Goal: Task Accomplishment & Management: Manage account settings

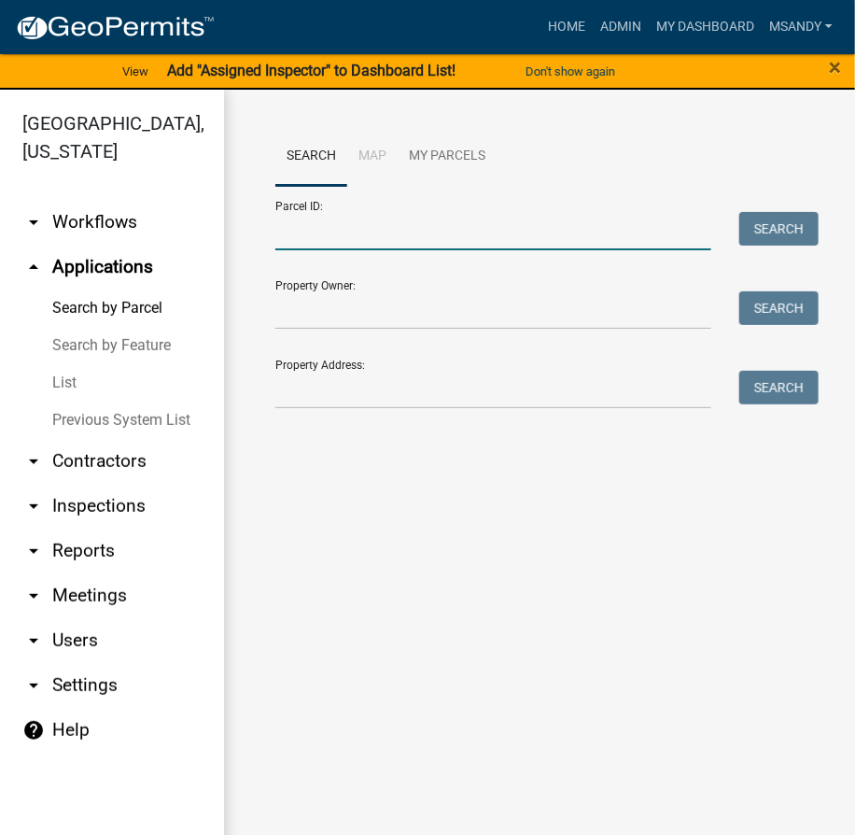
click at [309, 232] on input "Parcel ID:" at bounding box center [493, 231] width 436 height 38
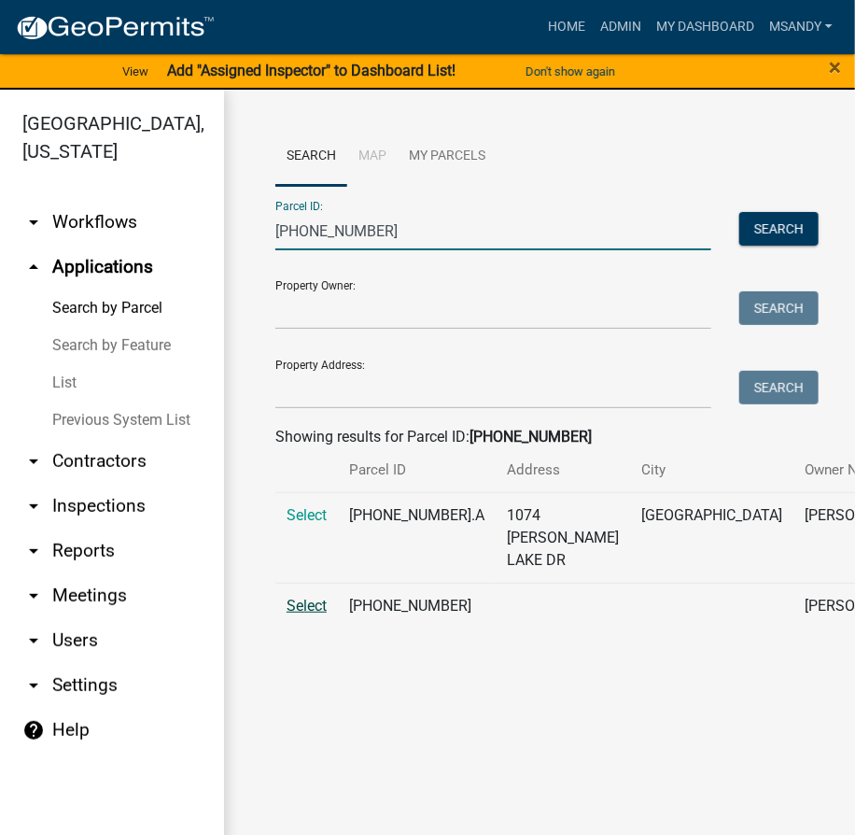
type input "029-099-009"
click at [301, 614] on span "Select" at bounding box center [307, 606] width 40 height 18
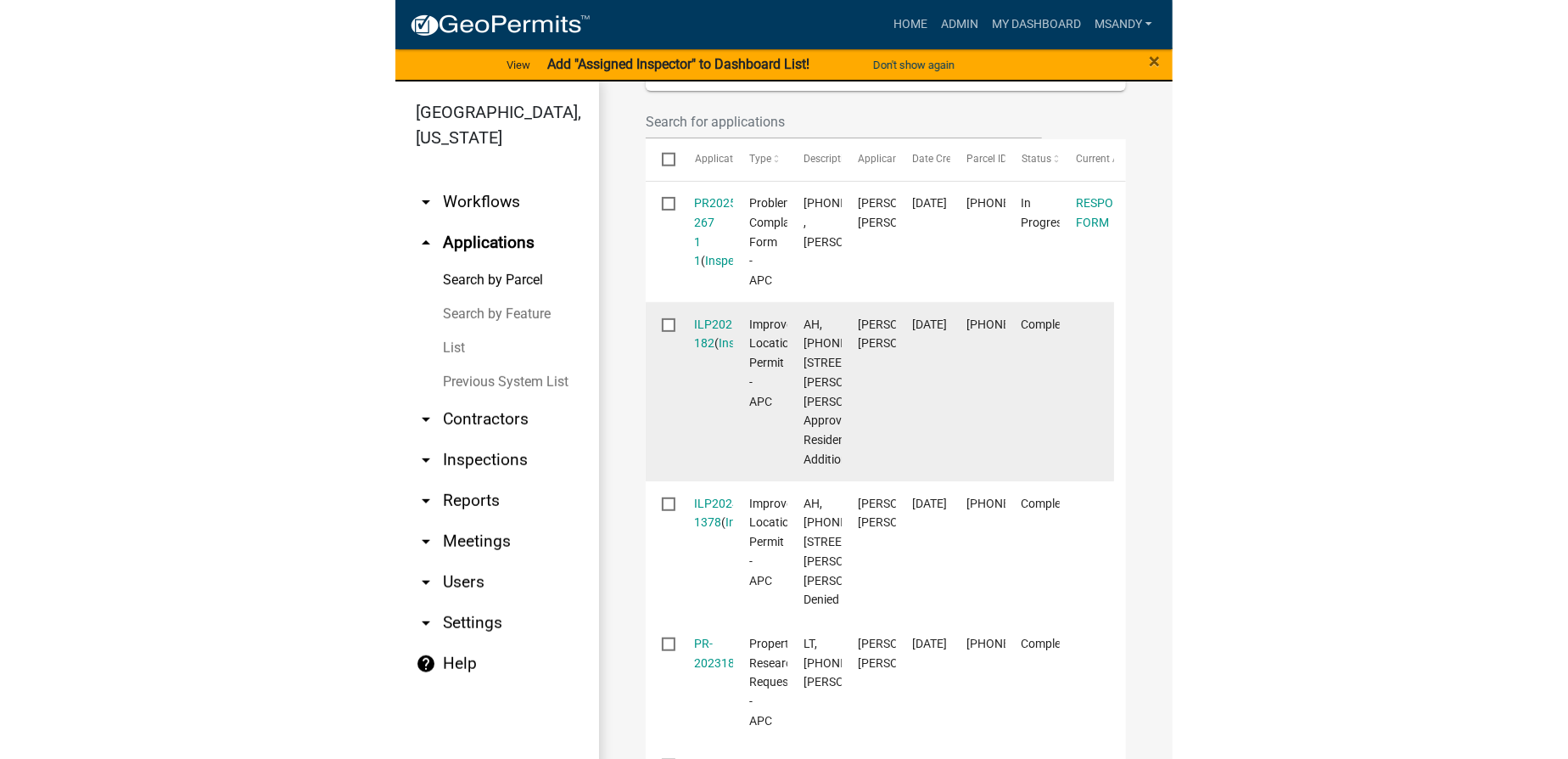
scroll to position [617, 0]
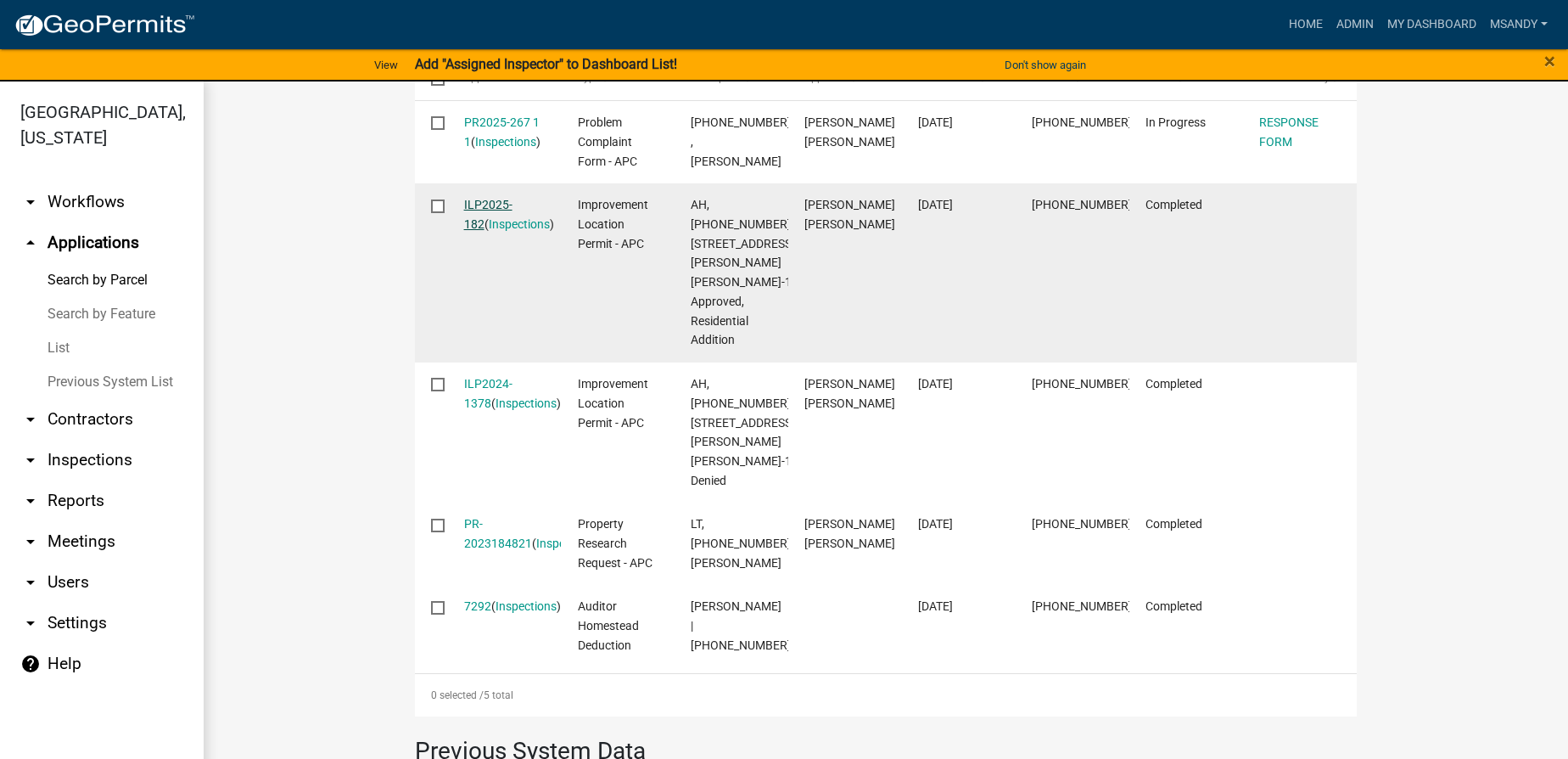
click at [491, 204] on link "ILP2025-182" at bounding box center [488, 215] width 48 height 33
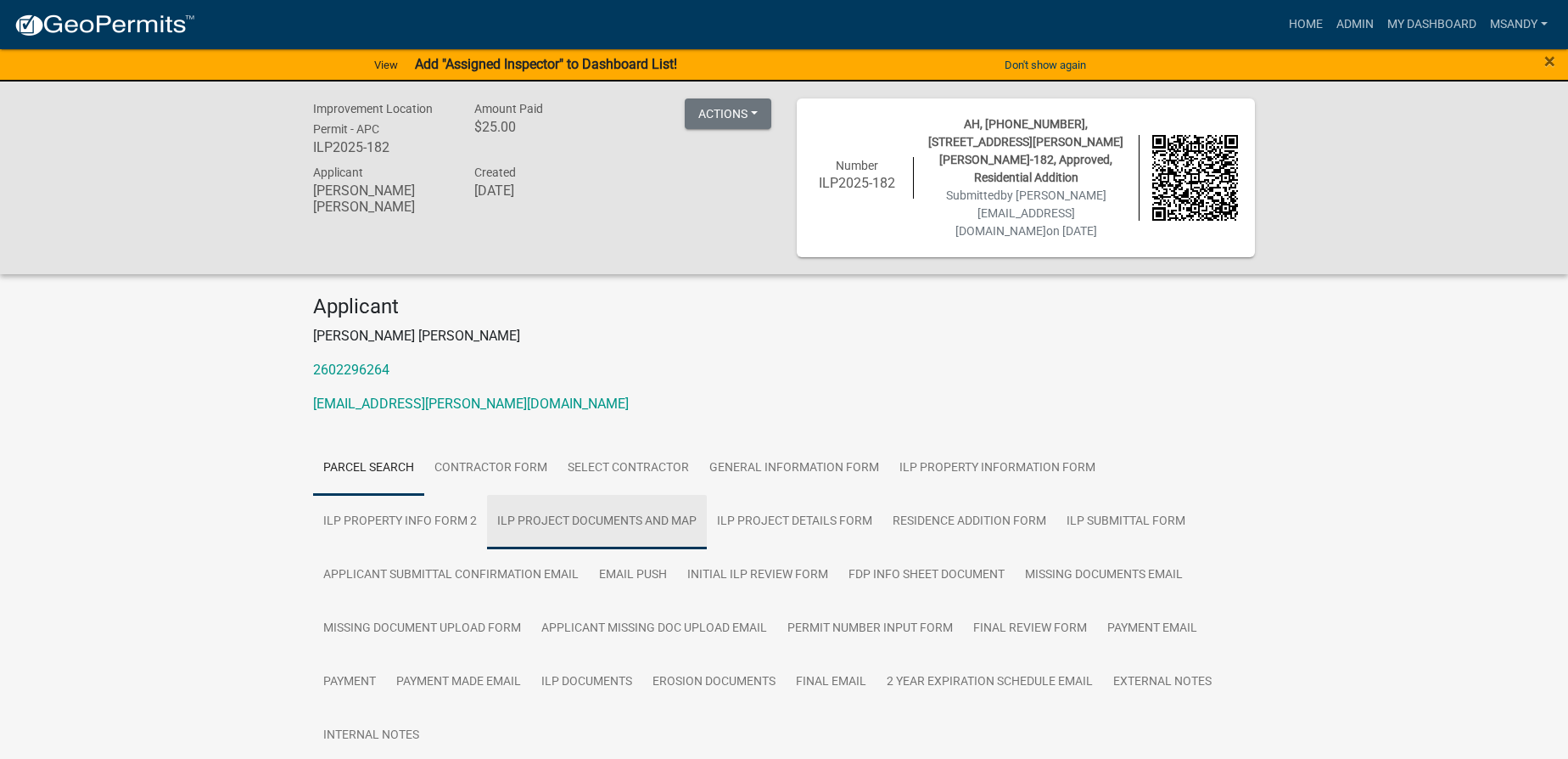
click at [632, 498] on link "ILP Project Documents and Map" at bounding box center [597, 522] width 220 height 55
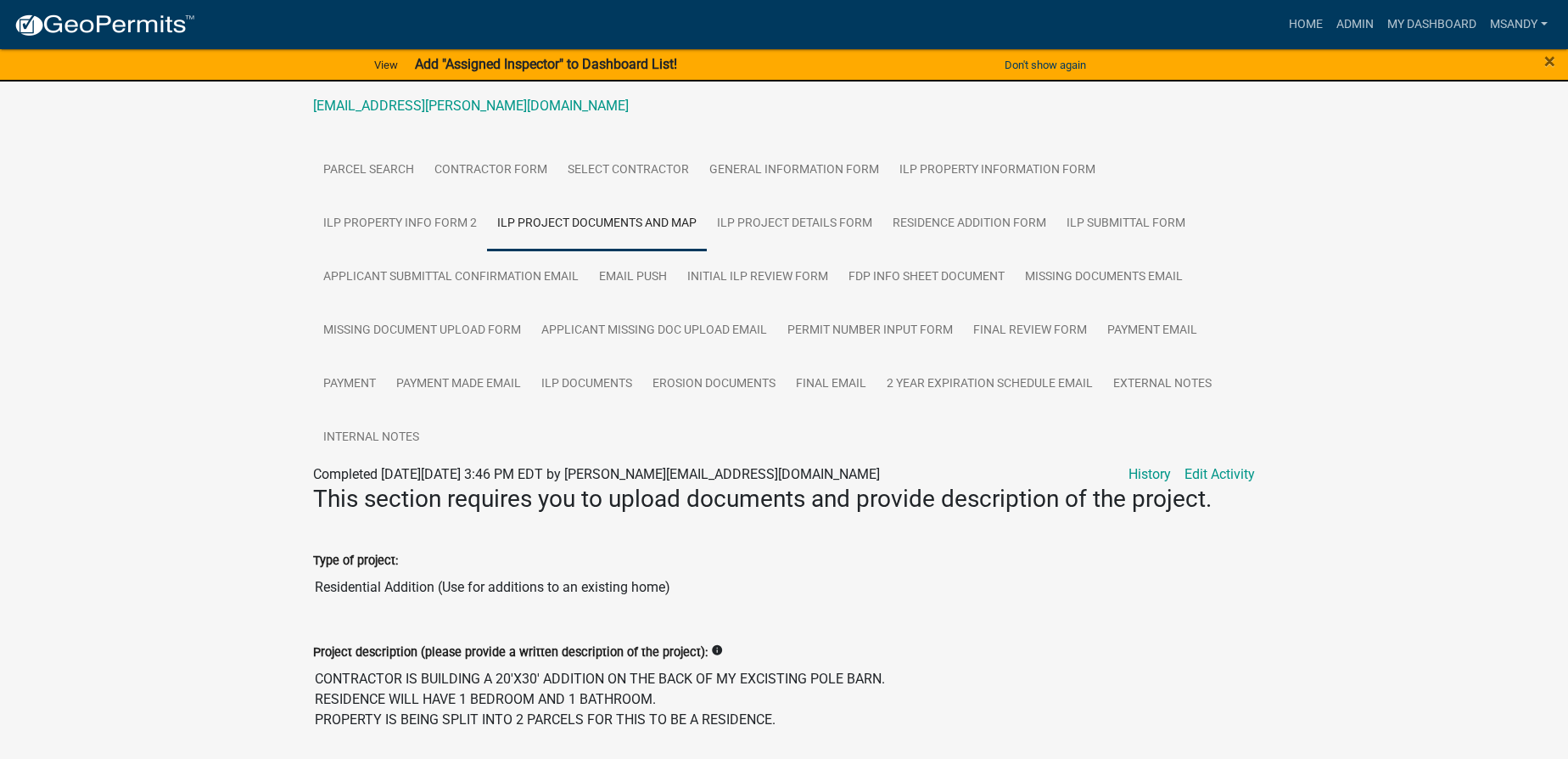
scroll to position [231, 0]
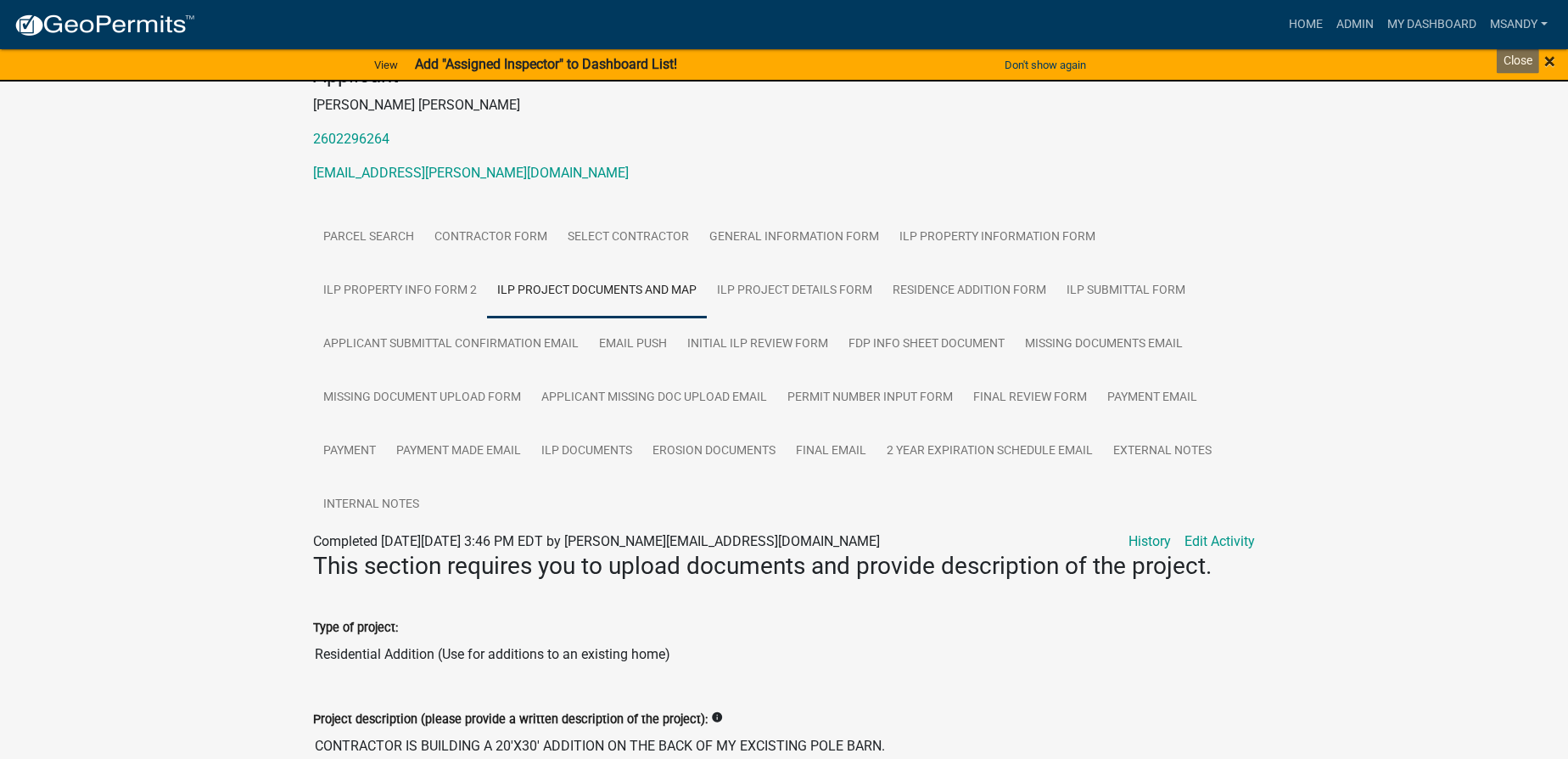
click at [776, 64] on span "×" at bounding box center [1550, 61] width 11 height 24
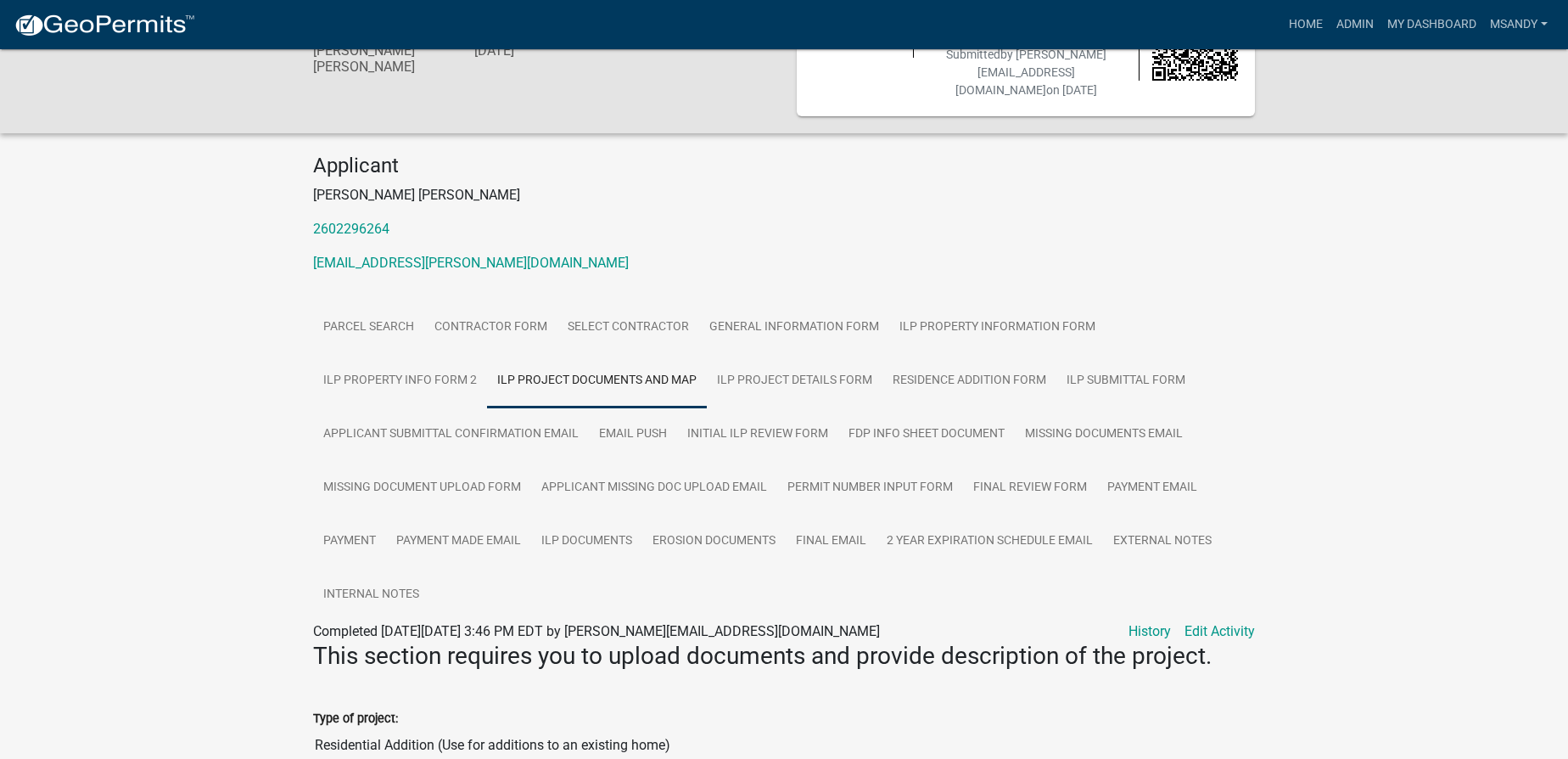
scroll to position [308, 0]
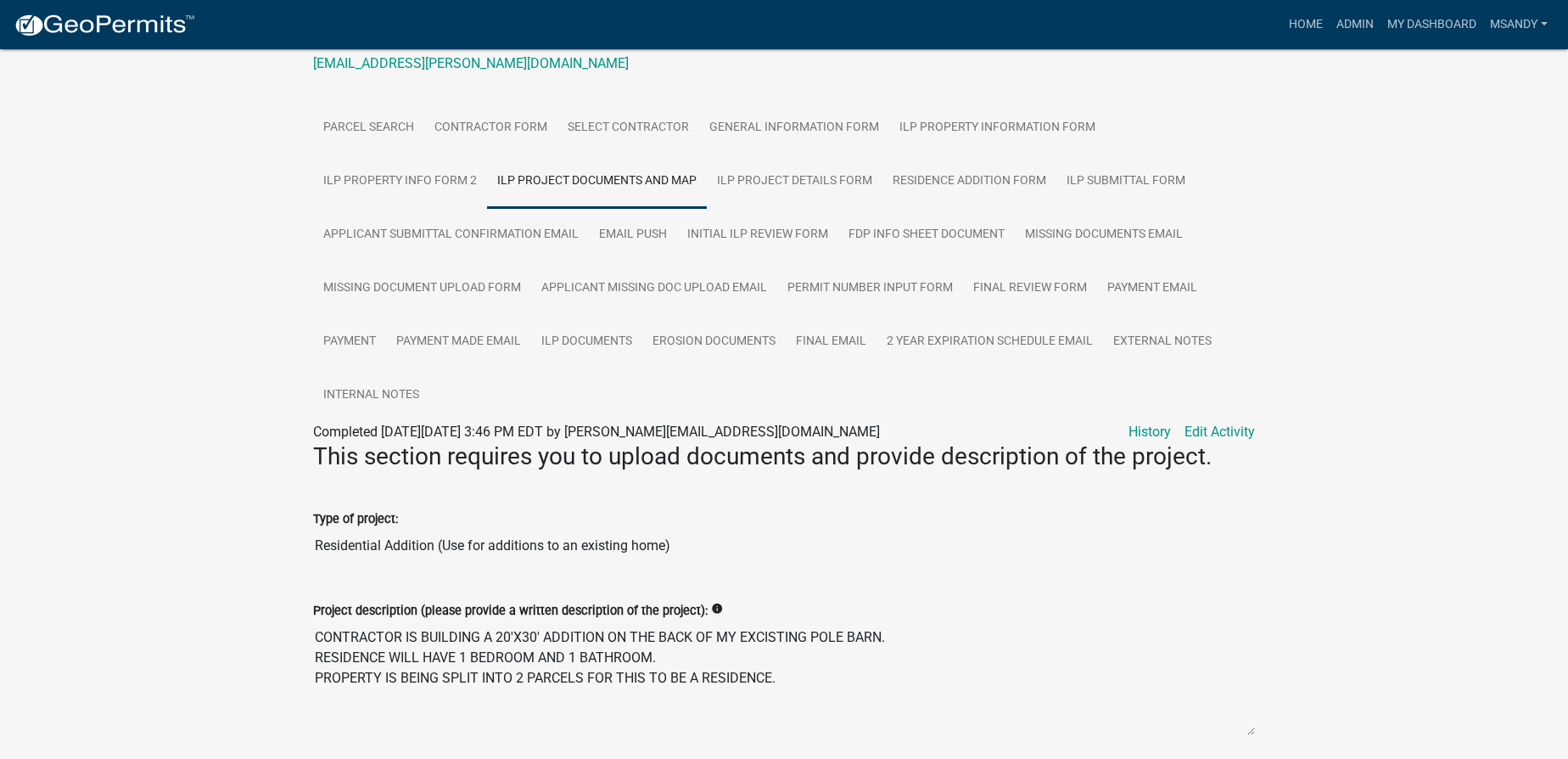
drag, startPoint x: 779, startPoint y: 662, endPoint x: 314, endPoint y: 617, distance: 467.2
click at [314, 621] on textarea "CONTRACTOR IS BUILDING A 20'X30' ADDITION ON THE BACK OF MY EXCISTING POLE BARN…" at bounding box center [784, 678] width 942 height 115
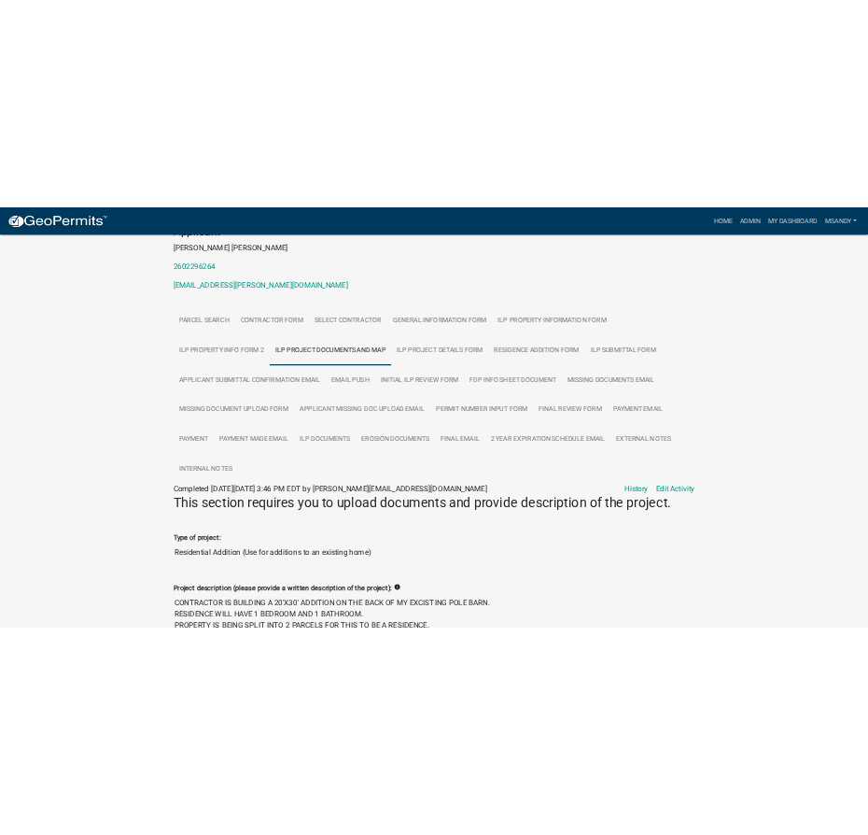
scroll to position [0, 0]
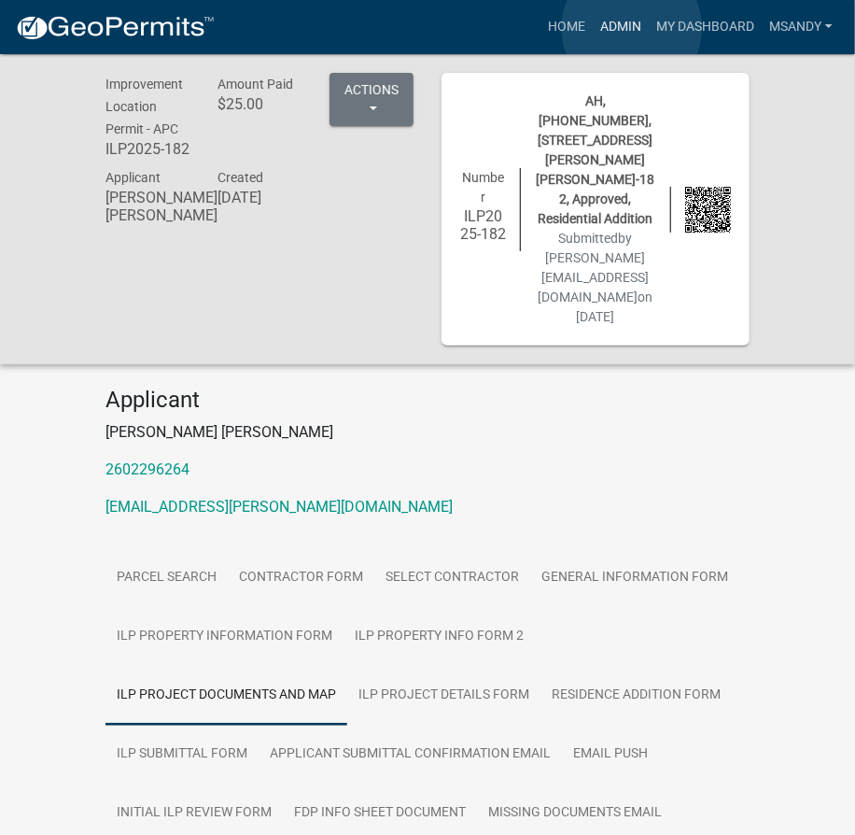
click at [632, 28] on link "Admin" at bounding box center [621, 26] width 56 height 35
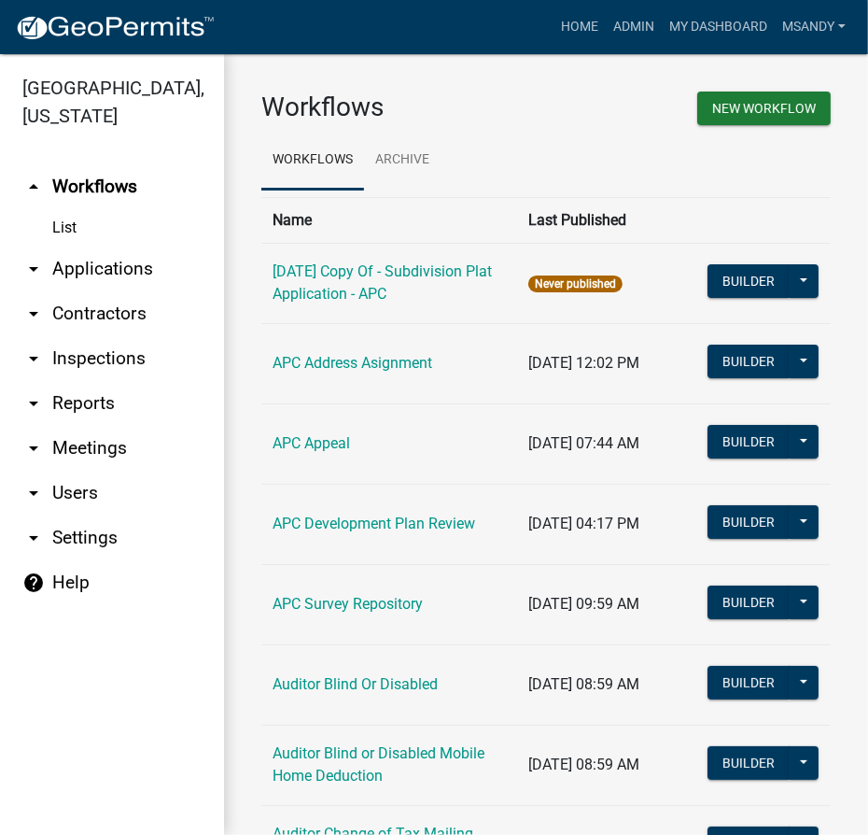
click at [87, 266] on link "arrow_drop_down Applications" at bounding box center [112, 268] width 224 height 45
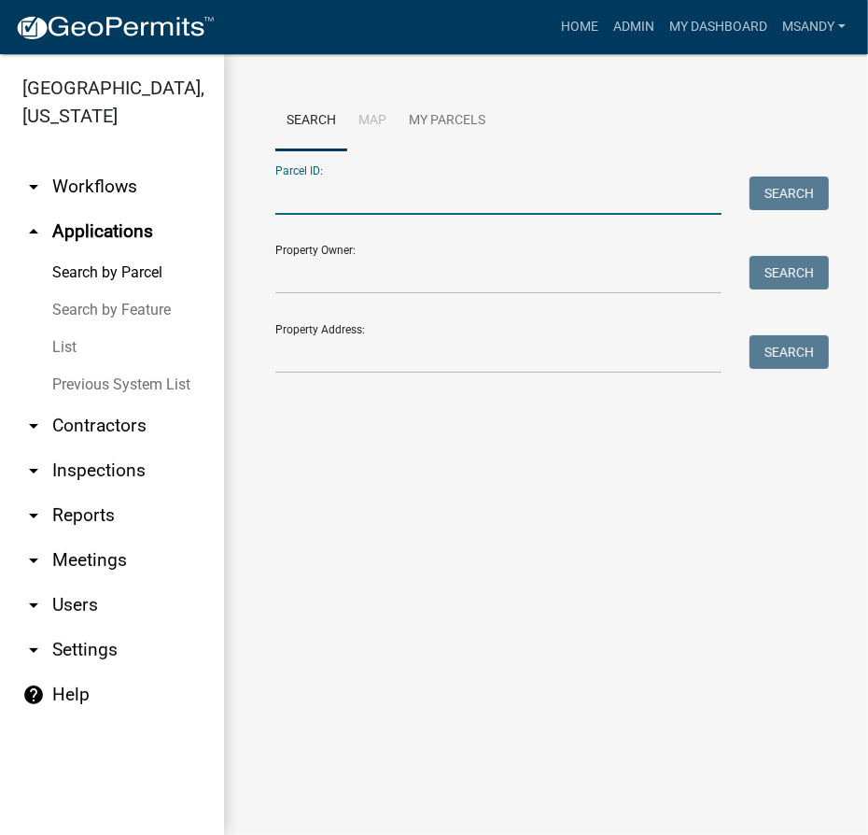
click at [433, 196] on input "Parcel ID:" at bounding box center [498, 195] width 446 height 38
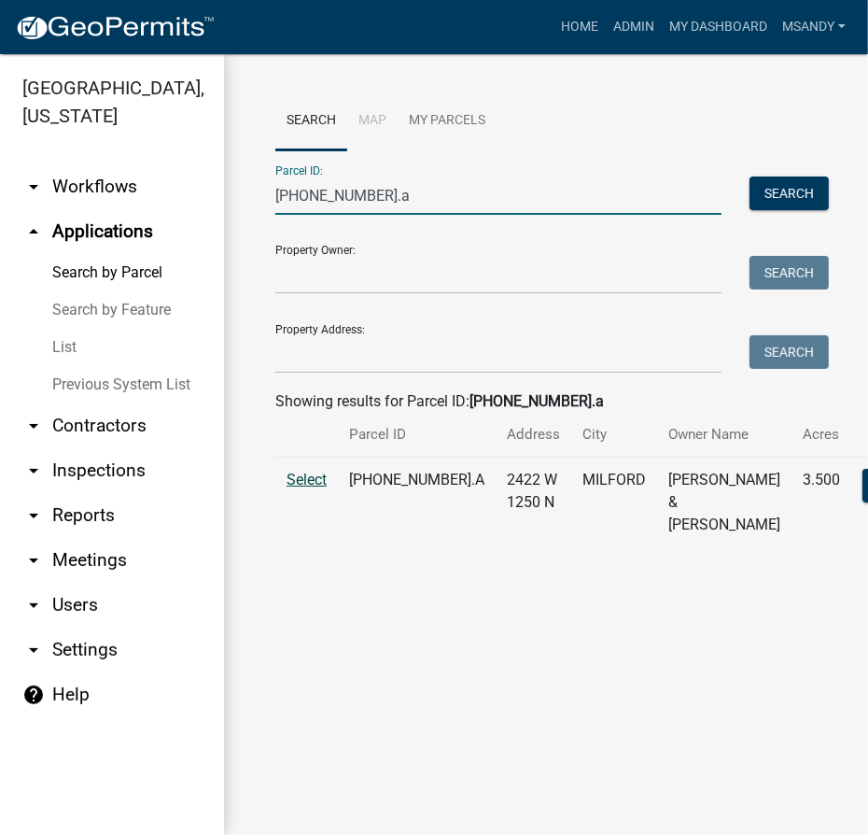
type input "031-016-006.a"
click at [306, 488] on span "Select" at bounding box center [307, 480] width 40 height 18
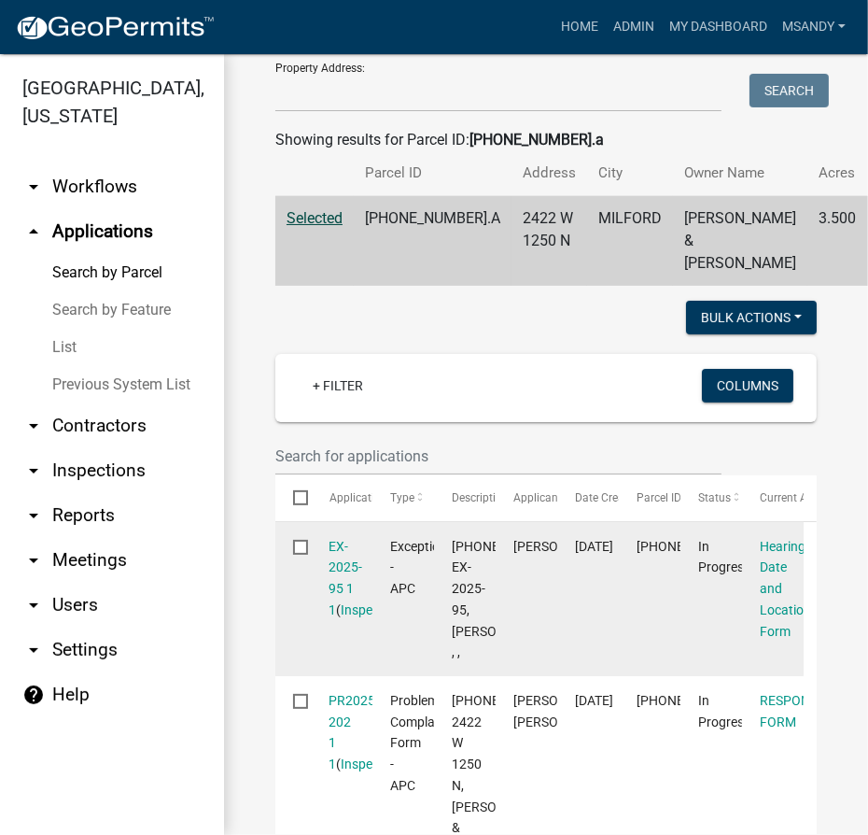
scroll to position [424, 0]
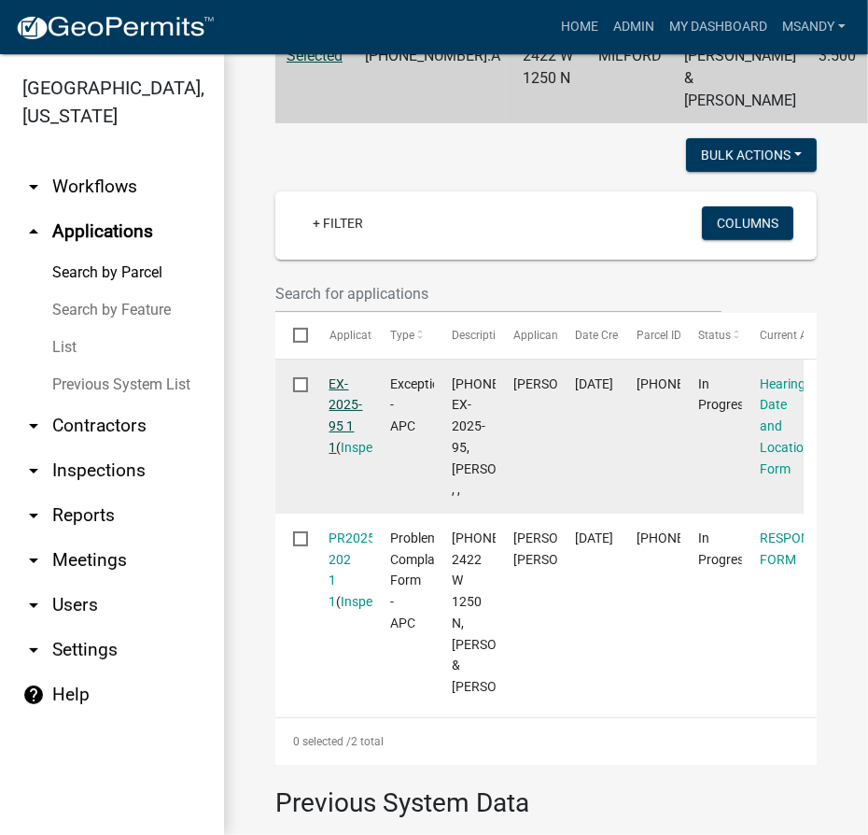
click at [345, 421] on link "EX-2025-95 1 1" at bounding box center [347, 415] width 34 height 78
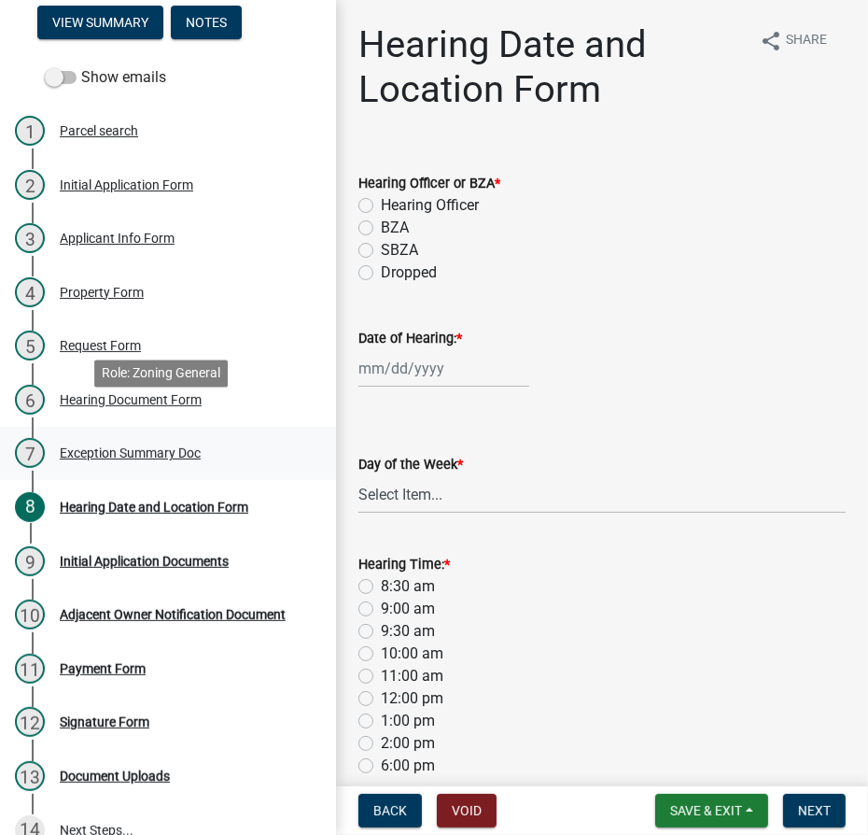
scroll to position [187, 0]
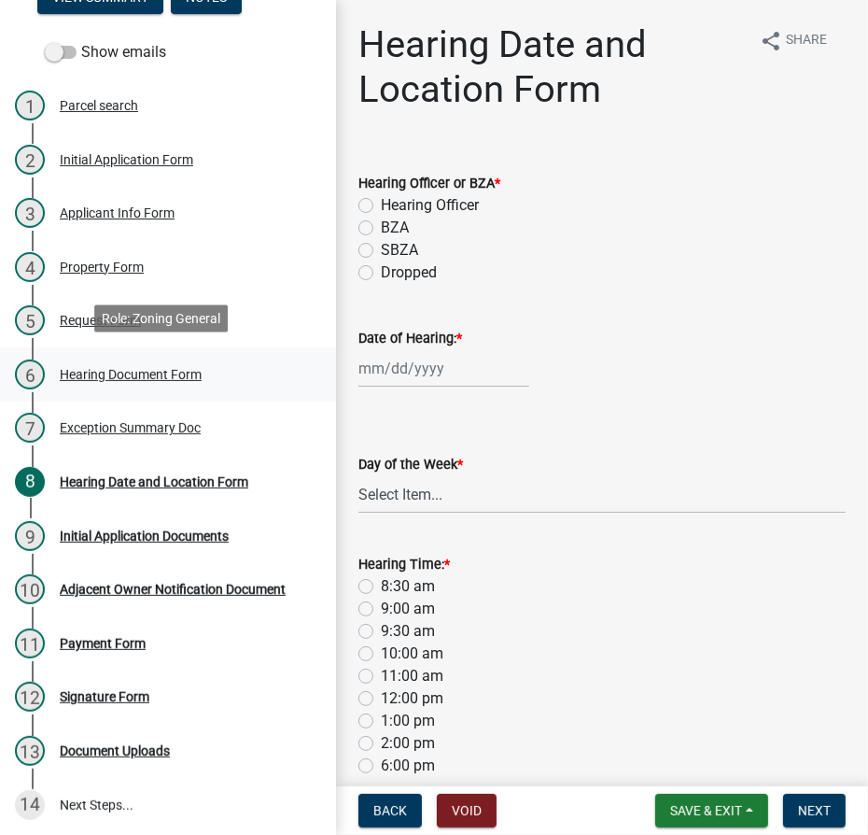
click at [136, 360] on div "6 Hearing Document Form" at bounding box center [160, 374] width 291 height 30
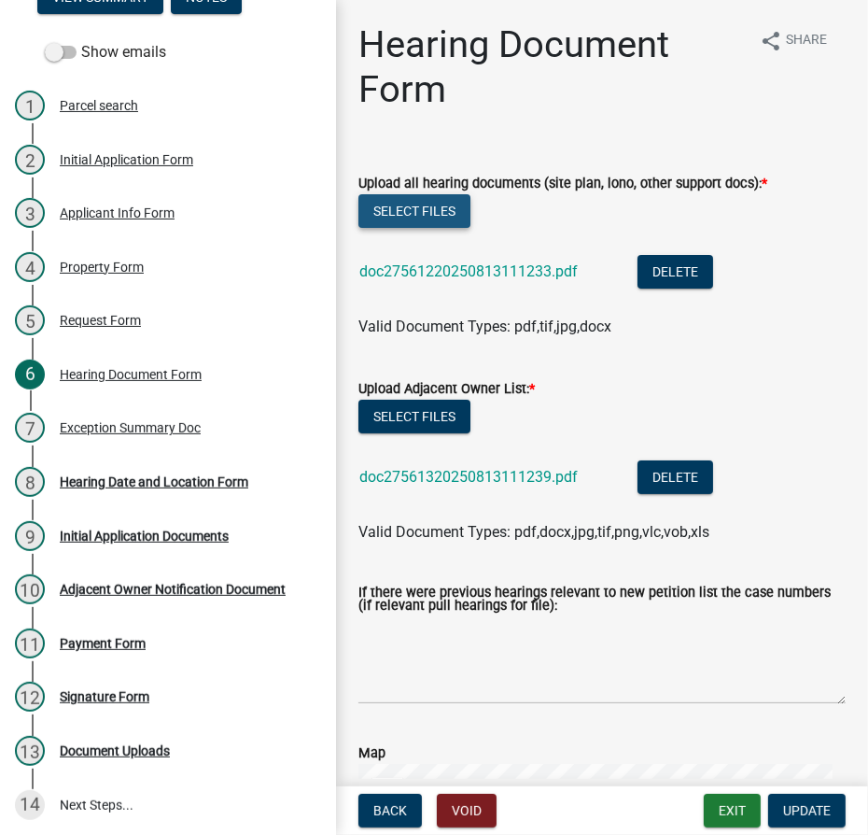
click at [401, 213] on button "Select files" at bounding box center [415, 211] width 112 height 34
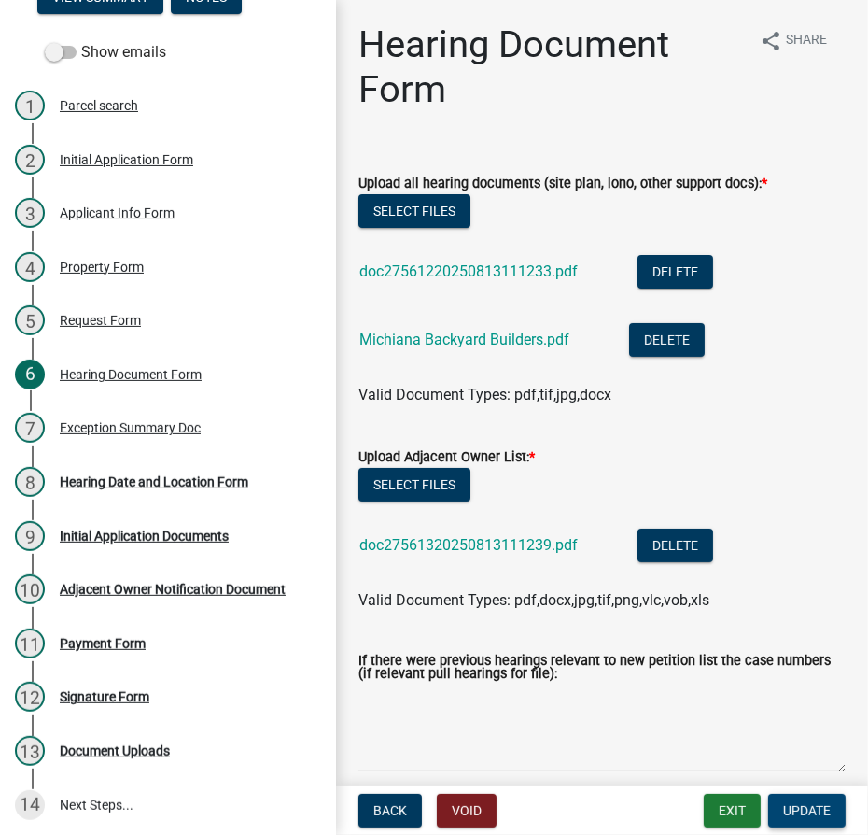
click at [794, 820] on button "Update" at bounding box center [806, 811] width 77 height 34
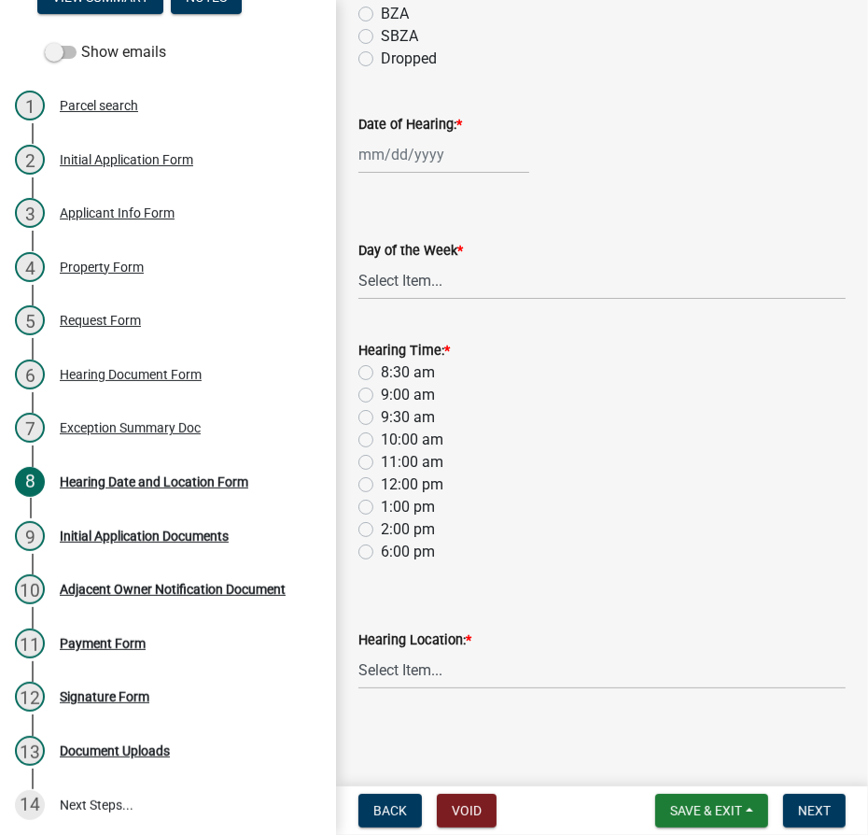
scroll to position [0, 0]
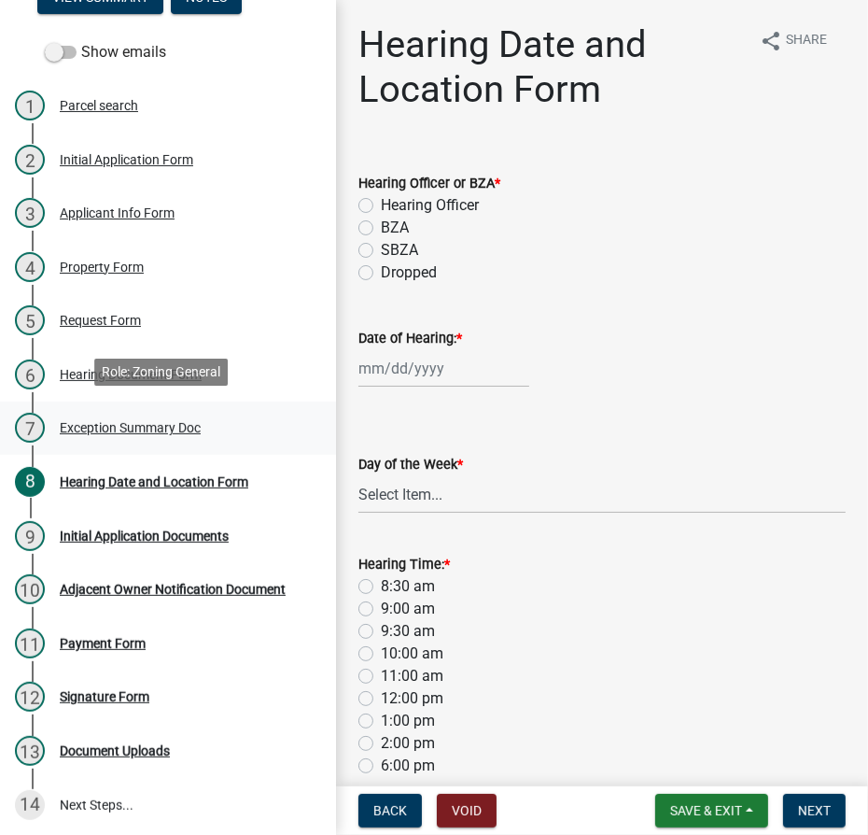
click at [124, 423] on div "Exception Summary Doc" at bounding box center [130, 427] width 141 height 13
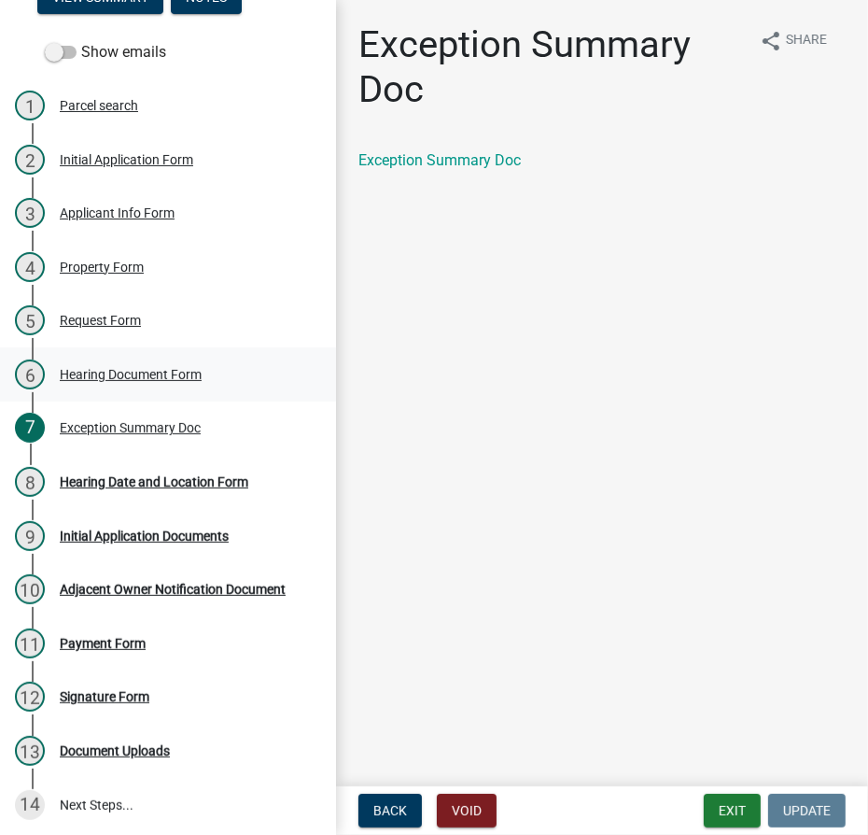
click at [113, 368] on div "Hearing Document Form" at bounding box center [131, 374] width 142 height 13
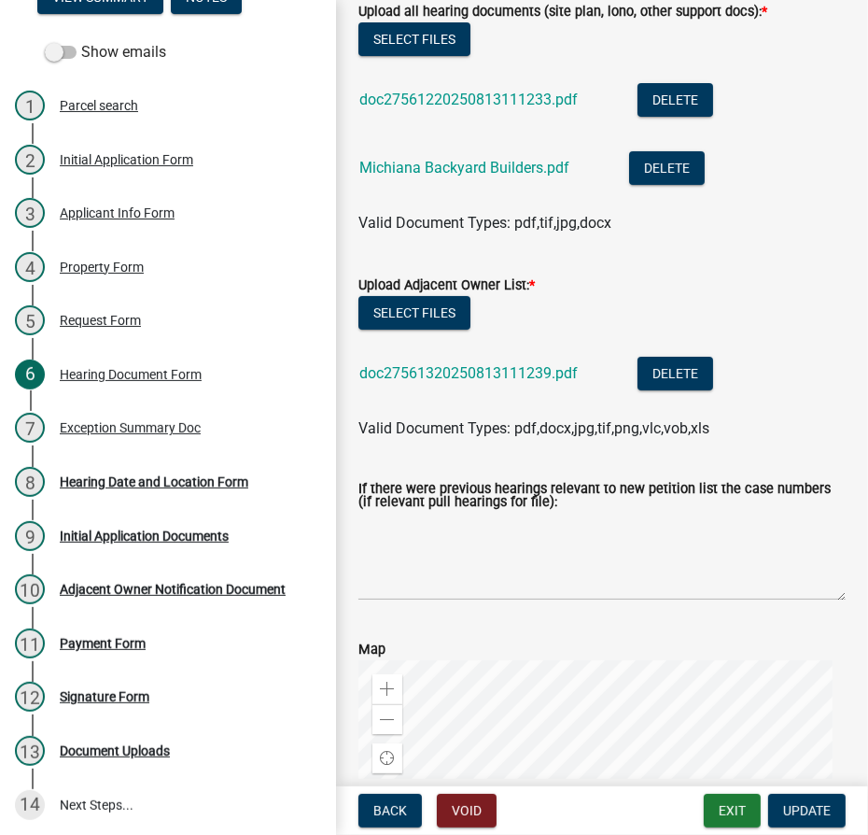
scroll to position [169, 0]
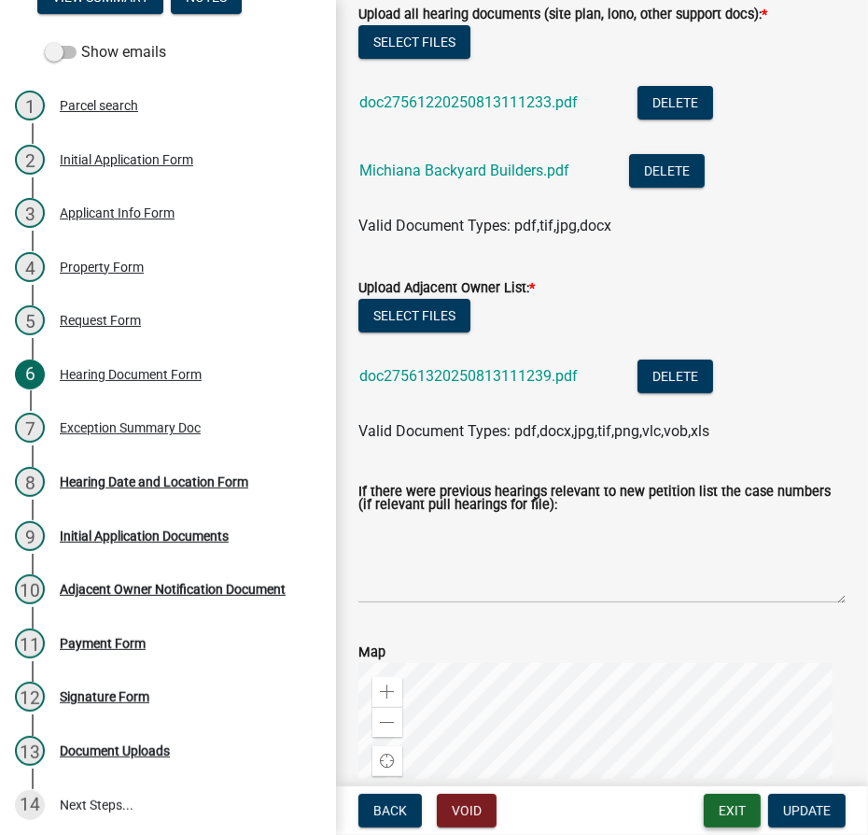
click at [747, 813] on button "Exit" at bounding box center [732, 811] width 57 height 34
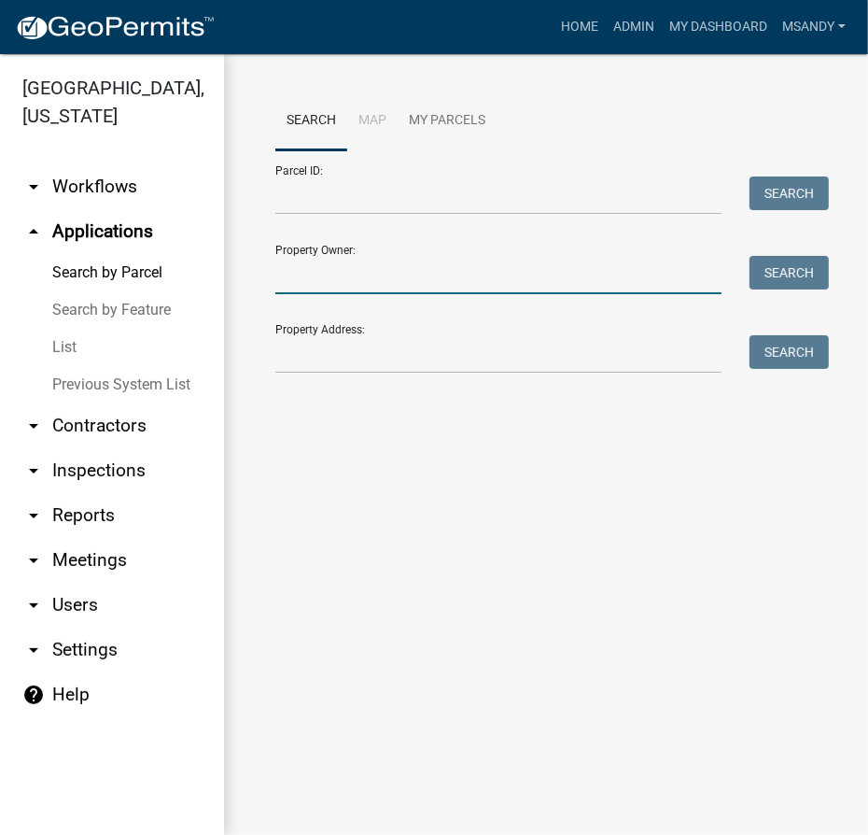
click at [346, 281] on input "Property Owner:" at bounding box center [498, 275] width 446 height 38
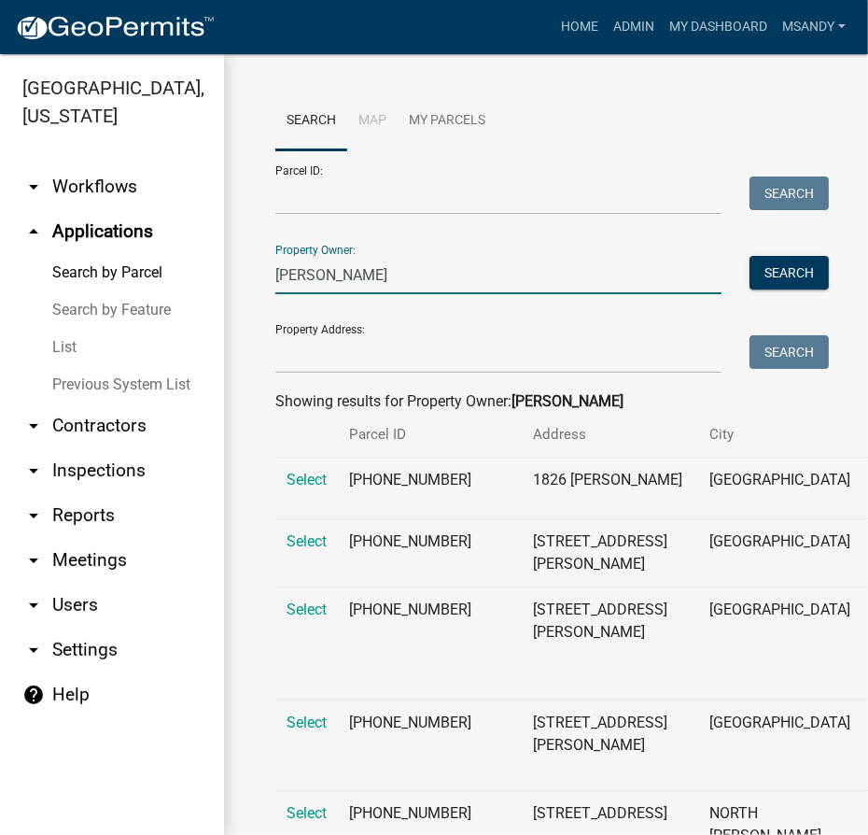
type input "Cole"
click at [350, 370] on input "Property Address:" at bounding box center [498, 354] width 446 height 38
click at [317, 273] on input "Cole" at bounding box center [498, 275] width 446 height 38
drag, startPoint x: 333, startPoint y: 263, endPoint x: 71, endPoint y: 269, distance: 262.4
click at [71, 269] on div "Kosciusko County, Indiana arrow_drop_down Workflows List arrow_drop_up Applicat…" at bounding box center [434, 444] width 868 height 781
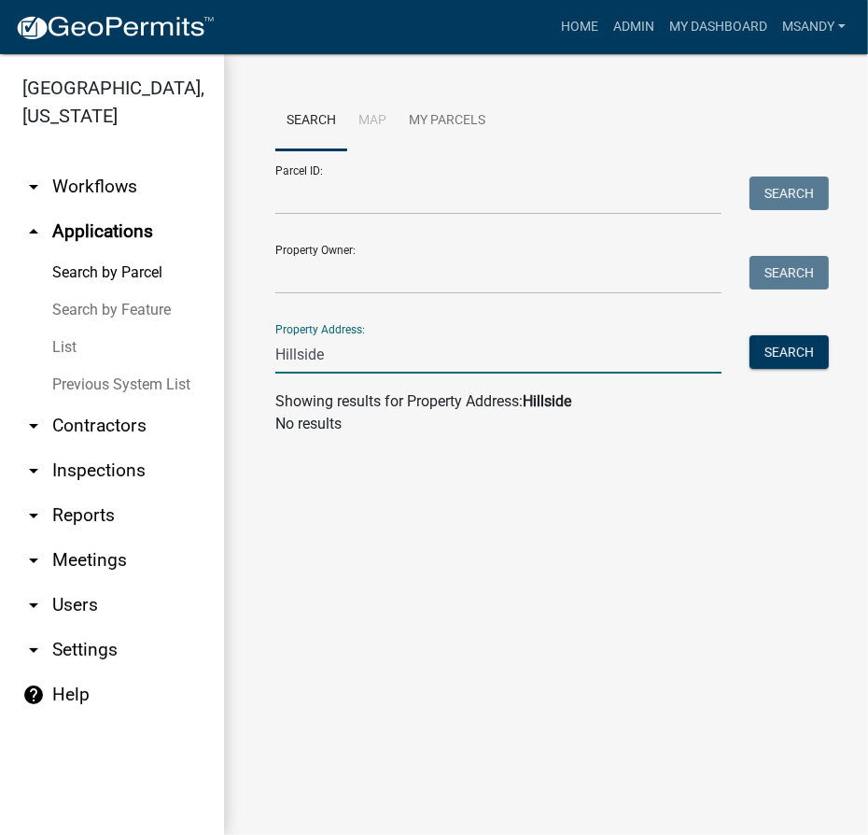
click at [299, 348] on input "Hillside" at bounding box center [498, 354] width 446 height 38
type input "Hill side"
drag, startPoint x: 224, startPoint y: 353, endPoint x: 184, endPoint y: 351, distance: 40.2
click at [184, 351] on div "Kosciusko County, Indiana arrow_drop_down Workflows List arrow_drop_up Applicat…" at bounding box center [434, 444] width 868 height 781
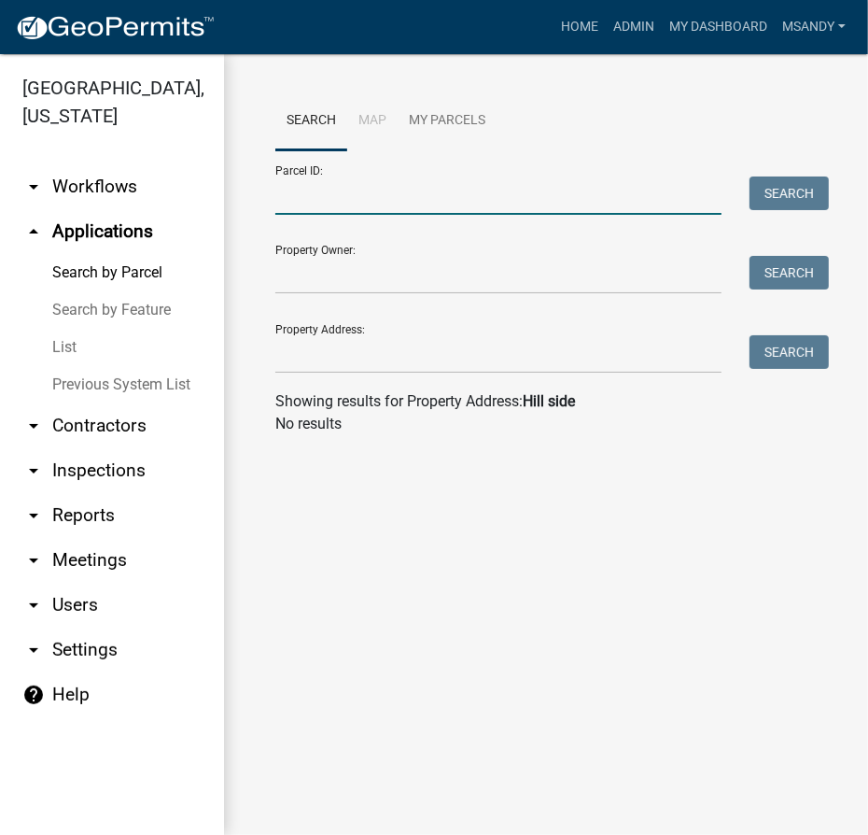
click at [325, 205] on input "Parcel ID:" at bounding box center [498, 195] width 446 height 38
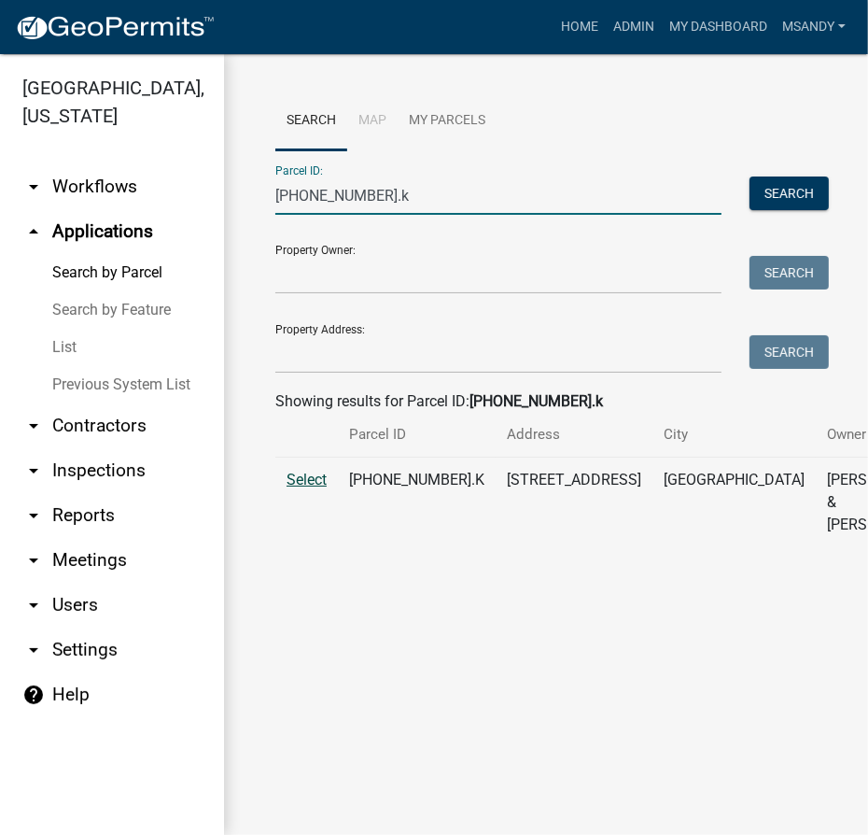
type input "007-013-005.k"
click at [315, 488] on span "Select" at bounding box center [307, 480] width 40 height 18
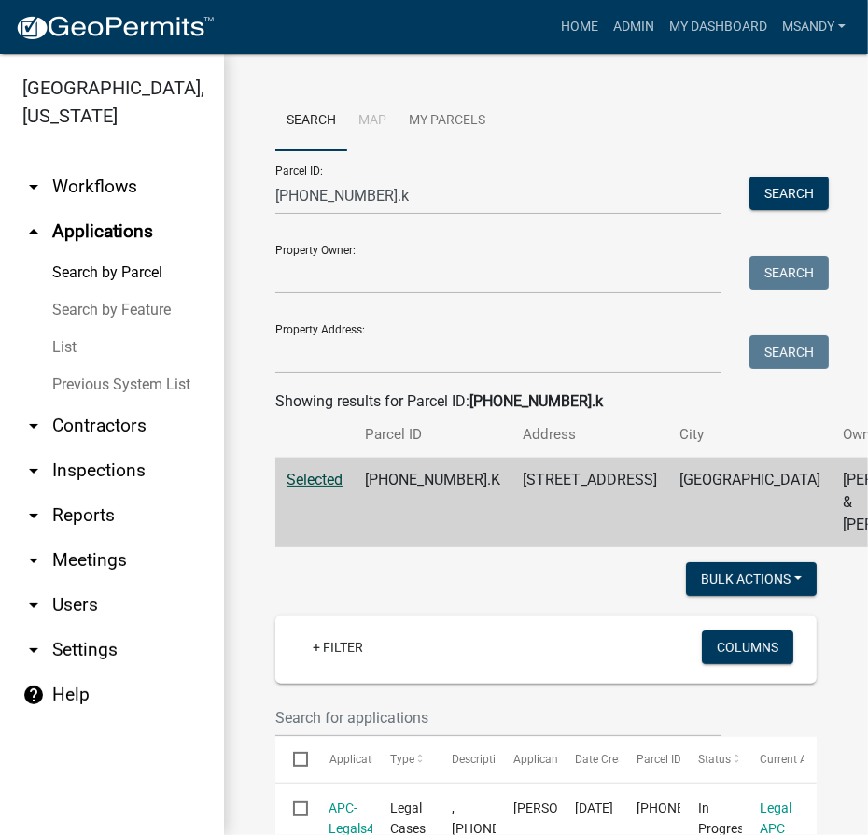
scroll to position [424, 0]
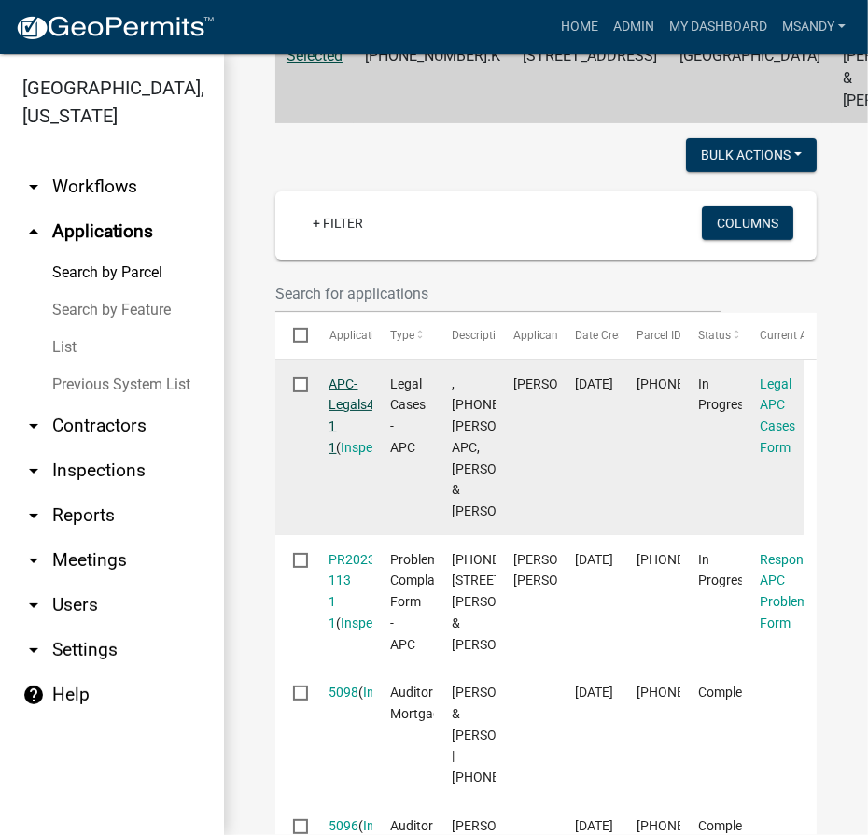
click at [354, 455] on link "APC-Legals456953 1 1" at bounding box center [371, 415] width 83 height 78
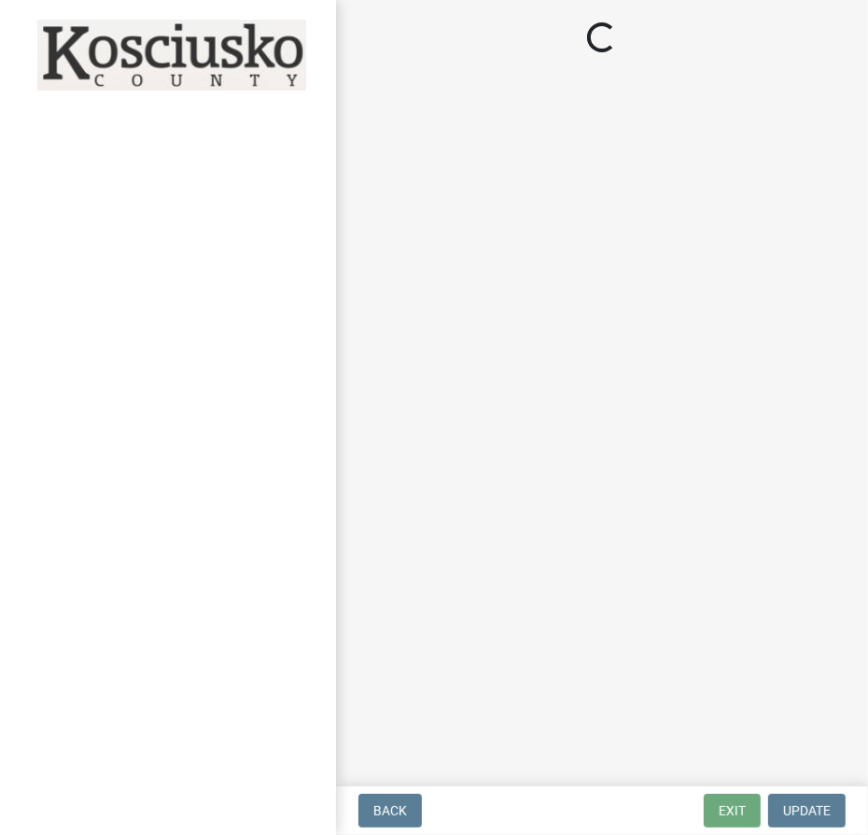
select select "36428df0-c142-4410-ae7d-38c1187f24f0"
select select "252b2e06-3493-4c12-9793-c41fa11d0633"
select select "9e119c97-e3d2-475a-b64f-addea3b4877a"
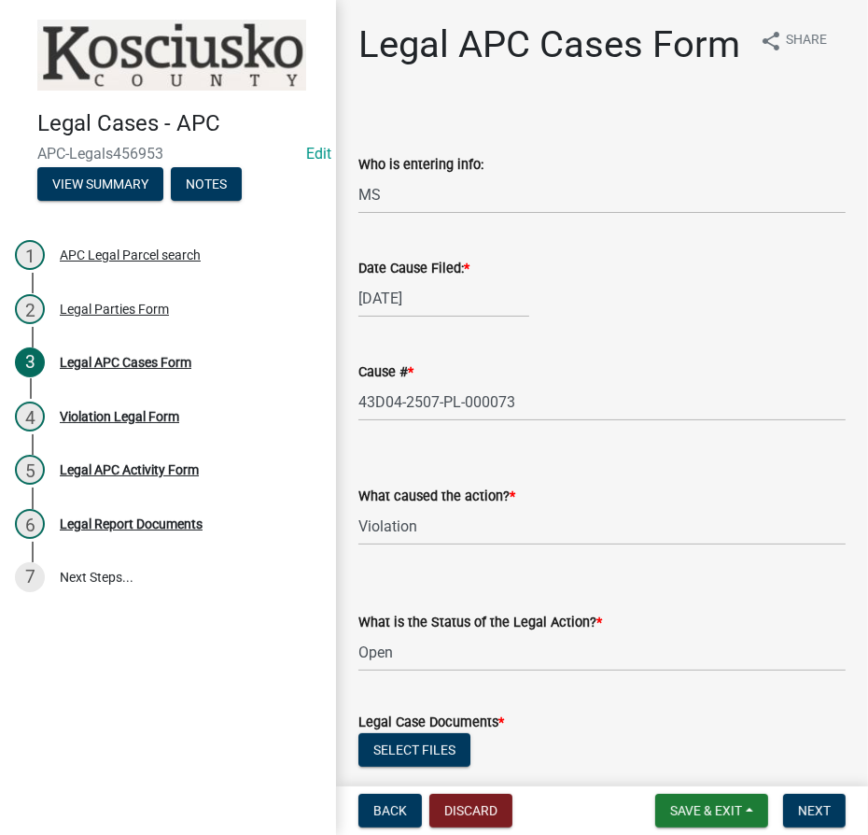
scroll to position [594, 0]
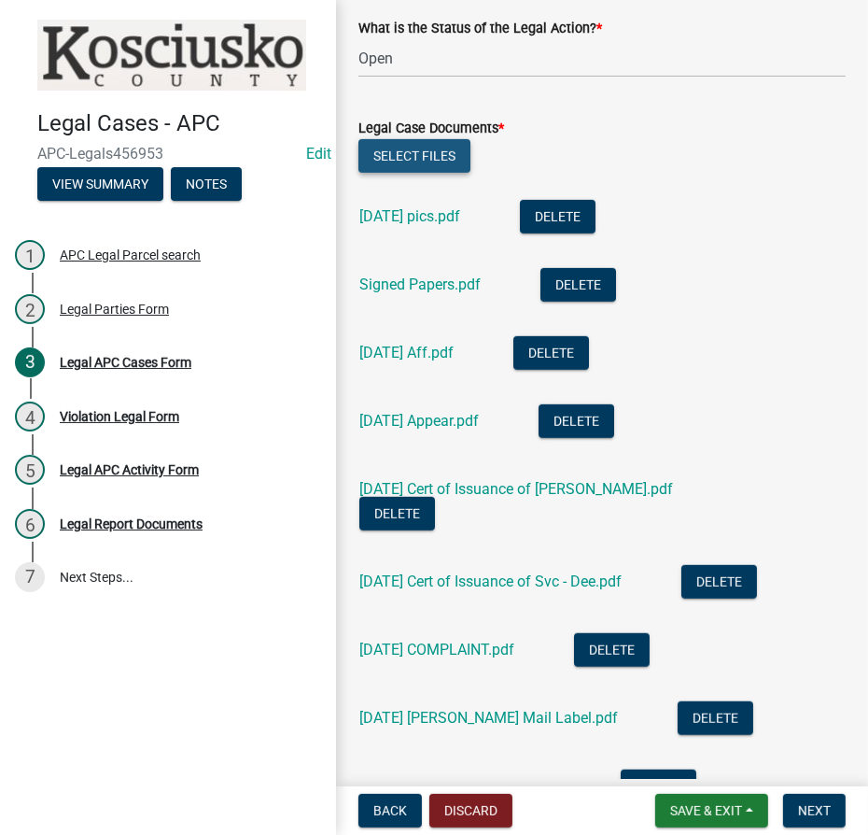
click at [407, 173] on button "Select files" at bounding box center [415, 156] width 112 height 34
click at [412, 173] on button "Select files" at bounding box center [415, 156] width 112 height 34
click at [738, 806] on span "Save & Exit" at bounding box center [706, 810] width 72 height 15
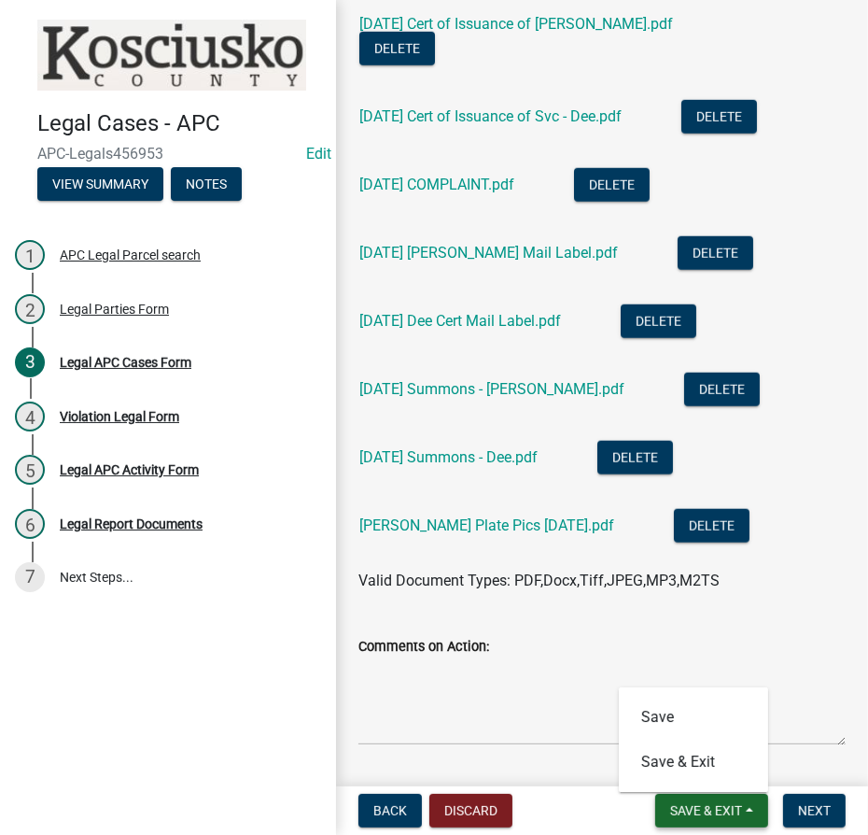
scroll to position [1182, 0]
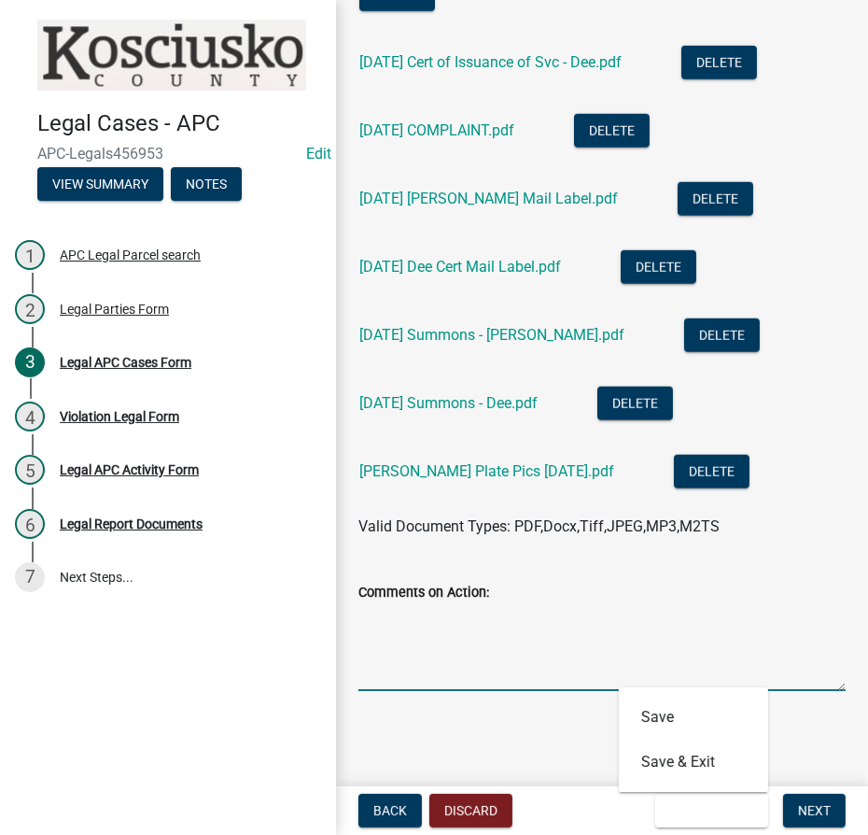
click at [450, 631] on textarea "Comments on Action:" at bounding box center [602, 647] width 487 height 88
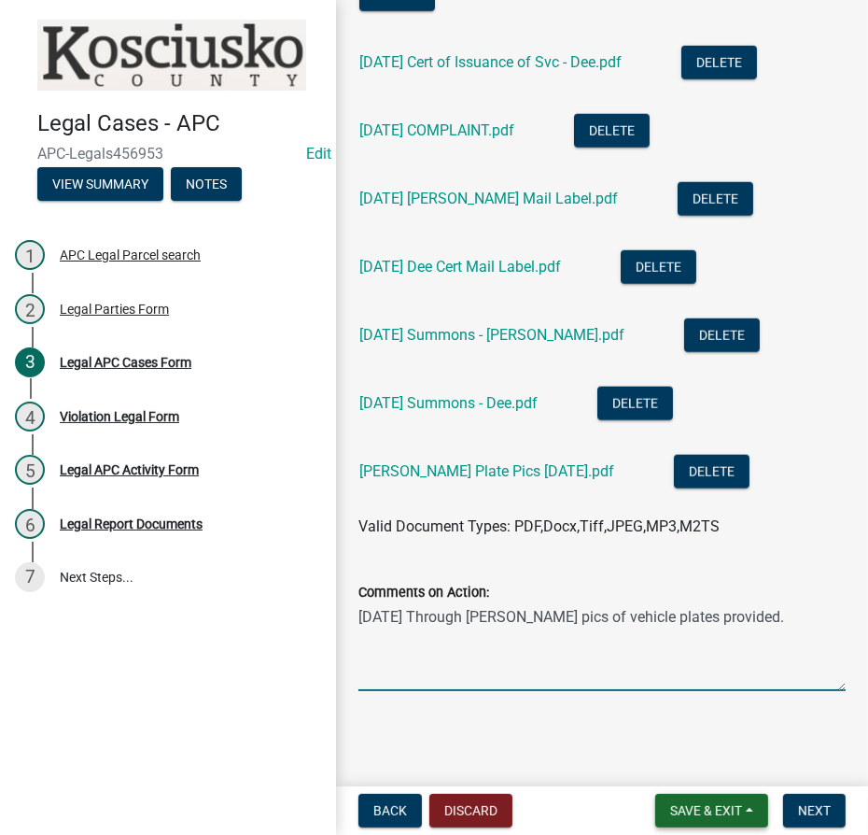
type textarea "8 12 2025 Through Steve Snyder pics of vehicle plates provided."
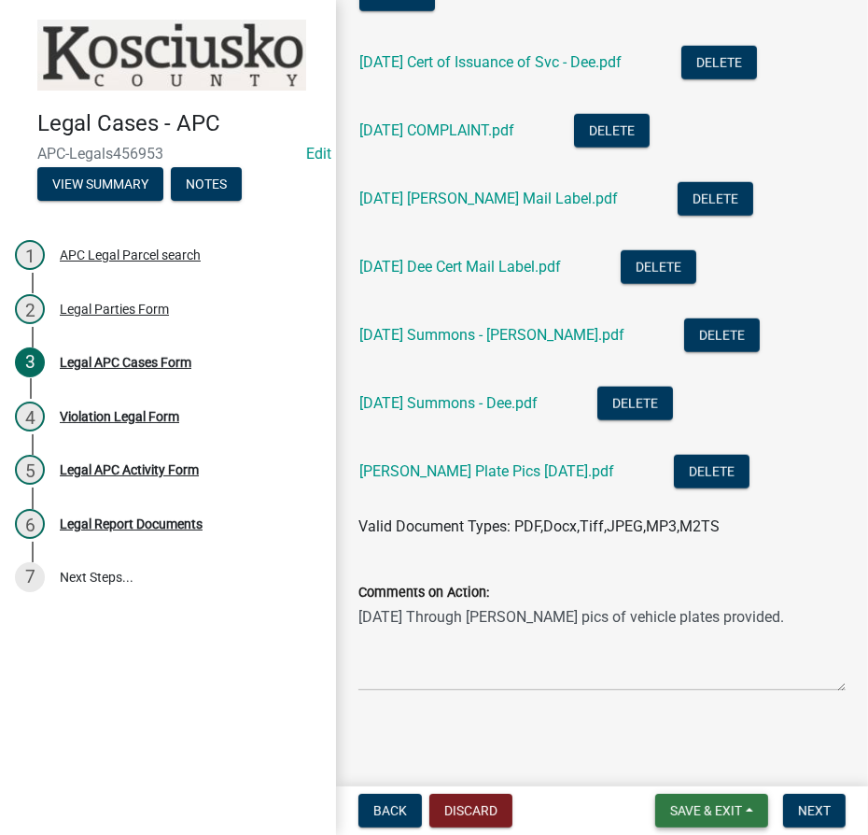
click at [722, 807] on span "Save & Exit" at bounding box center [706, 810] width 72 height 15
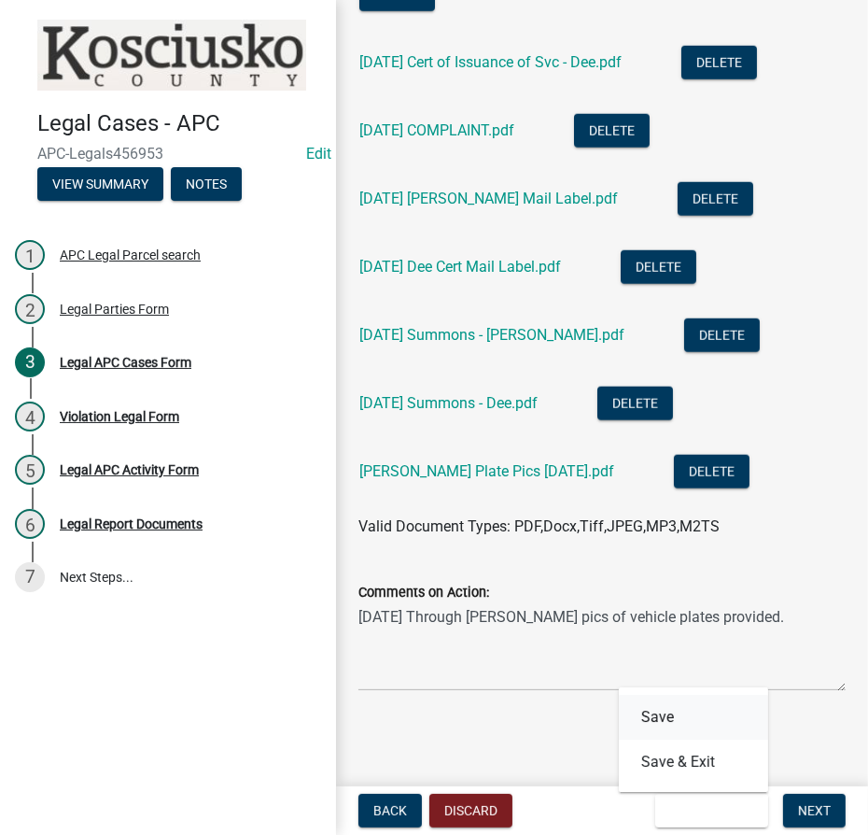
click at [687, 718] on button "Save" at bounding box center [693, 717] width 149 height 45
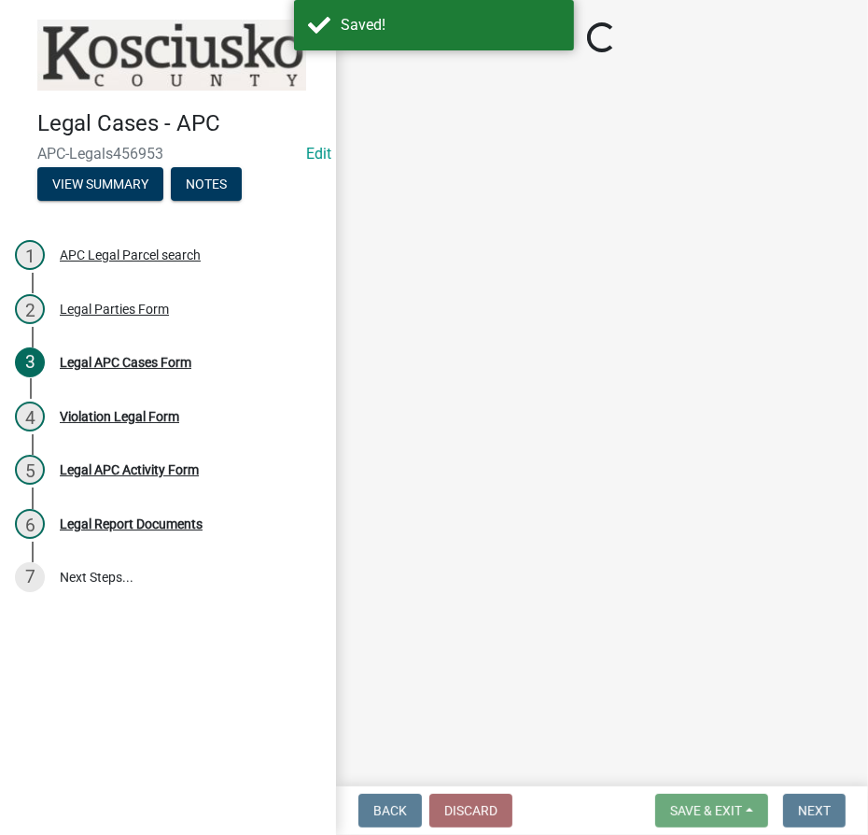
select select "36428df0-c142-4410-ae7d-38c1187f24f0"
select select "252b2e06-3493-4c12-9793-c41fa11d0633"
select select "9e119c97-e3d2-475a-b64f-addea3b4877a"
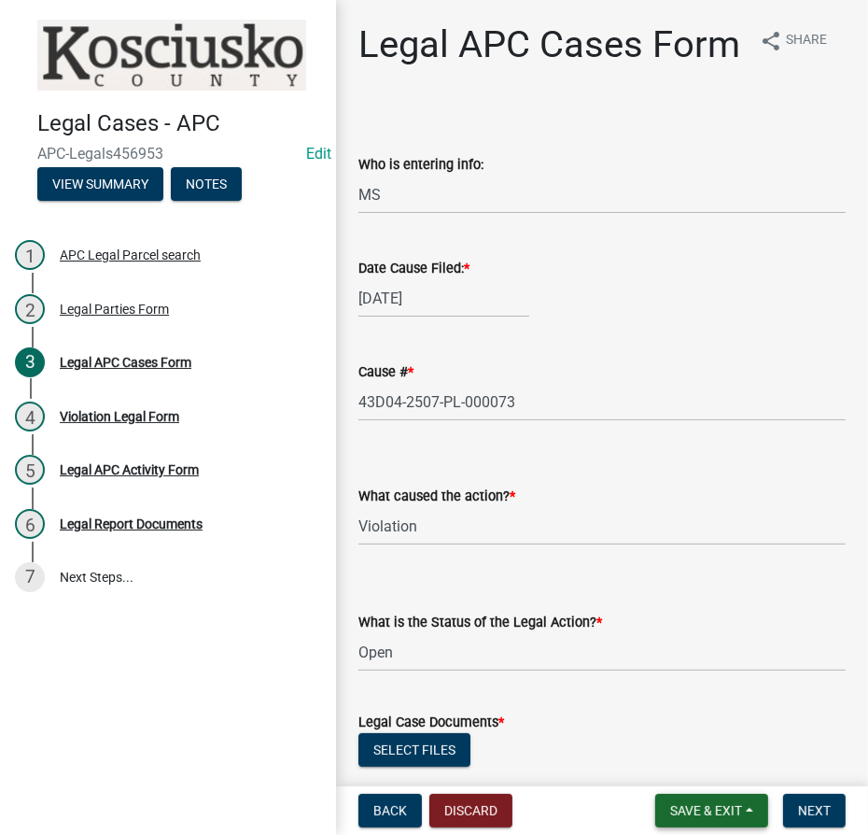
click at [727, 808] on span "Save & Exit" at bounding box center [706, 810] width 72 height 15
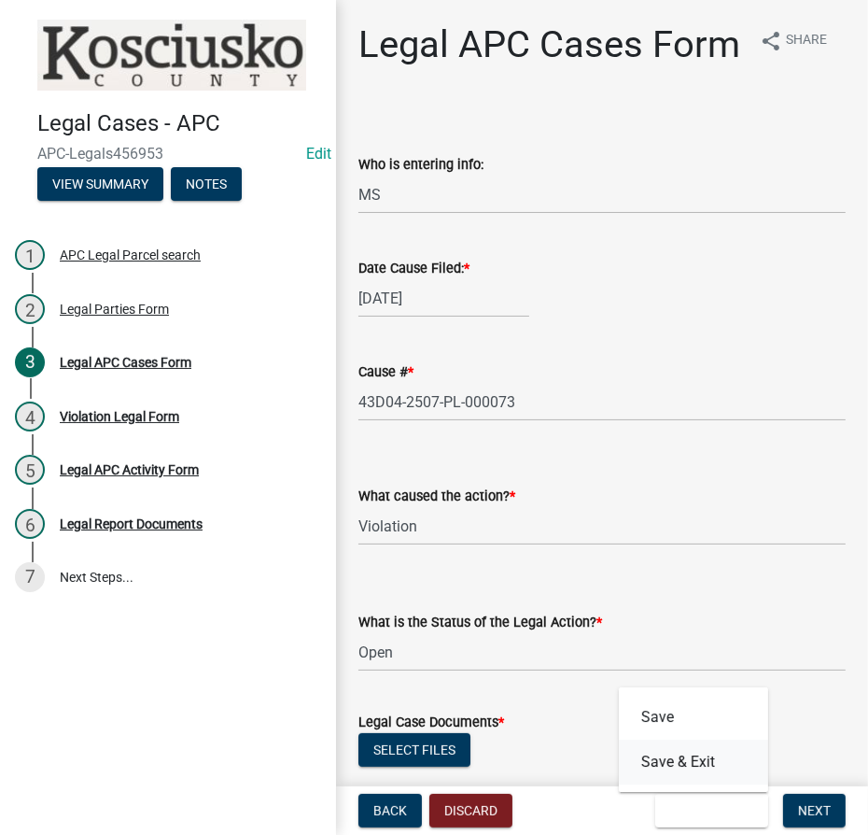
click at [684, 773] on button "Save & Exit" at bounding box center [693, 761] width 149 height 45
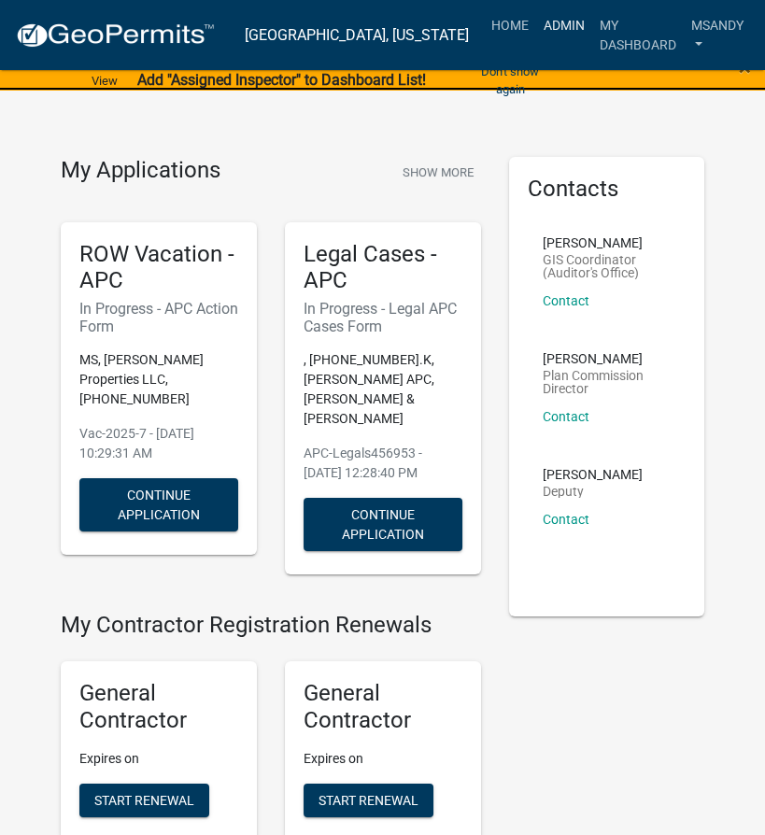
click at [557, 20] on link "Admin" at bounding box center [564, 24] width 56 height 35
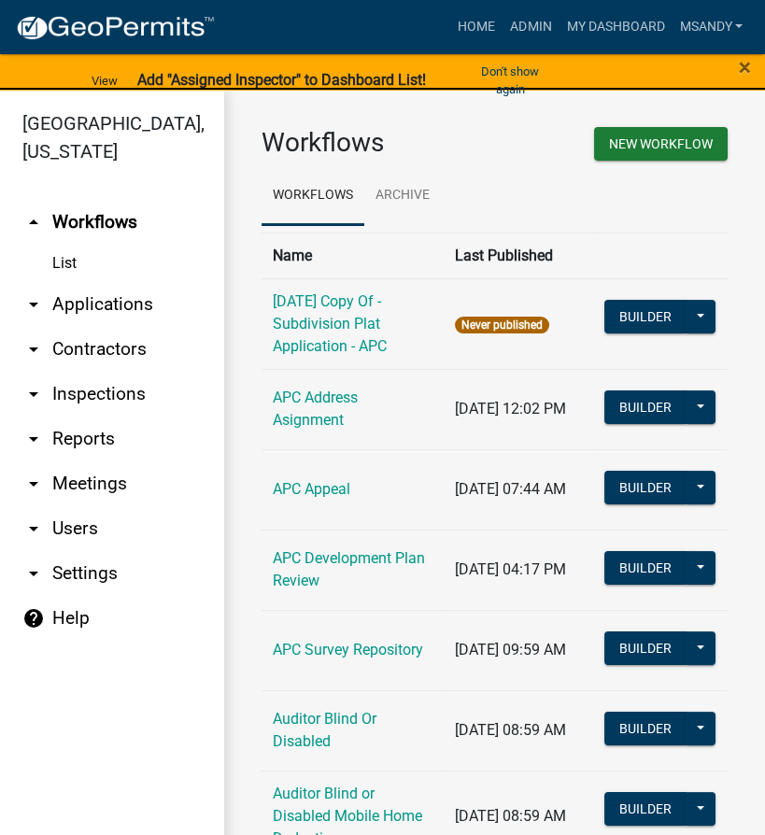
click at [98, 299] on link "arrow_drop_down Applications" at bounding box center [112, 304] width 224 height 45
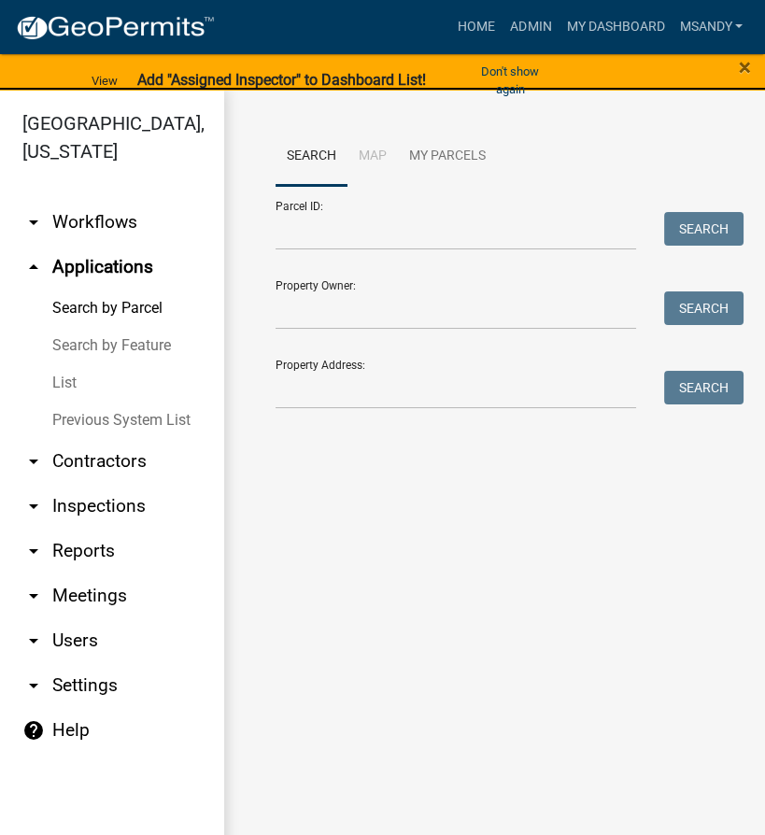
click at [74, 384] on link "List" at bounding box center [112, 382] width 224 height 37
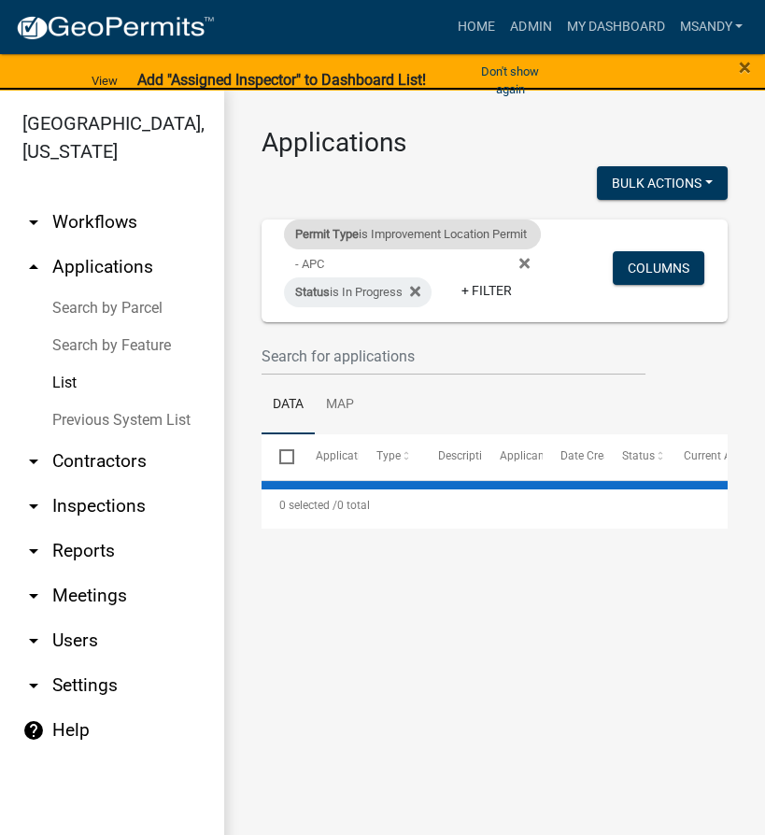
click at [393, 225] on div "Permit Type is Improvement Location Permit - APC" at bounding box center [412, 234] width 257 height 30
select select "a2c991f8-68ce-43d3-971c-57015753063b"
select select "3: 100"
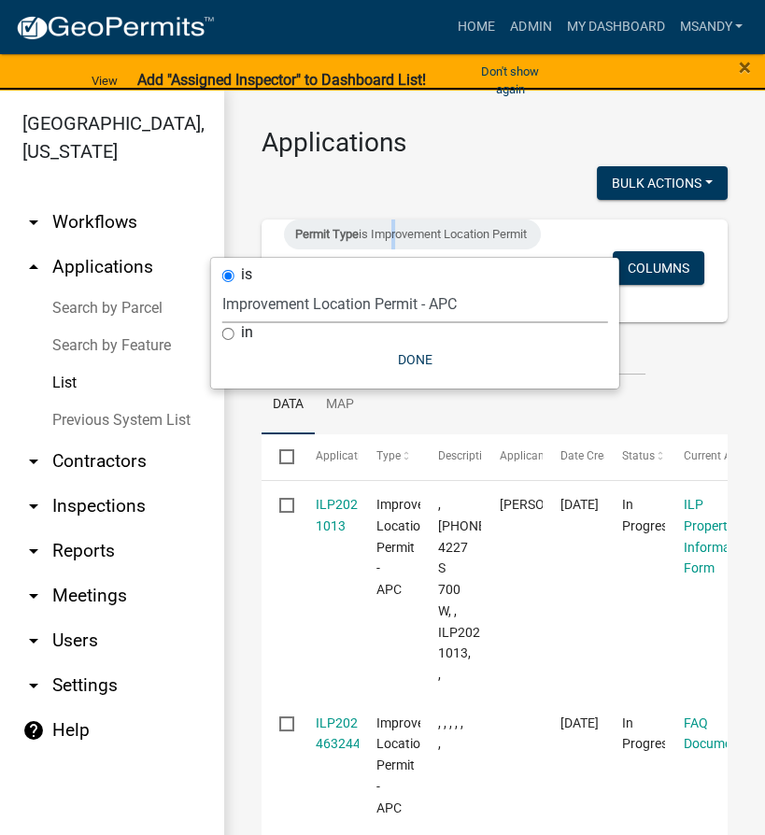
click at [345, 300] on select "Select an option [DATE] Copy Of - Subdivision Plat Application - APC APC Addres…" at bounding box center [415, 304] width 386 height 38
select select "5afa5e72-d482-4b09-b93d-f0d710fc0495"
click at [222, 285] on select "Select an option [DATE] Copy Of - Subdivision Plat Application - APC APC Addres…" at bounding box center [415, 304] width 386 height 38
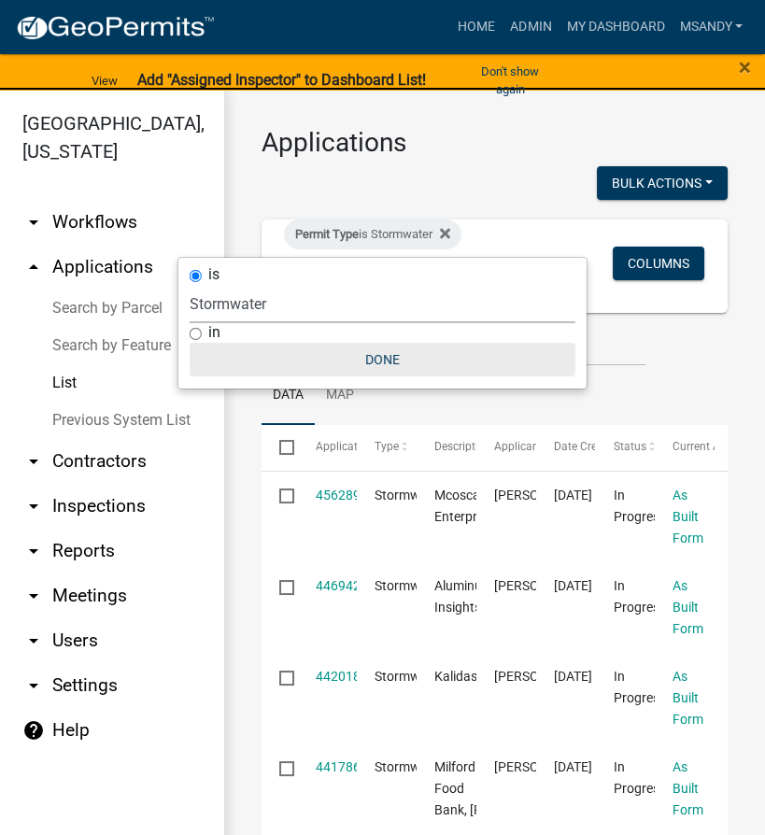
click at [393, 351] on button "Done" at bounding box center [383, 360] width 386 height 34
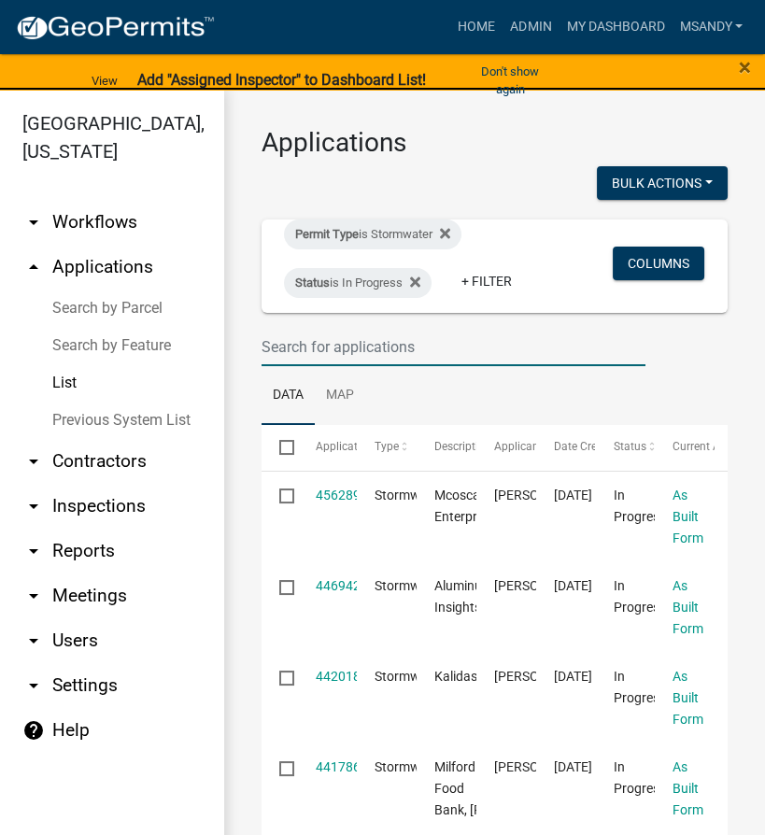
click at [488, 331] on input "text" at bounding box center [453, 347] width 384 height 38
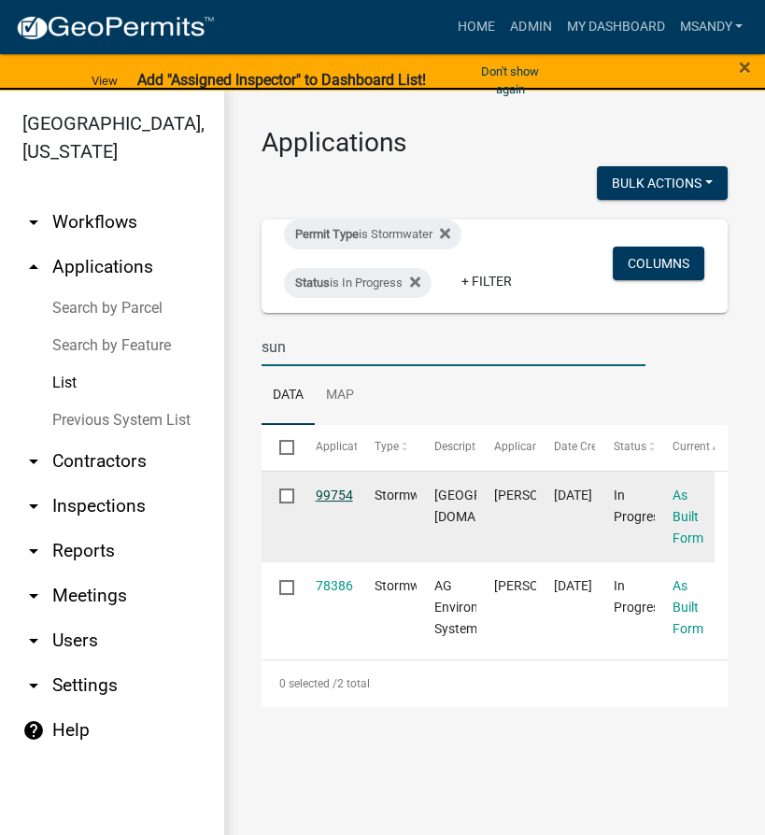
type input "sun"
click at [339, 495] on link "99754" at bounding box center [334, 494] width 37 height 15
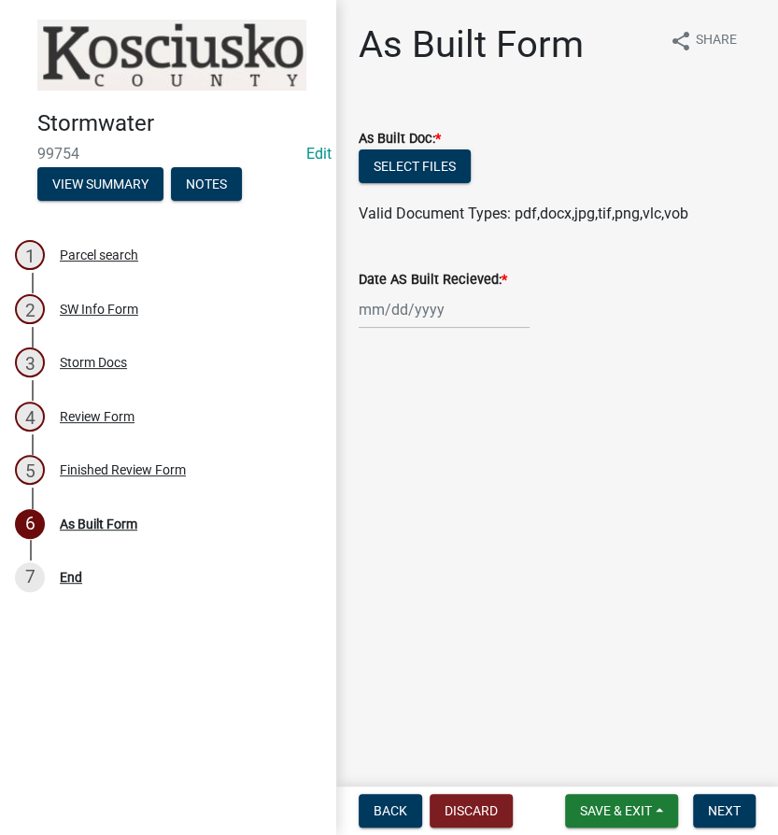
select select "8"
select select "2025"
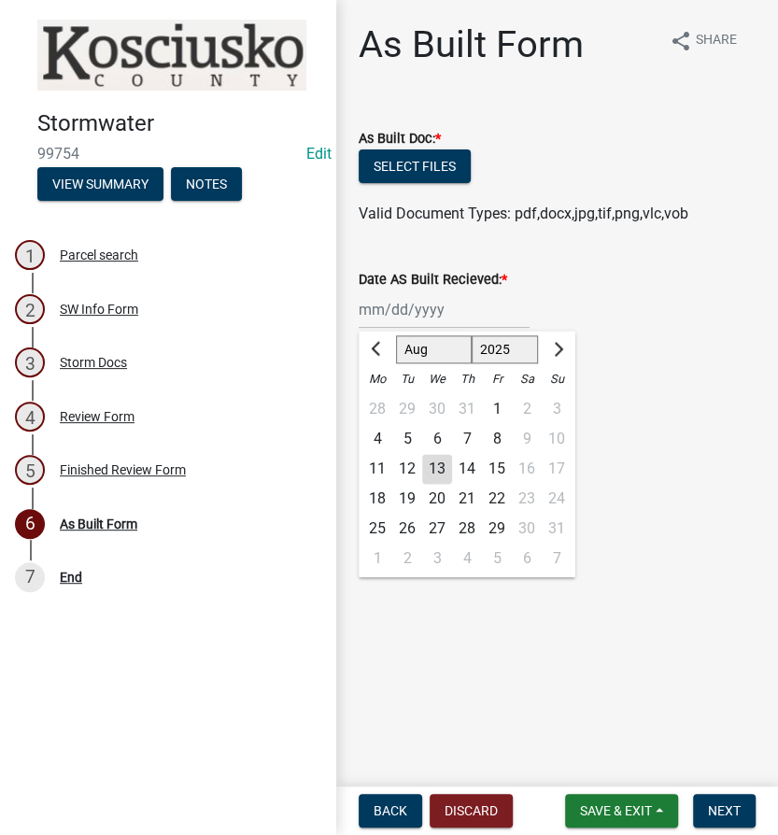
click at [461, 308] on div "[PERSON_NAME] Feb Mar Apr [PERSON_NAME][DATE] Oct Nov [DATE] 1526 1527 1528 152…" at bounding box center [444, 309] width 171 height 38
click at [432, 465] on div "13" at bounding box center [437, 469] width 30 height 30
type input "[DATE]"
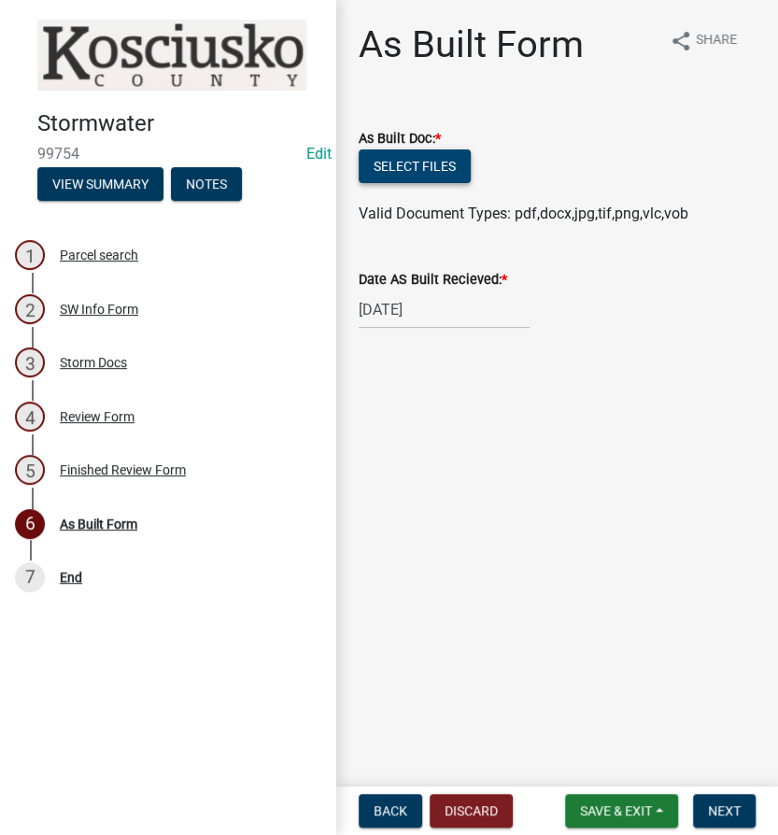
click at [430, 167] on button "Select files" at bounding box center [415, 166] width 112 height 34
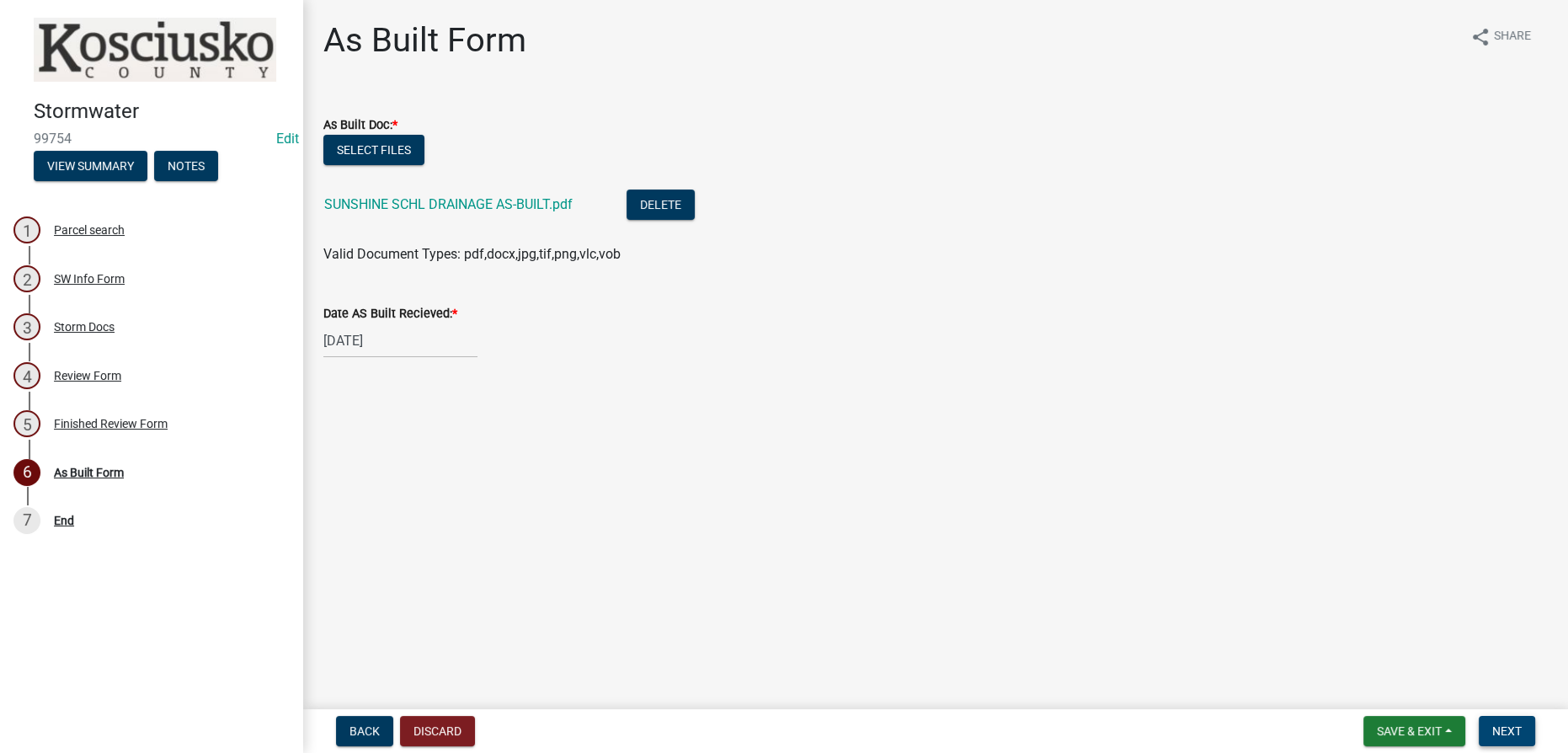
click at [701, 729] on span "Next" at bounding box center [1507, 730] width 30 height 14
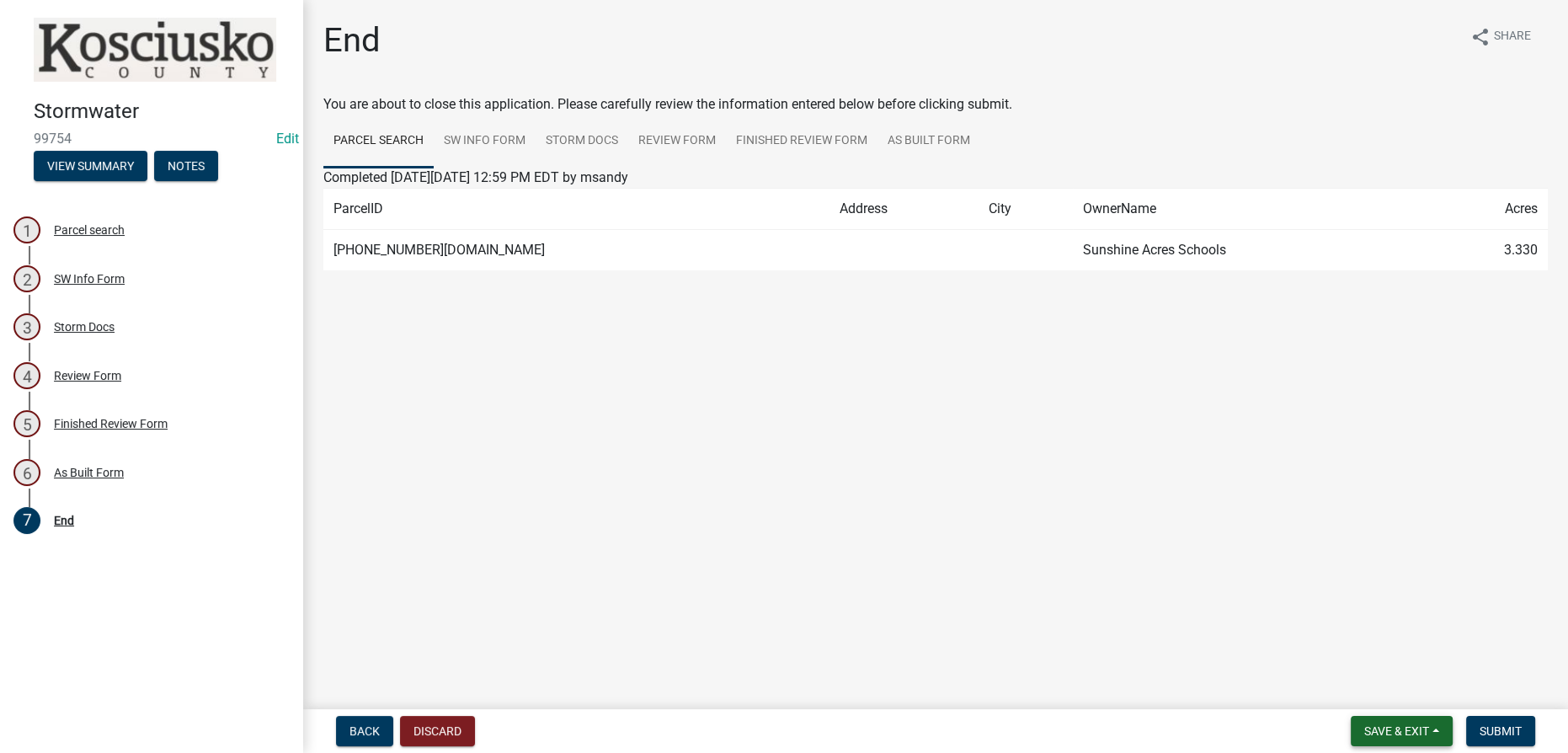
click at [701, 730] on span "Save & Exit" at bounding box center [1397, 730] width 65 height 14
click at [701, 681] on button "Save & Exit" at bounding box center [1385, 686] width 134 height 41
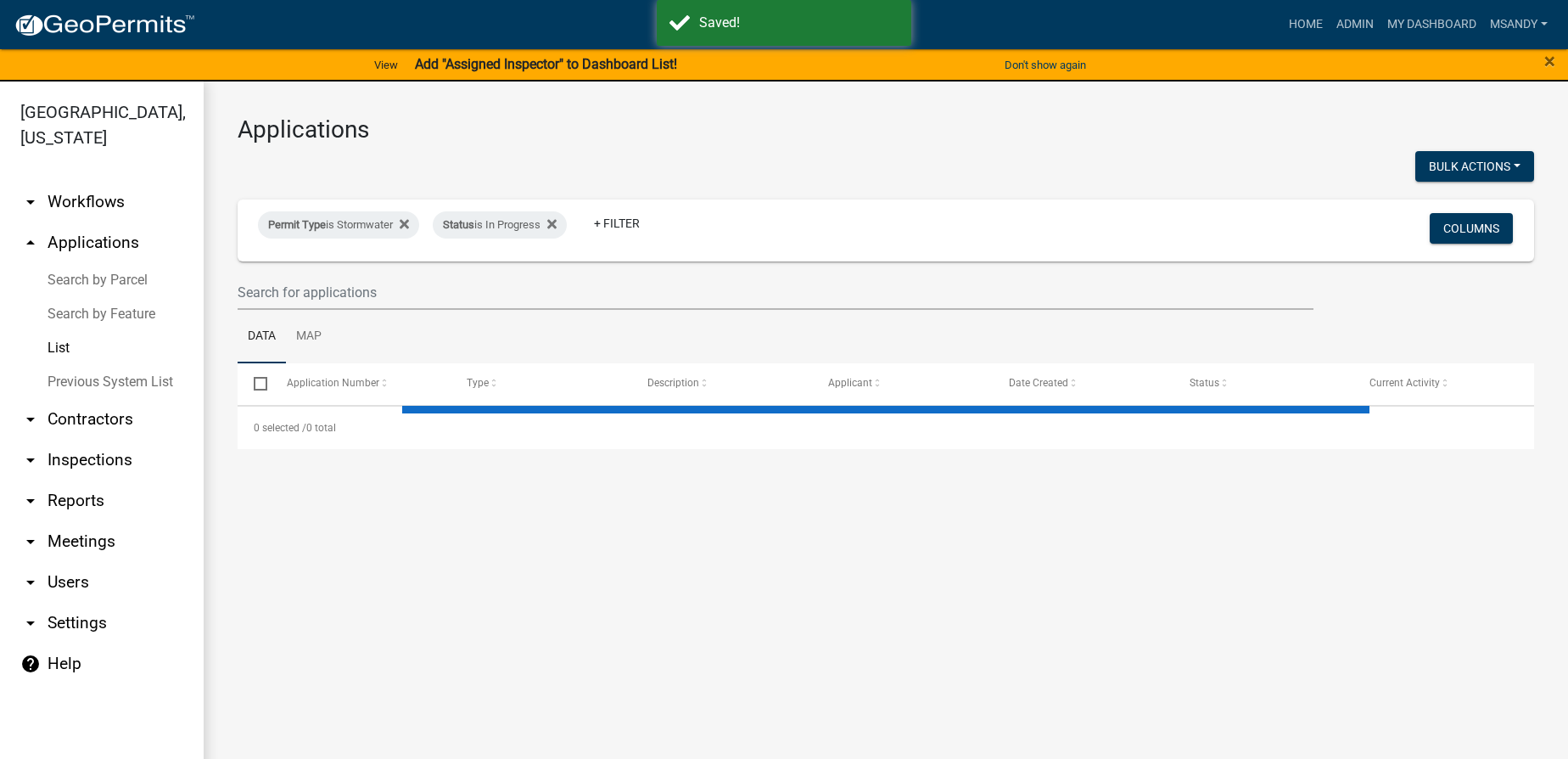
select select "3: 100"
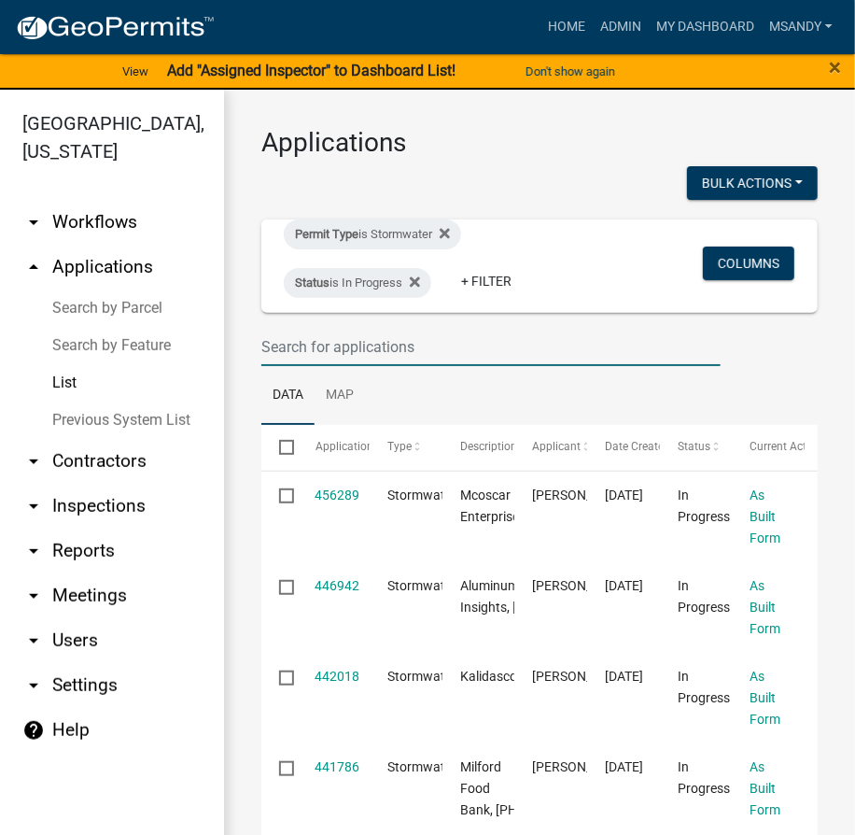
click at [400, 347] on input "text" at bounding box center [490, 347] width 459 height 38
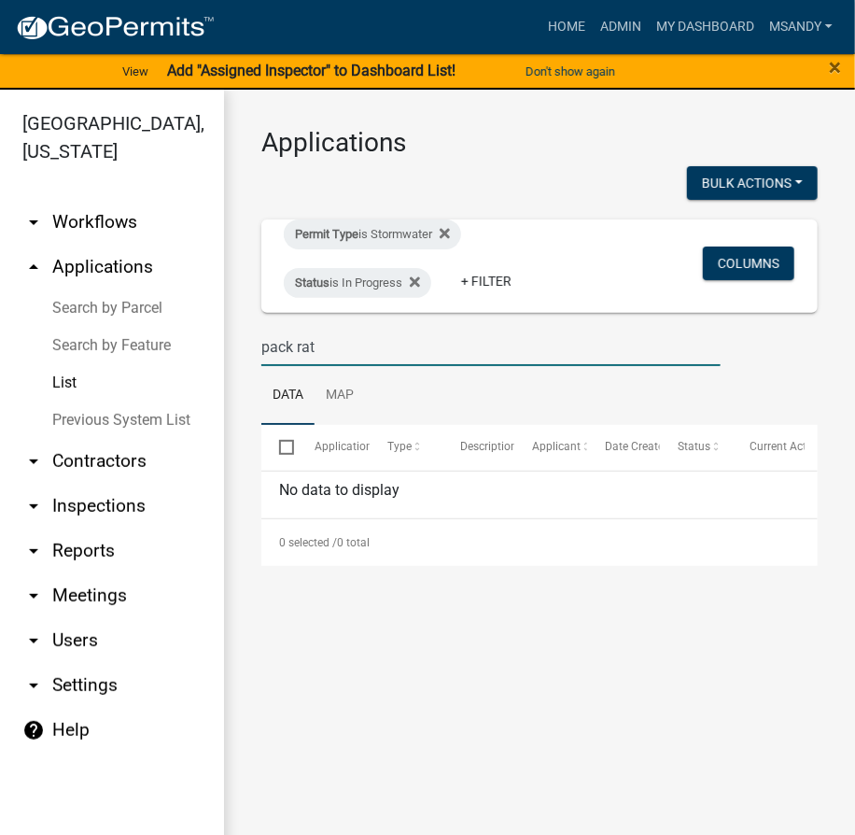
click at [320, 349] on input "pack rat" at bounding box center [490, 347] width 459 height 38
drag, startPoint x: 380, startPoint y: 336, endPoint x: 76, endPoint y: 339, distance: 304.4
click at [76, 339] on div "Kosciusko County, Indiana arrow_drop_down Workflows List arrow_drop_up Applicat…" at bounding box center [427, 473] width 855 height 767
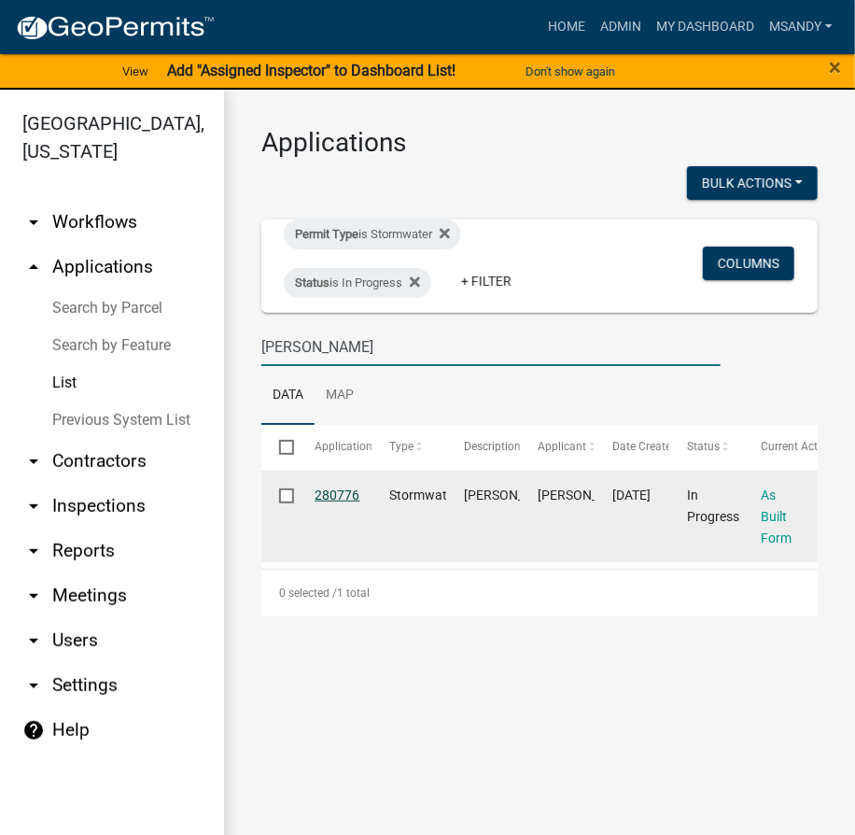
type input "bontrager"
click at [331, 497] on link "280776" at bounding box center [338, 494] width 45 height 15
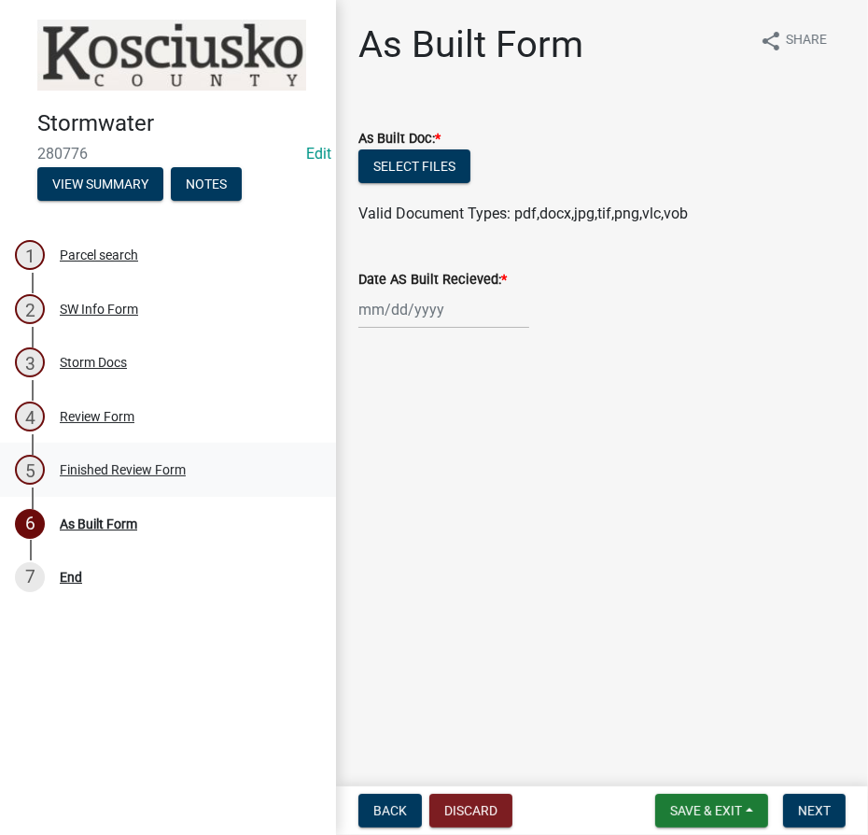
click at [139, 472] on div "Finished Review Form" at bounding box center [123, 469] width 126 height 13
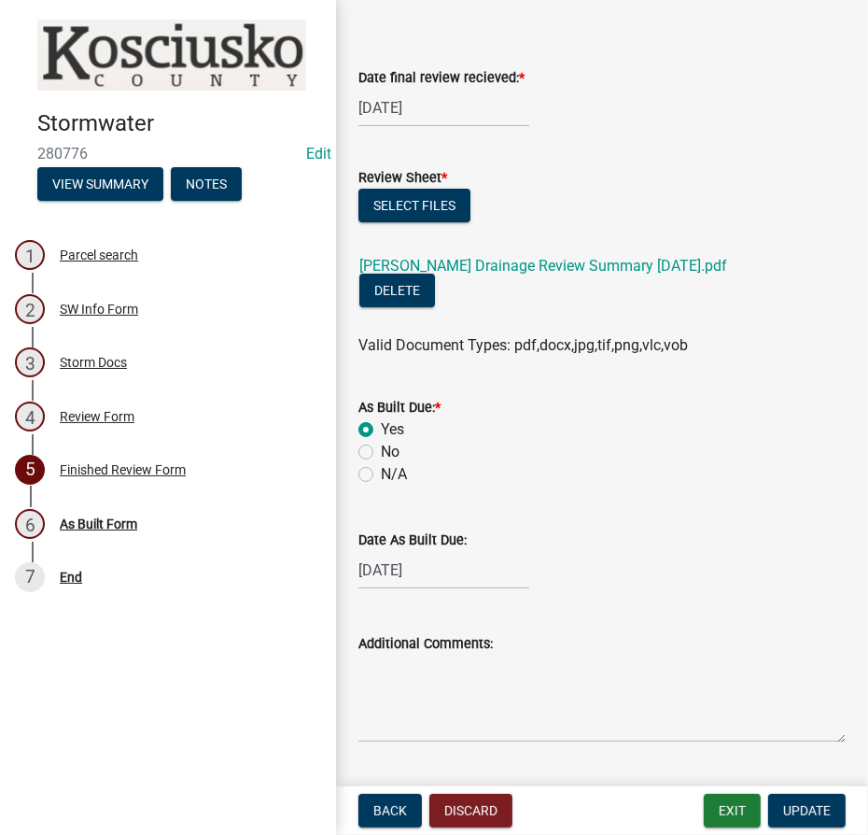
scroll to position [115, 0]
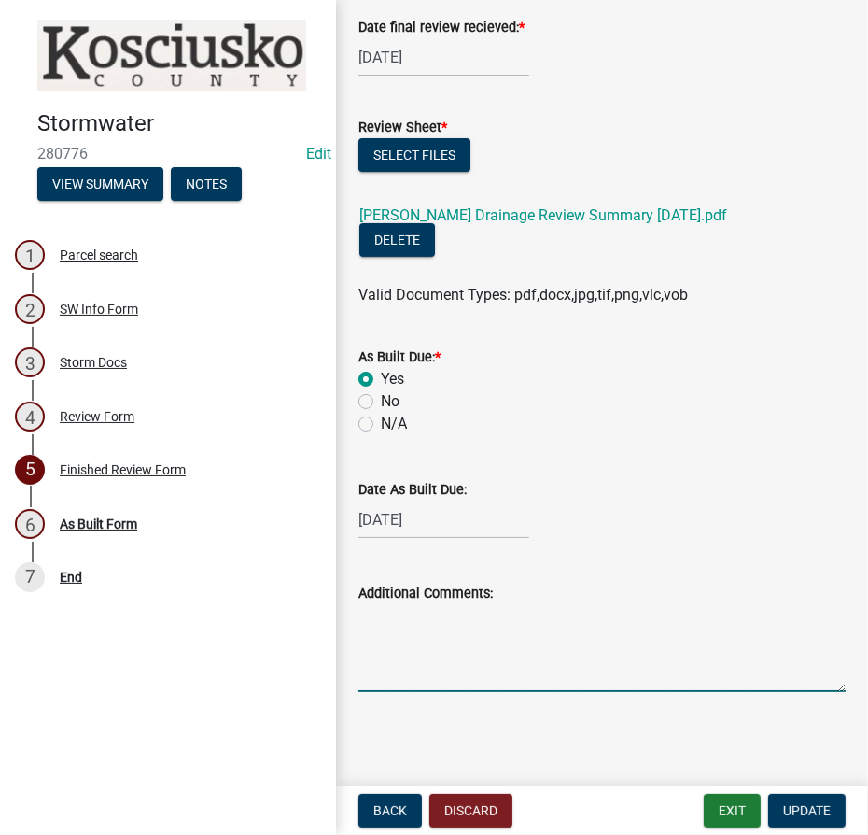
click at [557, 634] on textarea "Additional Comments:" at bounding box center [602, 648] width 487 height 88
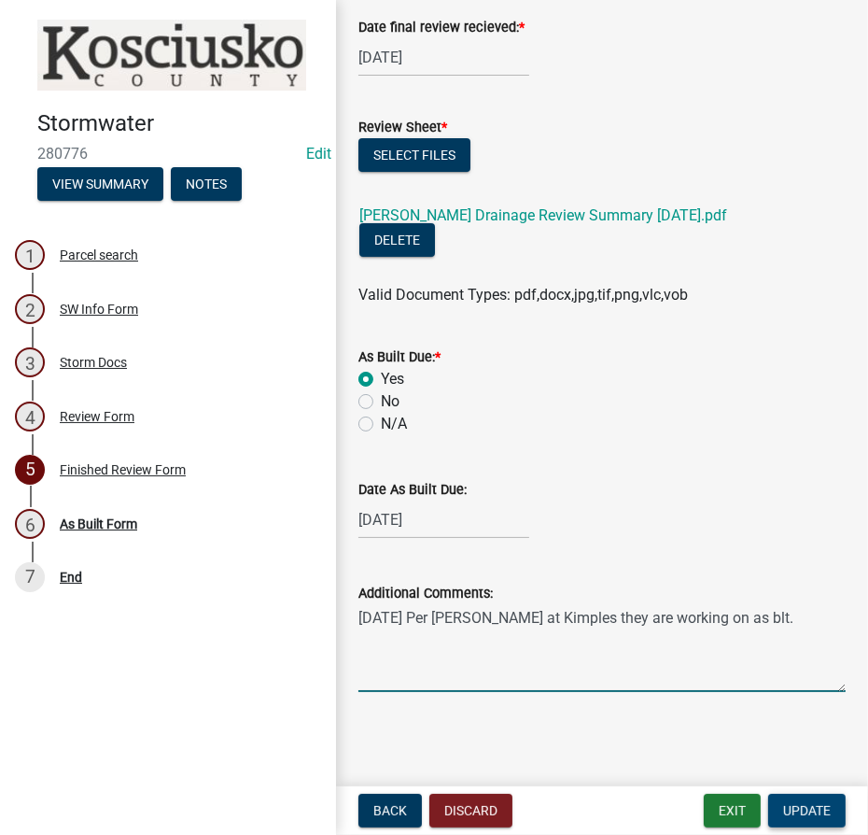
type textarea "8/13/2025 Per Tina at Kimples they are working on as blt."
click at [777, 803] on span "Update" at bounding box center [807, 810] width 48 height 15
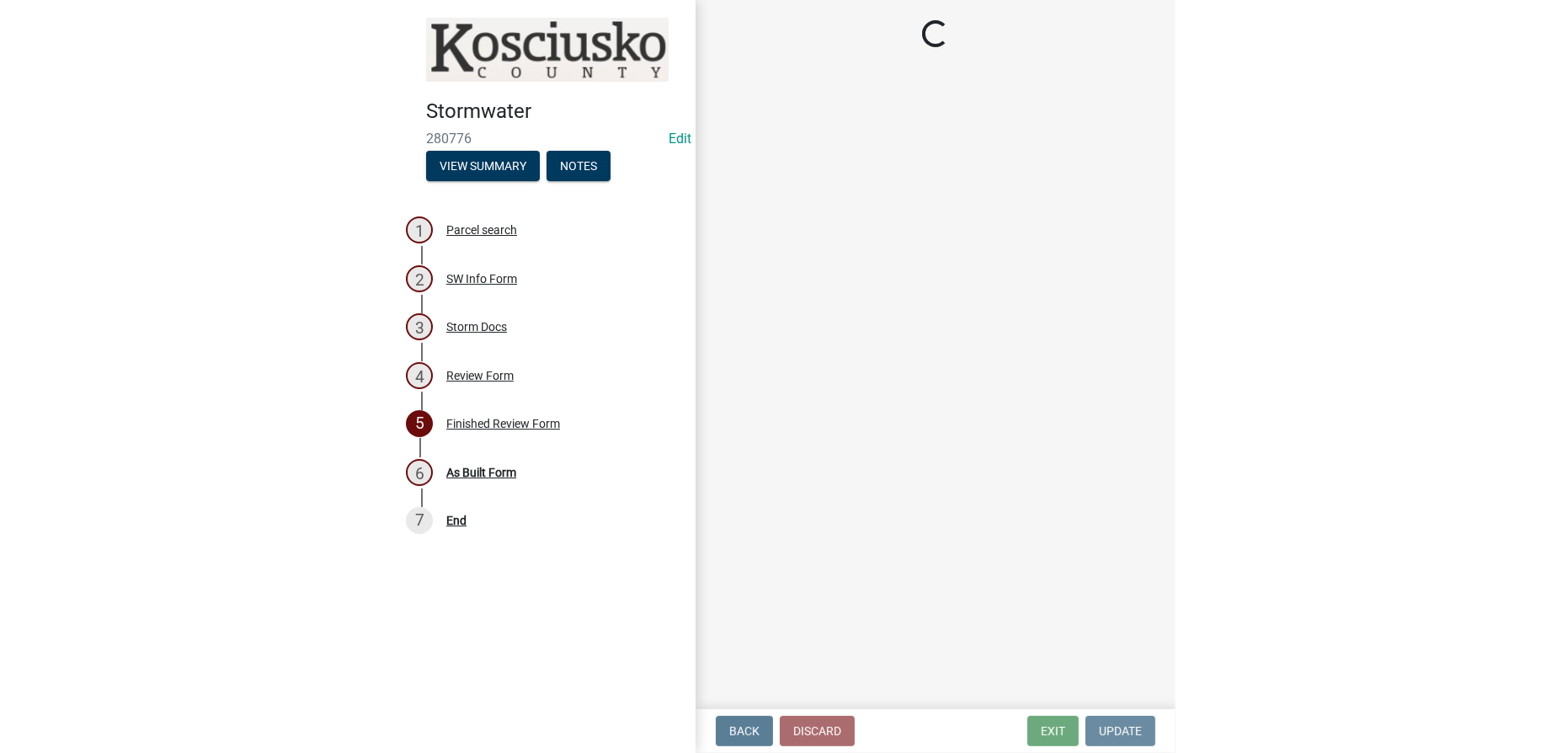
scroll to position [0, 0]
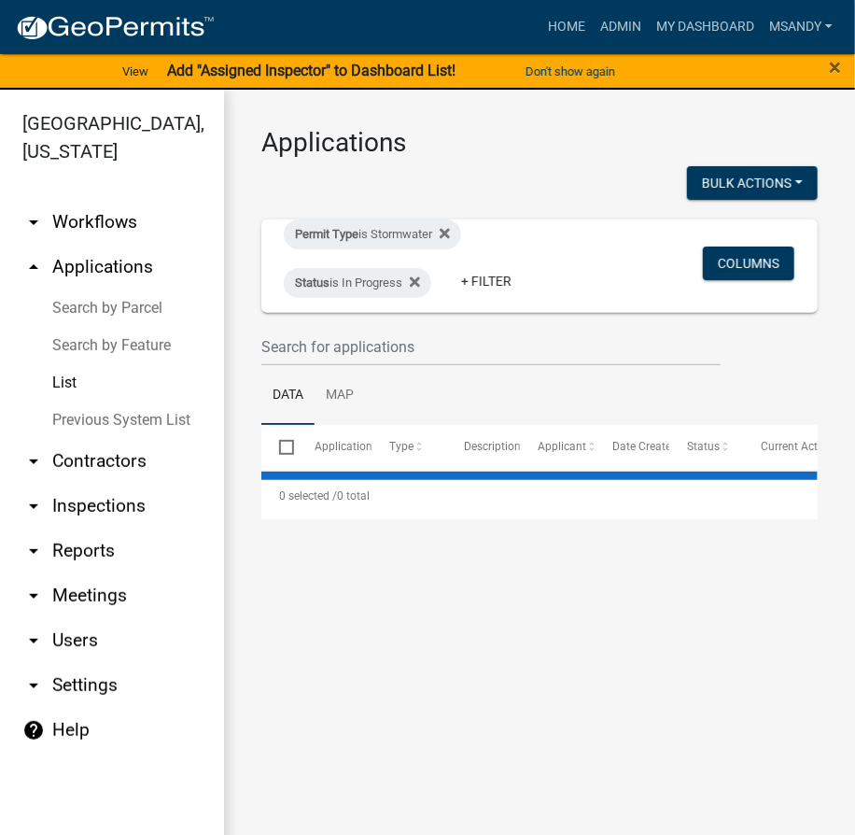
select select "3: 100"
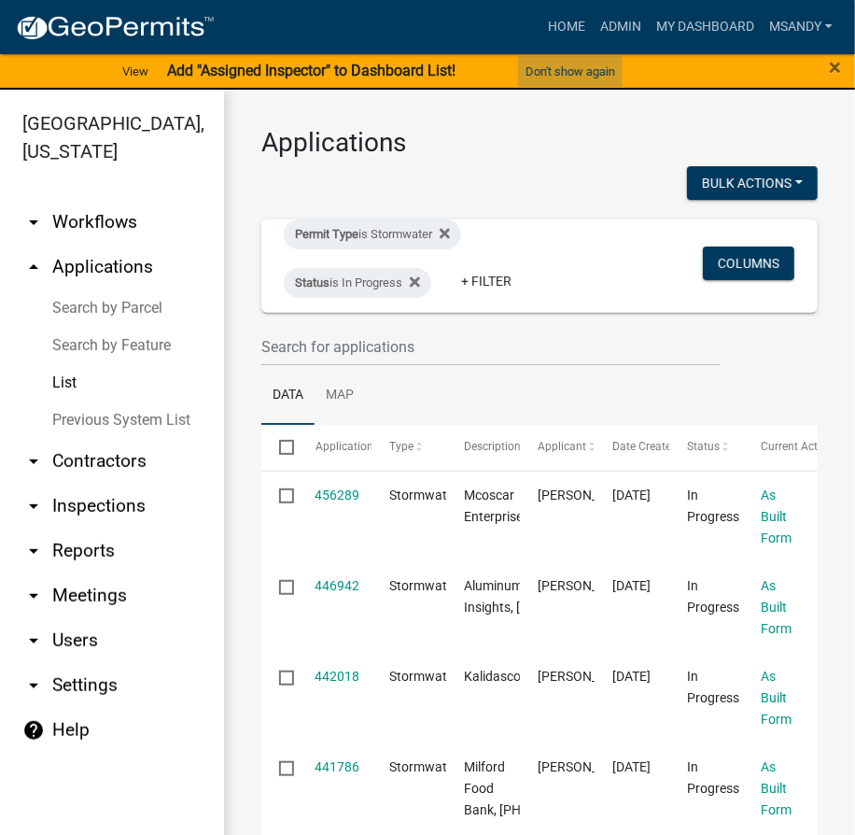
click at [572, 71] on button "Don't show again" at bounding box center [570, 71] width 105 height 31
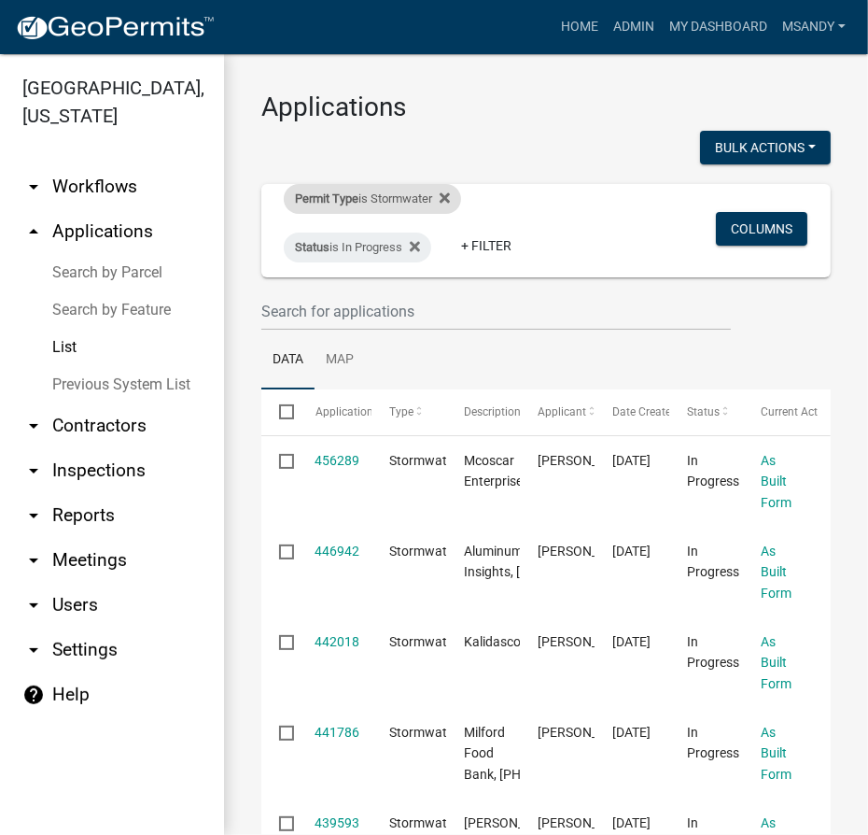
click at [359, 203] on span "Permit Type" at bounding box center [326, 198] width 63 height 14
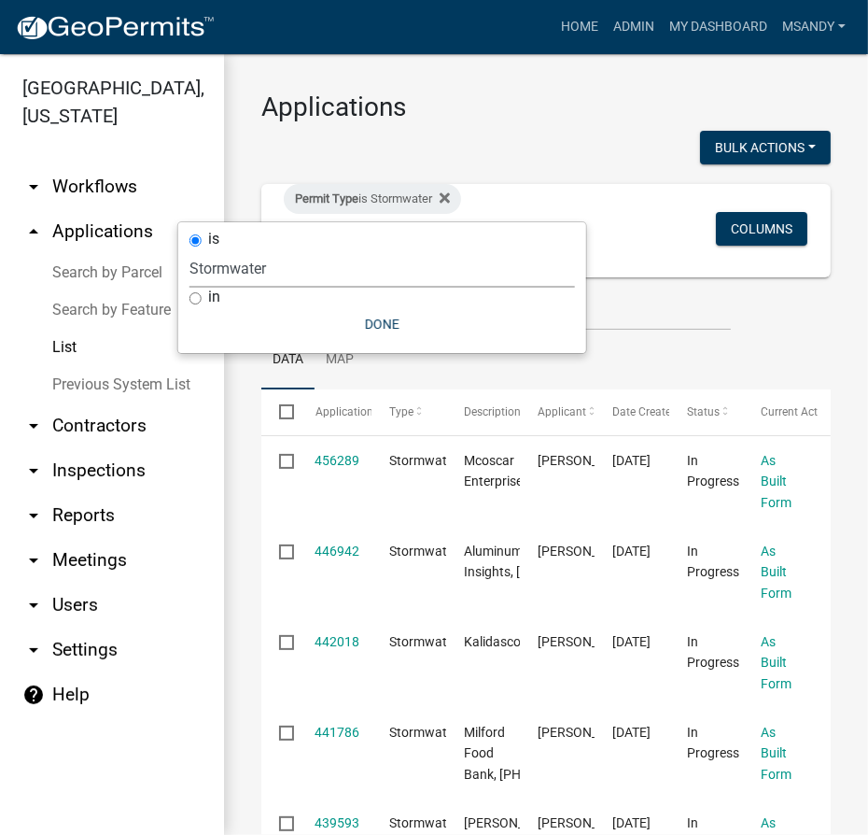
click at [284, 270] on select "Select an option [DATE] Copy Of - Subdivision Plat Application - APC APC Addres…" at bounding box center [383, 268] width 386 height 38
select select "39955938-6eae-4fcf-8cb0-e02ae33ed793"
click at [214, 249] on select "Select an option [DATE] Copy Of - Subdivision Plat Application - APC APC Addres…" at bounding box center [383, 268] width 386 height 38
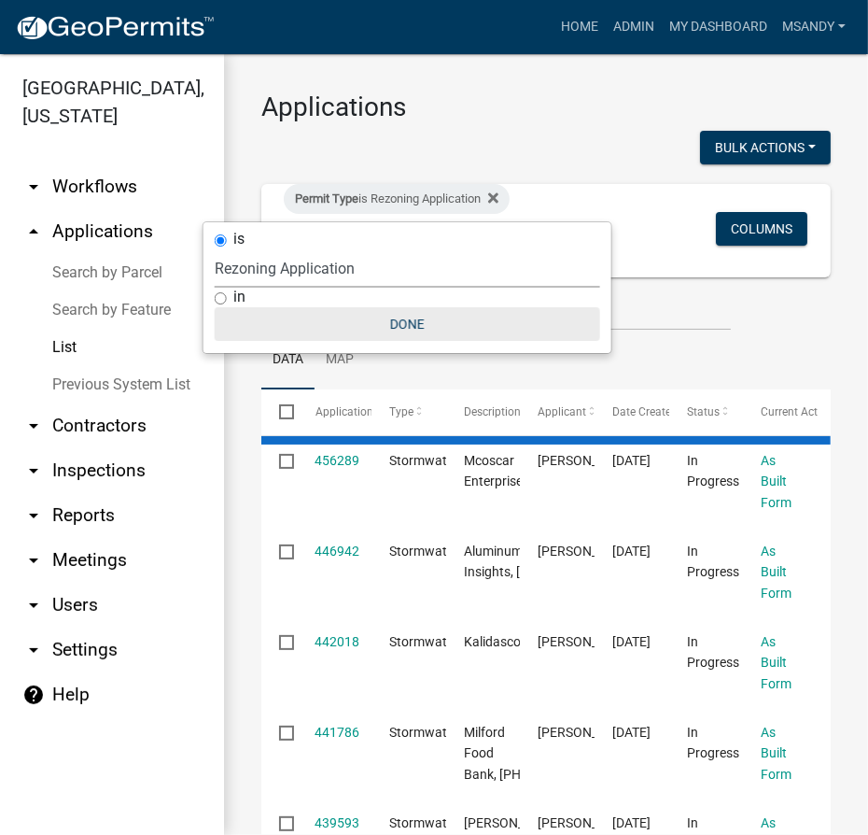
click at [395, 317] on button "Done" at bounding box center [408, 324] width 386 height 34
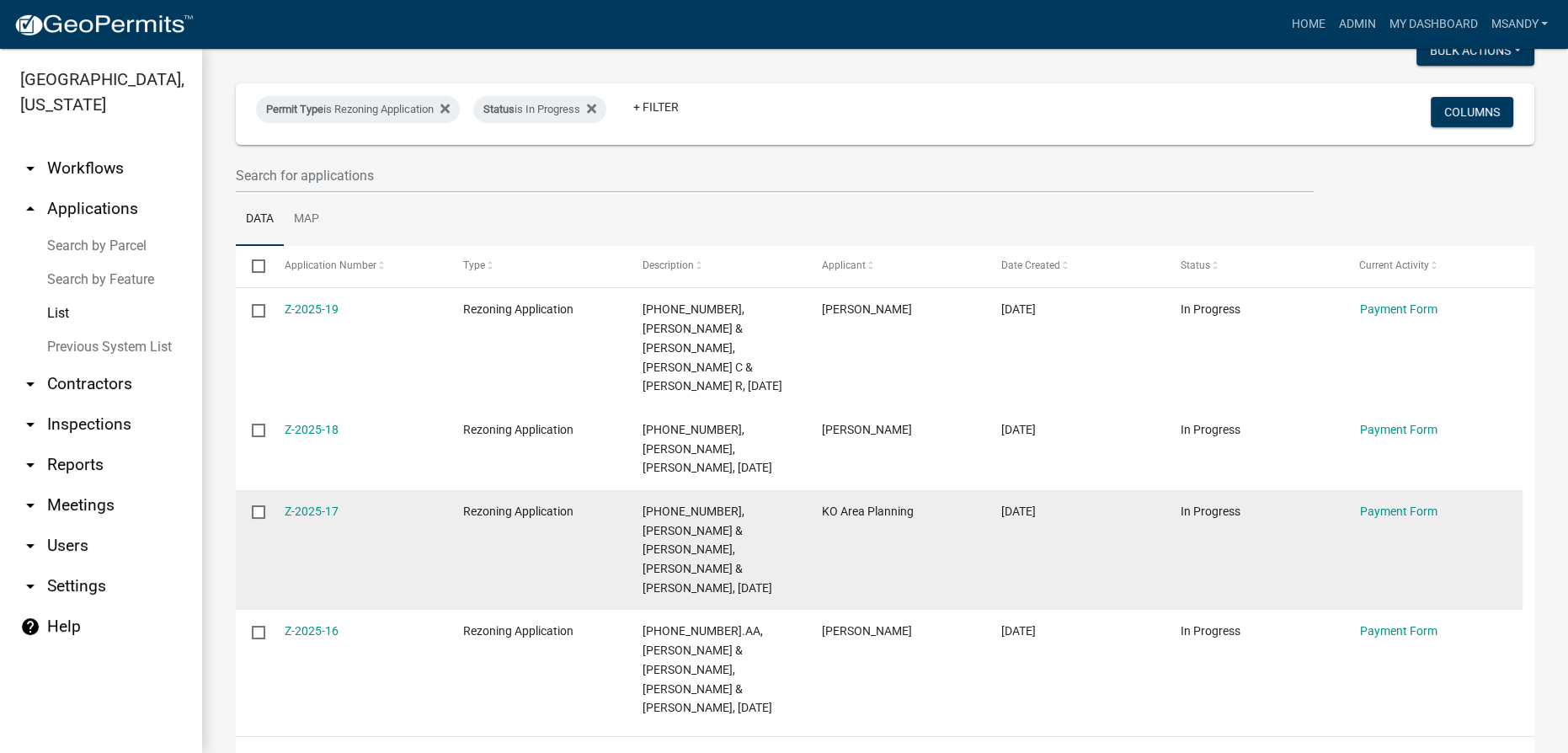
scroll to position [83, 0]
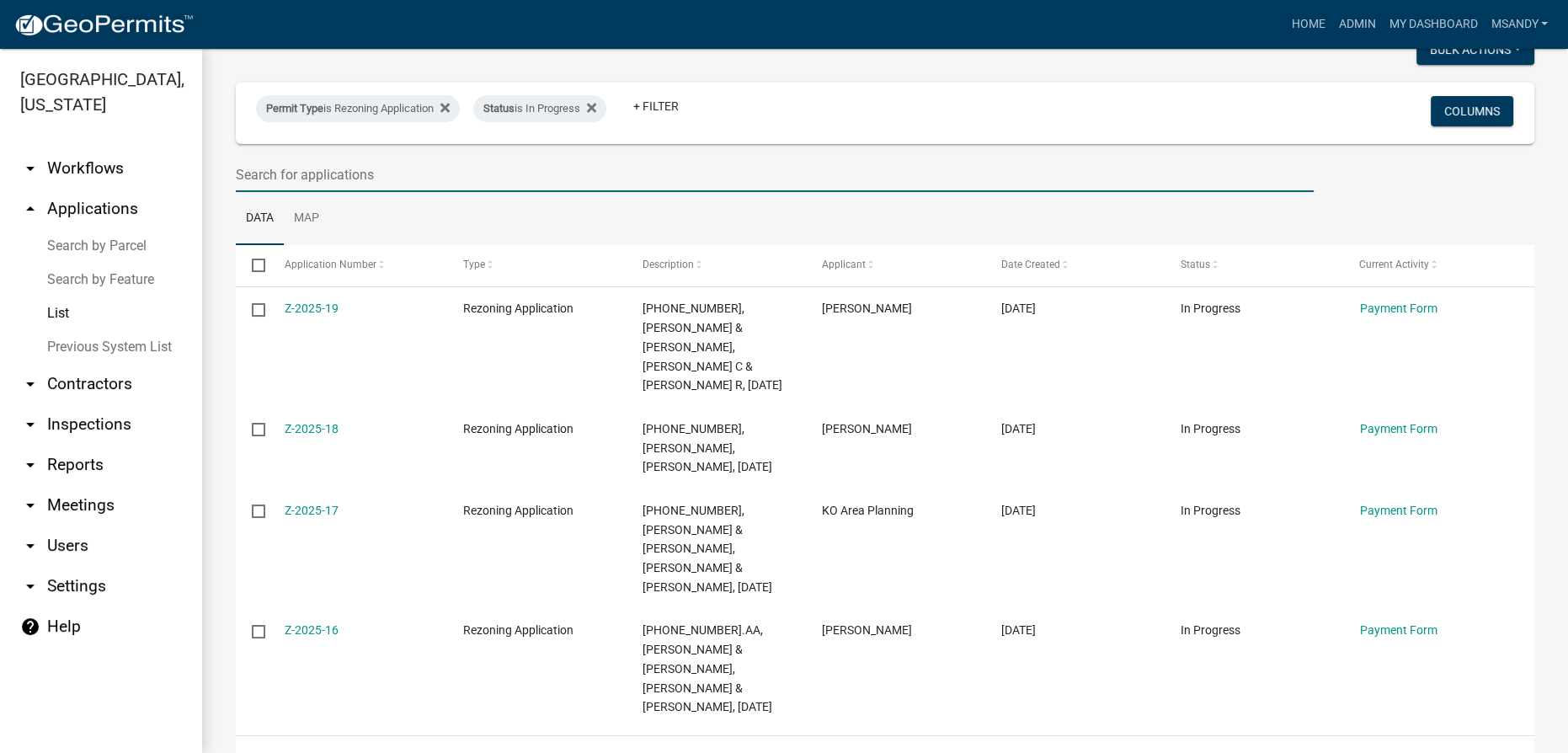
click at [499, 165] on input "text" at bounding box center [774, 175] width 1078 height 34
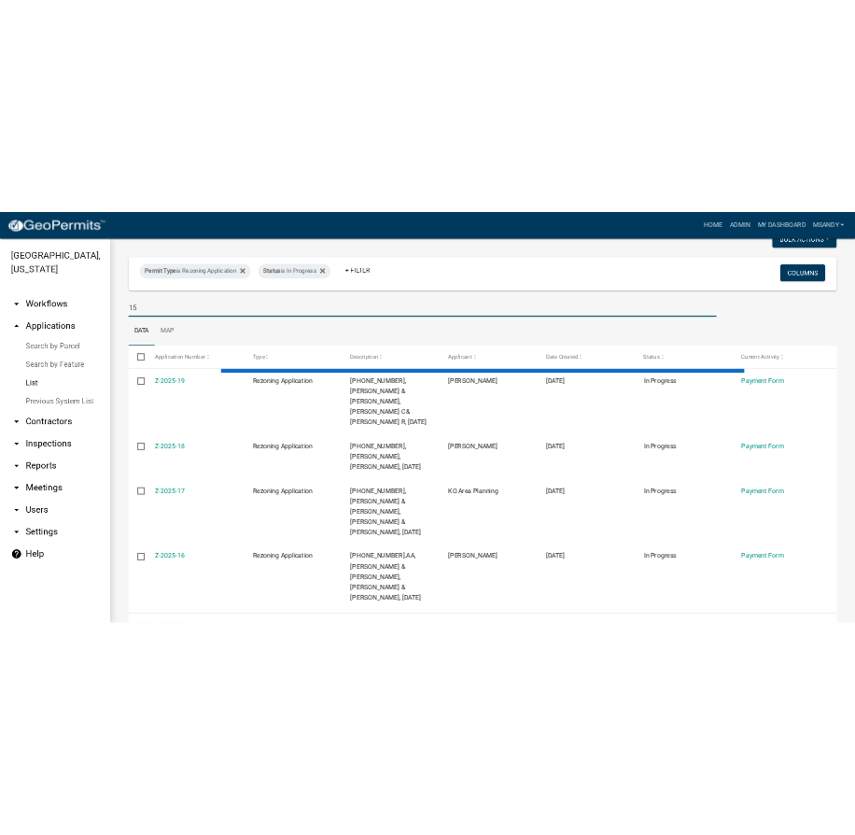
scroll to position [0, 0]
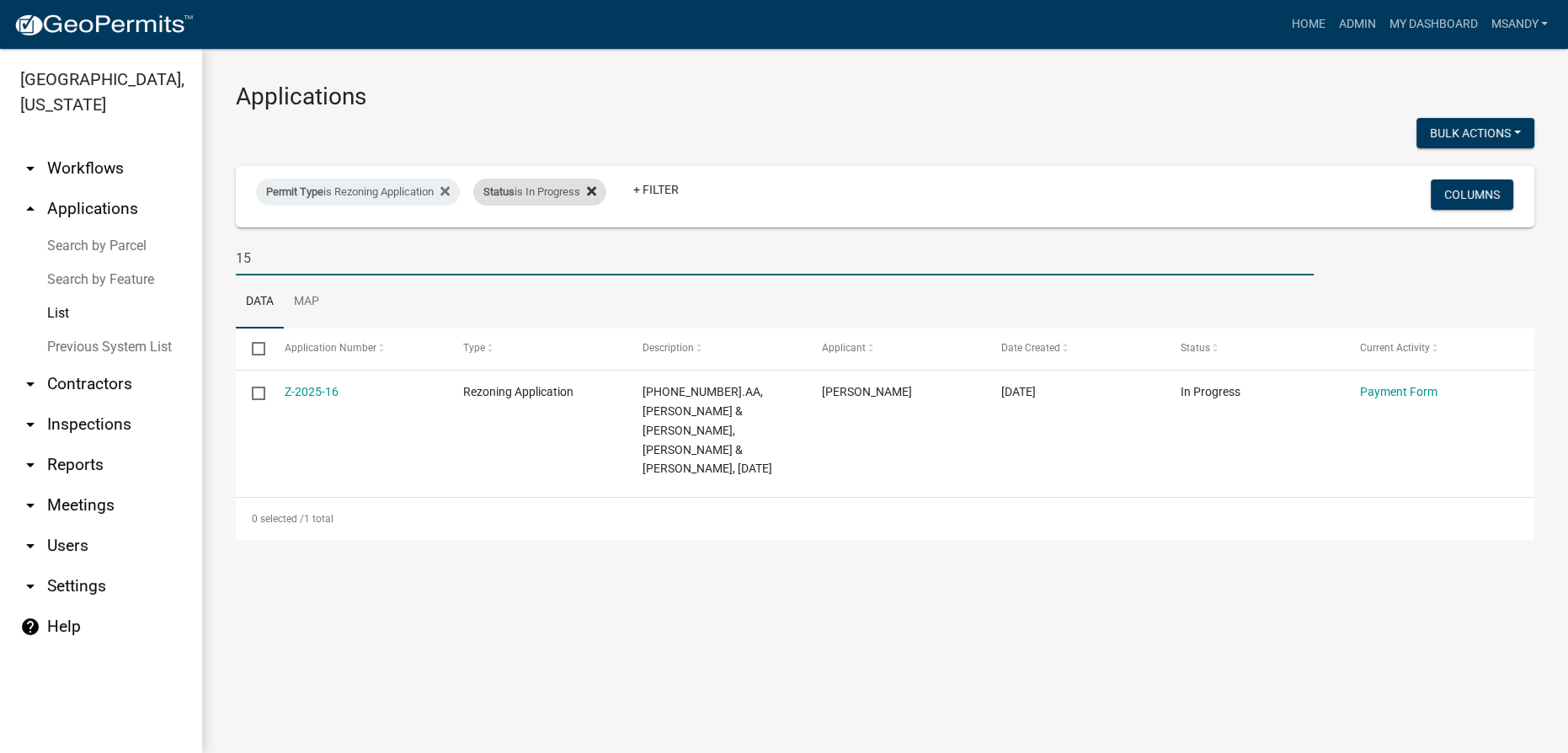
type input "15"
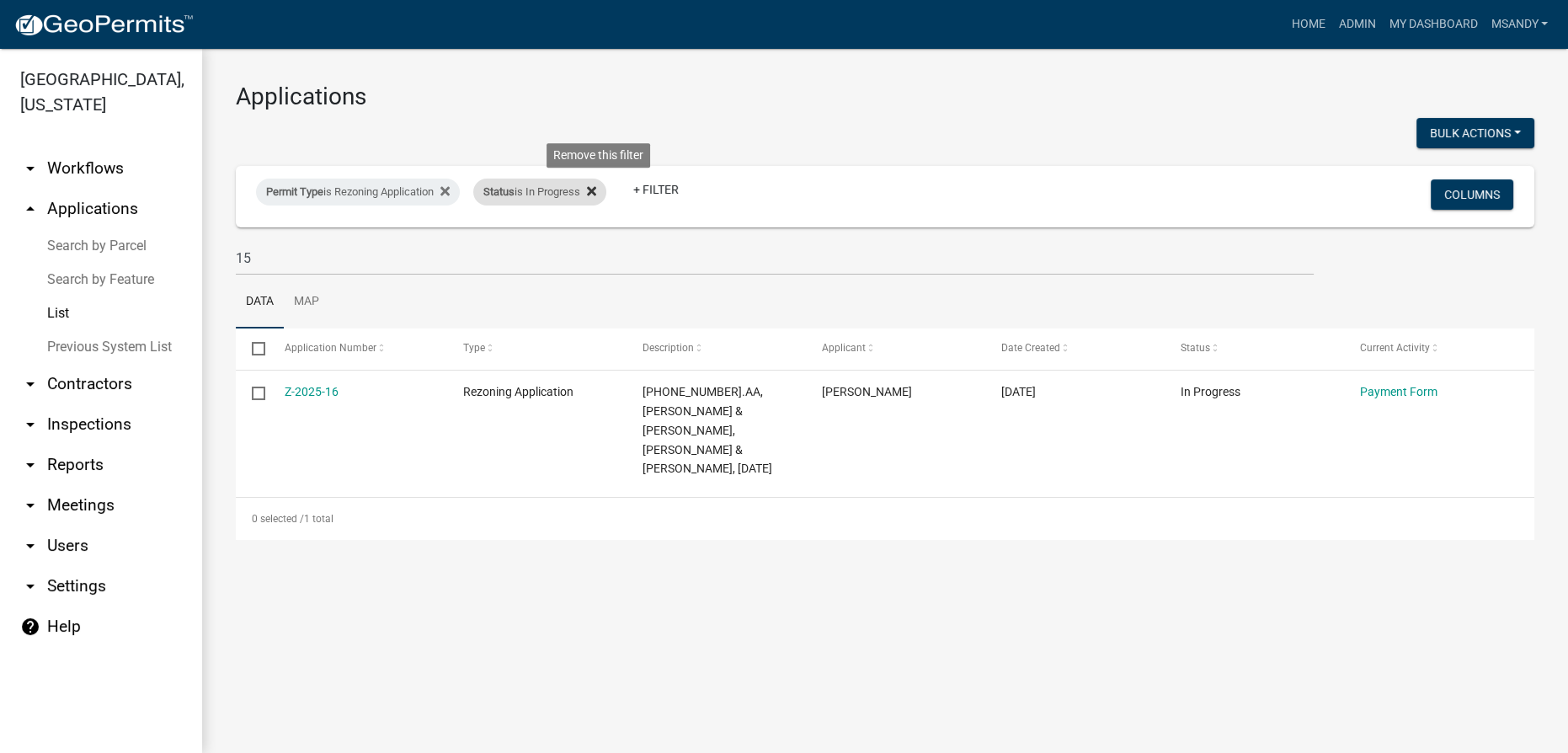
click at [596, 190] on icon at bounding box center [592, 190] width 9 height 14
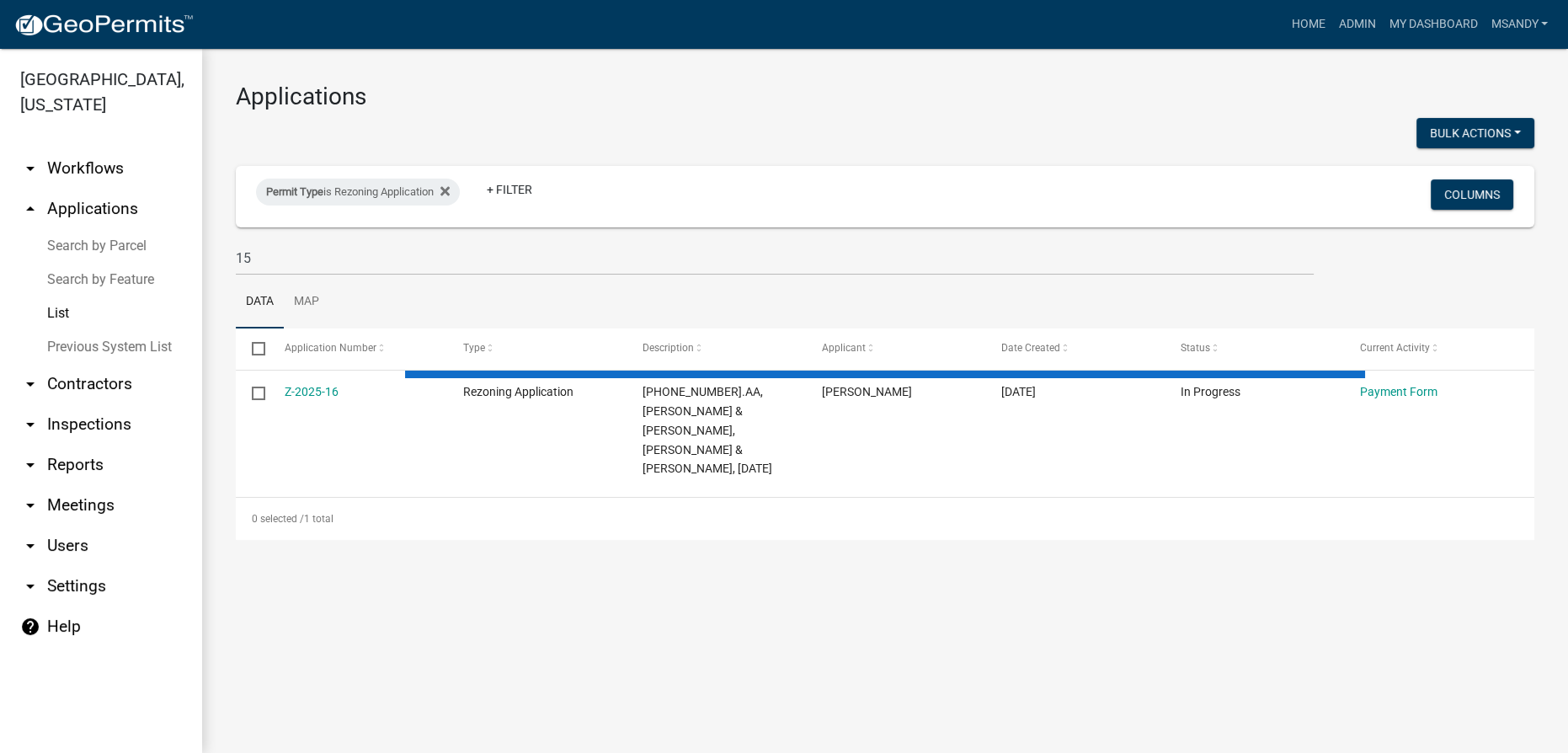
select select "3: 100"
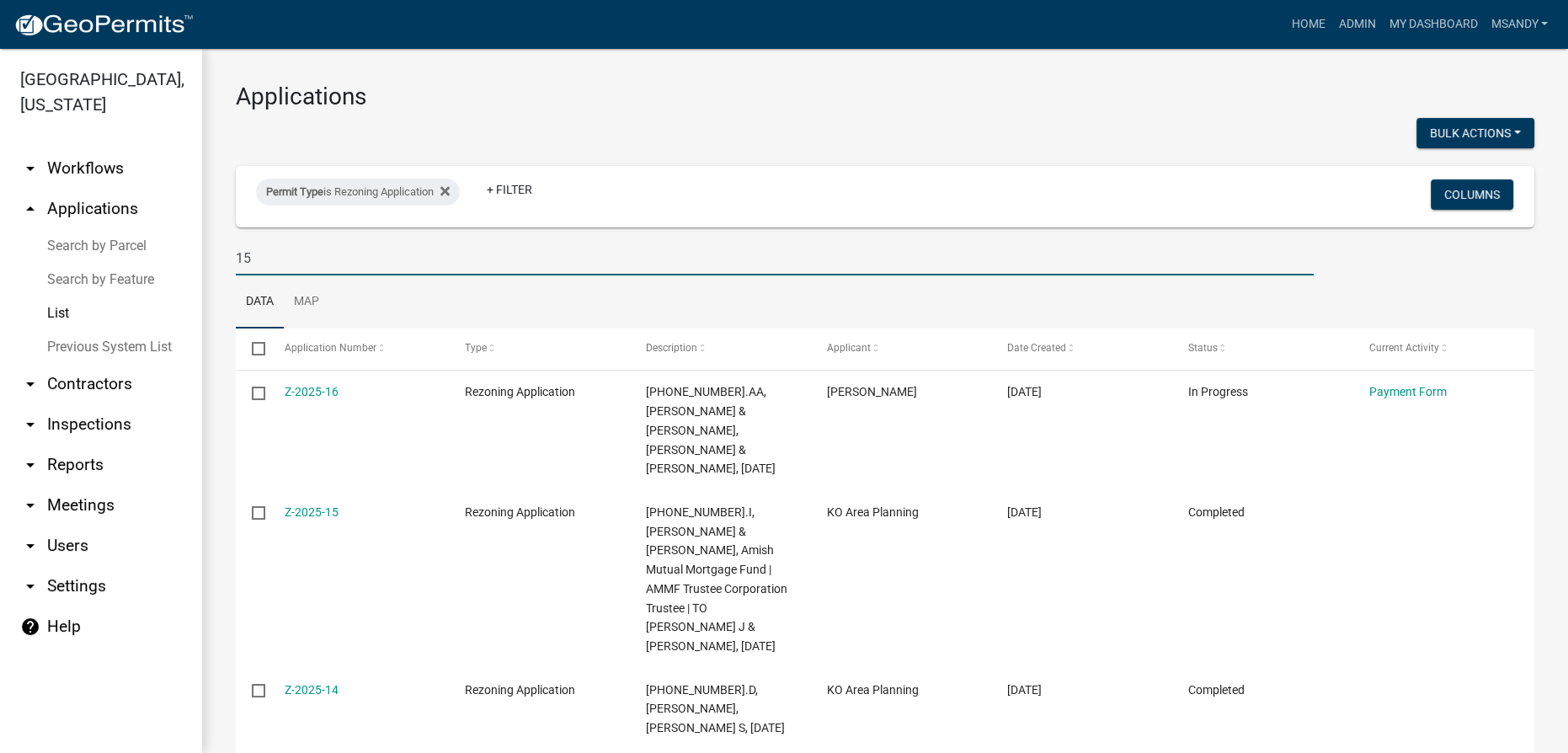
click at [300, 271] on input "15" at bounding box center [774, 258] width 1078 height 34
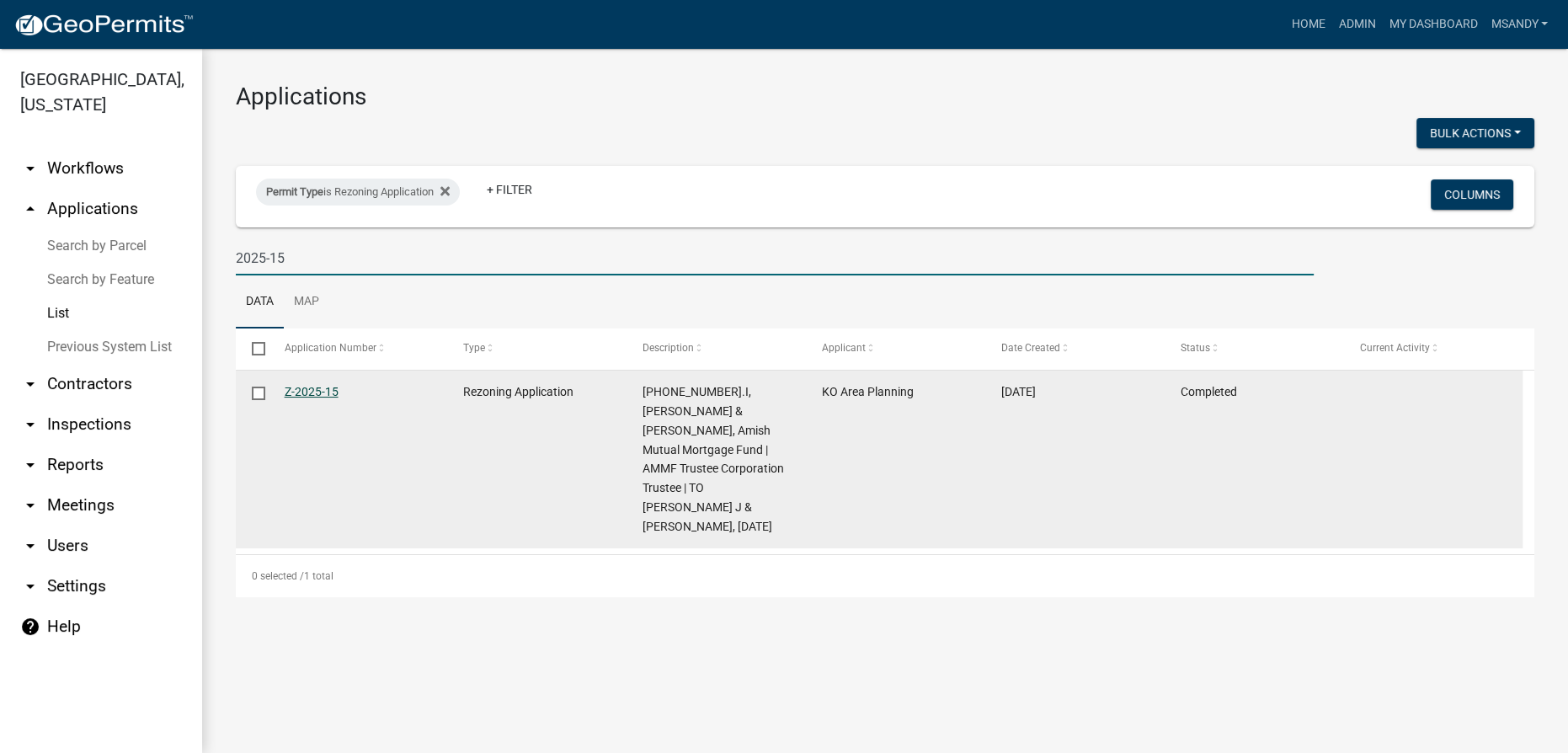
type input "2025-15"
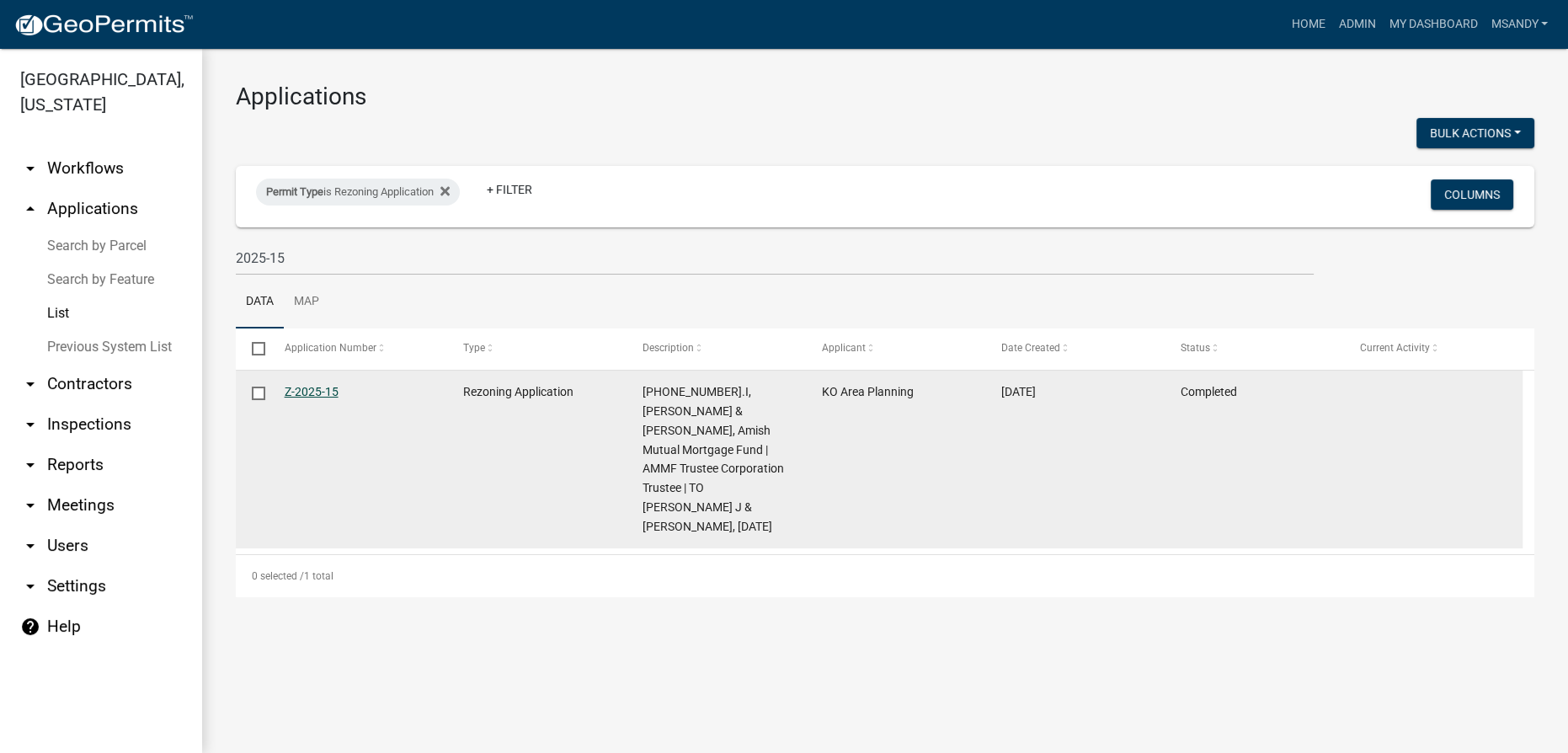
click at [329, 392] on link "Z-2025-15" at bounding box center [312, 391] width 54 height 14
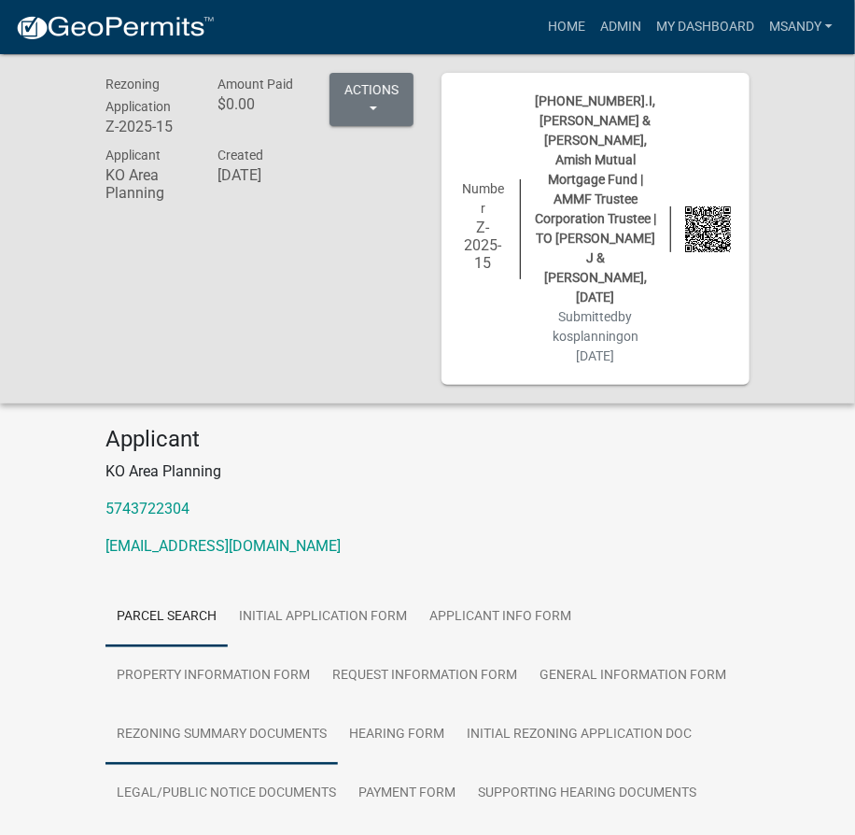
scroll to position [169, 0]
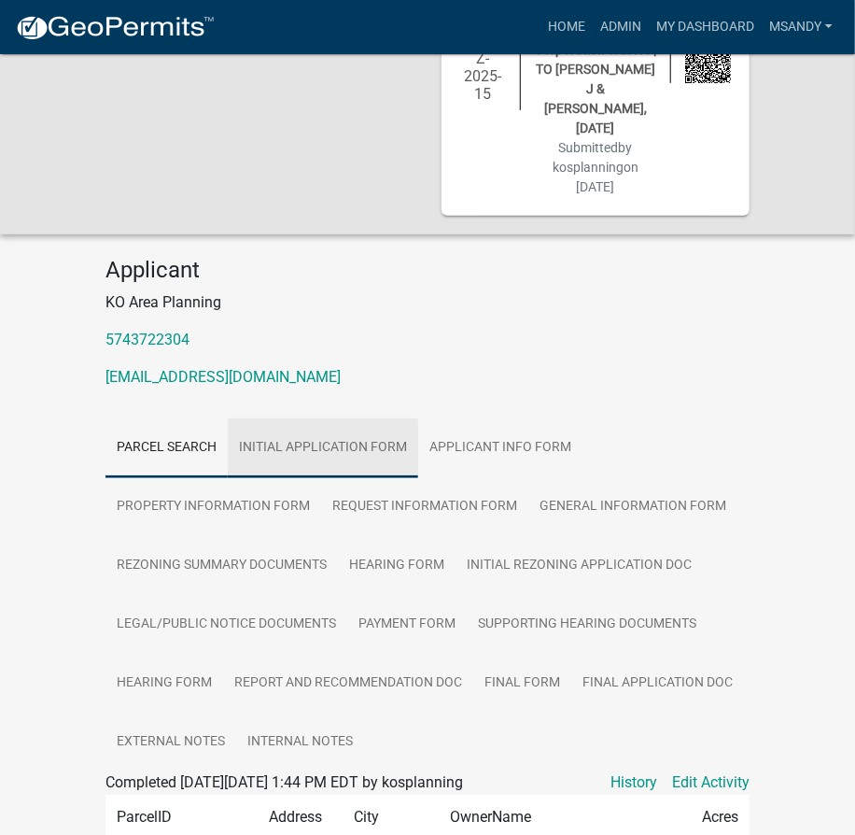
click at [301, 418] on link "Initial Application Form" at bounding box center [323, 448] width 190 height 60
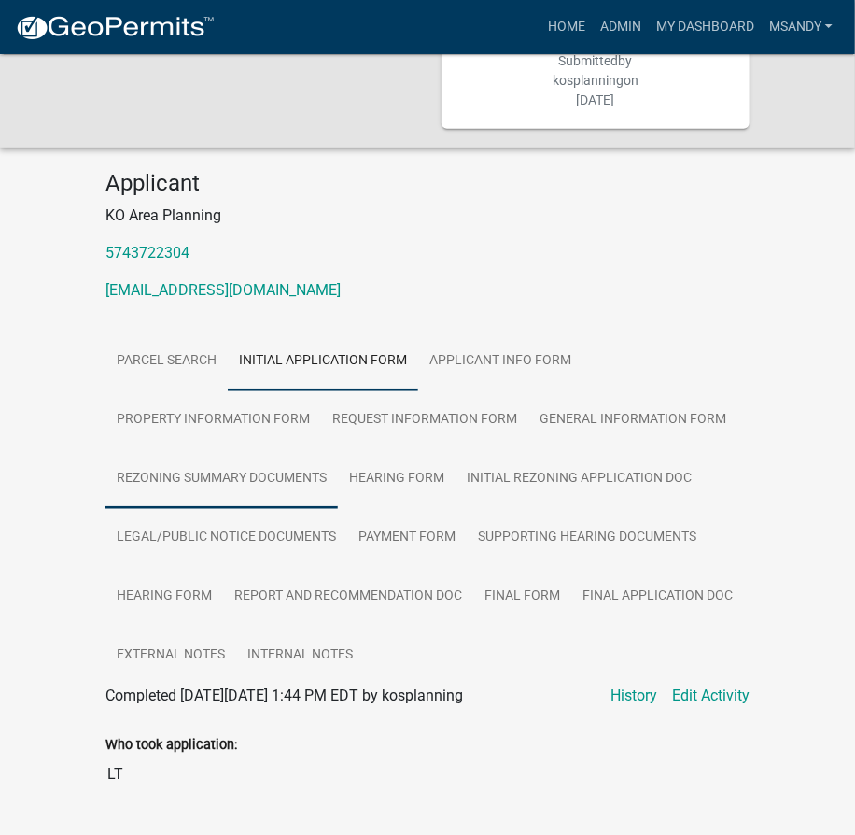
scroll to position [213, 0]
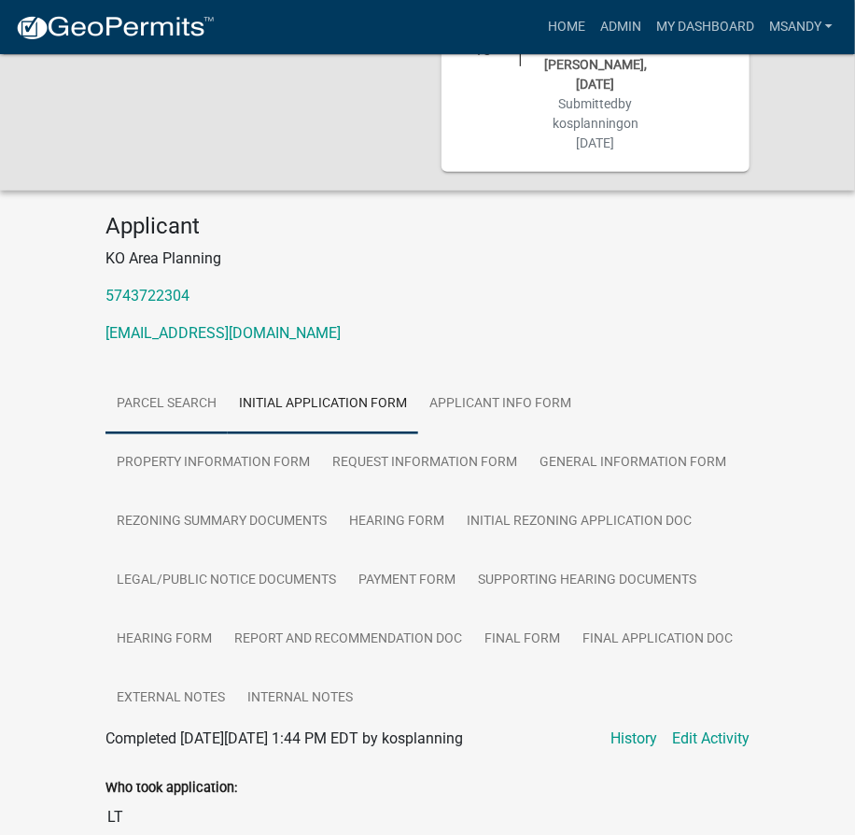
click at [174, 374] on link "Parcel search" at bounding box center [167, 404] width 122 height 60
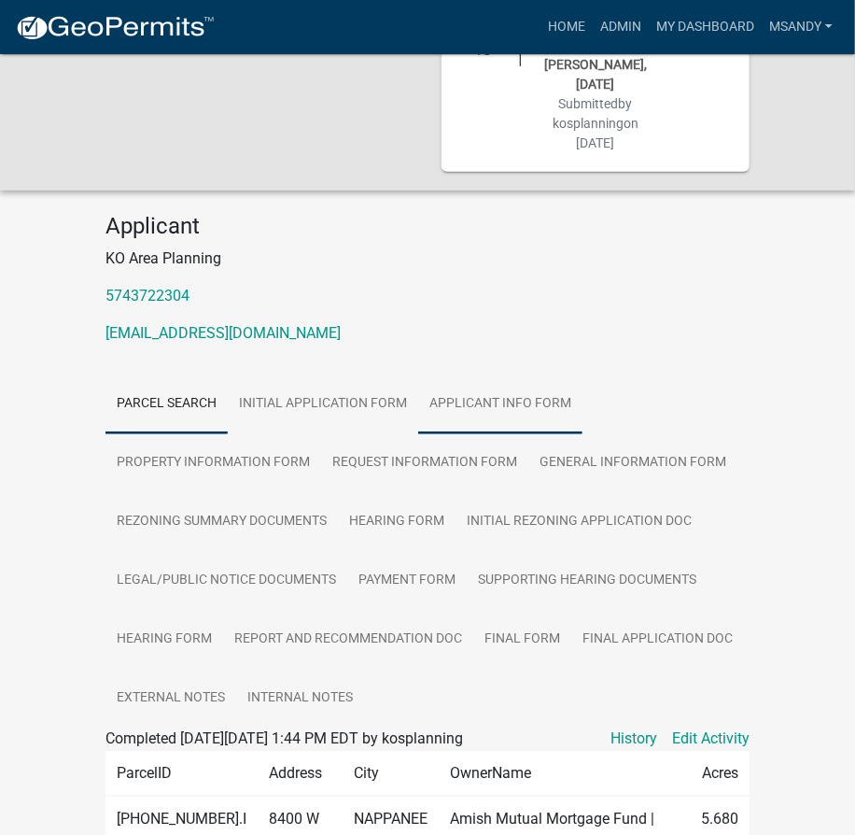
click at [490, 374] on link "Applicant Info Form" at bounding box center [500, 404] width 164 height 60
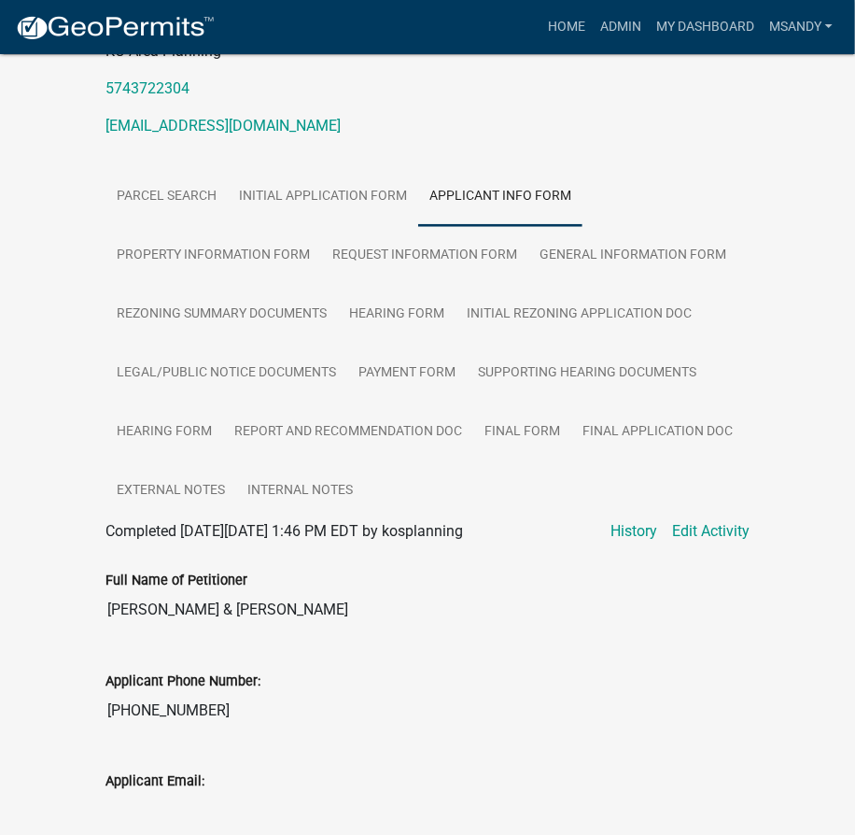
scroll to position [359, 0]
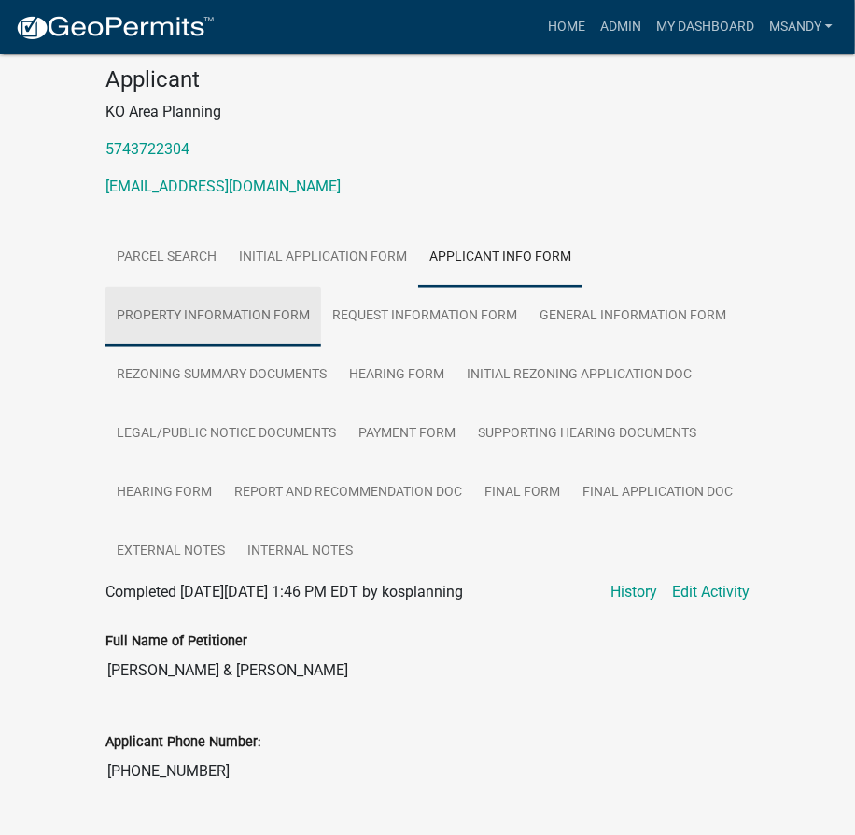
click at [197, 287] on link "Property Information Form" at bounding box center [214, 317] width 216 height 60
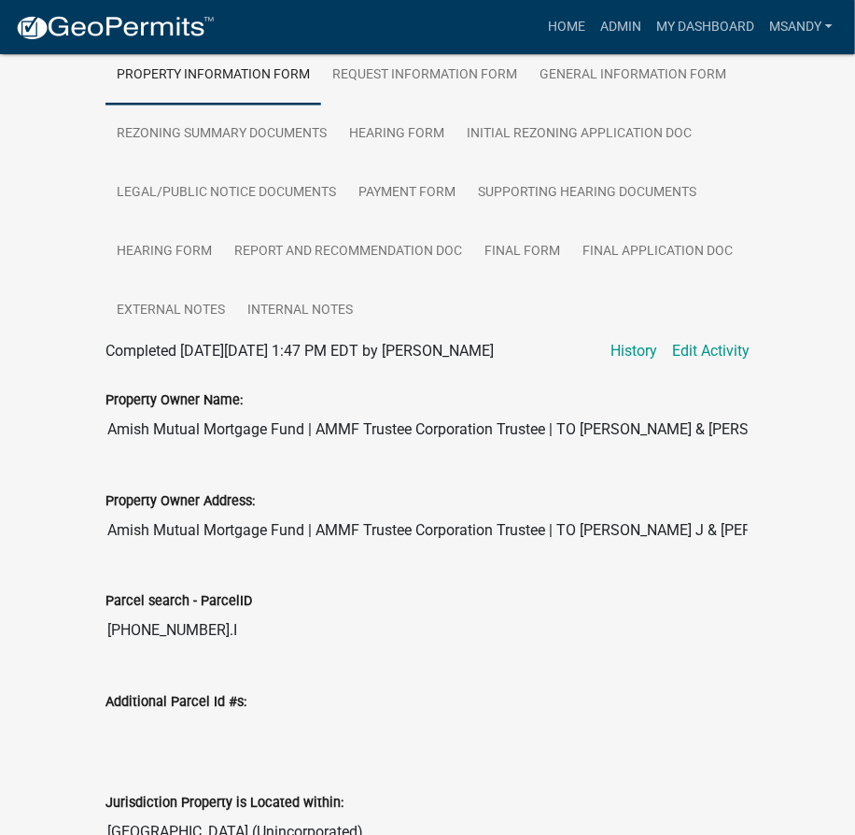
scroll to position [368, 0]
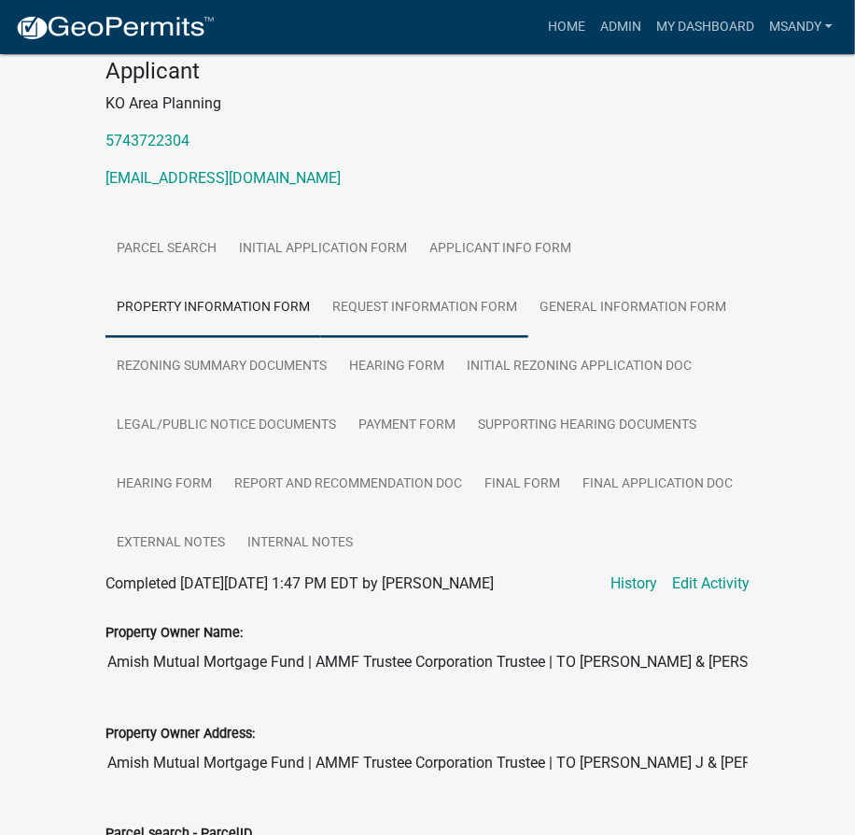
click at [410, 278] on link "Request Information Form" at bounding box center [424, 308] width 207 height 60
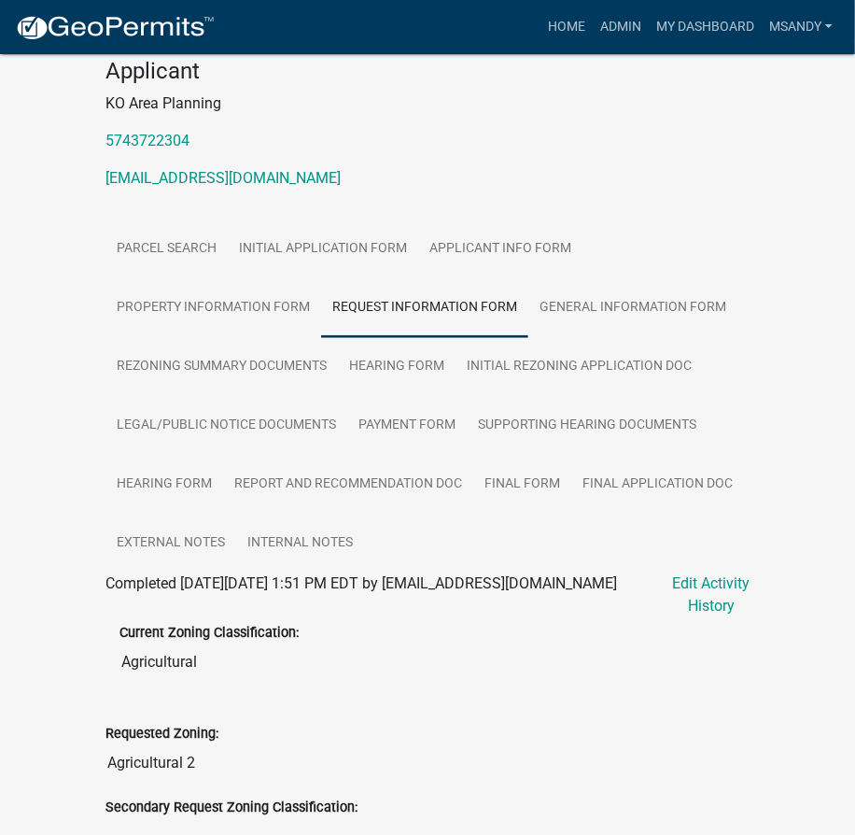
scroll to position [707, 0]
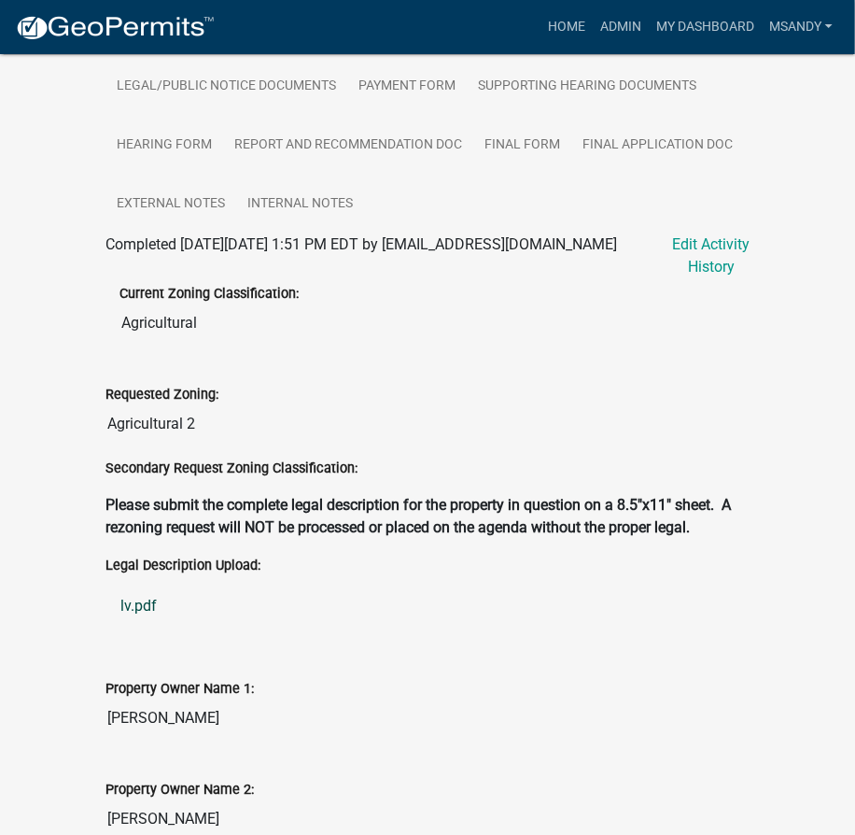
click at [134, 584] on link "lv.pdf" at bounding box center [428, 606] width 644 height 45
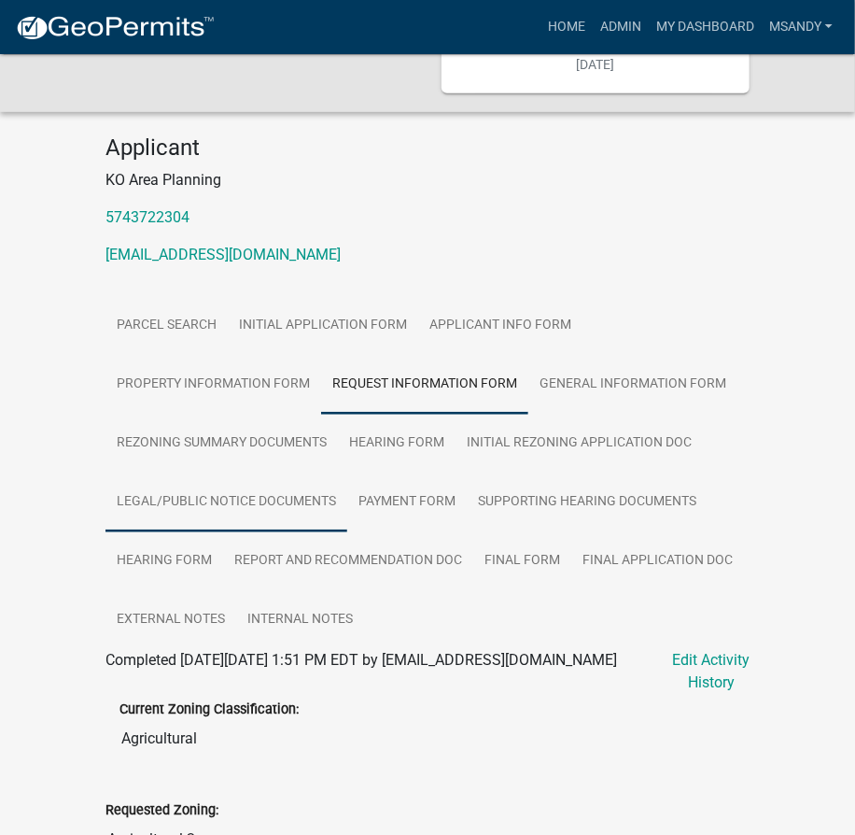
scroll to position [113, 0]
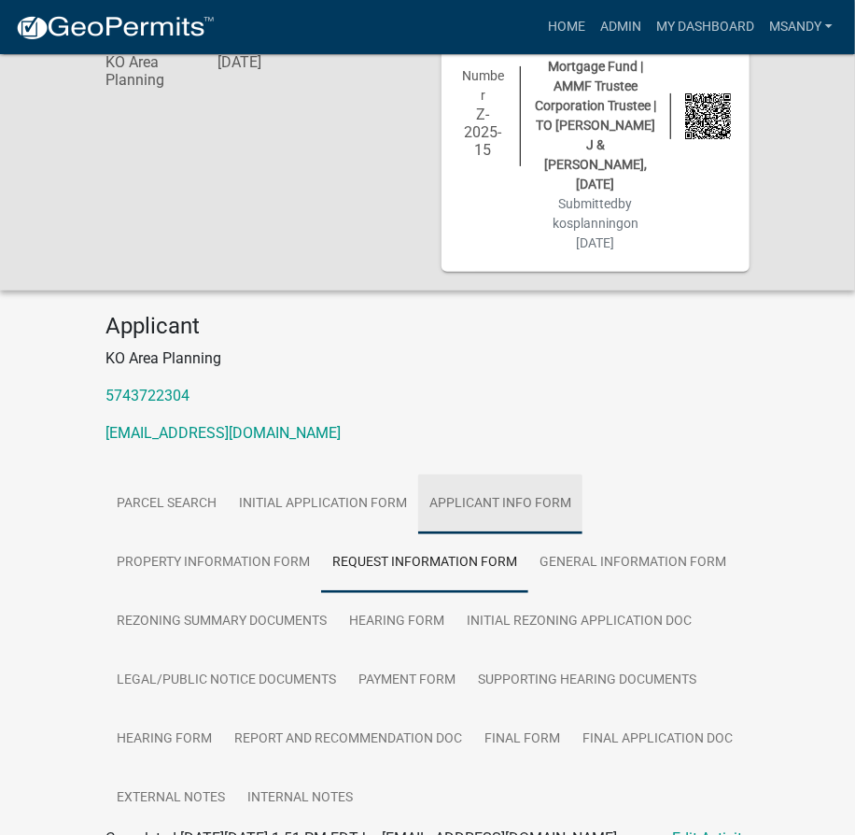
click at [485, 474] on link "Applicant Info Form" at bounding box center [500, 504] width 164 height 60
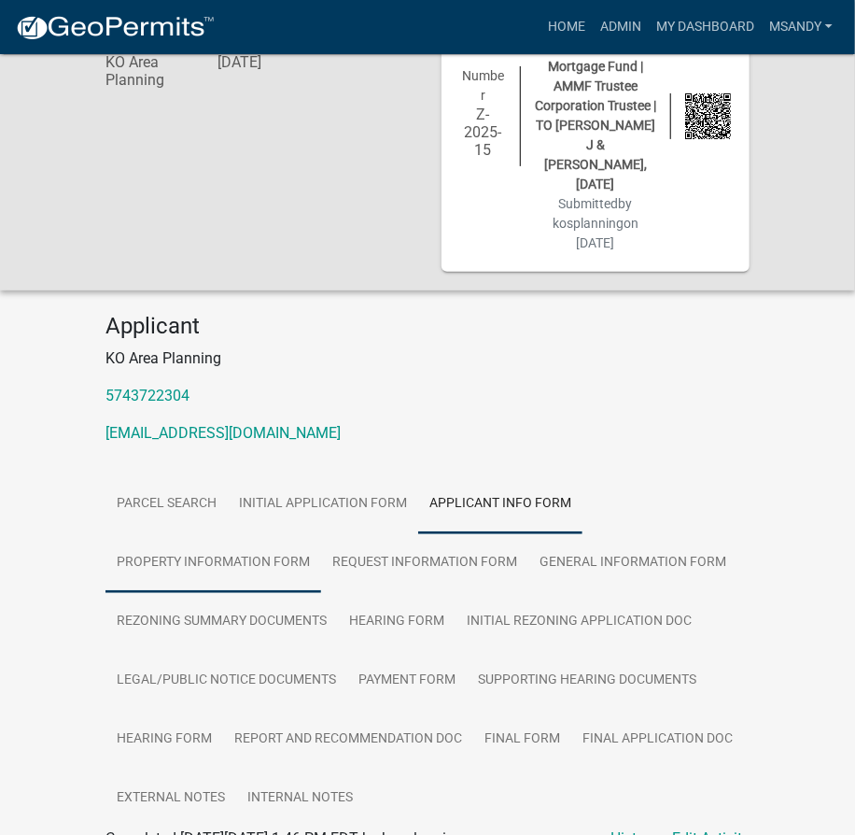
click at [234, 533] on link "Property Information Form" at bounding box center [214, 563] width 216 height 60
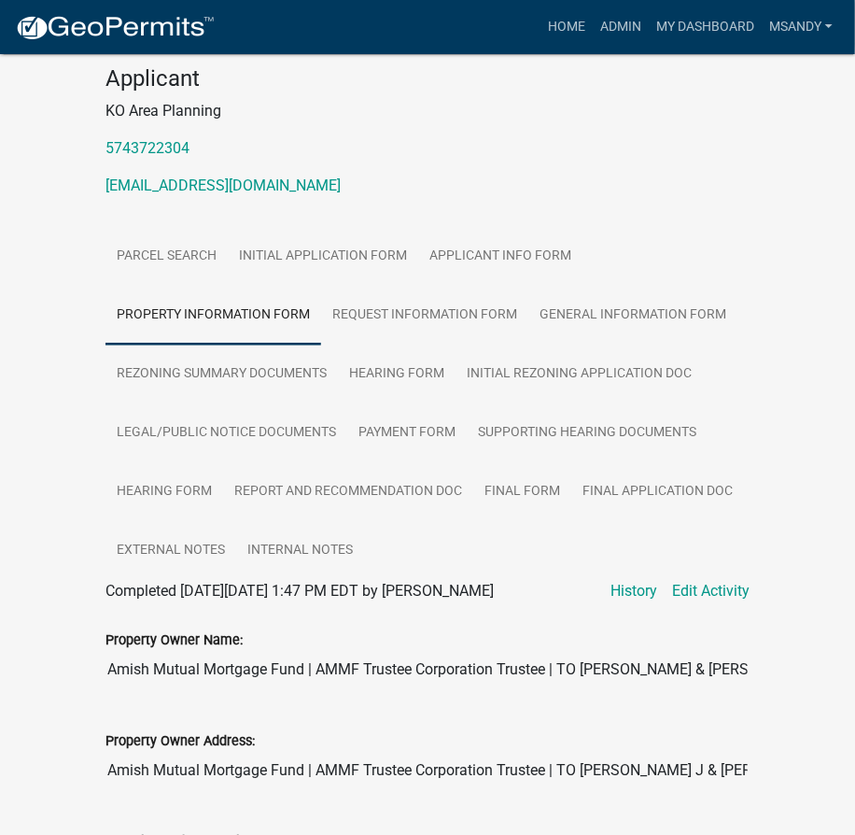
scroll to position [28, 0]
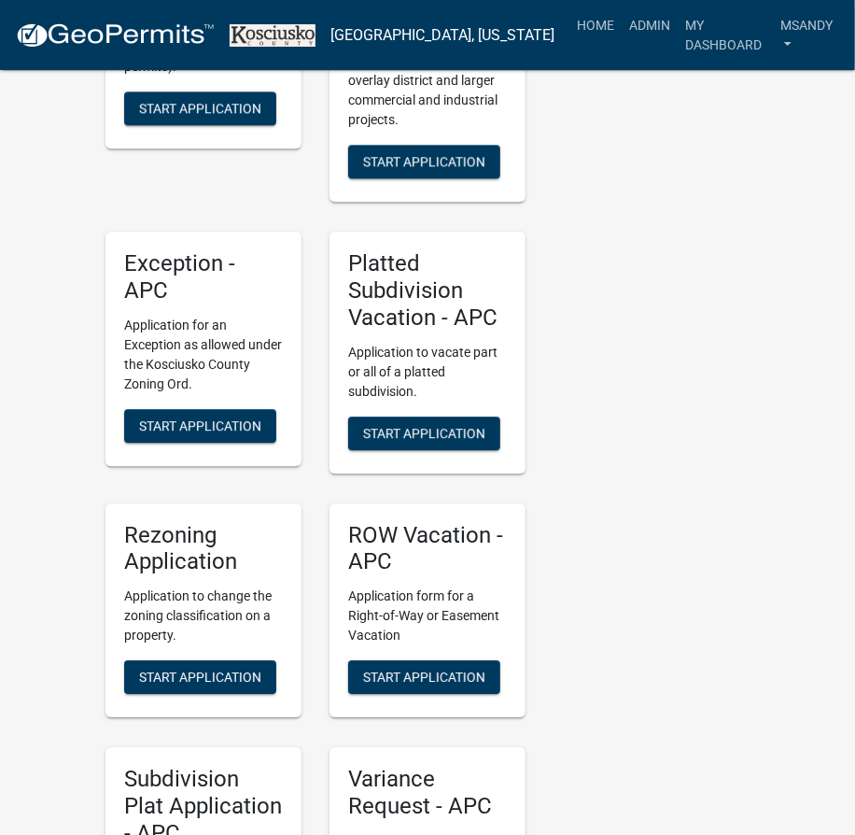
scroll to position [3985, 0]
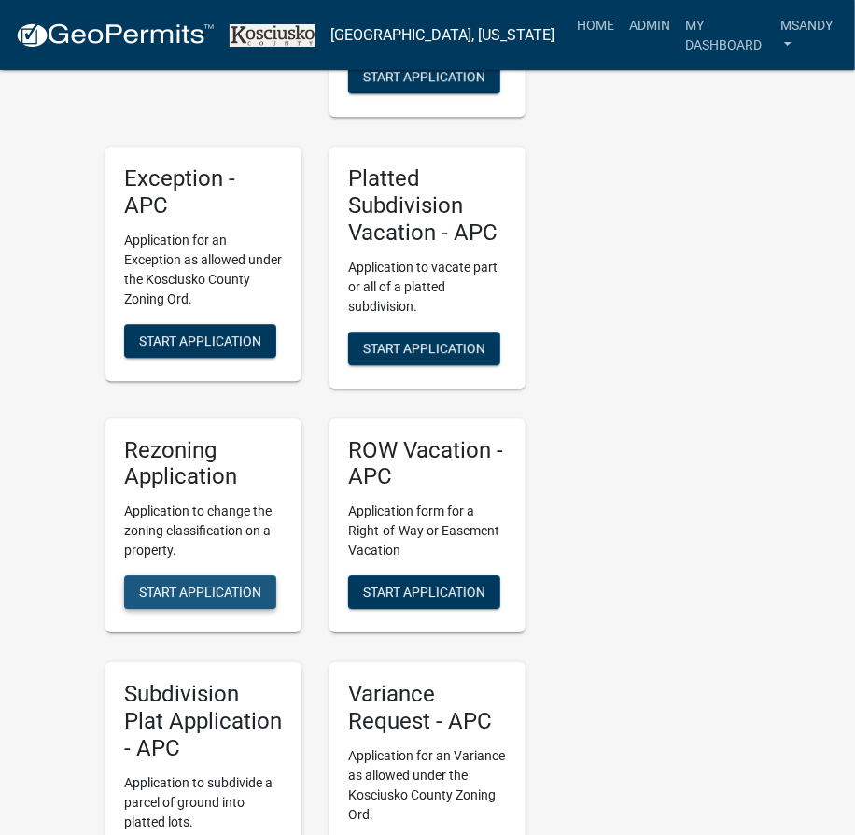
click at [210, 584] on span "Start Application" at bounding box center [200, 591] width 122 height 15
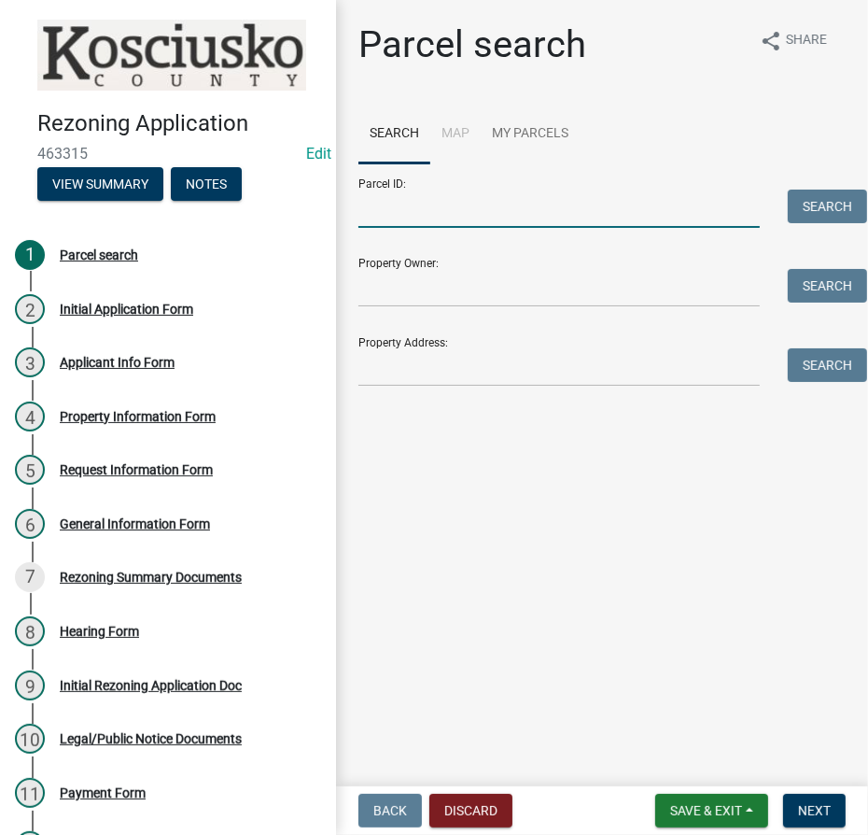
click at [657, 204] on input "Parcel ID:" at bounding box center [559, 209] width 401 height 38
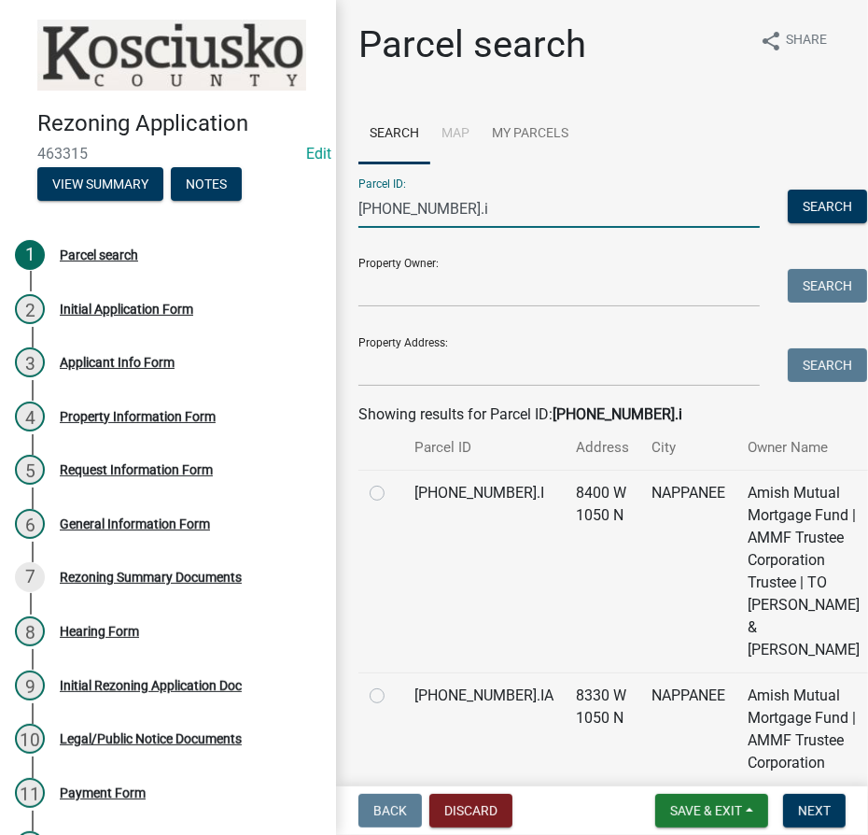
type input "[PHONE_NUMBER].i"
click at [385, 504] on div at bounding box center [381, 493] width 22 height 22
click at [392, 482] on label at bounding box center [392, 482] width 0 height 0
click at [392, 494] on input "radio" at bounding box center [398, 488] width 12 height 12
radio input "true"
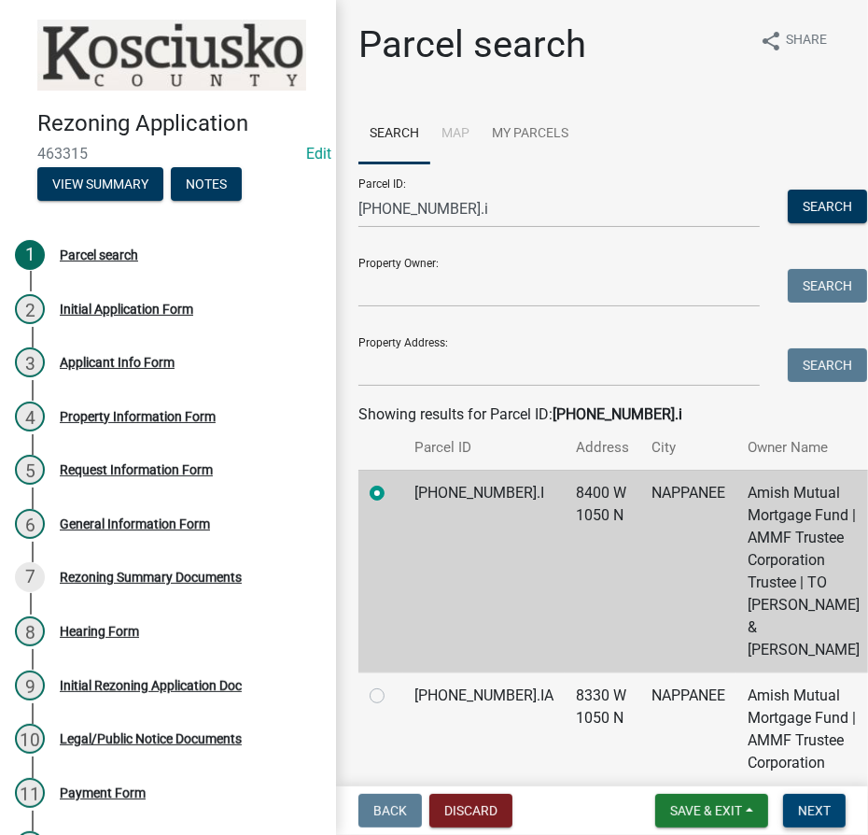
click at [809, 806] on span "Next" at bounding box center [814, 810] width 33 height 15
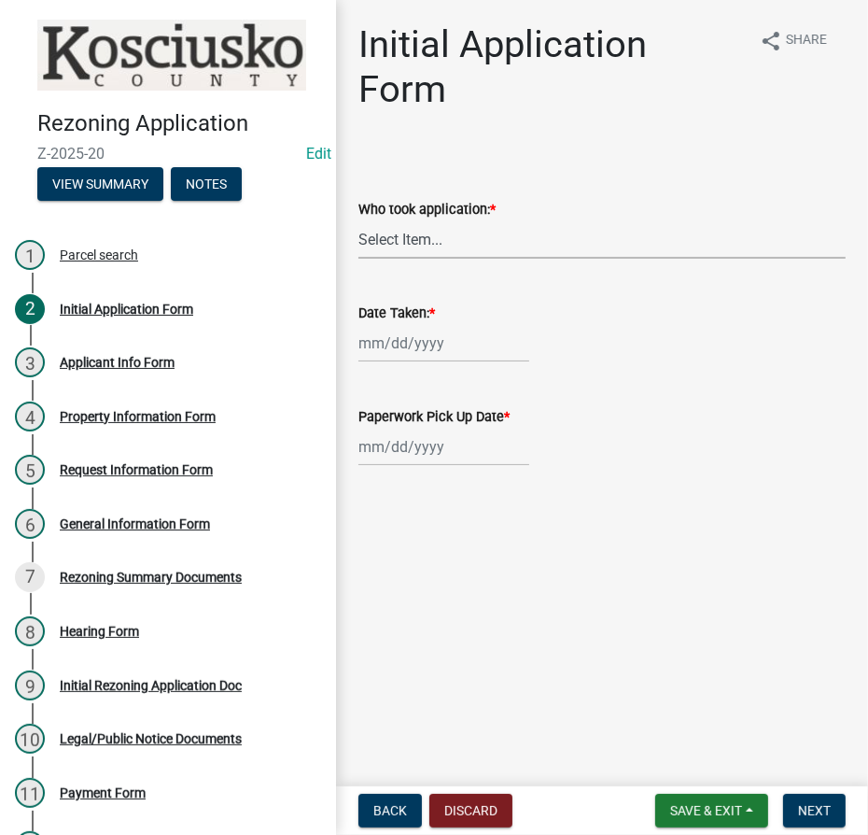
click at [472, 246] on select "Select Item... MMS LT AT CS [PERSON_NAME]" at bounding box center [602, 239] width 487 height 38
click at [359, 220] on select "Select Item... MMS LT AT CS [PERSON_NAME]" at bounding box center [602, 239] width 487 height 38
select select "4d3913d6-5a87-4fbb-afdb-cf4209782895"
select select "8"
select select "2025"
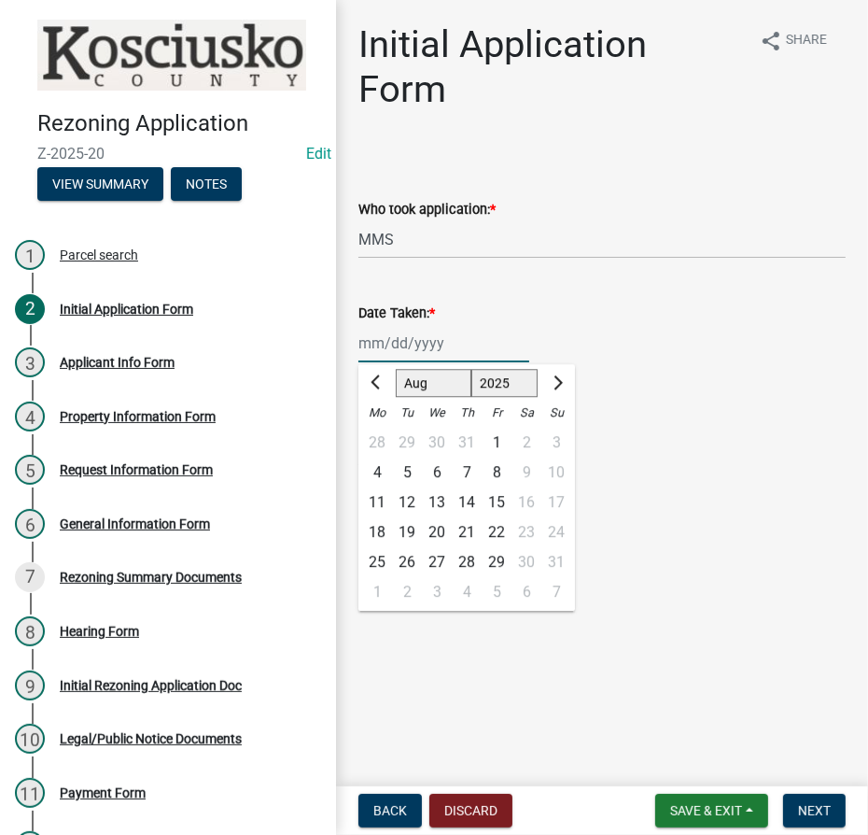
click at [415, 342] on div "[PERSON_NAME] Feb Mar Apr [PERSON_NAME][DATE] Oct Nov [DATE] 1526 1527 1528 152…" at bounding box center [444, 343] width 171 height 38
click at [435, 497] on div "13" at bounding box center [437, 502] width 30 height 30
type input "[DATE]"
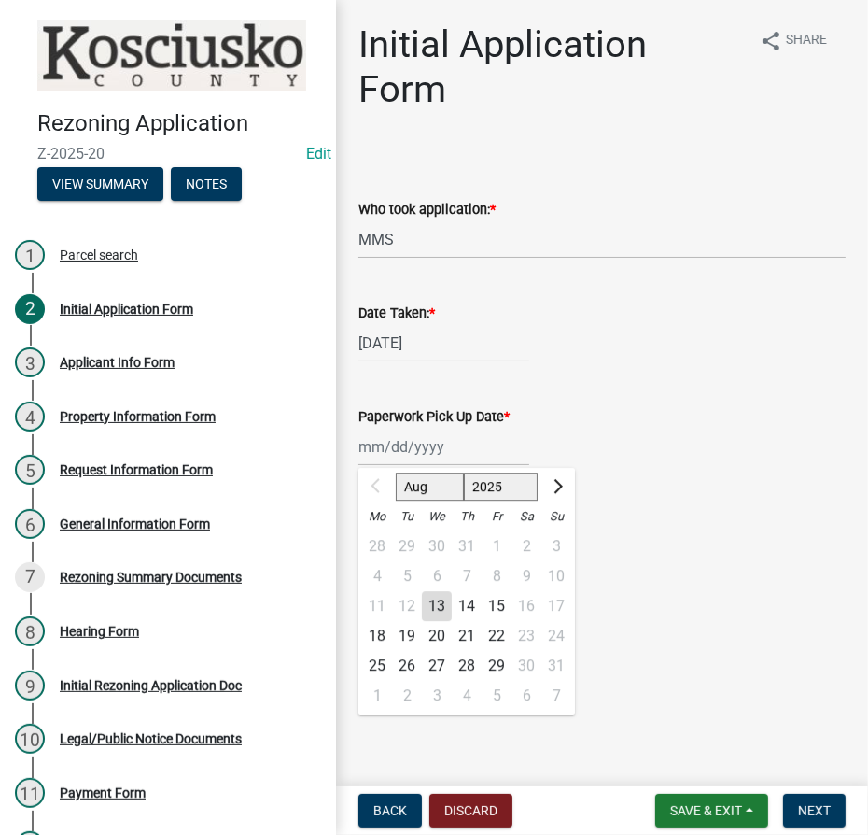
click at [415, 444] on div "Aug Sep Oct Nov [DATE] 2026 2027 2028 2029 2030 2031 2032 2033 2034 2035 2036 2…" at bounding box center [444, 447] width 171 height 38
click at [643, 492] on div "Initial Application Form share Share Who took application: * Select Item... MMS…" at bounding box center [602, 260] width 515 height 477
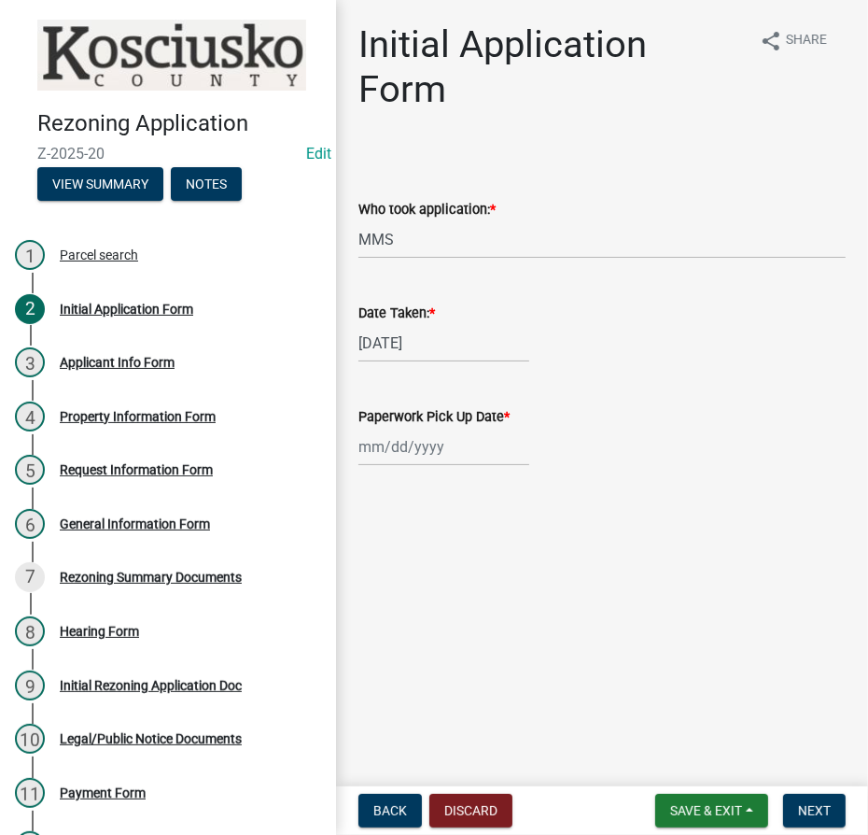
click at [456, 445] on div at bounding box center [444, 447] width 171 height 38
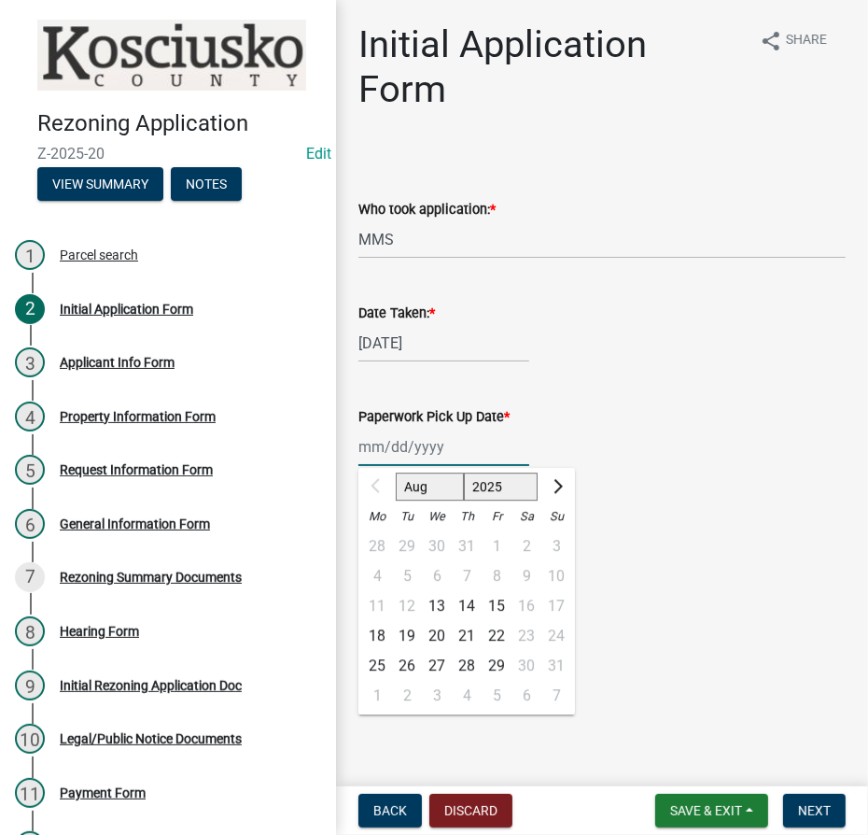
click at [439, 497] on select "Aug Sep Oct Nov Dec" at bounding box center [430, 486] width 68 height 28
select select "9"
click at [396, 472] on select "Aug Sep Oct Nov Dec" at bounding box center [430, 486] width 68 height 28
click at [405, 578] on div "9" at bounding box center [407, 576] width 30 height 30
type input "[DATE]"
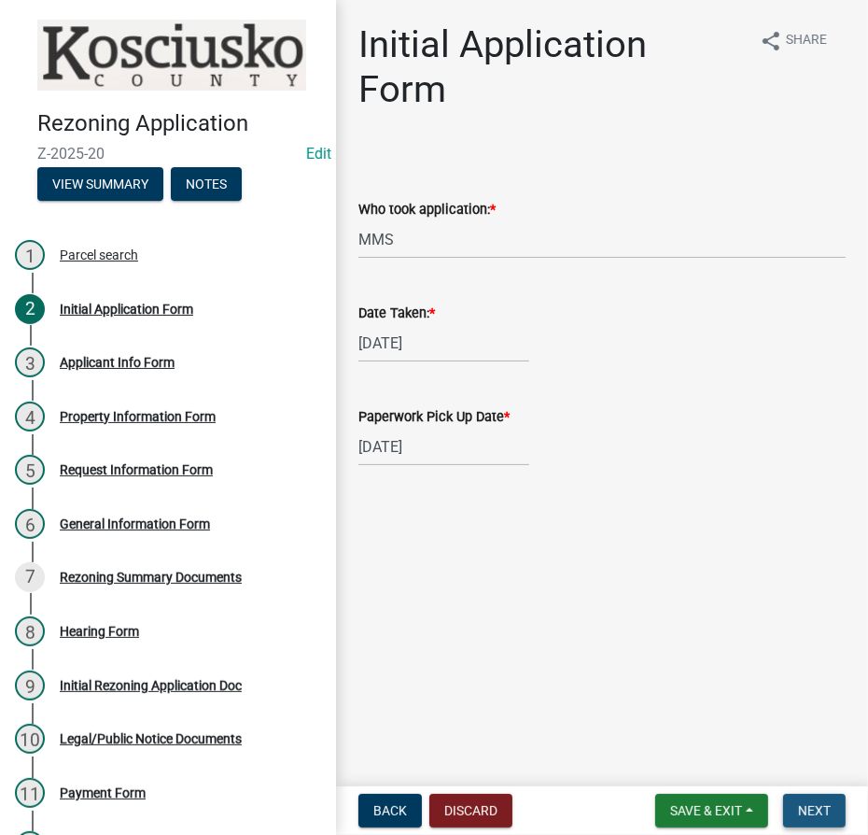
click at [819, 816] on span "Next" at bounding box center [814, 810] width 33 height 15
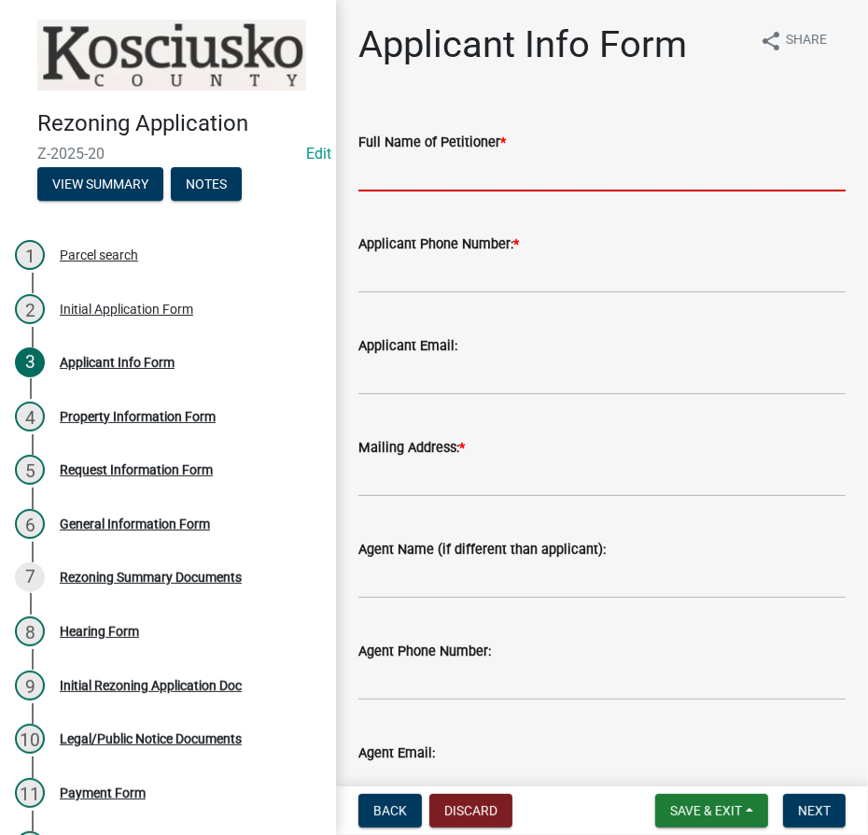
click at [587, 186] on input "Full Name of Petitioner *" at bounding box center [602, 172] width 487 height 38
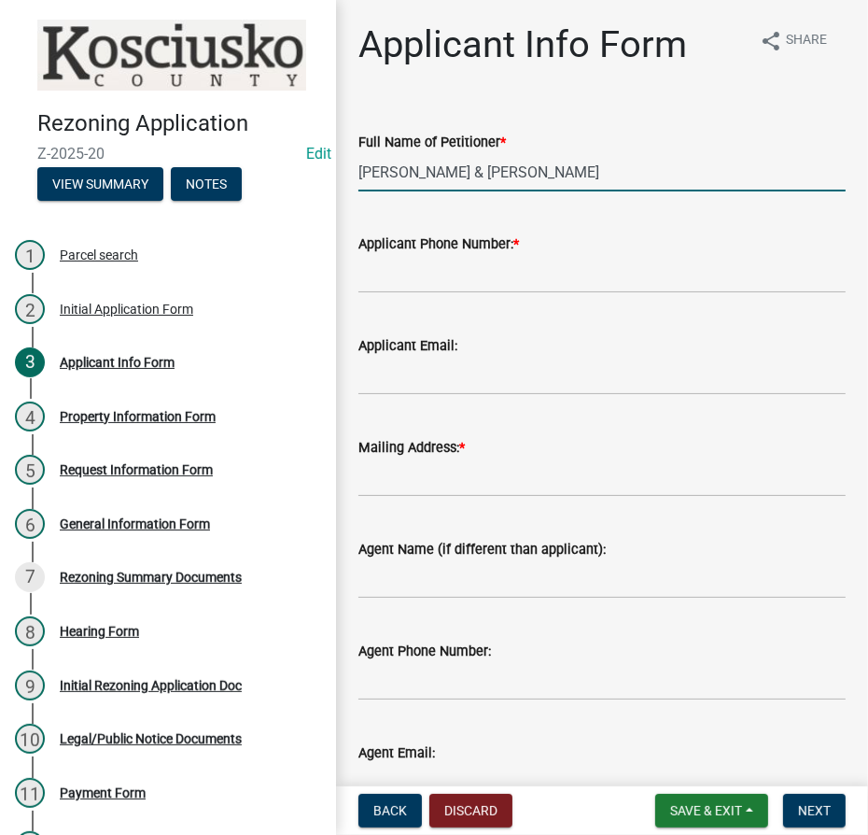
type input "[PERSON_NAME] & [PERSON_NAME]"
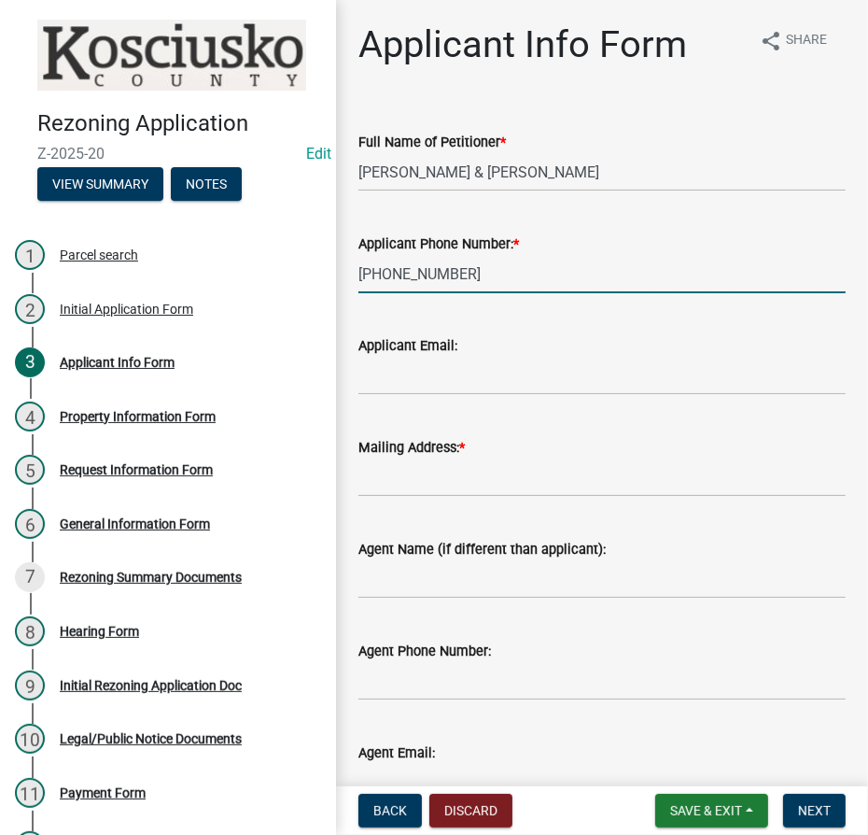
type input "[PHONE_NUMBER]"
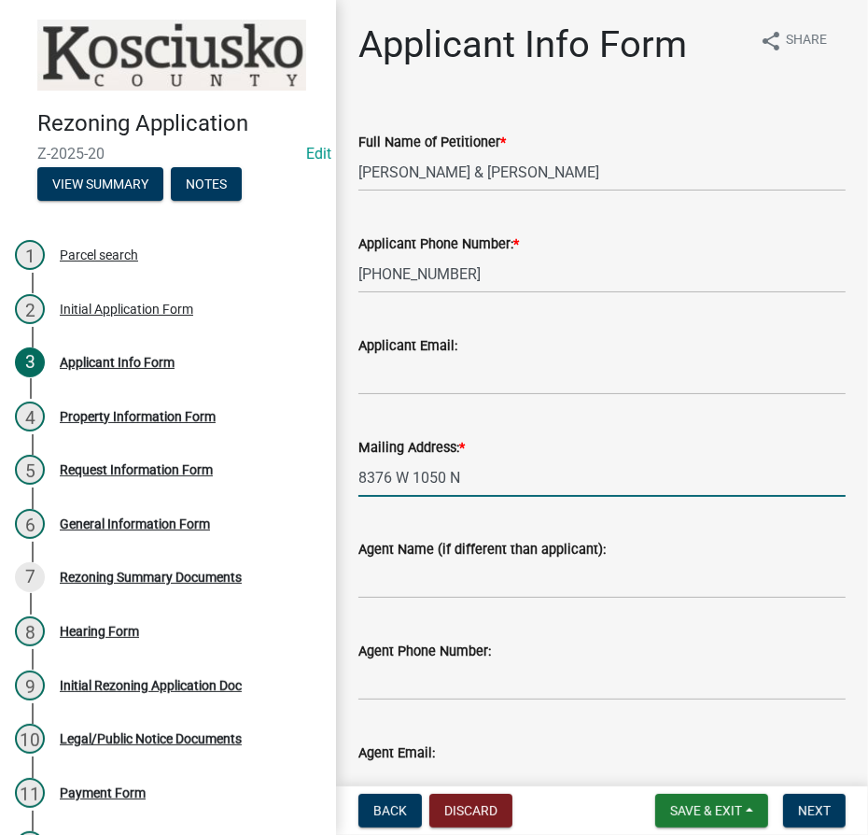
type input "8376 W 1050 N"
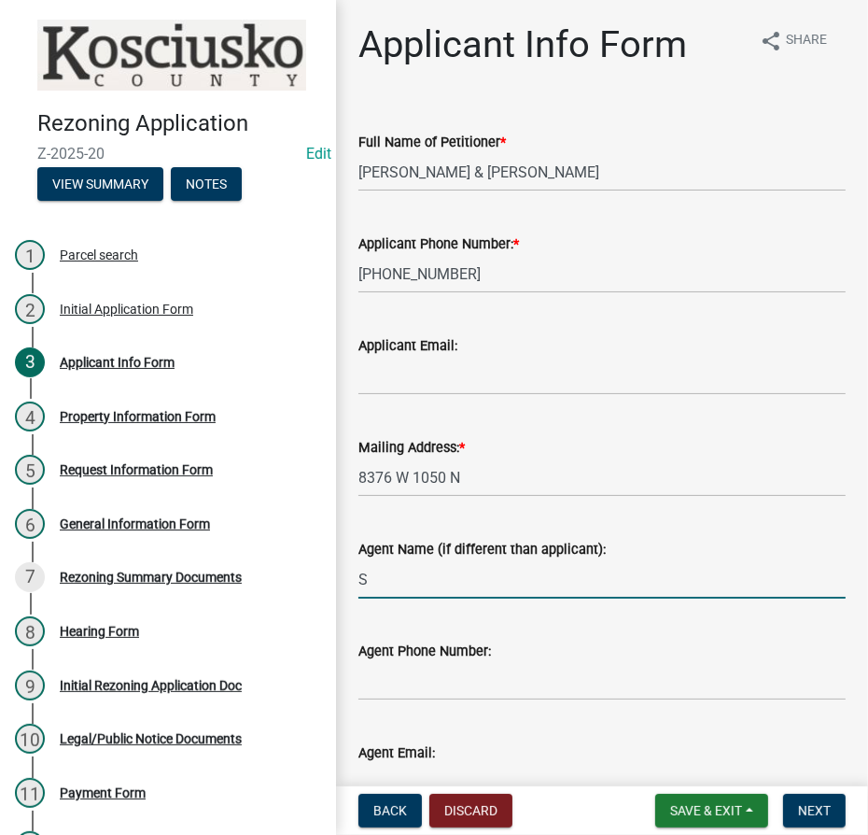
type input "[PERSON_NAME]"
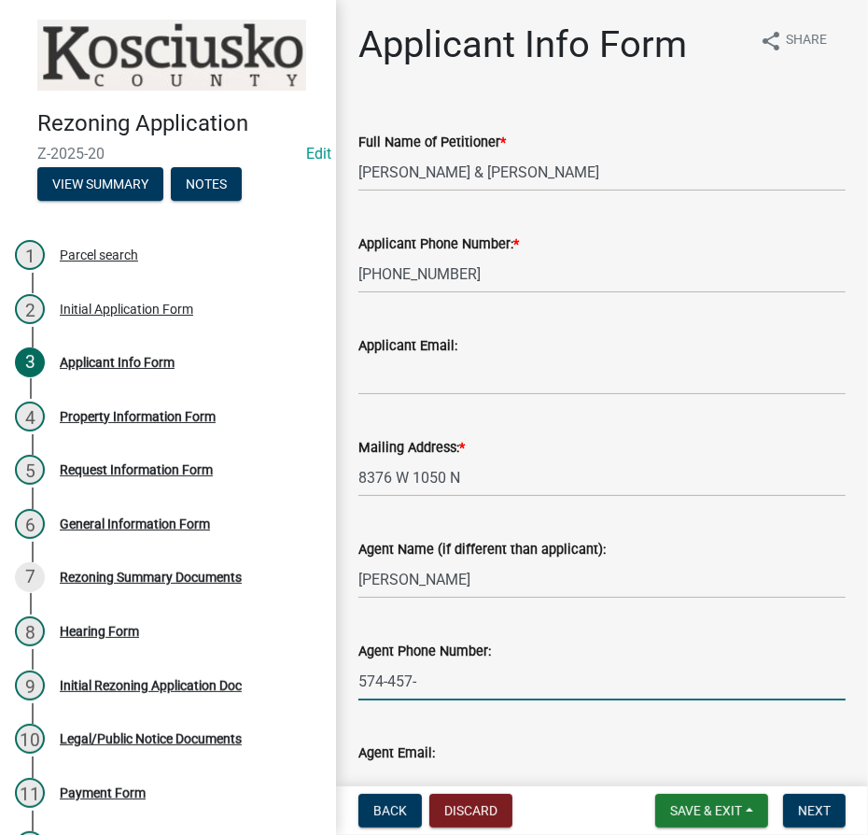
type input "[PHONE_NUMBER]"
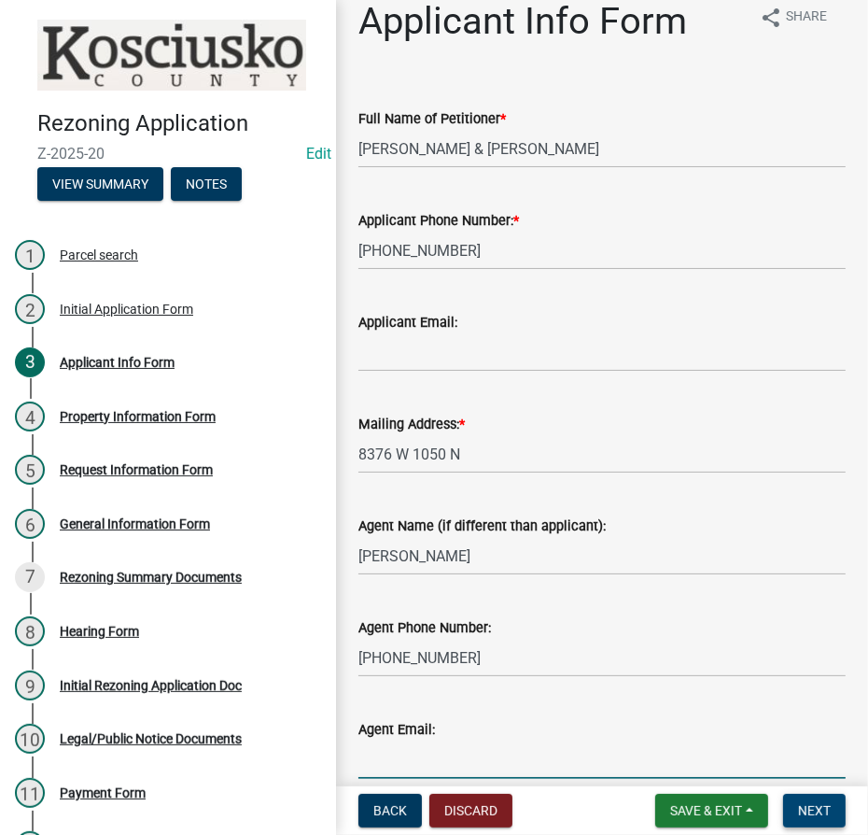
click at [804, 807] on span "Next" at bounding box center [814, 810] width 33 height 15
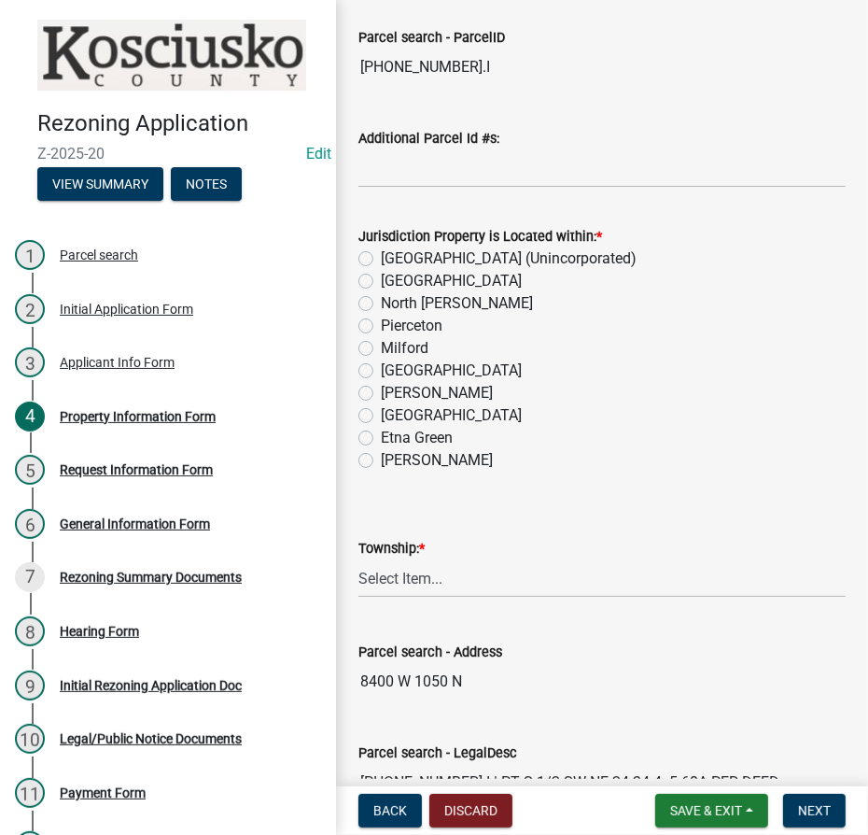
scroll to position [509, 0]
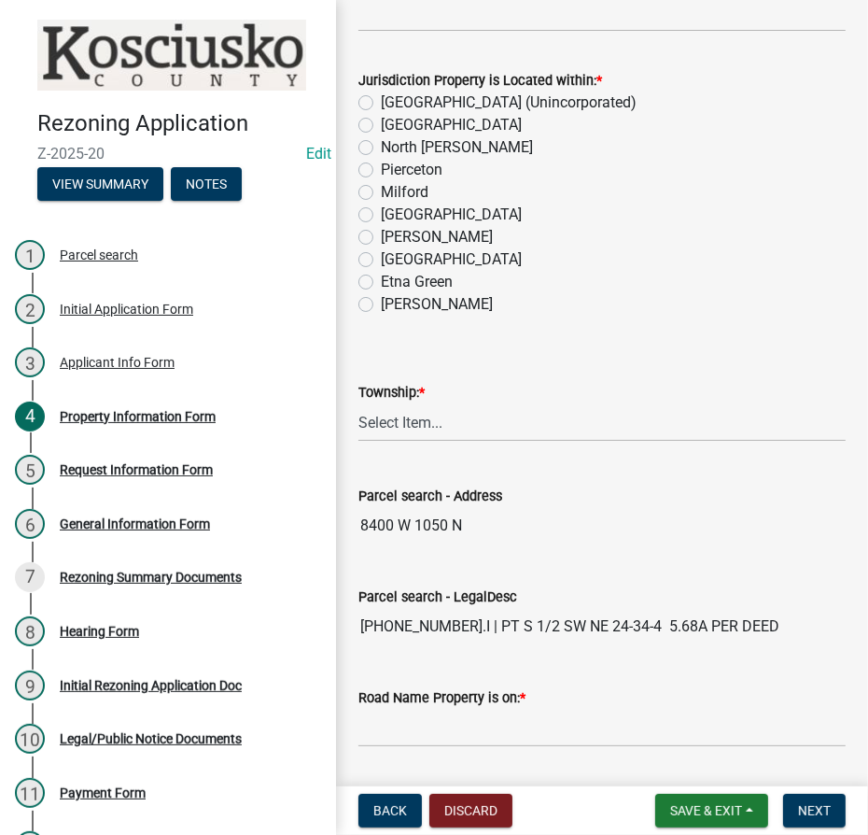
click at [381, 94] on label "[GEOGRAPHIC_DATA] (Unincorporated)" at bounding box center [509, 102] width 256 height 22
click at [381, 94] on input "[GEOGRAPHIC_DATA] (Unincorporated)" at bounding box center [387, 97] width 12 height 12
radio input "true"
click at [443, 427] on select "Select Item... [PERSON_NAME] - Elkhart Co Clay Etna [GEOGRAPHIC_DATA][PERSON_NA…" at bounding box center [602, 422] width 487 height 38
click at [359, 403] on select "Select Item... [PERSON_NAME] - Elkhart Co Clay Etna [GEOGRAPHIC_DATA][PERSON_NA…" at bounding box center [602, 422] width 487 height 38
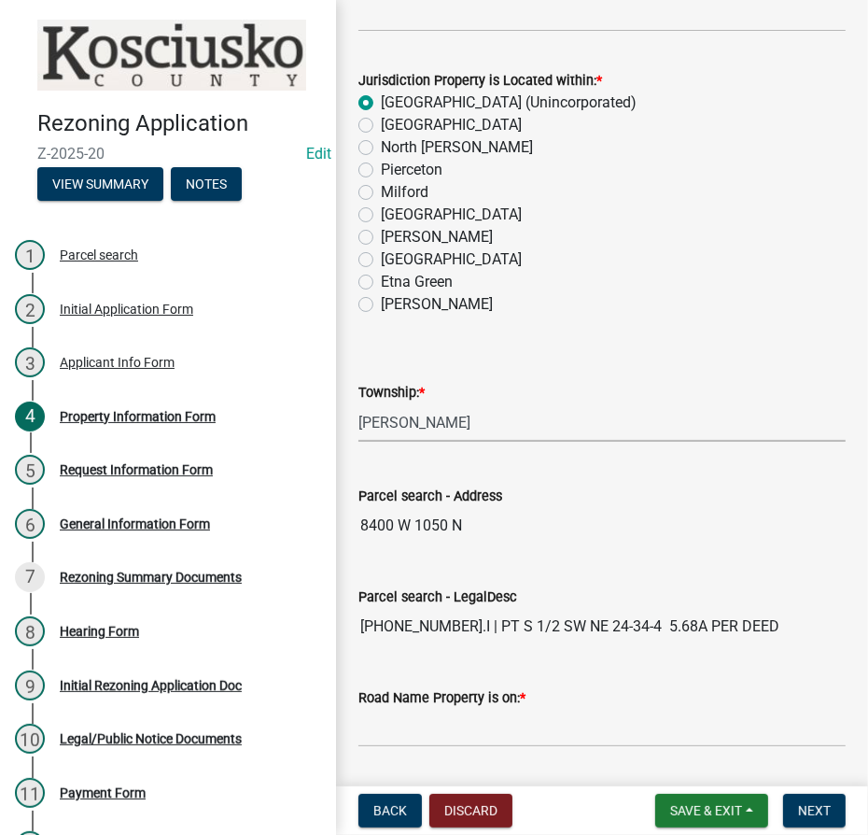
select select "ca809e6d-b8e4-4a47-9f6d-60287d14da04"
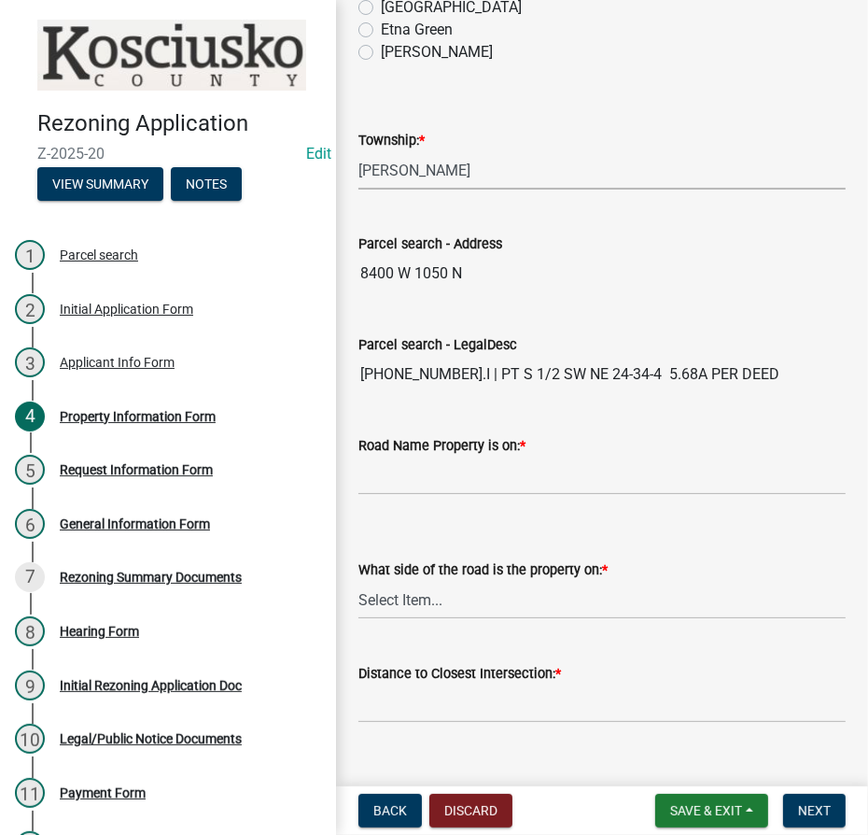
scroll to position [764, 0]
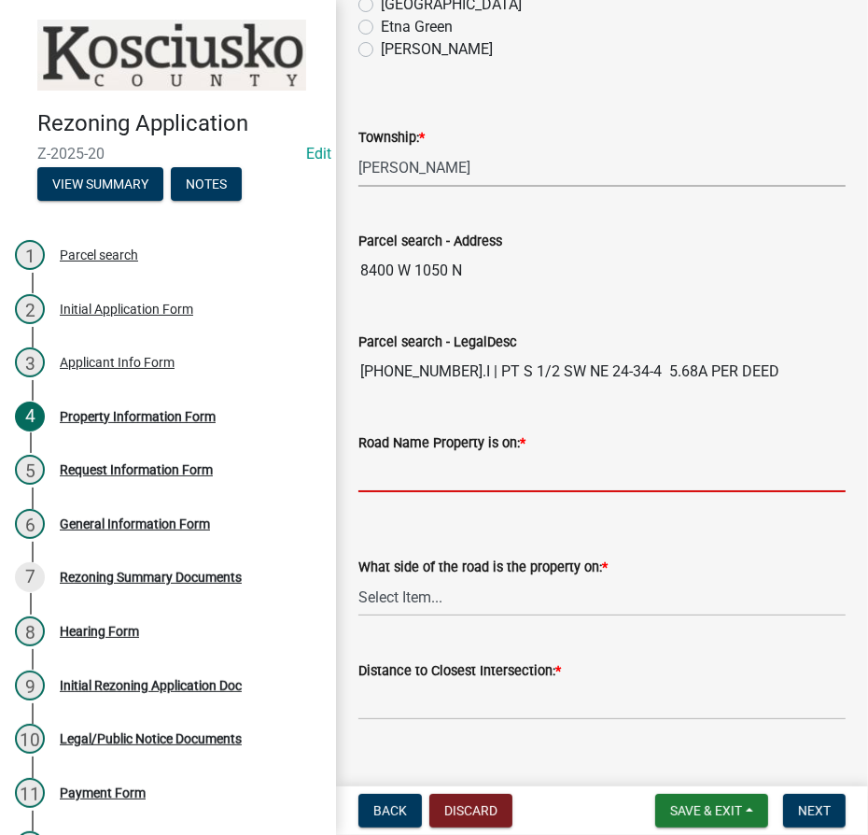
click at [542, 470] on input "Road Name Property is on: *" at bounding box center [602, 473] width 487 height 38
type input "1050 N"
select select "fd9ce8ad-1a15-40a3-baa4-1d2fcbc16e1e"
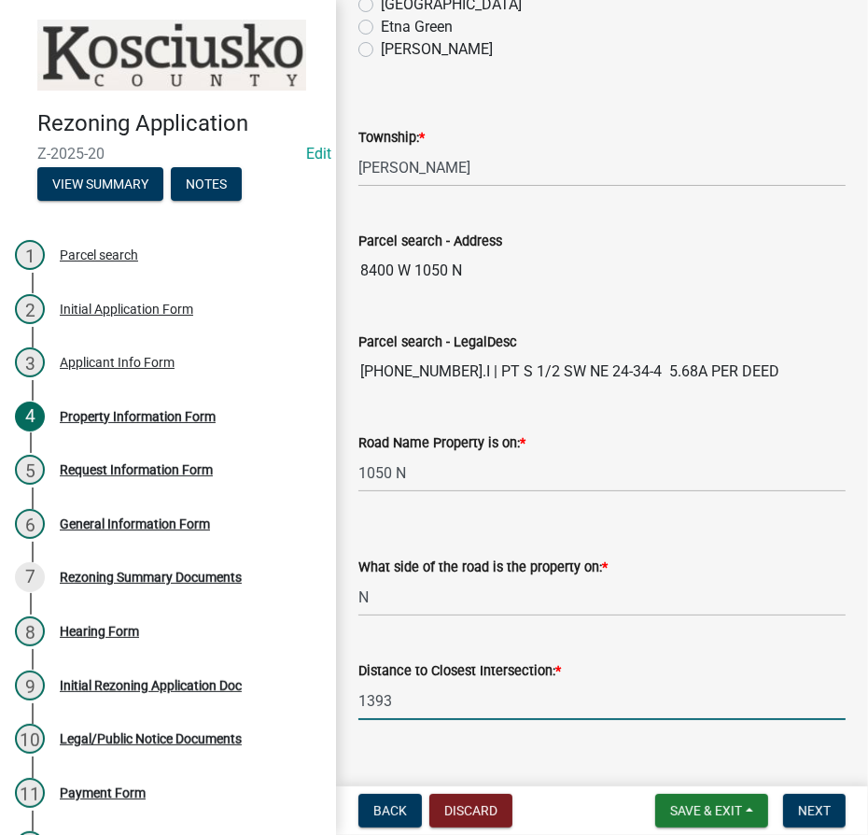
type input "1393"
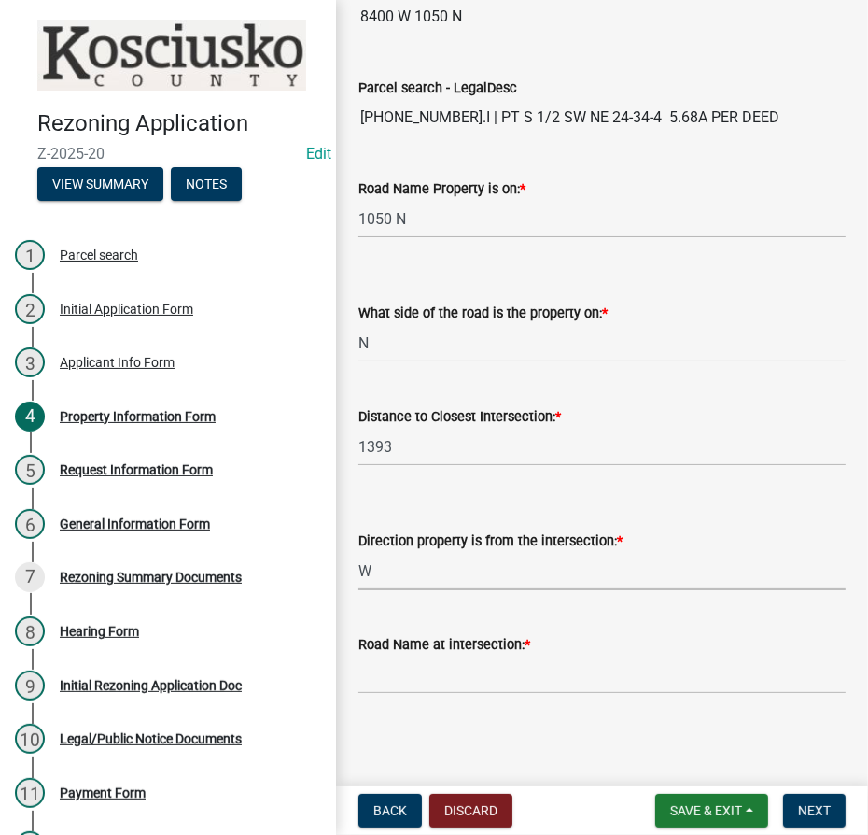
select select "c4907745-124a-42b6-8414-4617f608e7c8"
type input "SR 19"
click at [804, 803] on span "Next" at bounding box center [814, 810] width 33 height 15
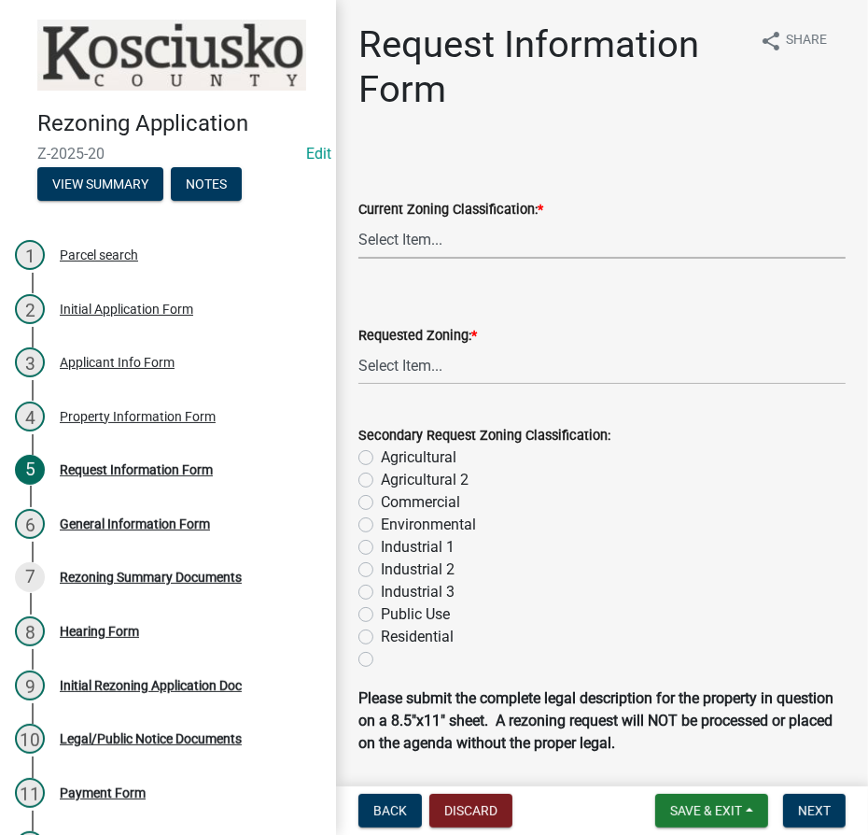
click at [420, 238] on select "Select Item... Agricultural Agricultural 2 Commercial Environmental Industrial …" at bounding box center [602, 239] width 487 height 38
click at [359, 220] on select "Select Item... Agricultural Agricultural 2 Commercial Environmental Industrial …" at bounding box center [602, 239] width 487 height 38
click at [463, 241] on select "Select Item... Agricultural Agricultural 2 Commercial Environmental Industrial …" at bounding box center [602, 239] width 487 height 38
click at [359, 220] on select "Select Item... Agricultural Agricultural 2 Commercial Environmental Industrial …" at bounding box center [602, 239] width 487 height 38
select select "ea119d11-e52e-4559-b746-af06211fe819"
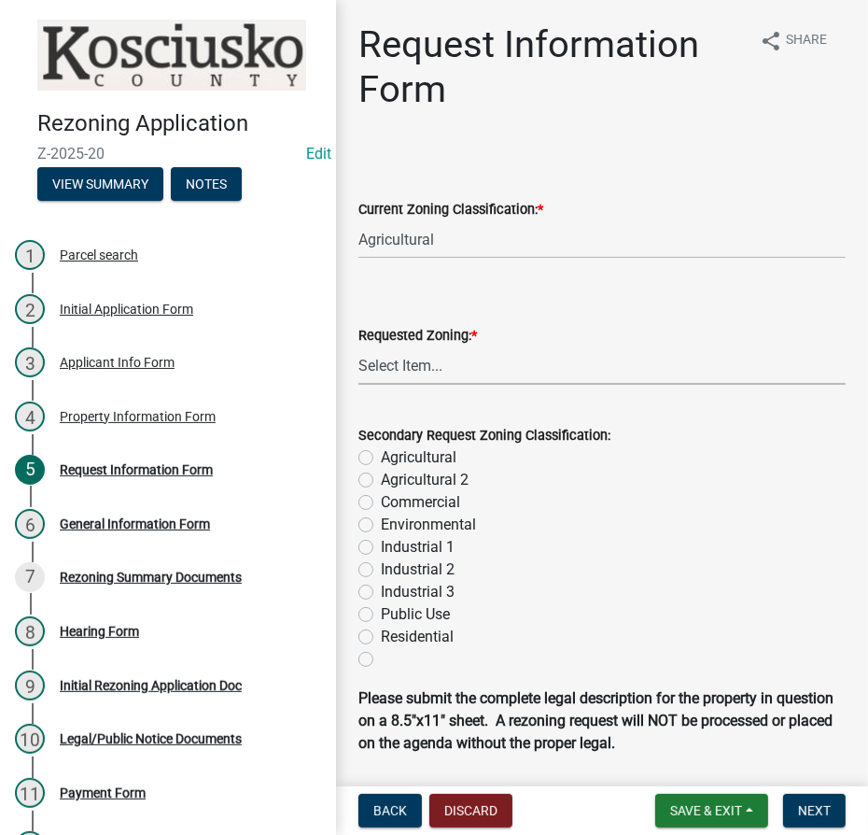
click at [450, 359] on select "Select Item... Agricultural Agricultural 2 Commercial Environmental Industrial …" at bounding box center [602, 365] width 487 height 38
click at [359, 346] on select "Select Item... Agricultural Agricultural 2 Commercial Environmental Industrial …" at bounding box center [602, 365] width 487 height 38
select select "1a0df9d1-9b85-4f0f-a9bd-f69fcb724106"
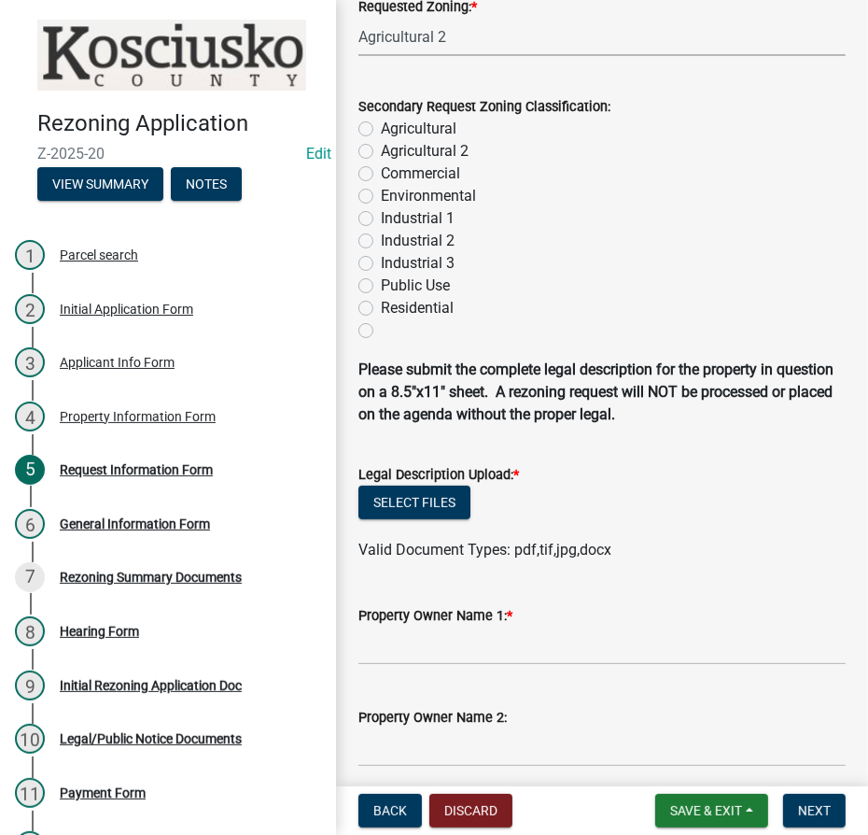
scroll to position [339, 0]
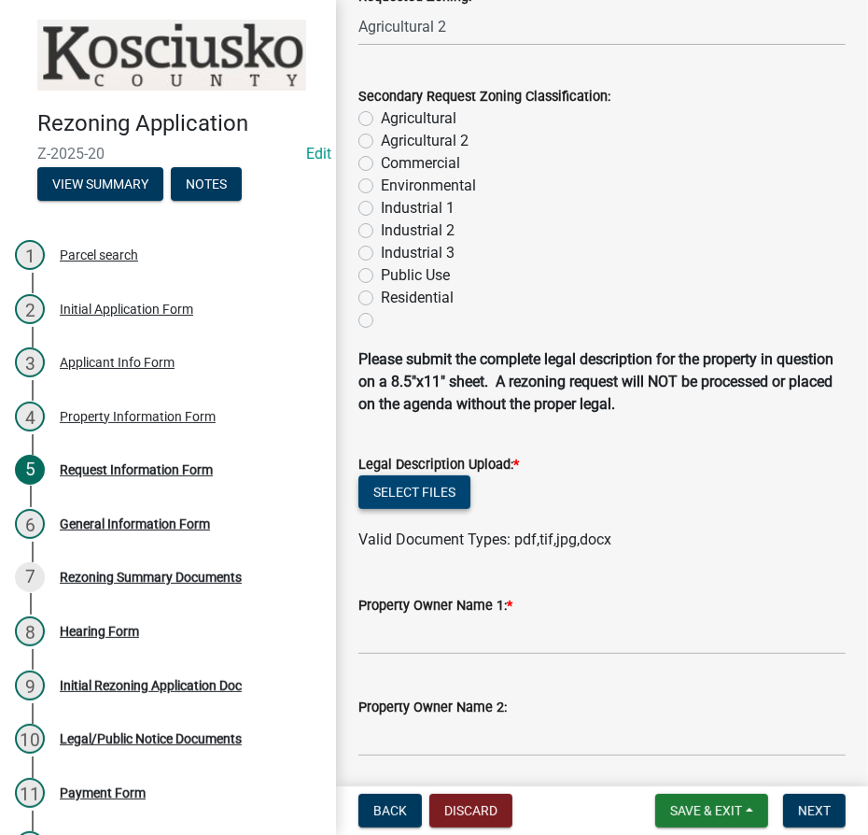
click at [411, 489] on button "Select files" at bounding box center [415, 492] width 112 height 34
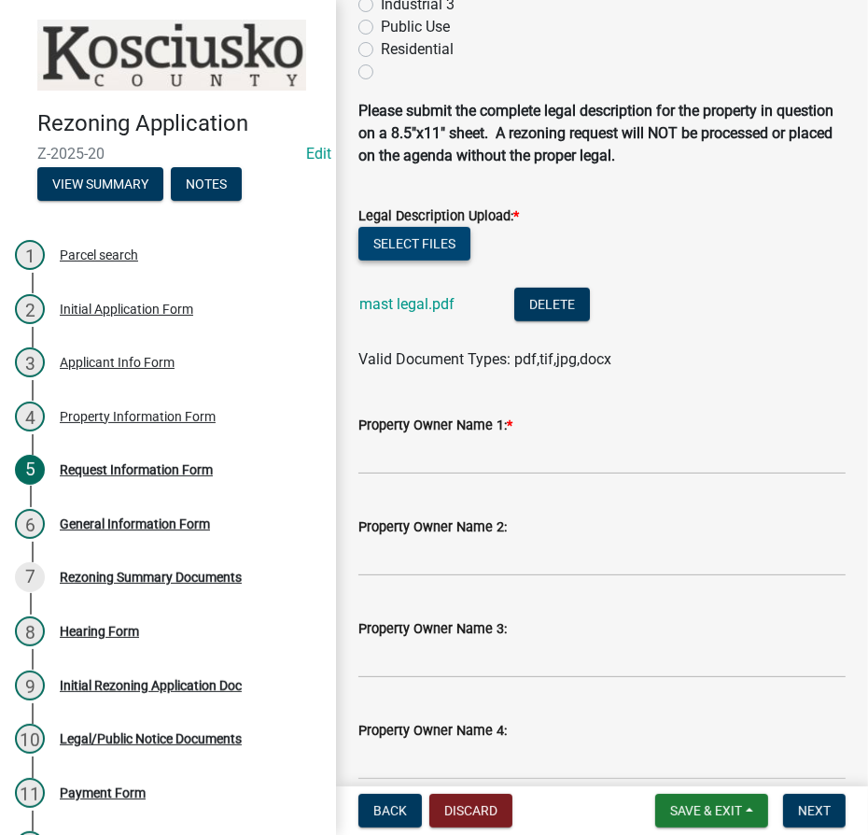
scroll to position [594, 0]
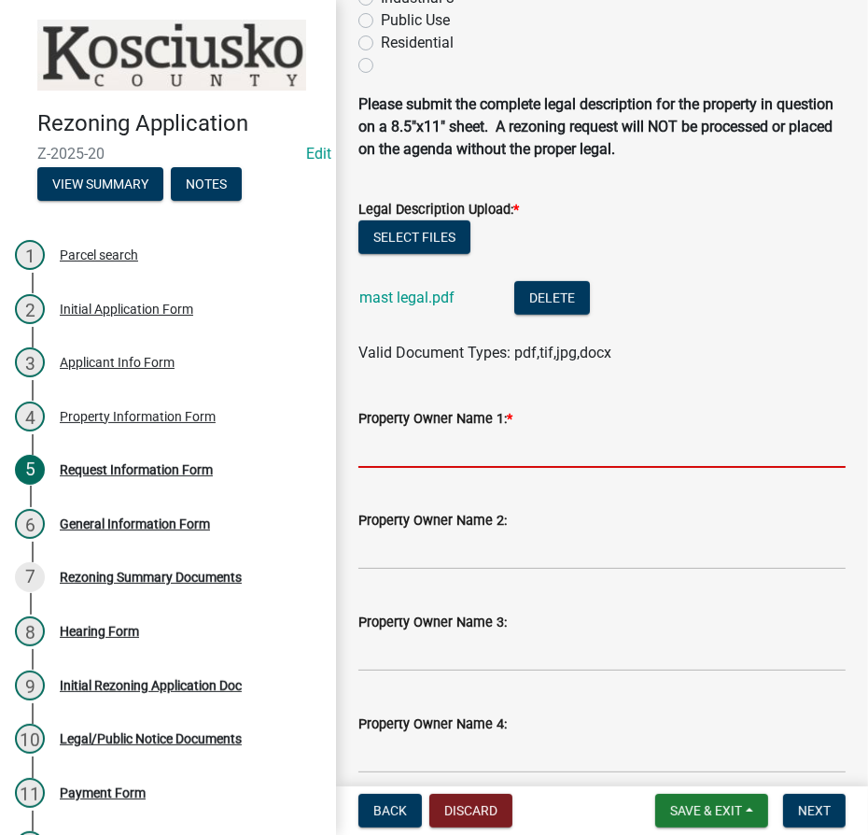
click at [440, 451] on input "Property Owner Name 1: *" at bounding box center [602, 448] width 487 height 38
type input "[PERSON_NAME]"
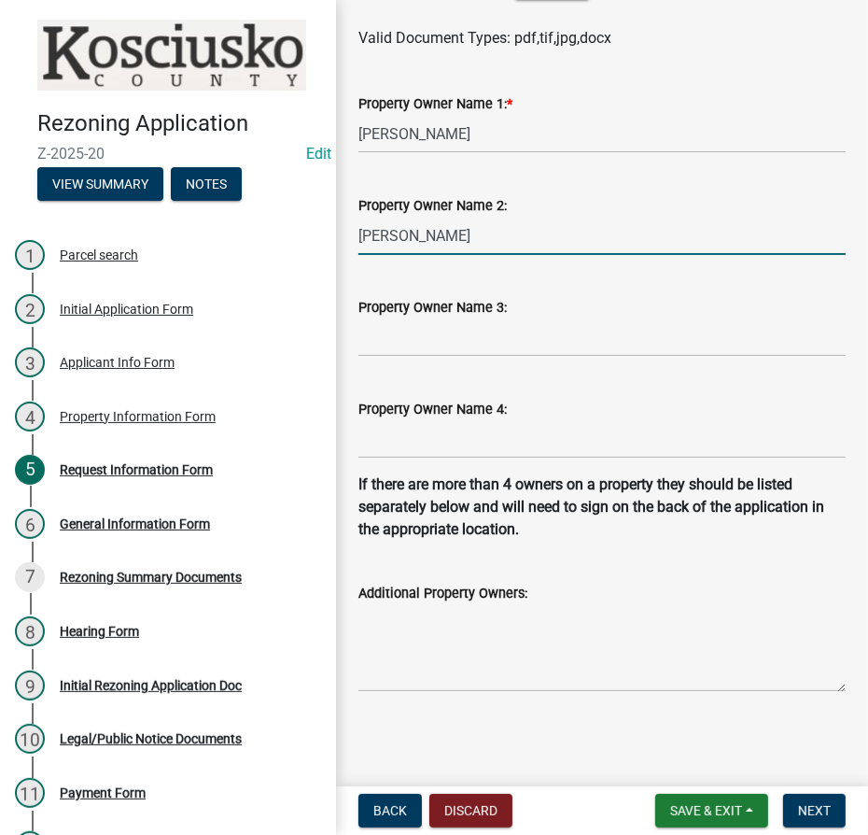
scroll to position [908, 0]
type input "[PERSON_NAME]"
click at [826, 812] on span "Next" at bounding box center [814, 810] width 33 height 15
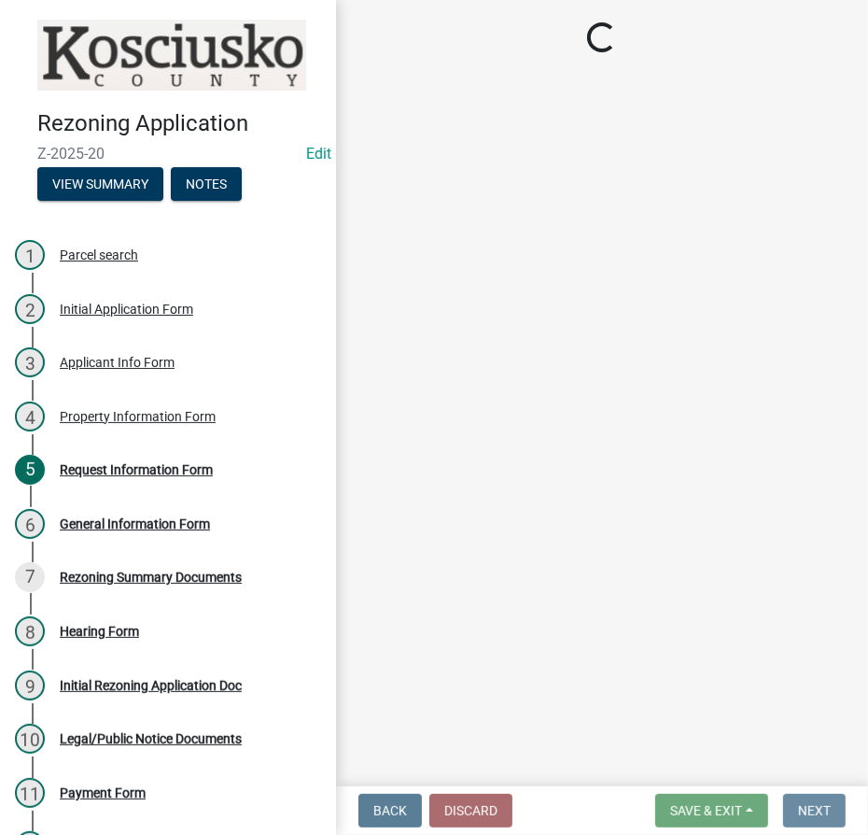
scroll to position [0, 0]
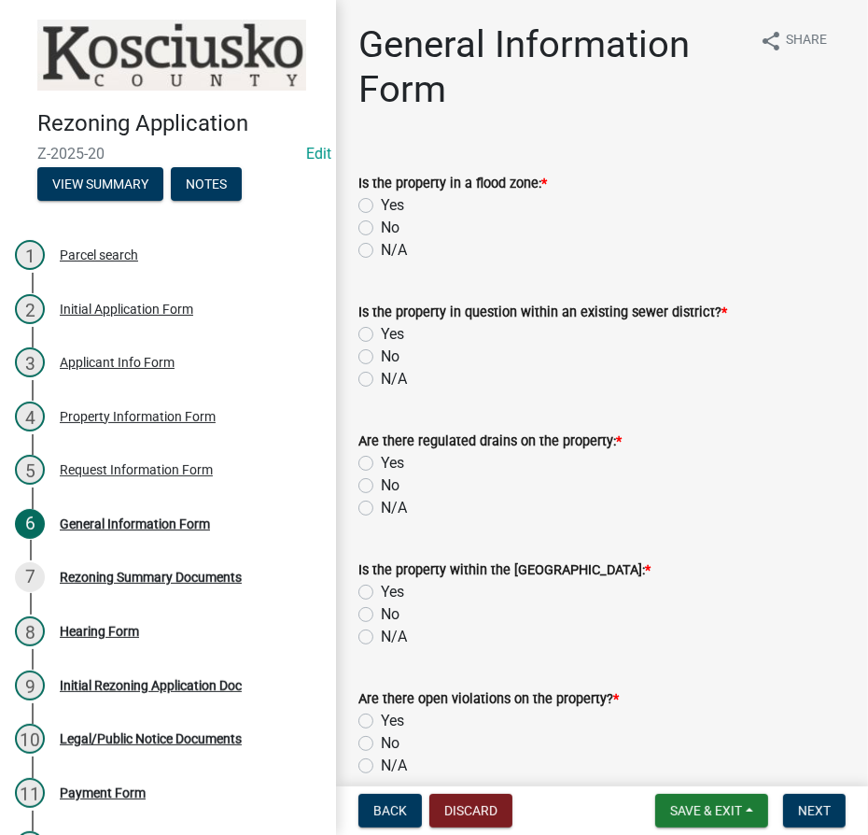
click at [381, 229] on label "No" at bounding box center [390, 228] width 19 height 22
click at [381, 229] on input "No" at bounding box center [387, 223] width 12 height 12
radio input "true"
click at [381, 359] on label "No" at bounding box center [390, 356] width 19 height 22
click at [381, 358] on input "No" at bounding box center [387, 351] width 12 height 12
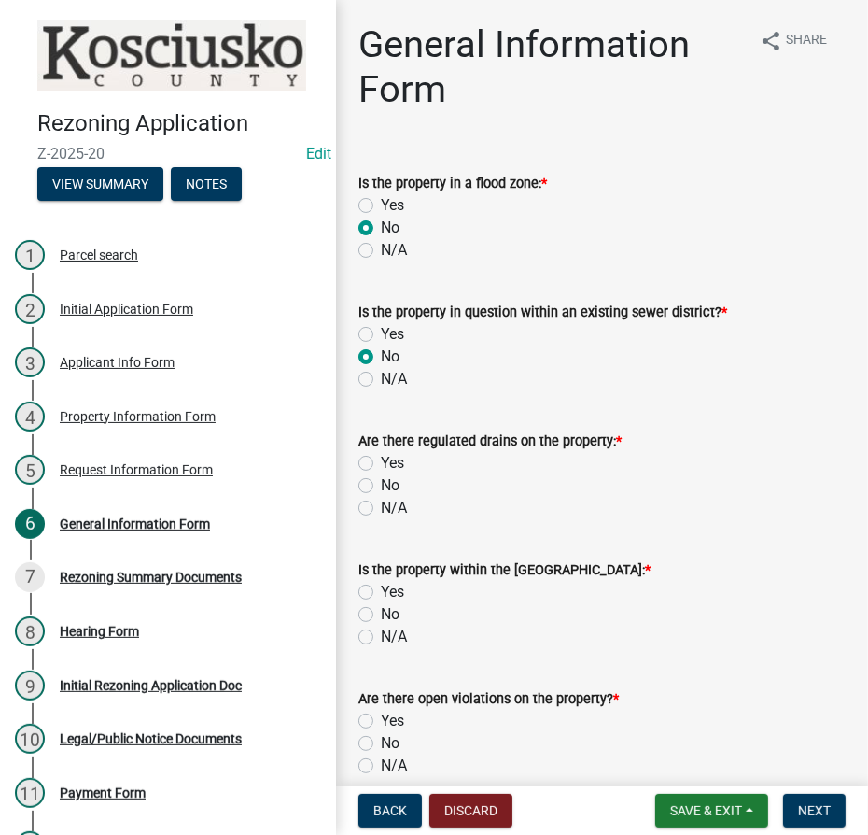
radio input "true"
click at [381, 487] on label "No" at bounding box center [390, 485] width 19 height 22
click at [381, 486] on input "No" at bounding box center [387, 480] width 12 height 12
radio input "true"
click at [381, 616] on label "No" at bounding box center [390, 614] width 19 height 22
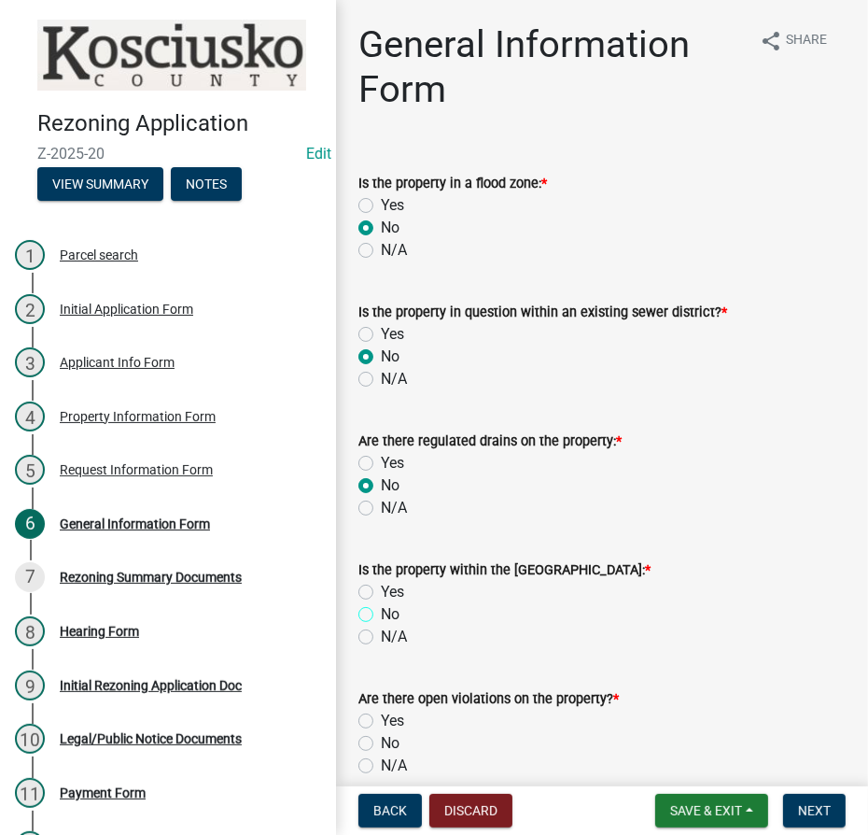
click at [381, 615] on input "No" at bounding box center [387, 609] width 12 height 12
radio input "true"
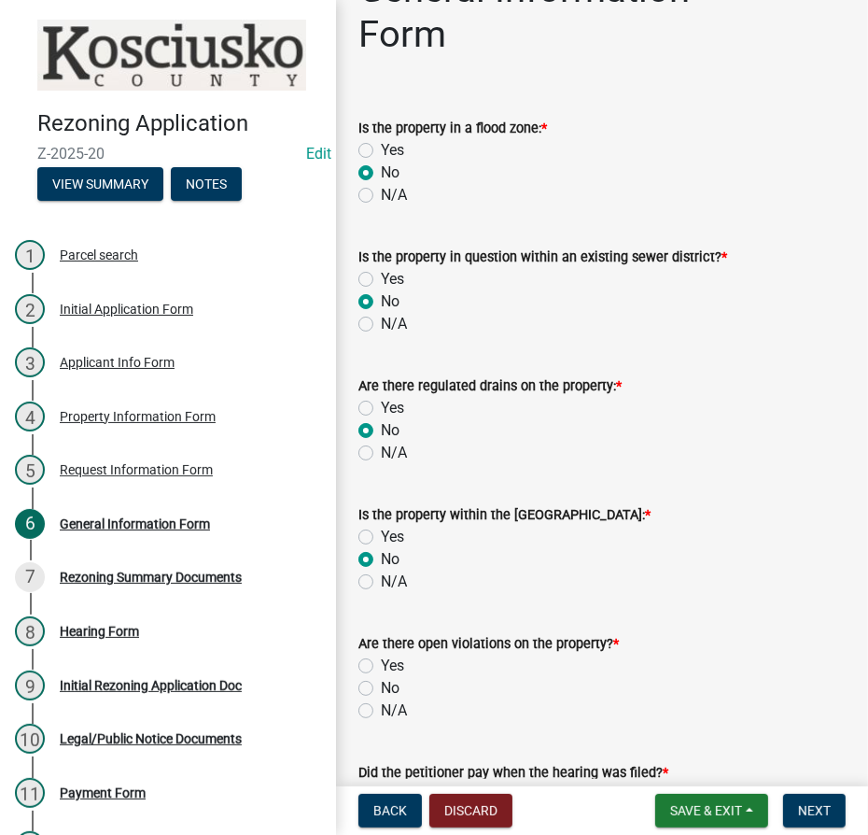
scroll to position [254, 0]
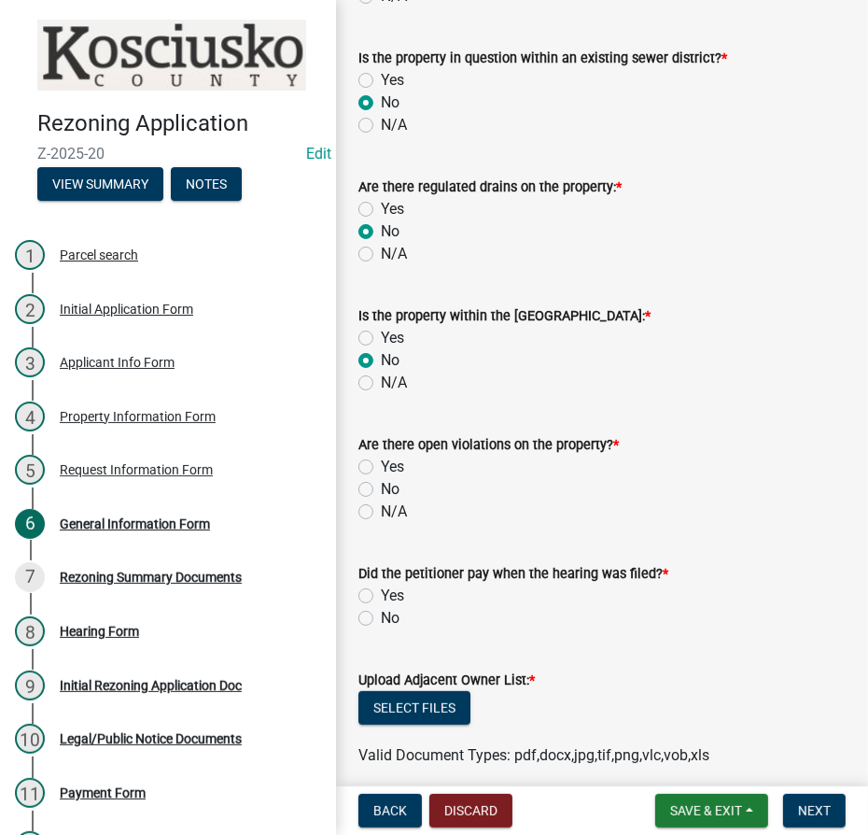
click at [381, 486] on label "No" at bounding box center [390, 489] width 19 height 22
click at [381, 486] on input "No" at bounding box center [387, 484] width 12 height 12
radio input "true"
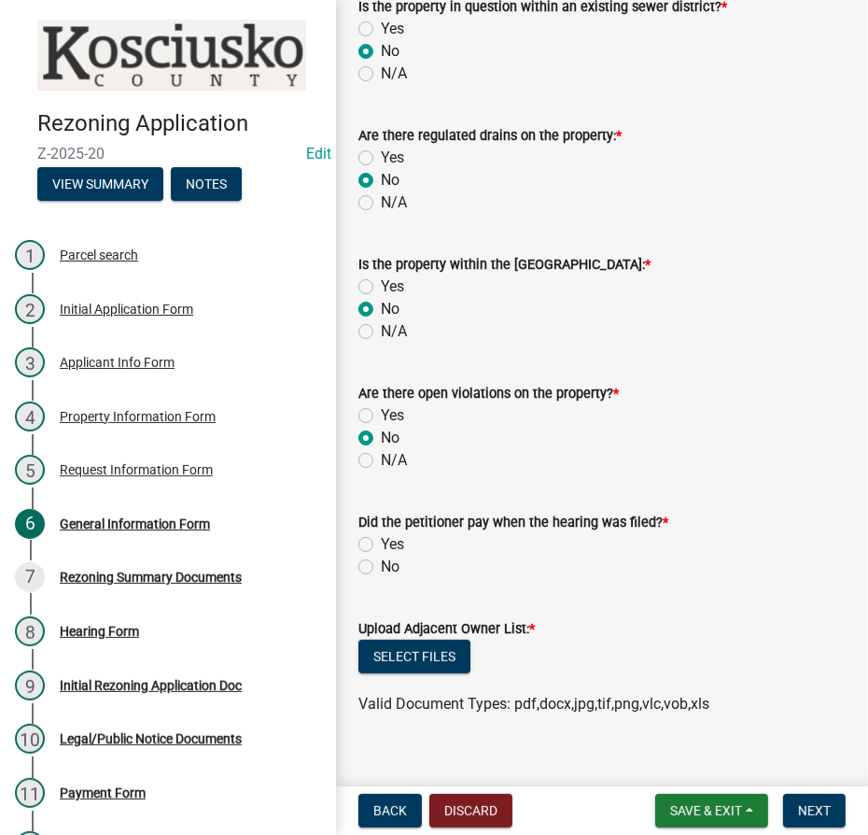
scroll to position [331, 0]
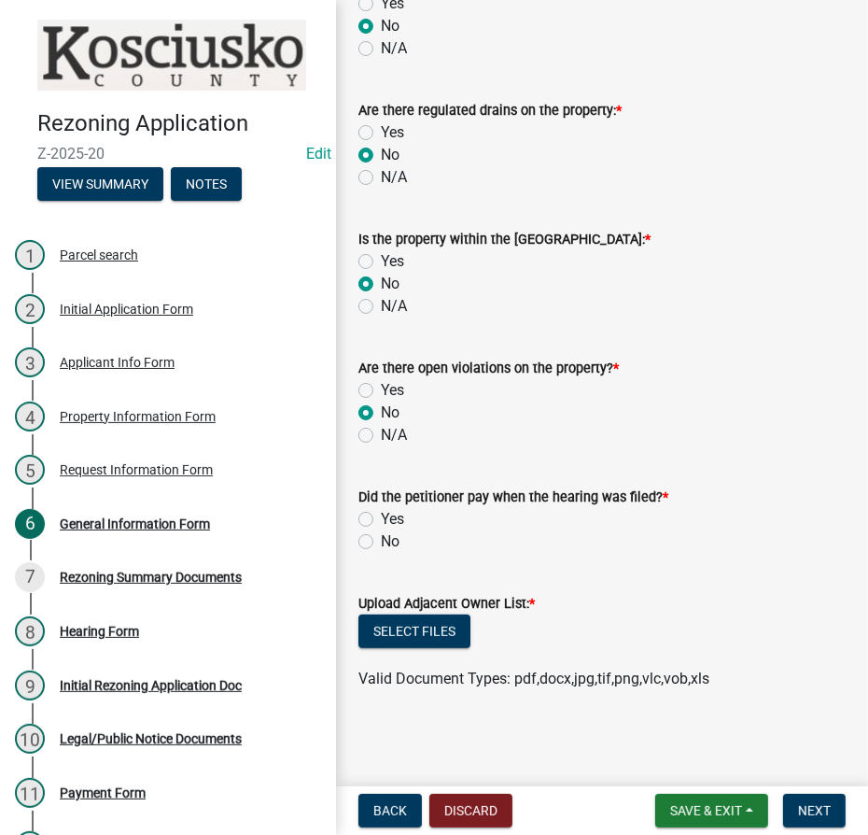
click at [381, 542] on label "No" at bounding box center [390, 541] width 19 height 22
click at [381, 542] on input "No" at bounding box center [387, 536] width 12 height 12
radio input "true"
click at [438, 622] on button "Select files" at bounding box center [415, 631] width 112 height 34
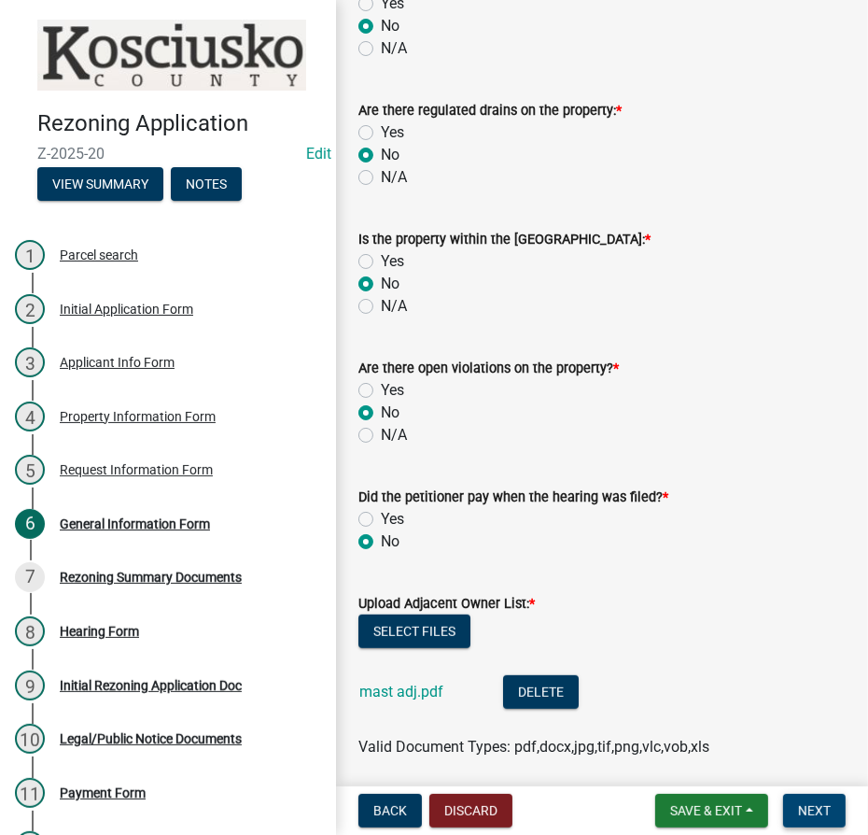
click at [802, 811] on span "Next" at bounding box center [814, 810] width 33 height 15
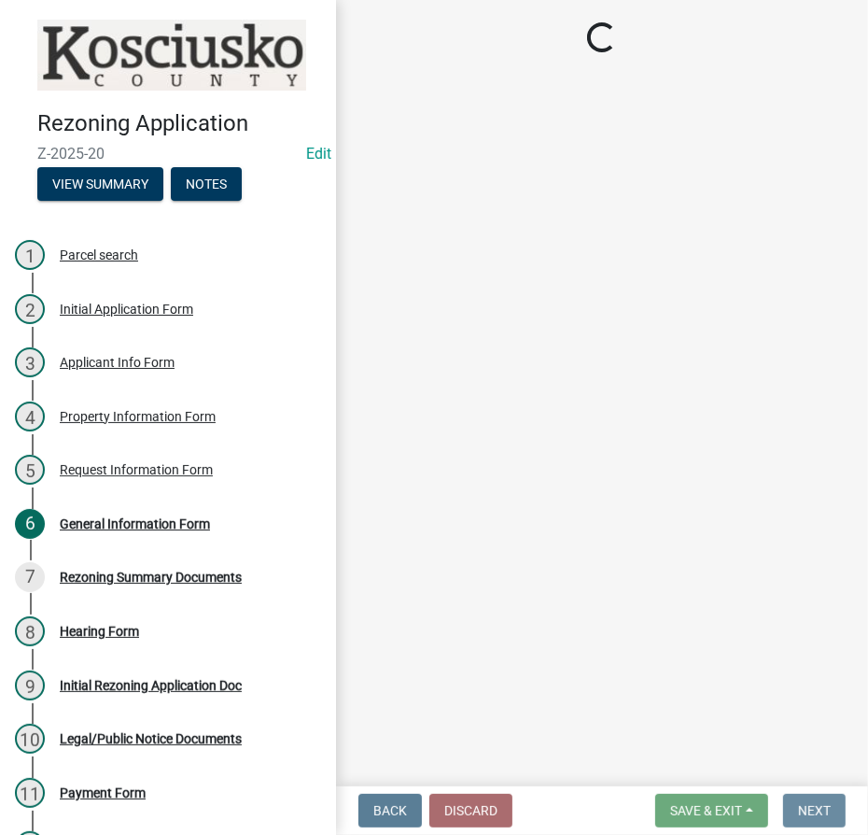
scroll to position [0, 0]
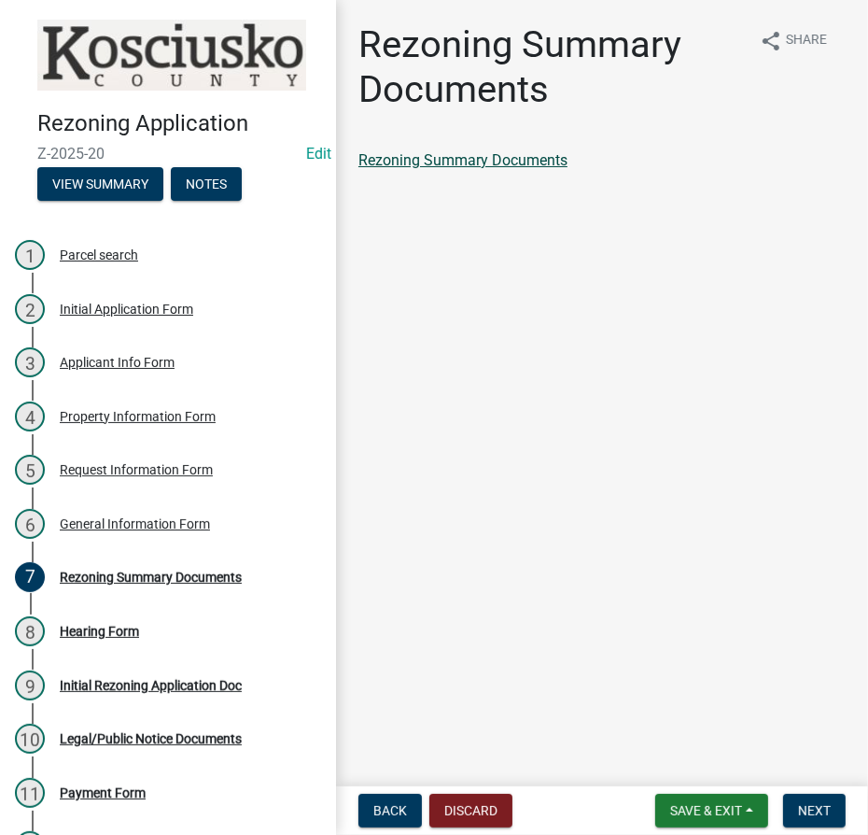
click at [418, 168] on link "Rezoning Summary Documents" at bounding box center [463, 160] width 209 height 18
click at [823, 814] on span "Next" at bounding box center [814, 810] width 33 height 15
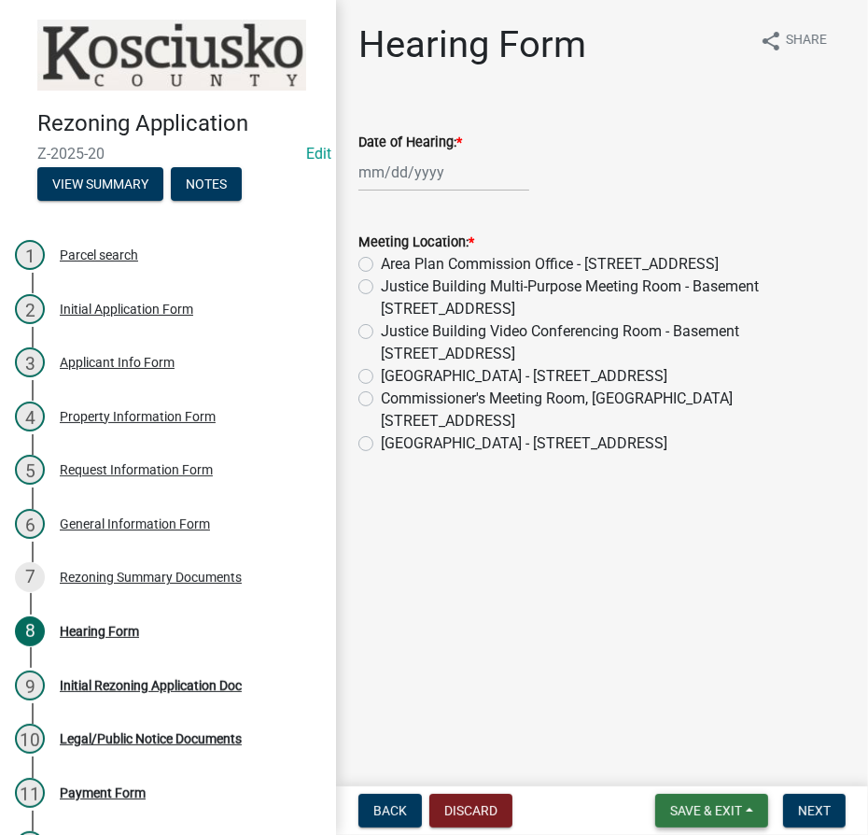
click at [705, 809] on span "Save & Exit" at bounding box center [706, 810] width 72 height 15
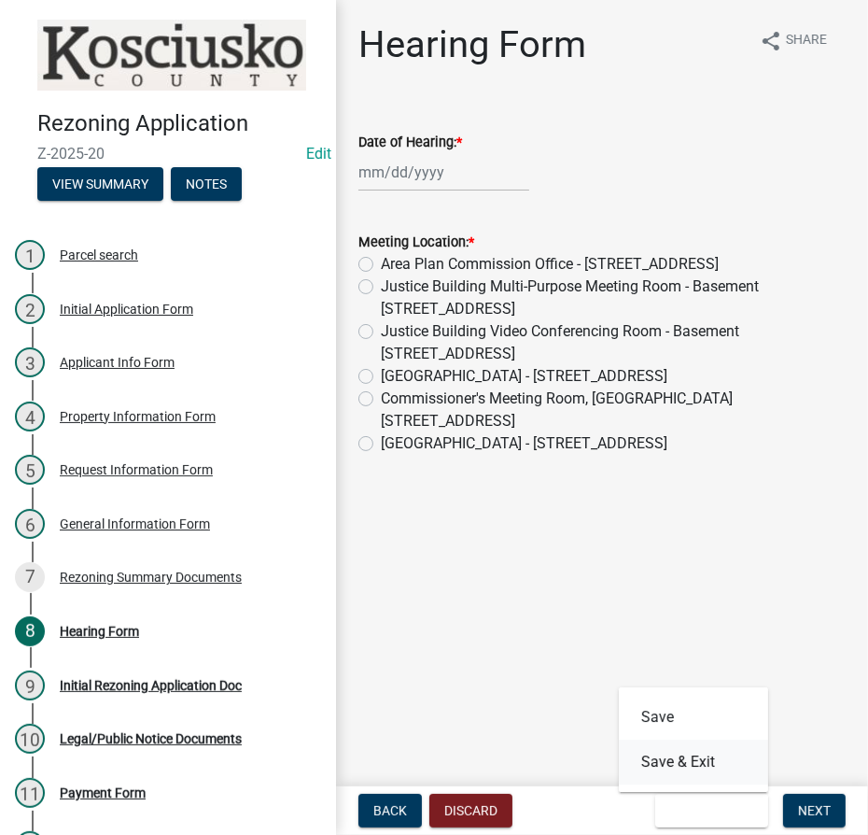
click at [673, 768] on button "Save & Exit" at bounding box center [693, 761] width 149 height 45
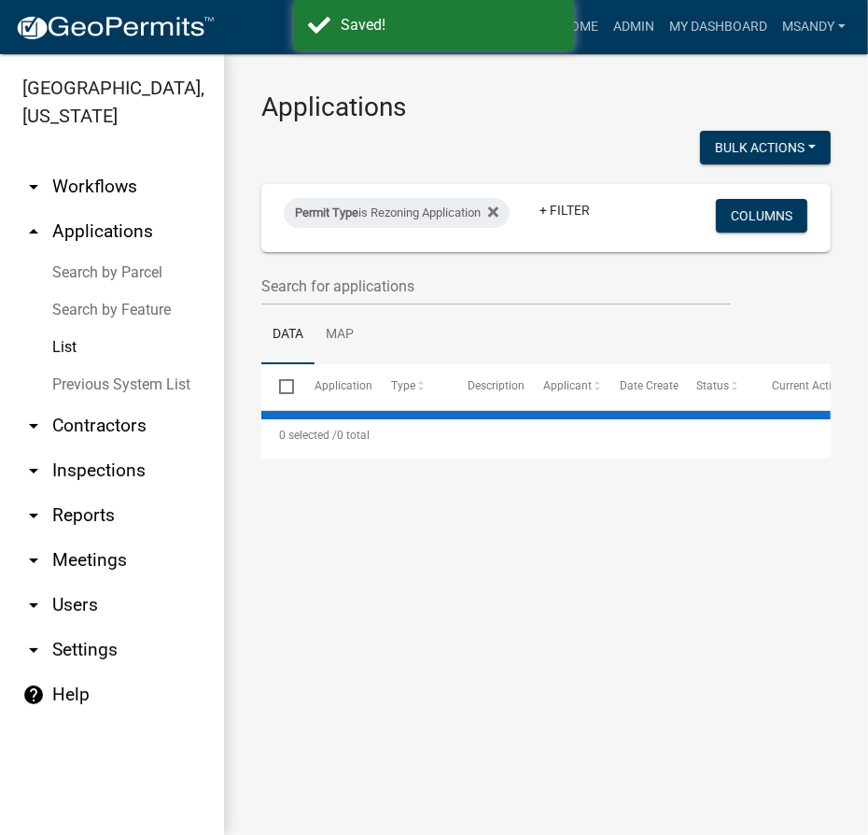
select select "3: 100"
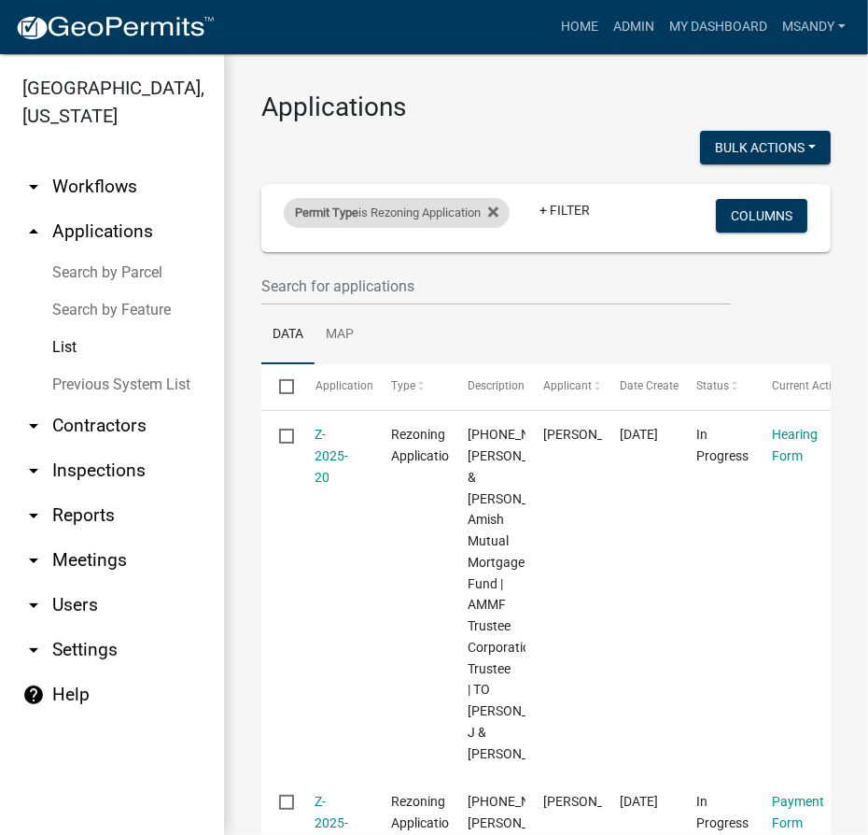
click at [341, 210] on span "Permit Type" at bounding box center [326, 212] width 63 height 14
select select "39955938-6eae-4fcf-8cb0-e02ae33ed793"
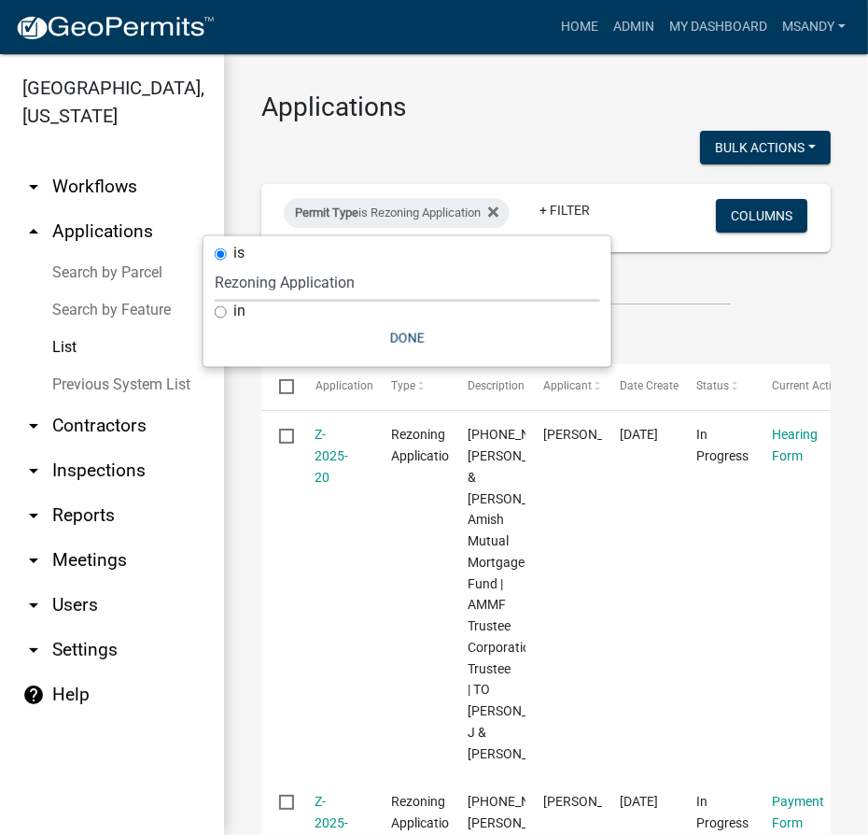
click at [331, 286] on select "Select an option [DATE] Copy Of - Subdivision Plat Application - APC APC Addres…" at bounding box center [408, 282] width 386 height 38
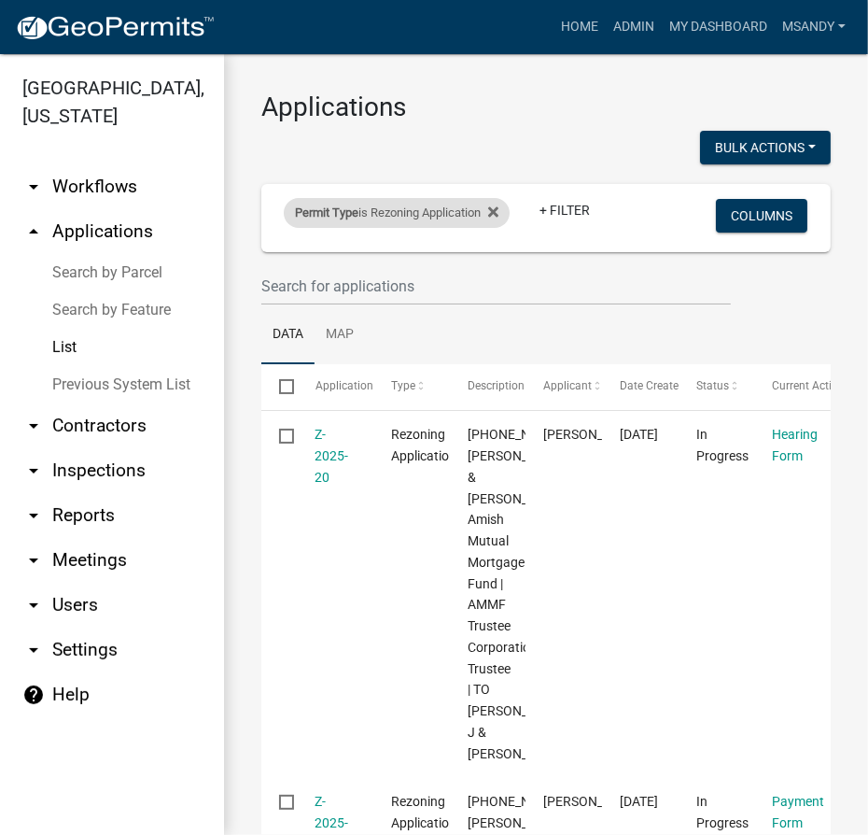
click at [411, 208] on div "Permit Type is Rezoning Application" at bounding box center [397, 213] width 226 height 30
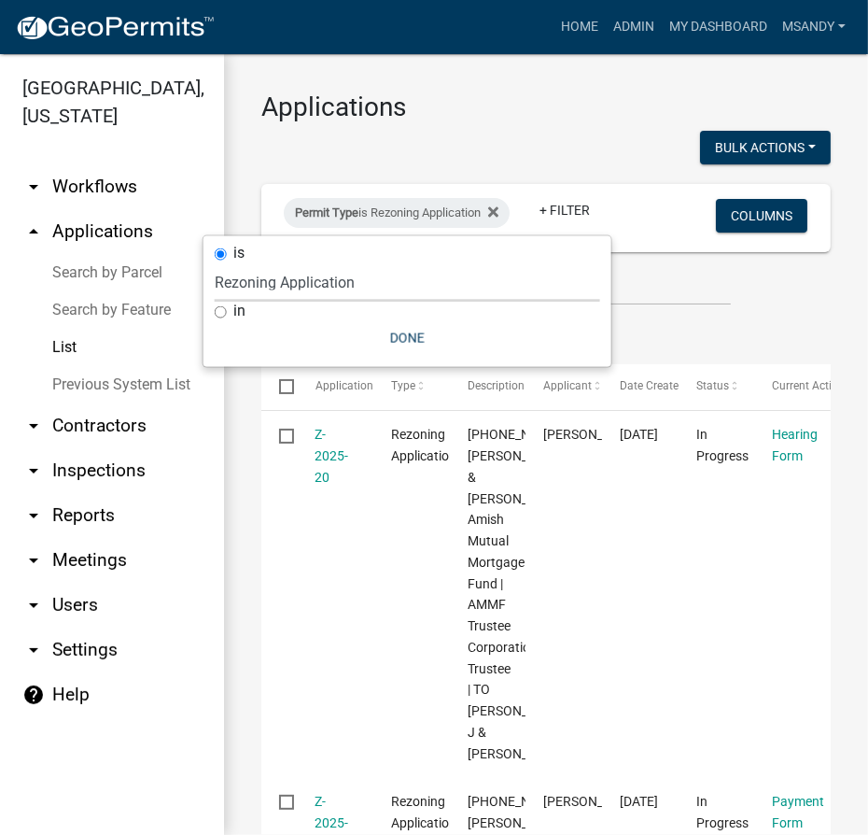
click at [339, 273] on select "Select an option [DATE] Copy Of - Subdivision Plat Application - APC APC Addres…" at bounding box center [408, 282] width 386 height 38
select select "a2c991f8-68ce-43d3-971c-57015753063b"
click at [254, 263] on select "Select an option [DATE] Copy Of - Subdivision Plat Application - APC APC Addres…" at bounding box center [408, 282] width 386 height 38
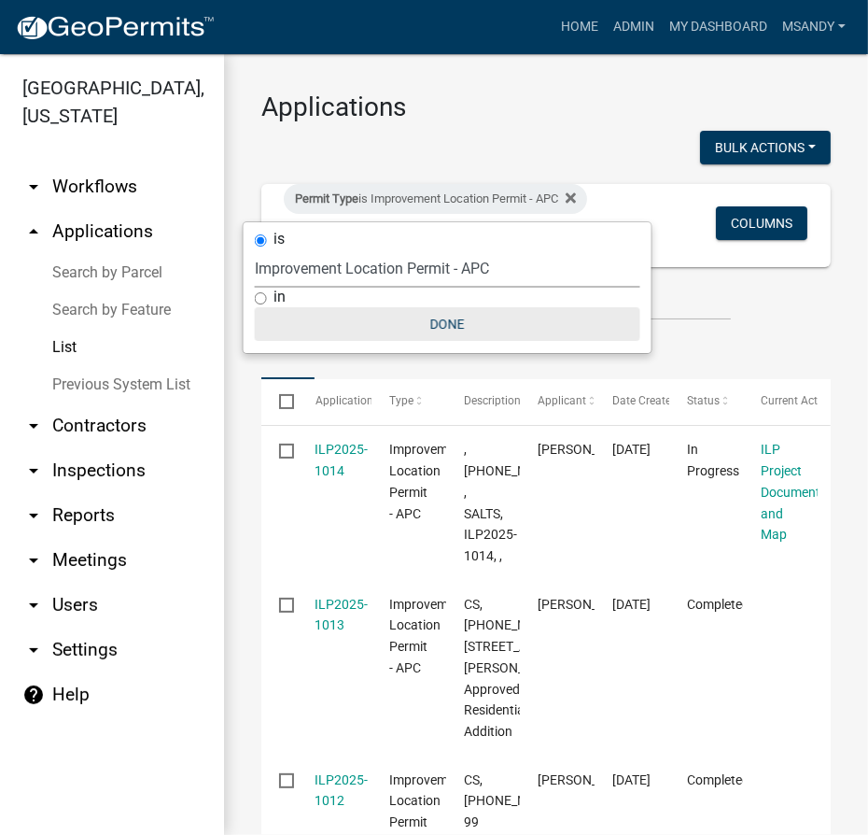
click at [453, 324] on button "Done" at bounding box center [448, 324] width 386 height 34
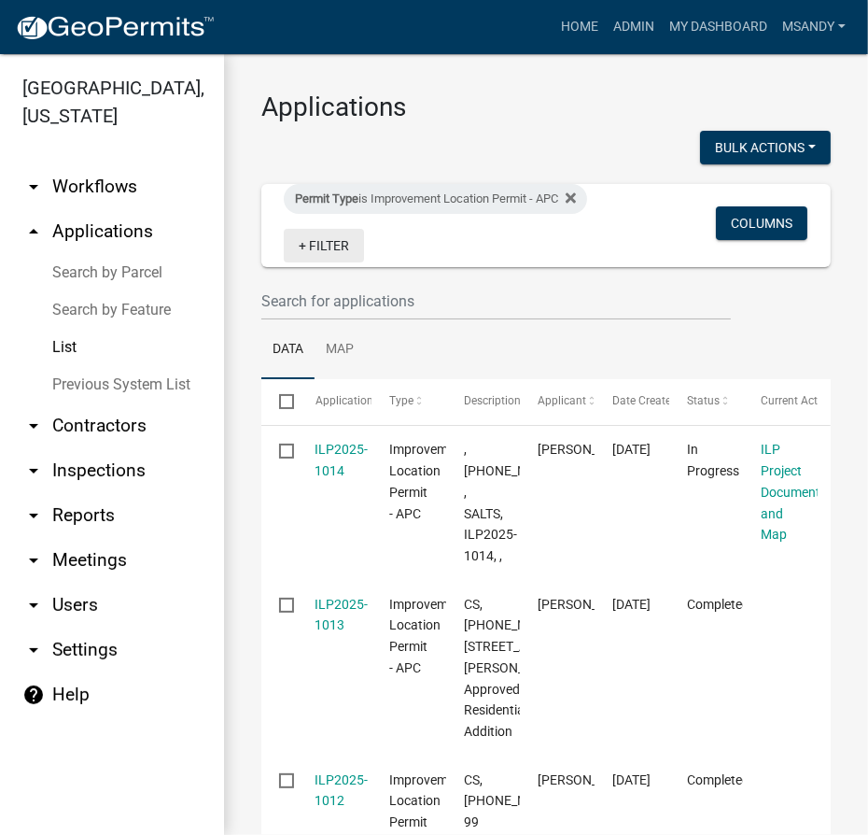
click at [321, 245] on link "+ Filter" at bounding box center [324, 246] width 80 height 34
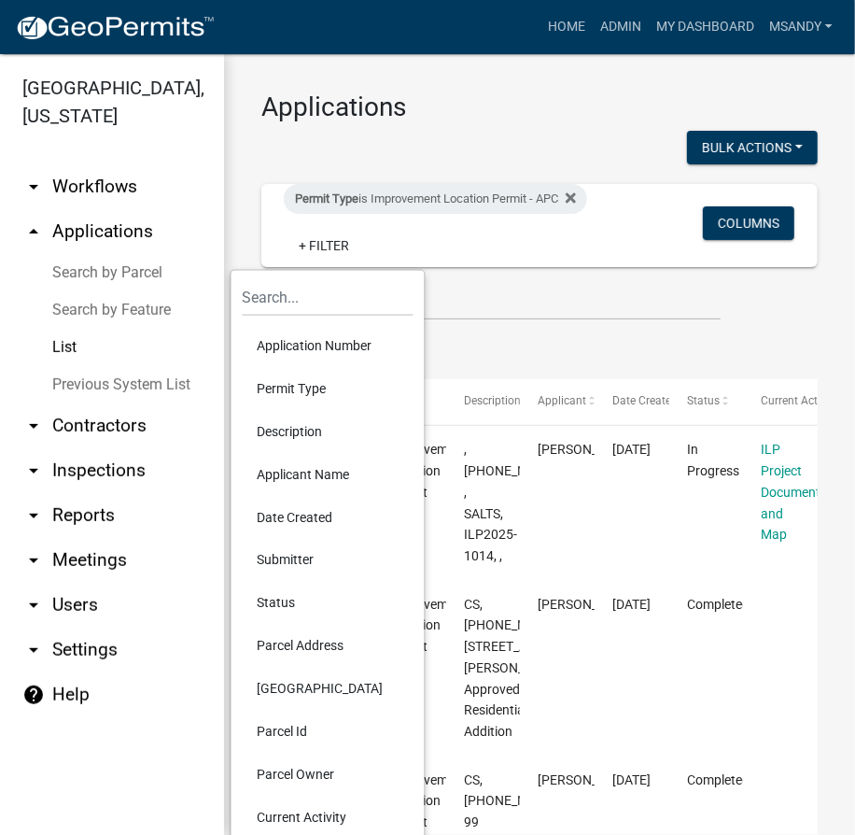
click at [275, 606] on li "Status" at bounding box center [328, 603] width 171 height 43
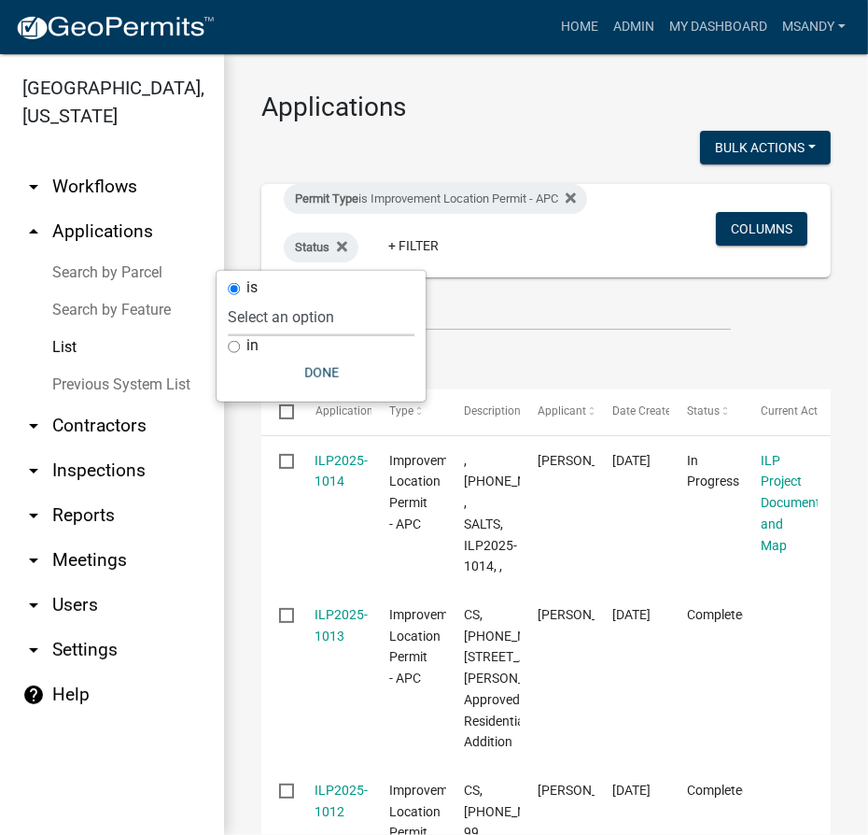
click at [305, 314] on select "Select an option Not Started In Progress Completed Voided Rejected Discarded" at bounding box center [321, 317] width 187 height 38
select select "1"
click at [266, 298] on select "Select an option Not Started In Progress Completed Voided Rejected Discarded" at bounding box center [321, 317] width 187 height 38
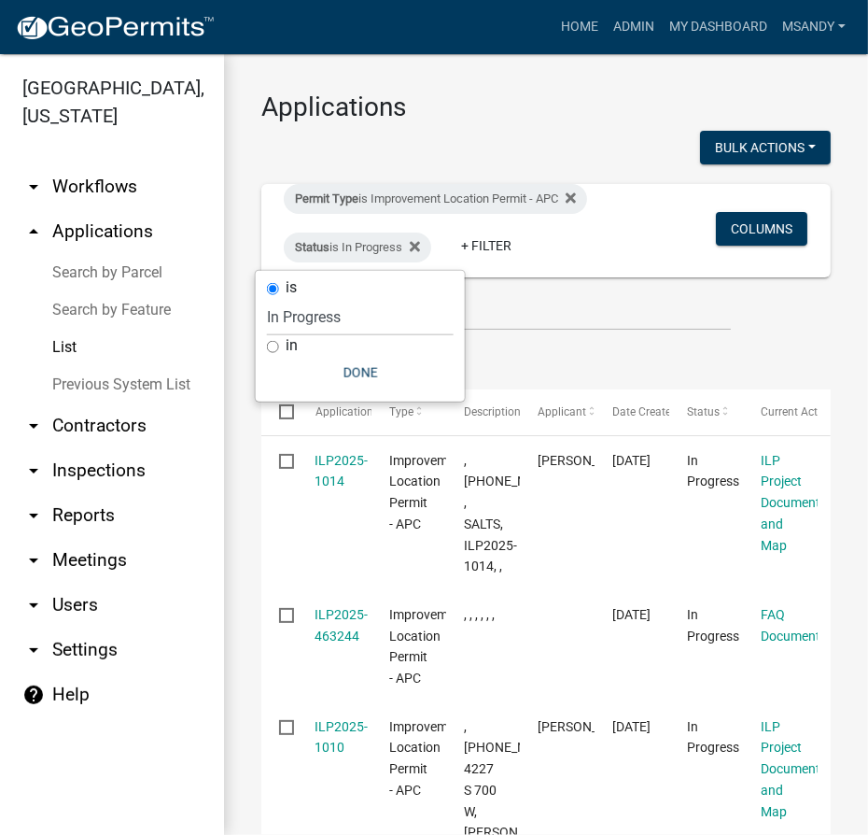
click at [103, 265] on link "Search by Parcel" at bounding box center [112, 272] width 224 height 37
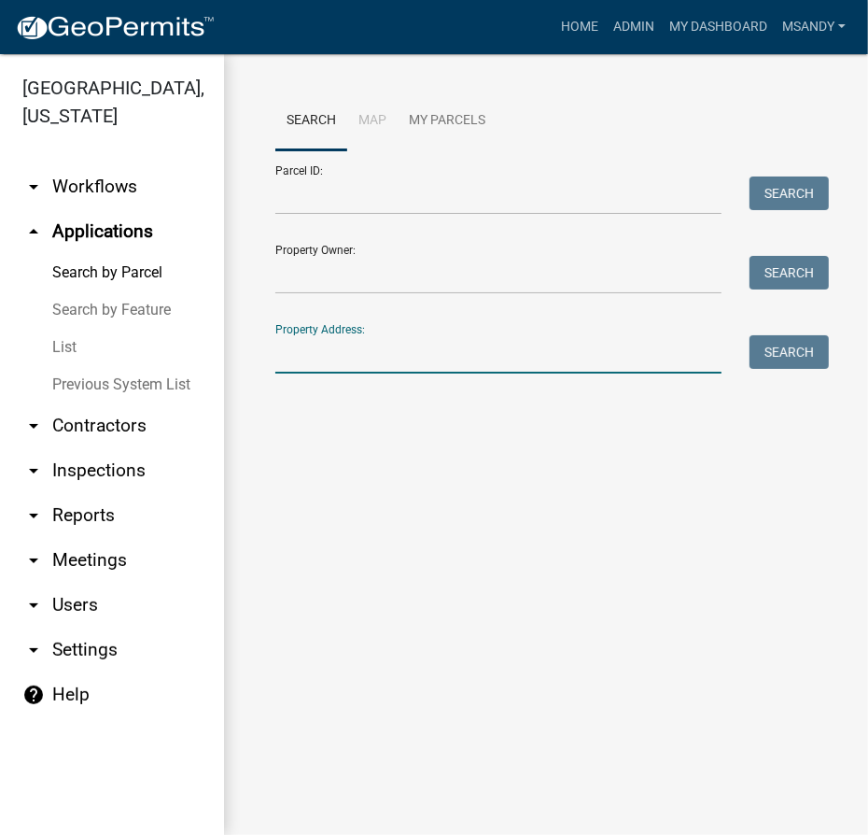
drag, startPoint x: 285, startPoint y: 364, endPoint x: 250, endPoint y: 331, distance: 48.2
click at [285, 364] on input "Property Address:" at bounding box center [498, 354] width 446 height 38
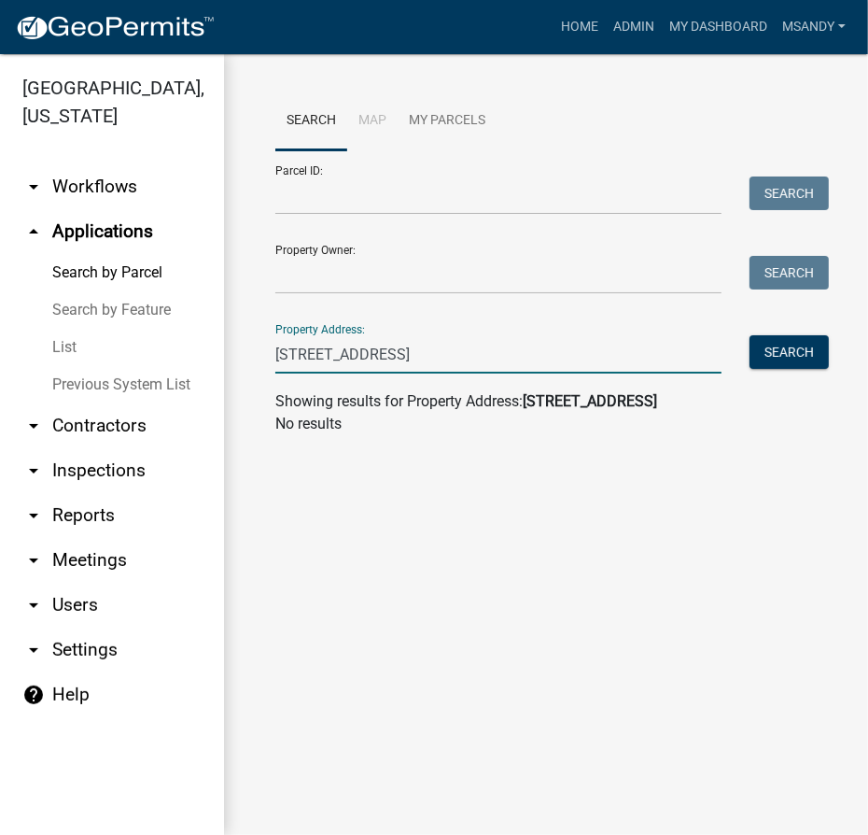
click at [446, 362] on input "[STREET_ADDRESS]" at bounding box center [498, 354] width 446 height 38
type input "101 n pecan"
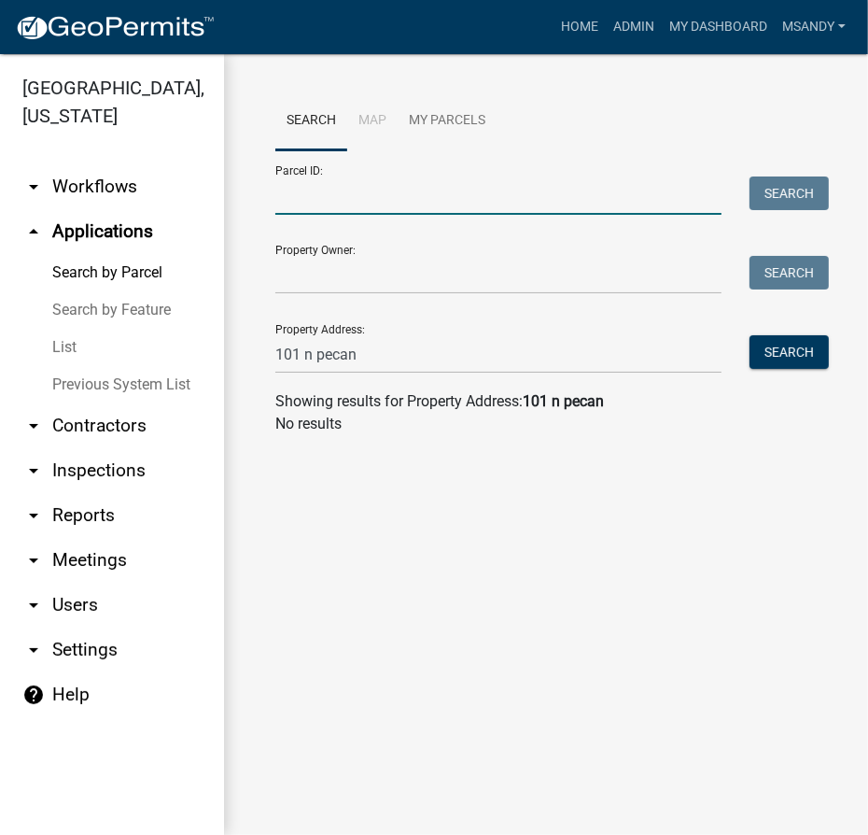
click at [398, 191] on input "Parcel ID:" at bounding box center [498, 195] width 446 height 38
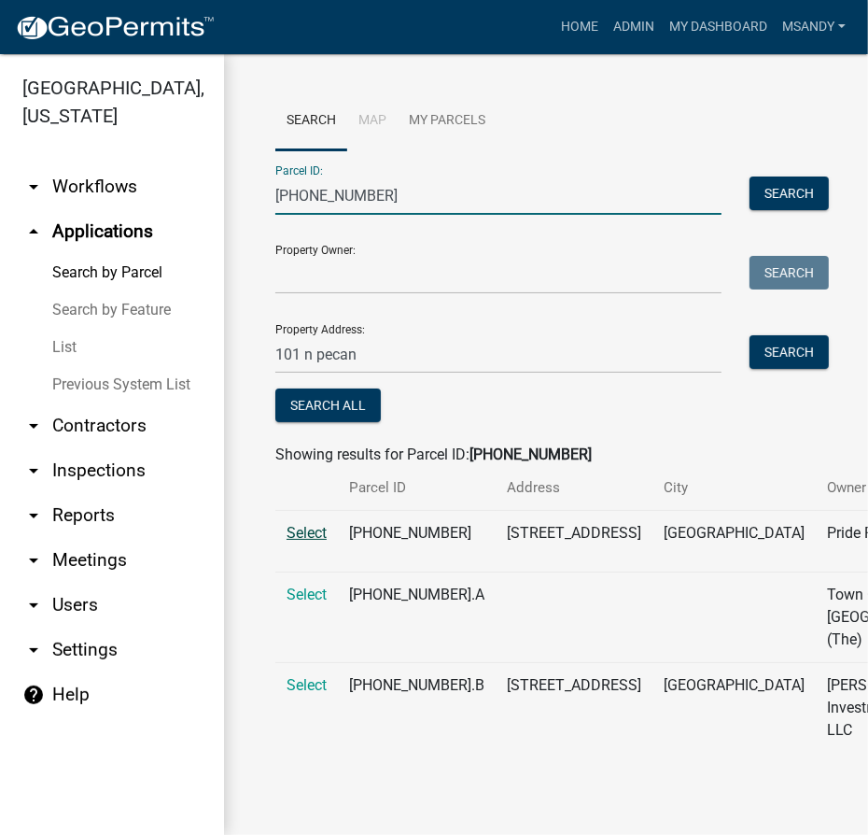
type input "[PHONE_NUMBER]"
click at [306, 542] on span "Select" at bounding box center [307, 533] width 40 height 18
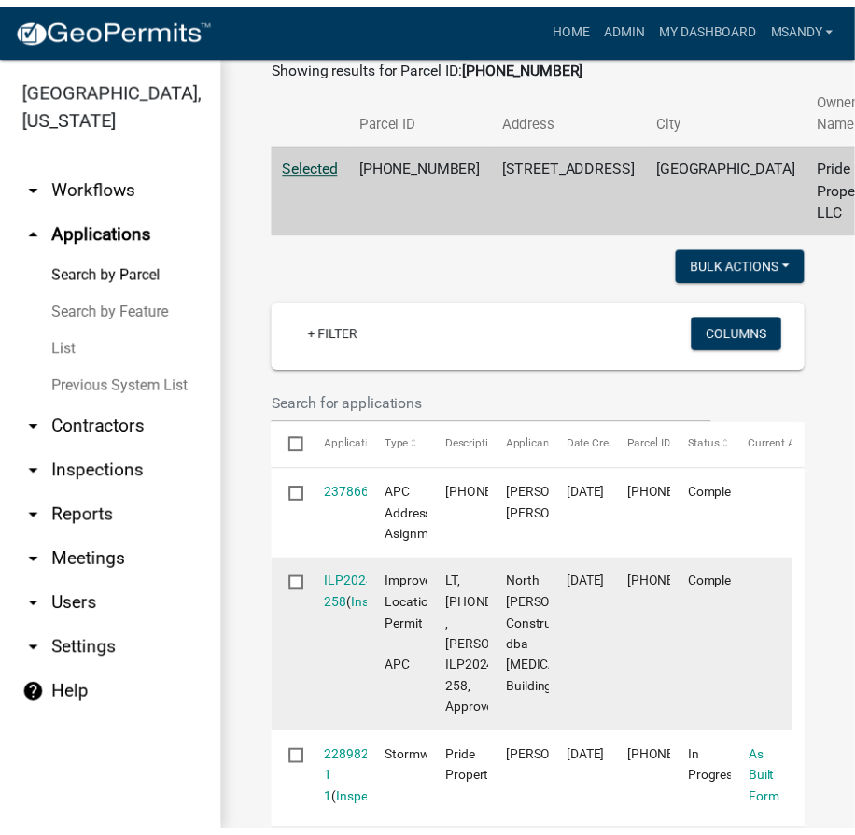
scroll to position [679, 0]
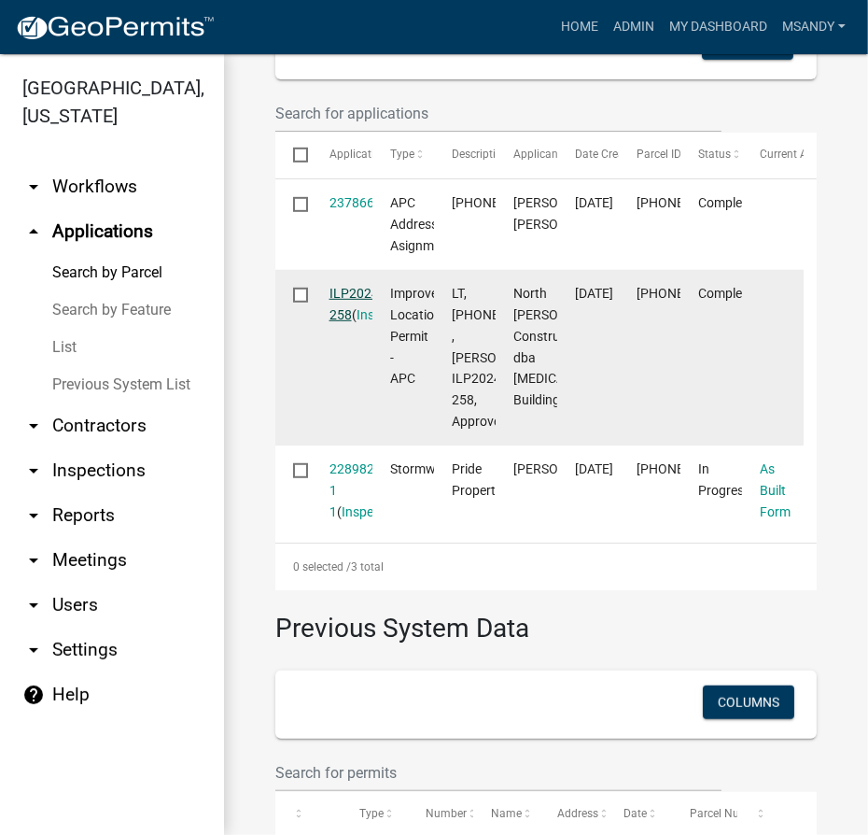
click at [348, 297] on link "ILP2024-258" at bounding box center [356, 304] width 53 height 36
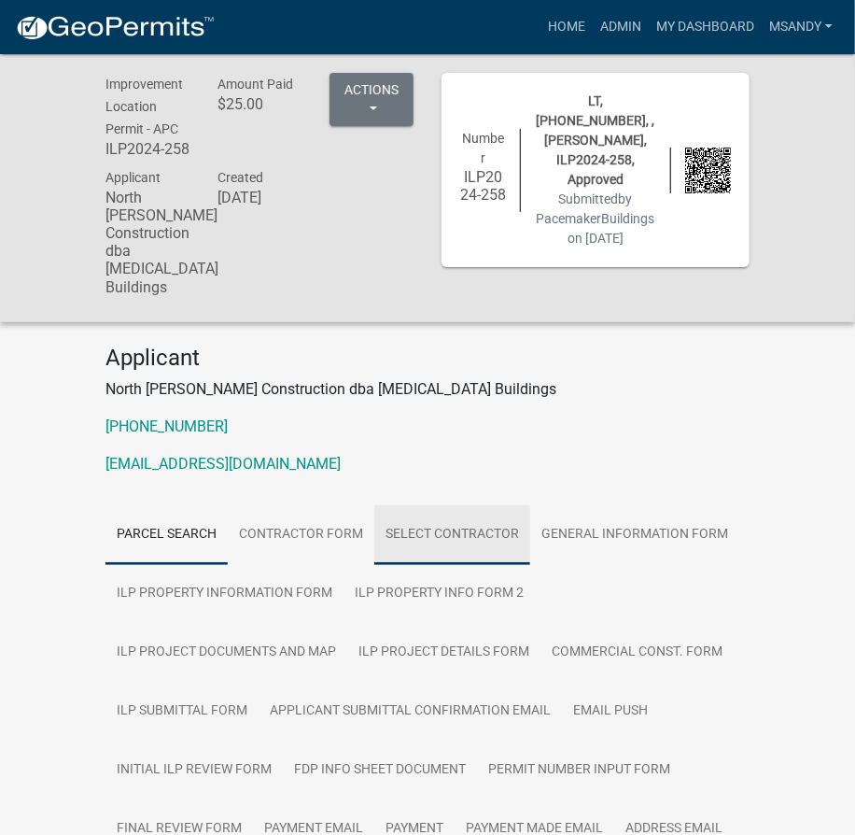
click at [405, 545] on link "Select contractor" at bounding box center [452, 535] width 156 height 60
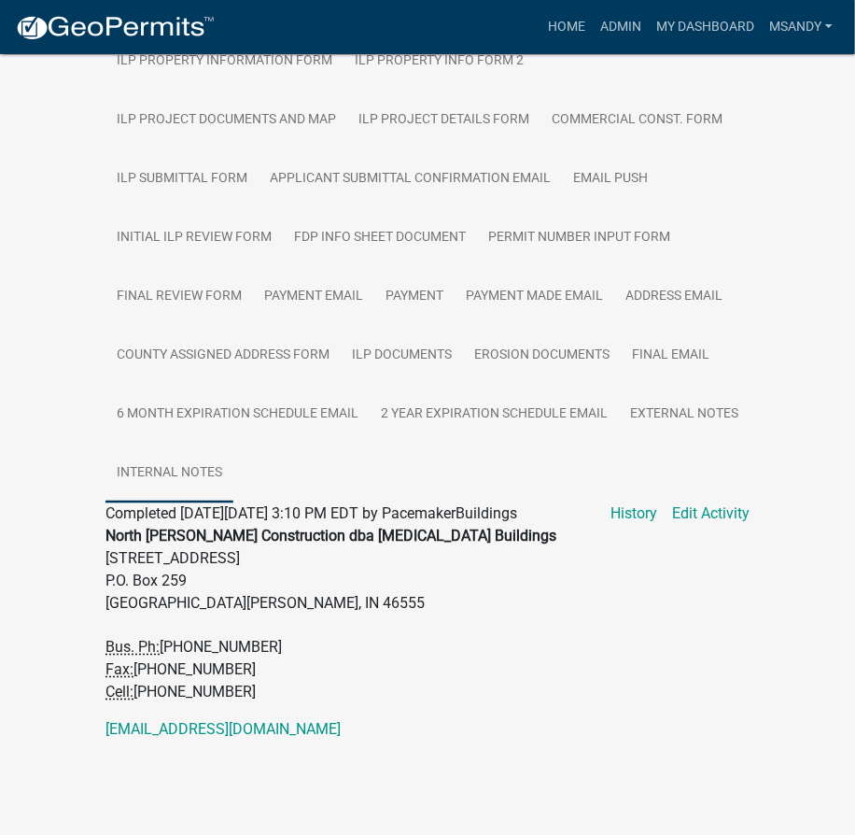
scroll to position [550, 0]
click at [625, 31] on link "Admin" at bounding box center [621, 26] width 56 height 35
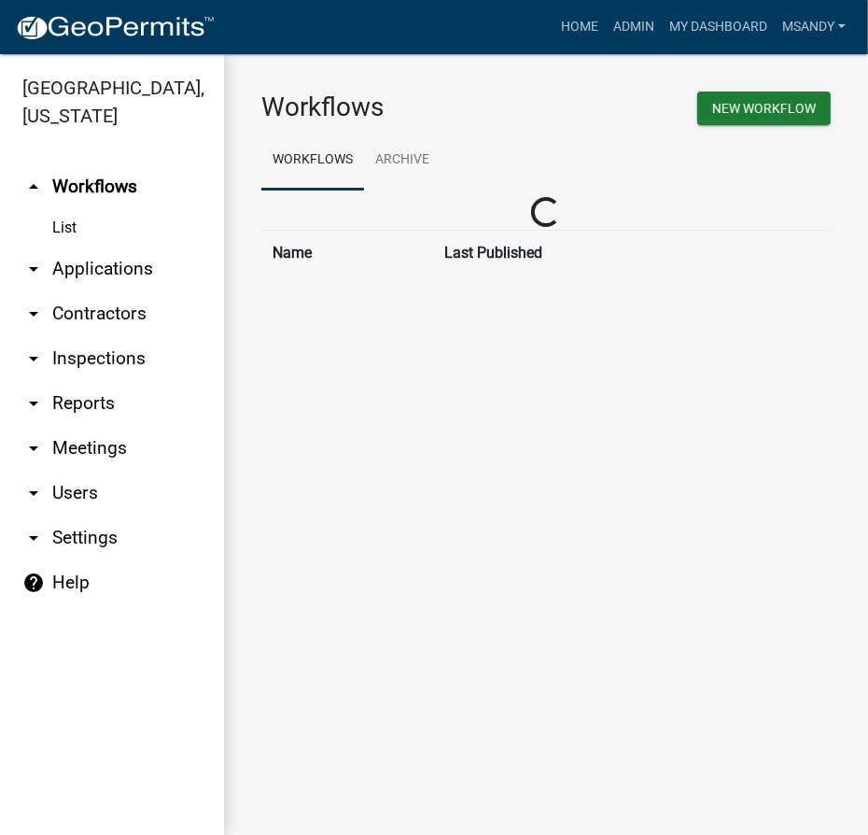
click at [73, 259] on link "arrow_drop_down Applications" at bounding box center [112, 268] width 224 height 45
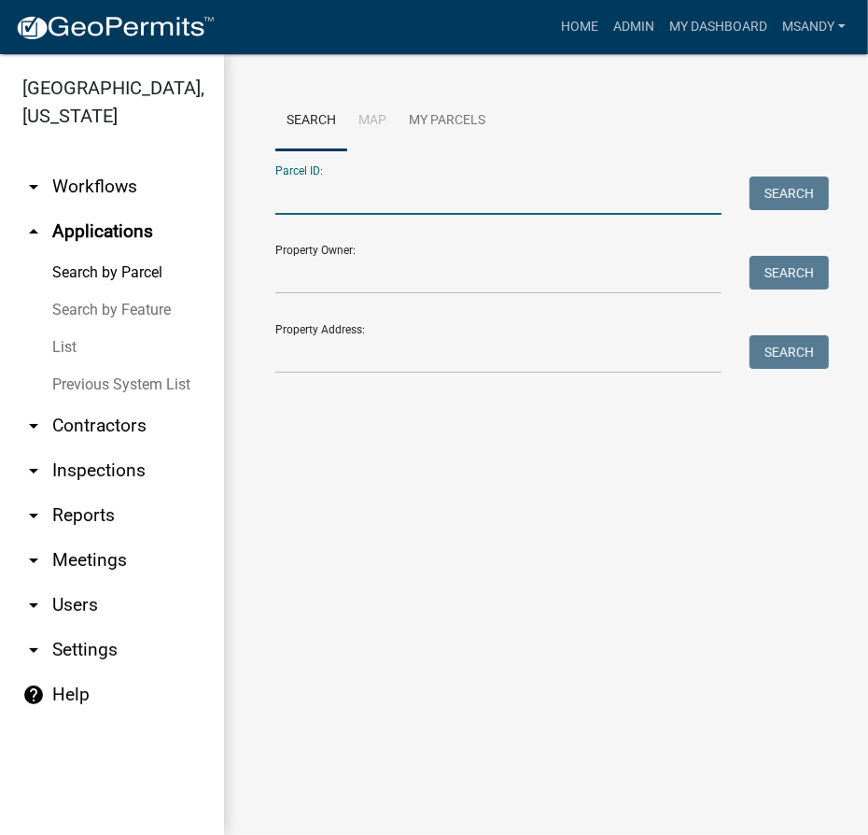
click at [393, 184] on input "Parcel ID:" at bounding box center [498, 195] width 446 height 38
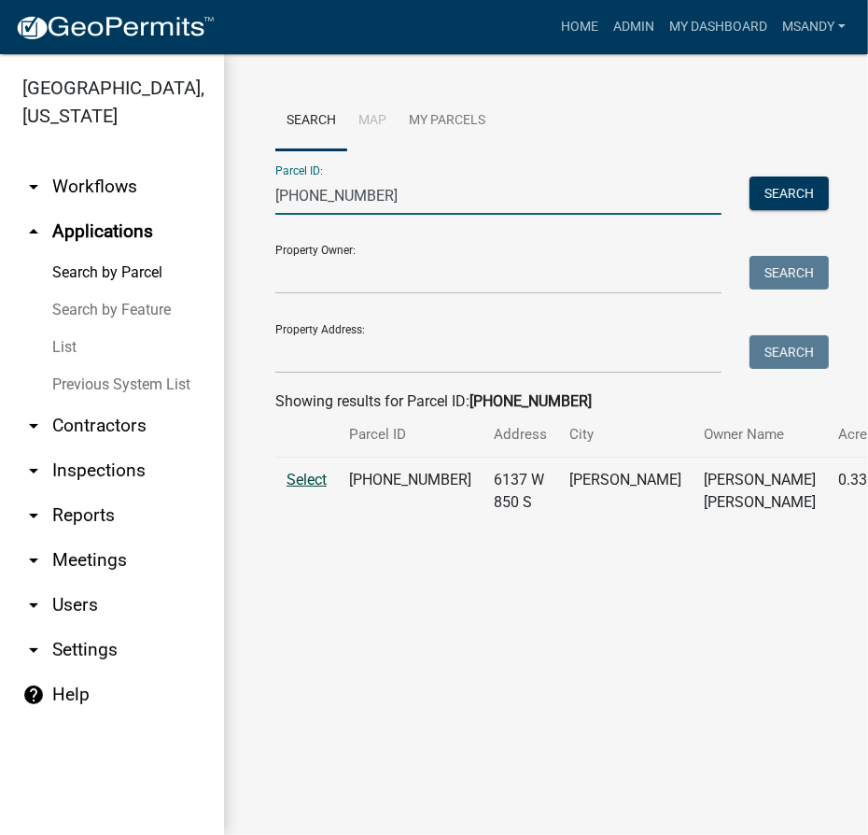
type input "[PHONE_NUMBER]"
click at [303, 488] on span "Select" at bounding box center [307, 480] width 40 height 18
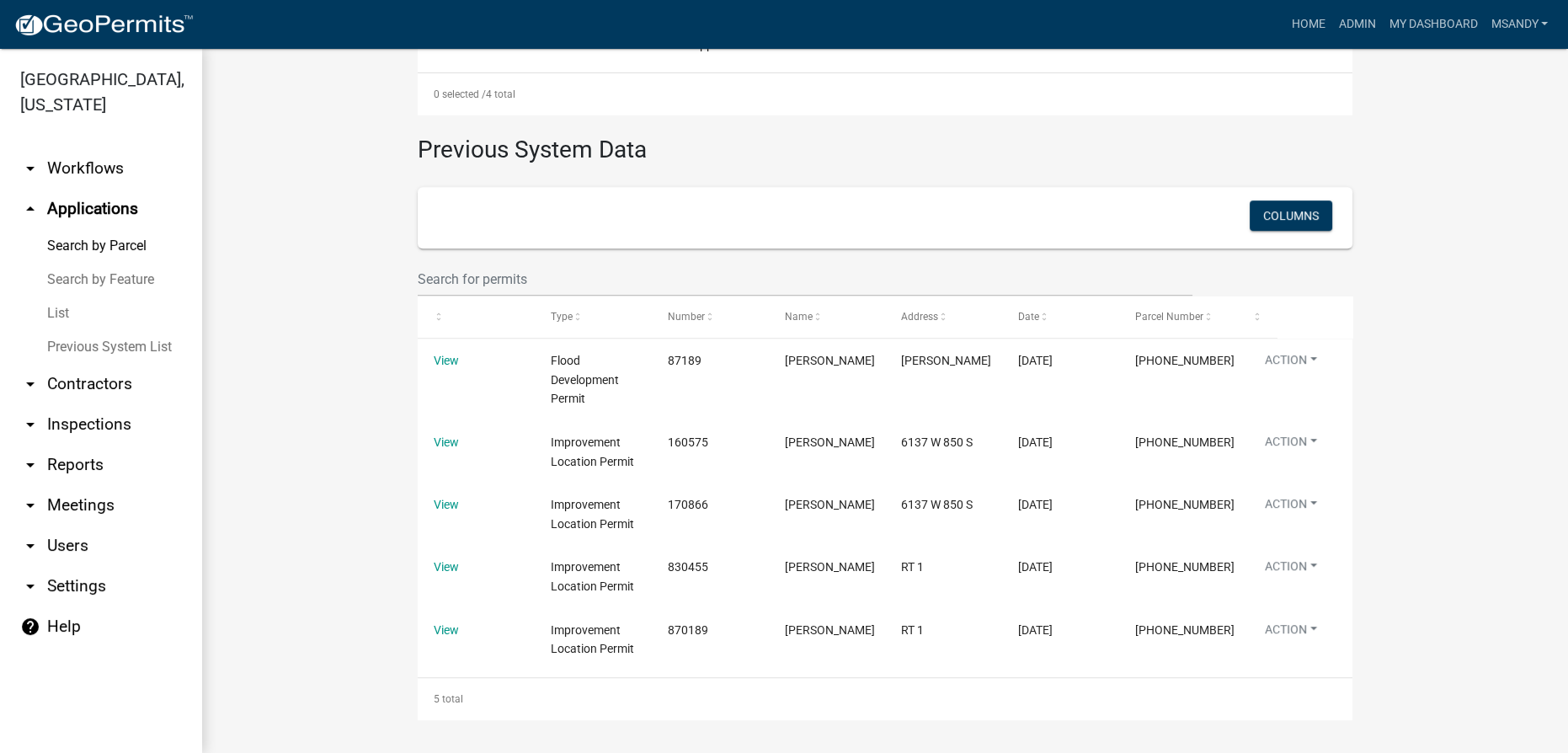
scroll to position [1055, 0]
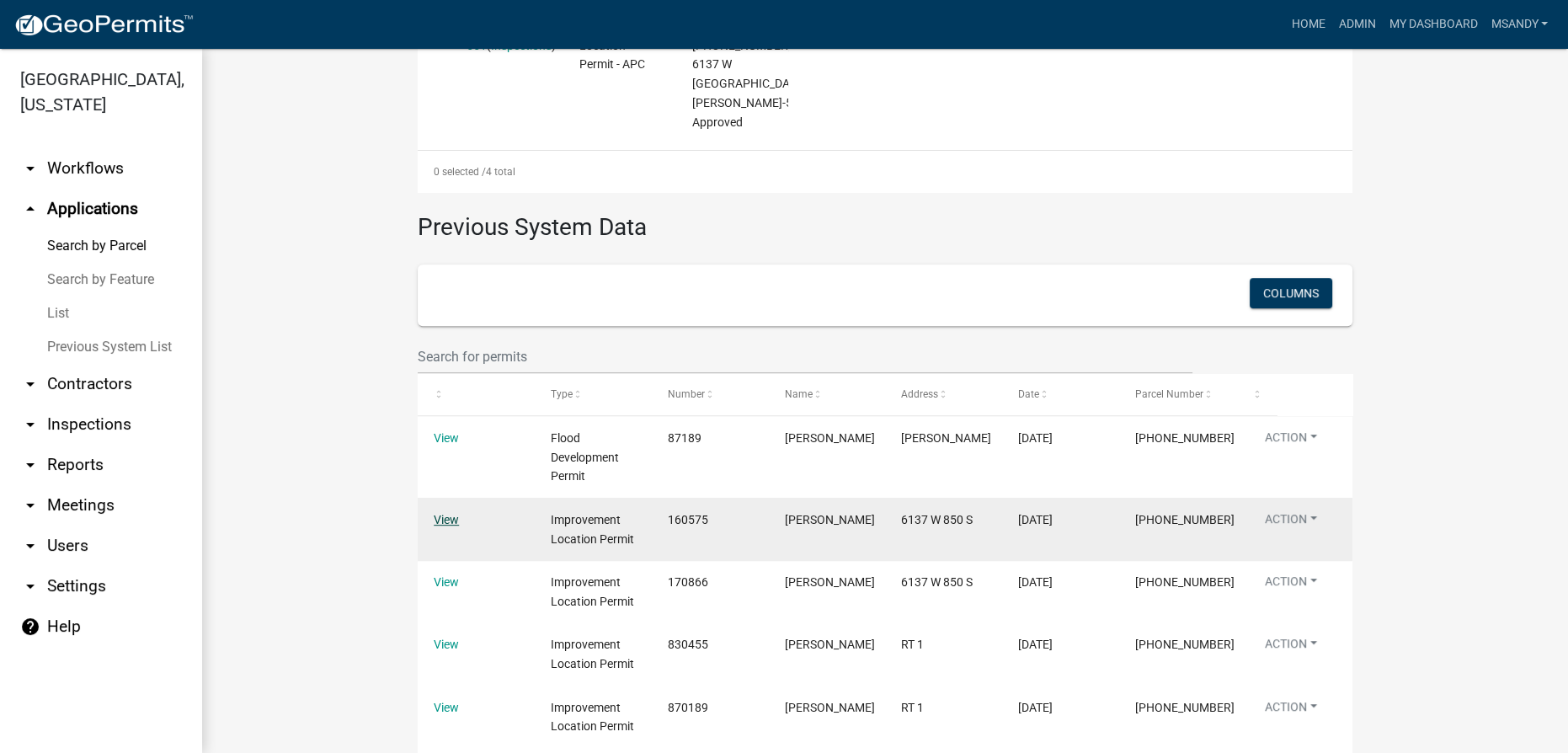
click at [443, 513] on link "View" at bounding box center [447, 519] width 25 height 14
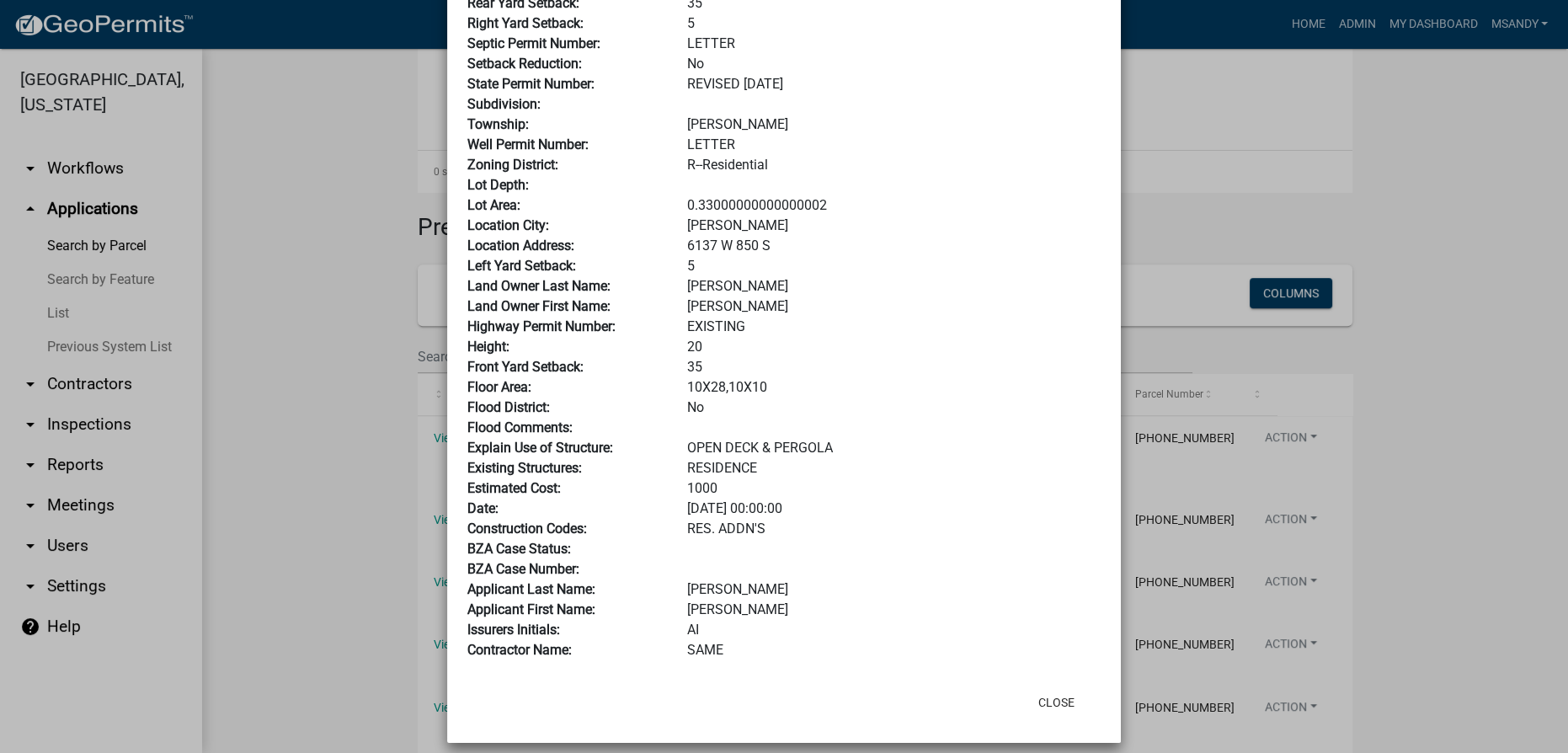
scroll to position [324, 0]
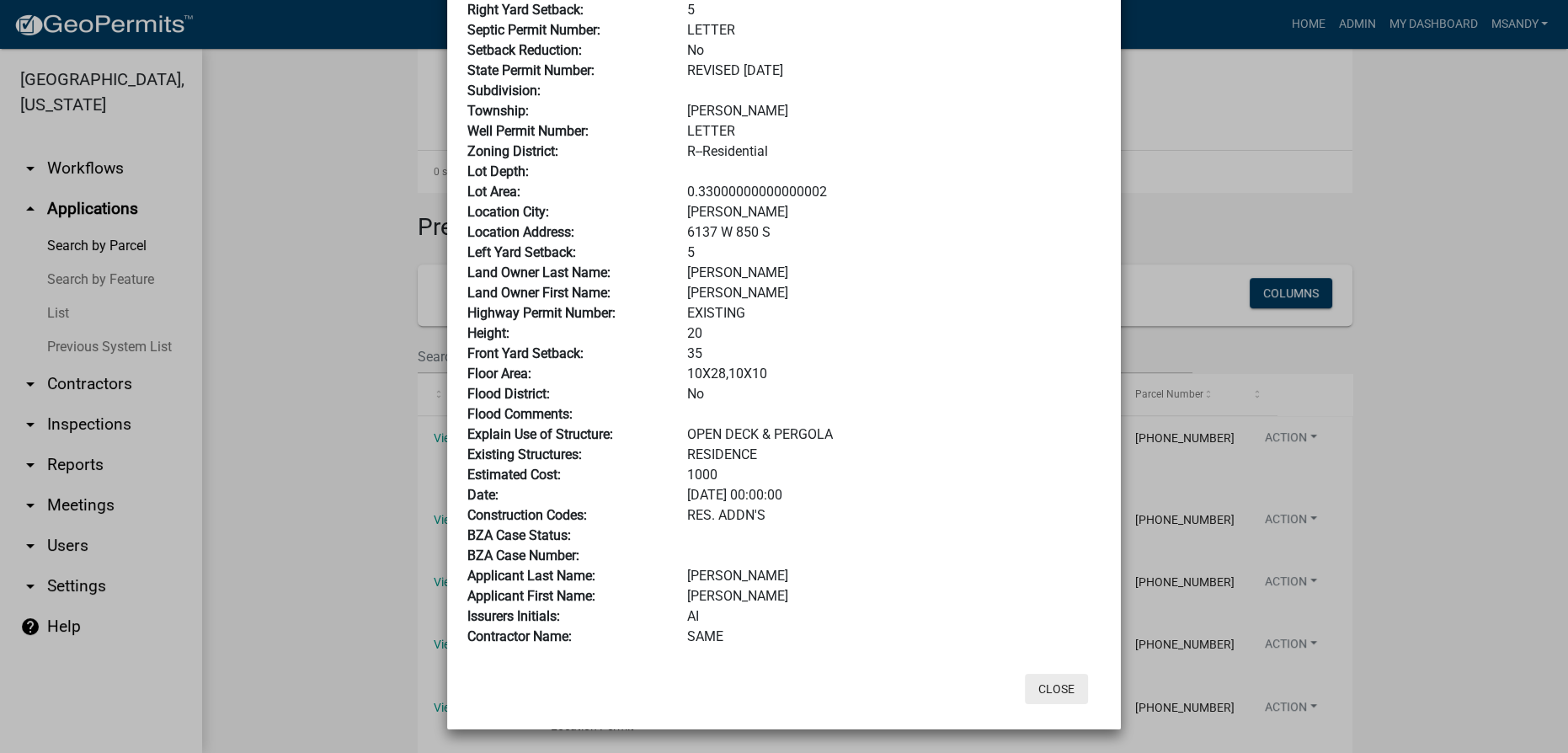
click at [782, 691] on button "Close" at bounding box center [1056, 689] width 63 height 31
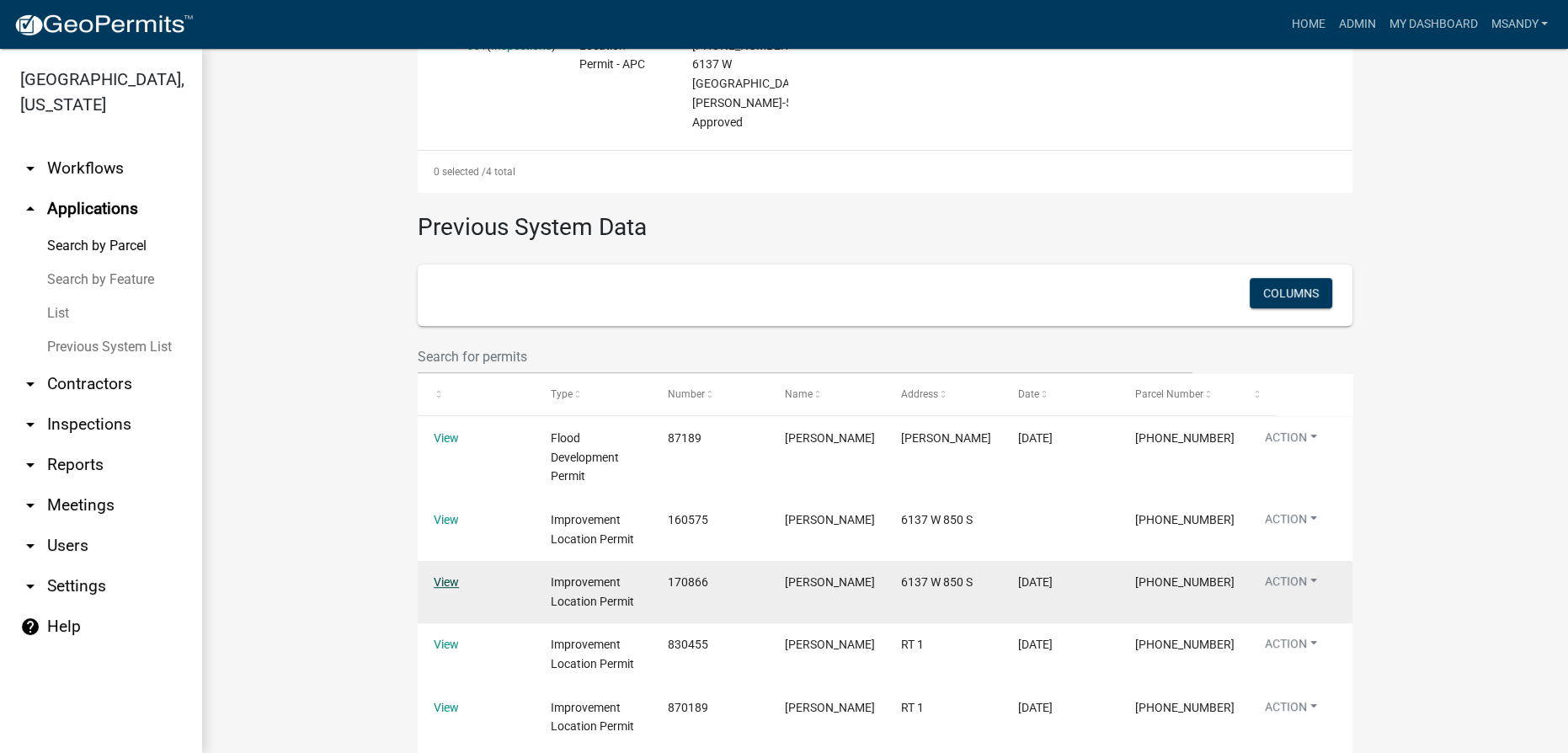
click at [445, 575] on link "View" at bounding box center [447, 582] width 25 height 14
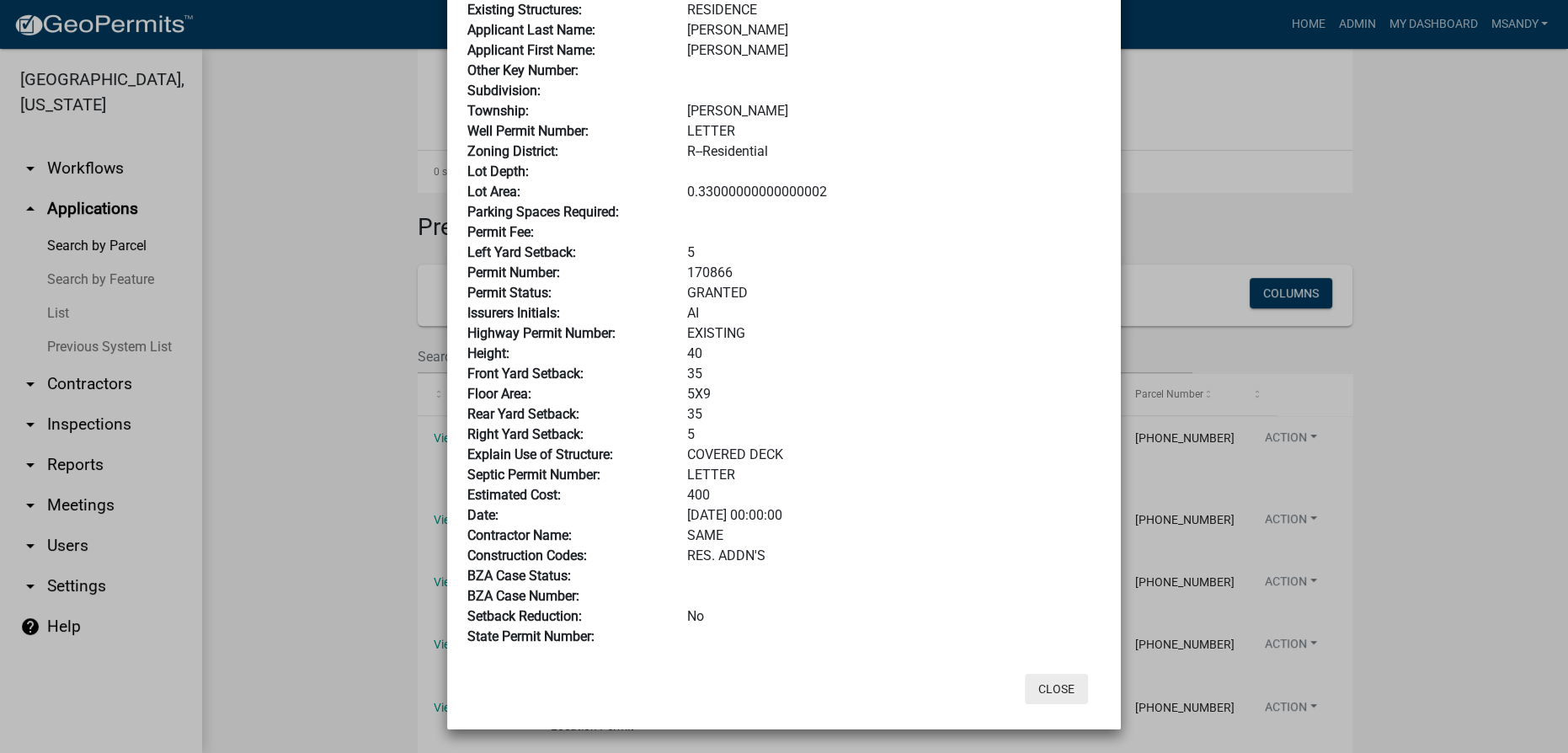
click at [782, 691] on button "Close" at bounding box center [1056, 689] width 63 height 31
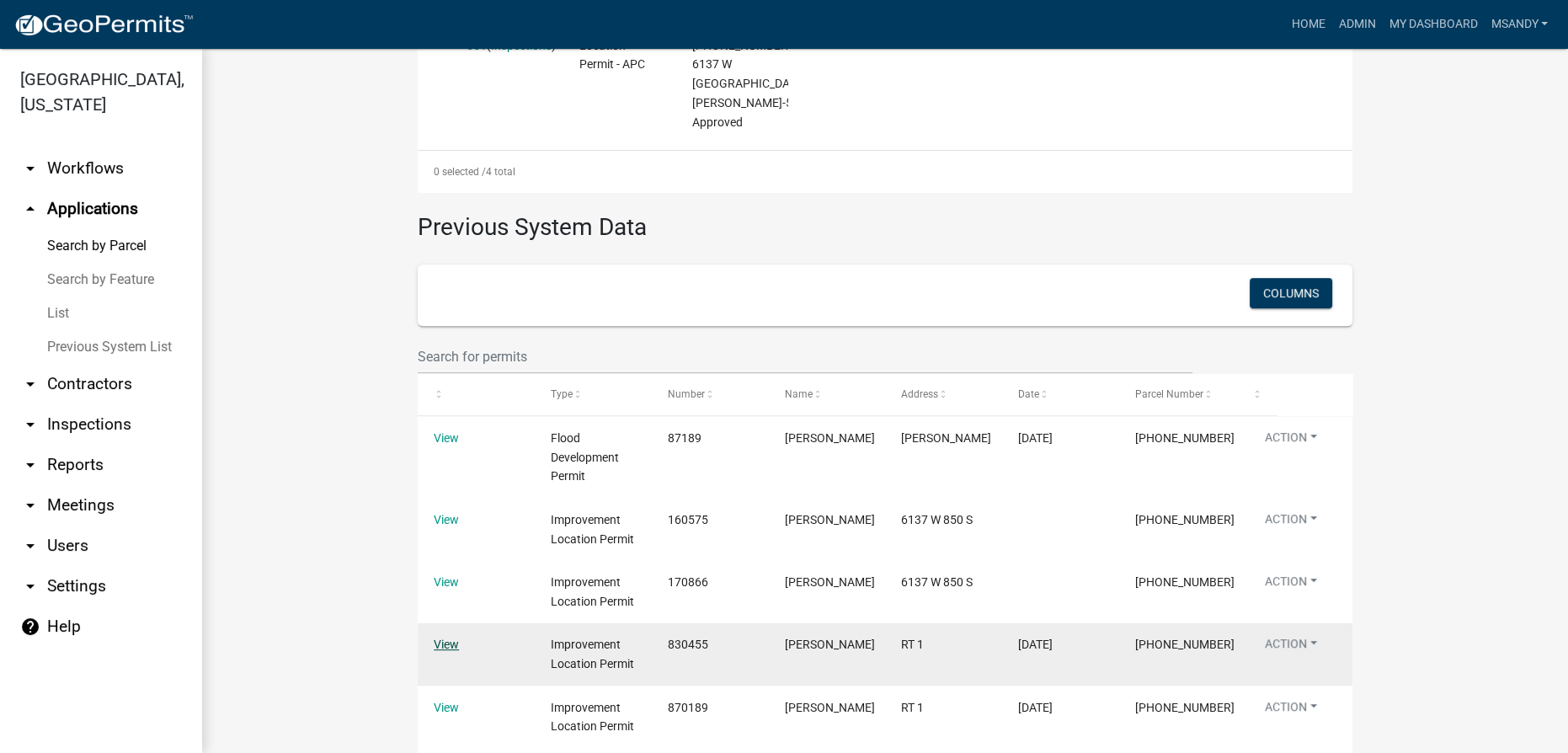
click at [442, 638] on link "View" at bounding box center [447, 644] width 25 height 14
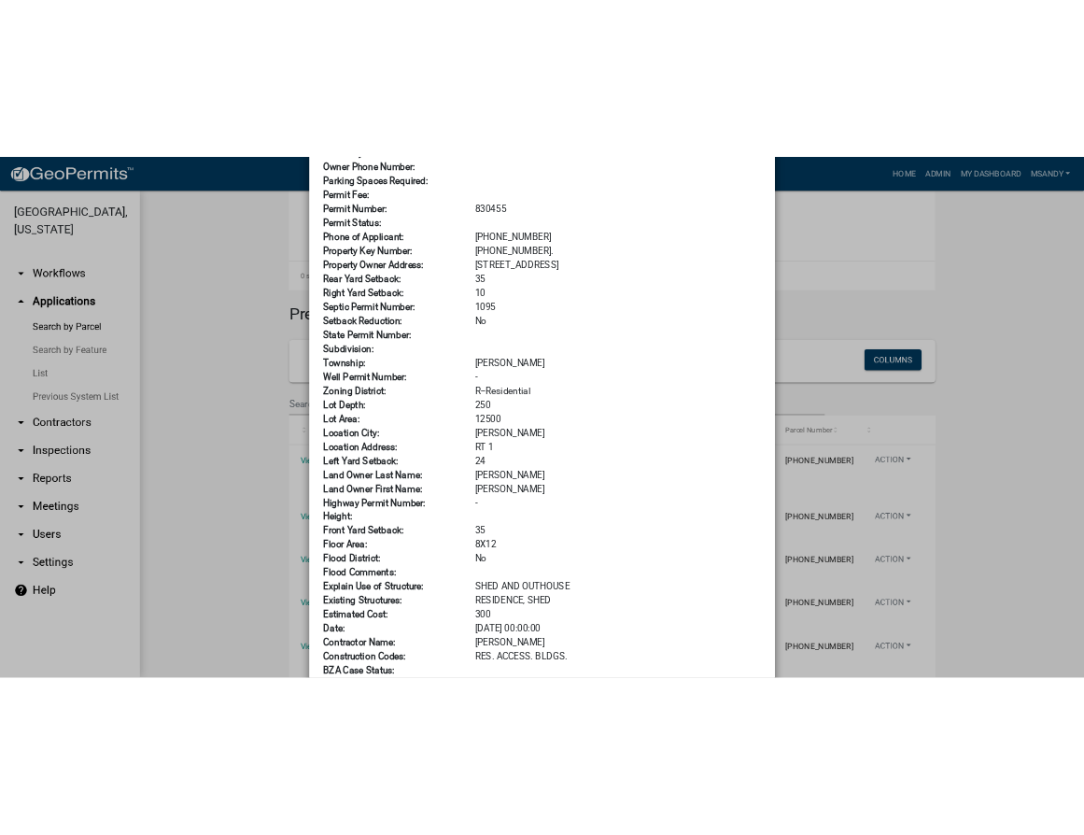
scroll to position [339, 0]
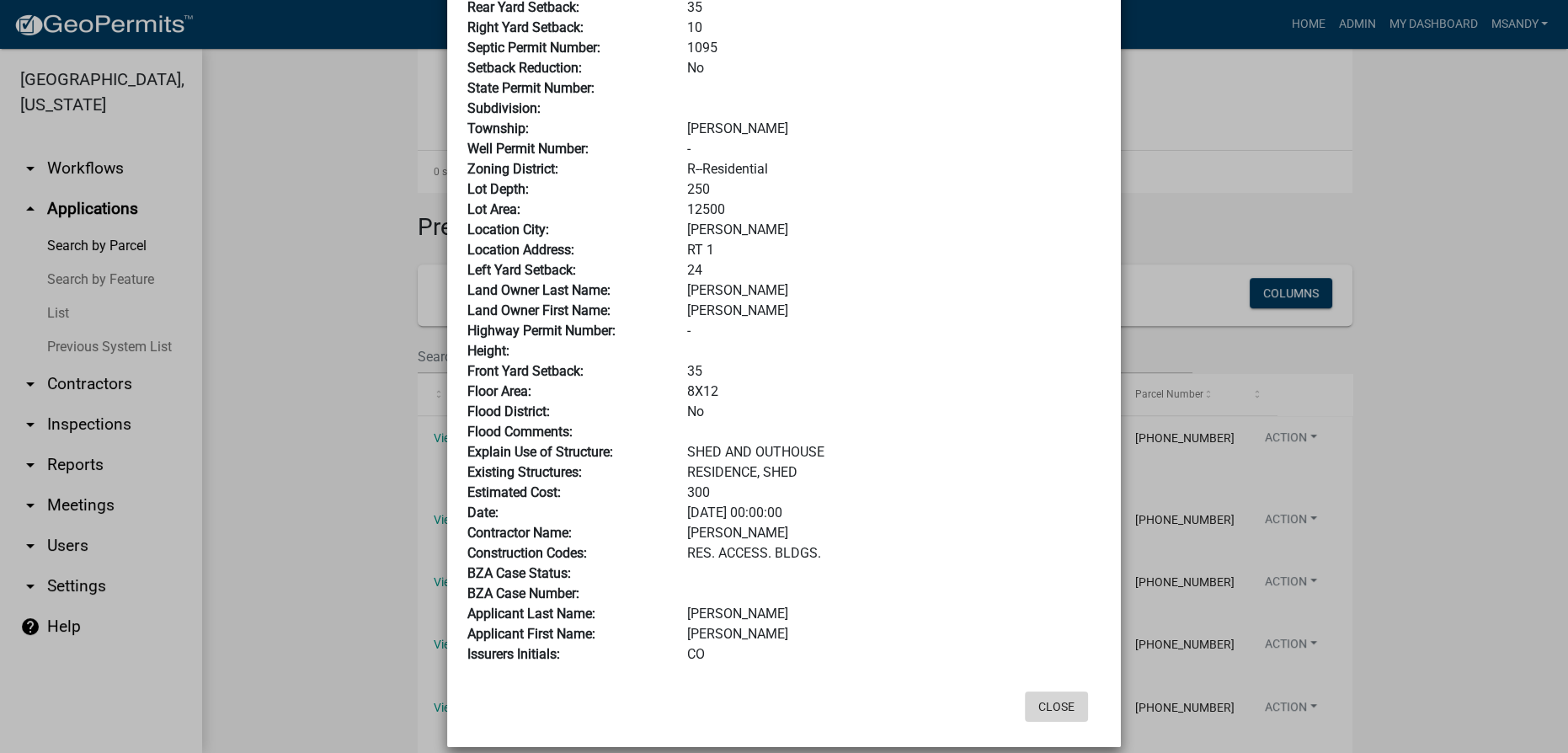
click at [782, 714] on button "Close" at bounding box center [1056, 707] width 63 height 31
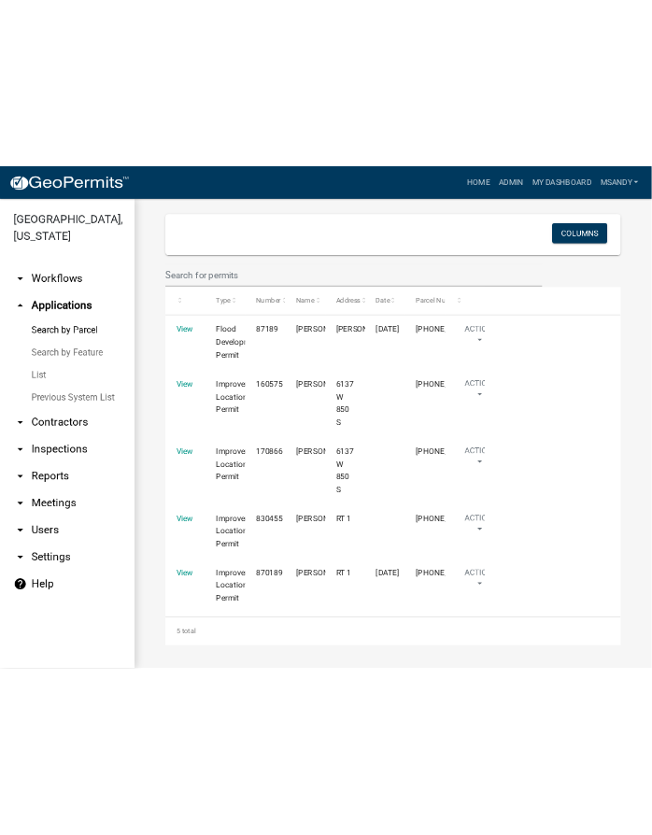
scroll to position [1828, 0]
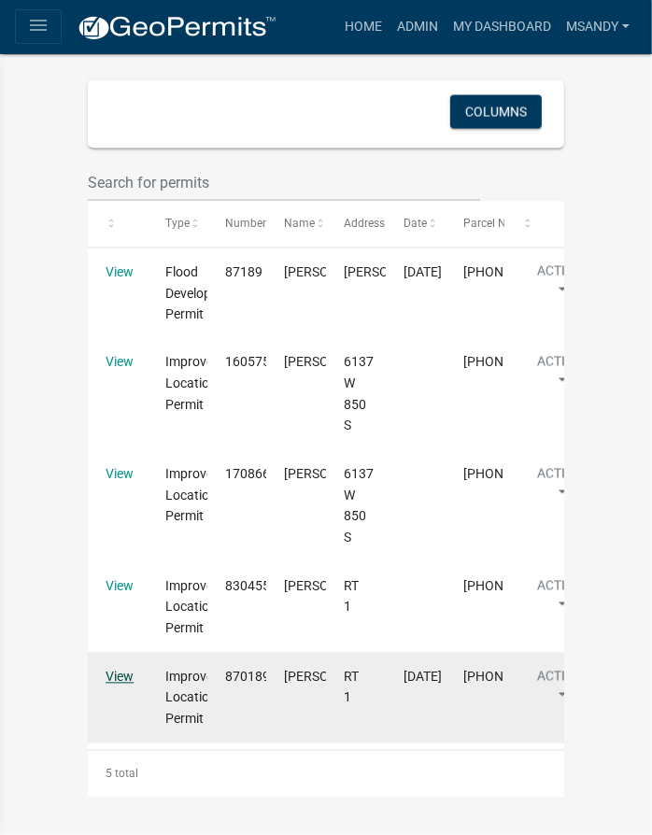
click at [123, 684] on link "View" at bounding box center [120, 676] width 28 height 15
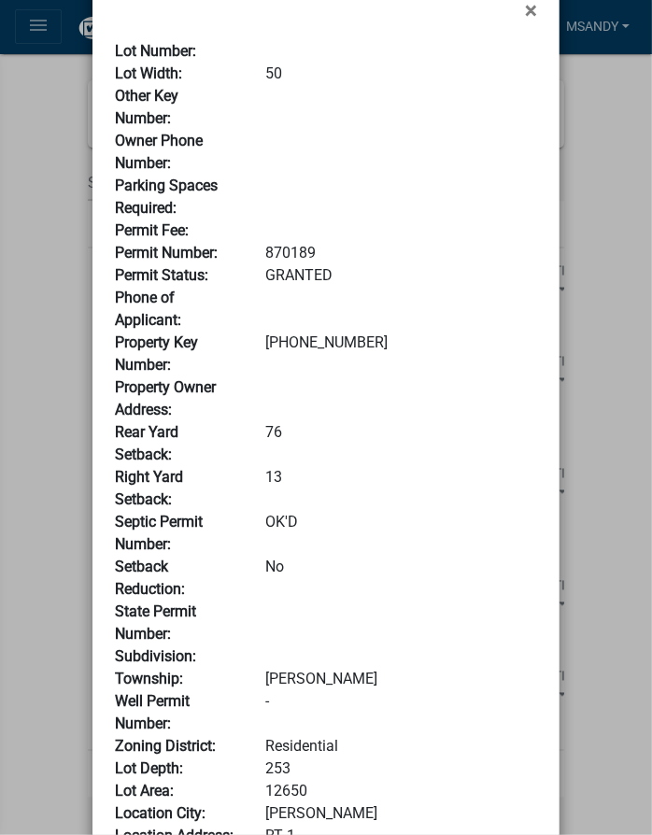
scroll to position [0, 0]
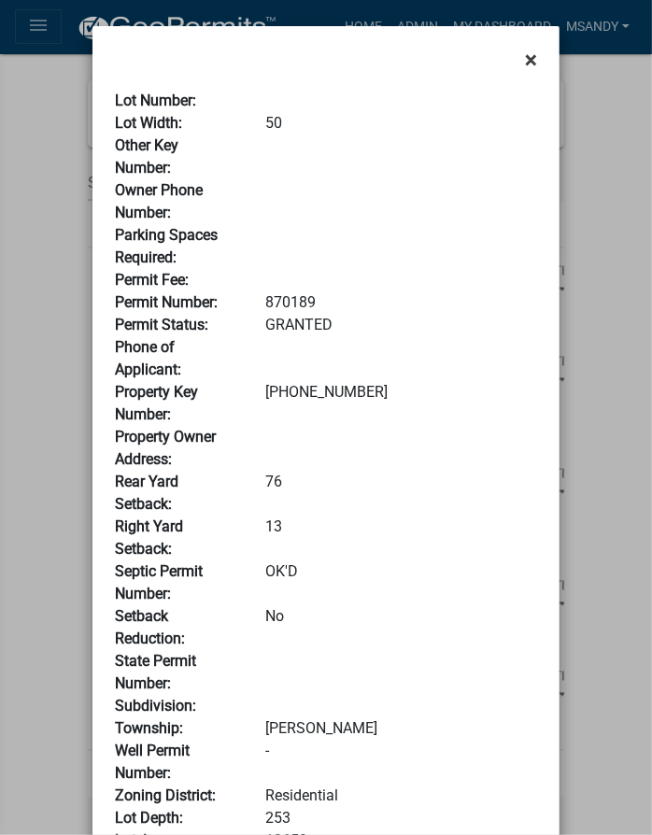
click at [528, 58] on span "×" at bounding box center [531, 60] width 12 height 26
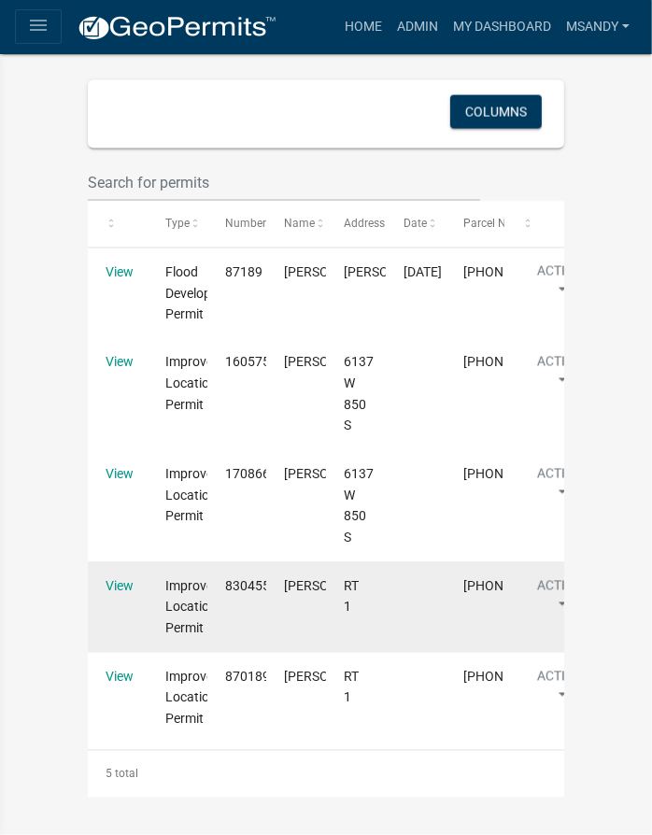
scroll to position [1921, 0]
click at [106, 588] on link "View" at bounding box center [120, 586] width 28 height 15
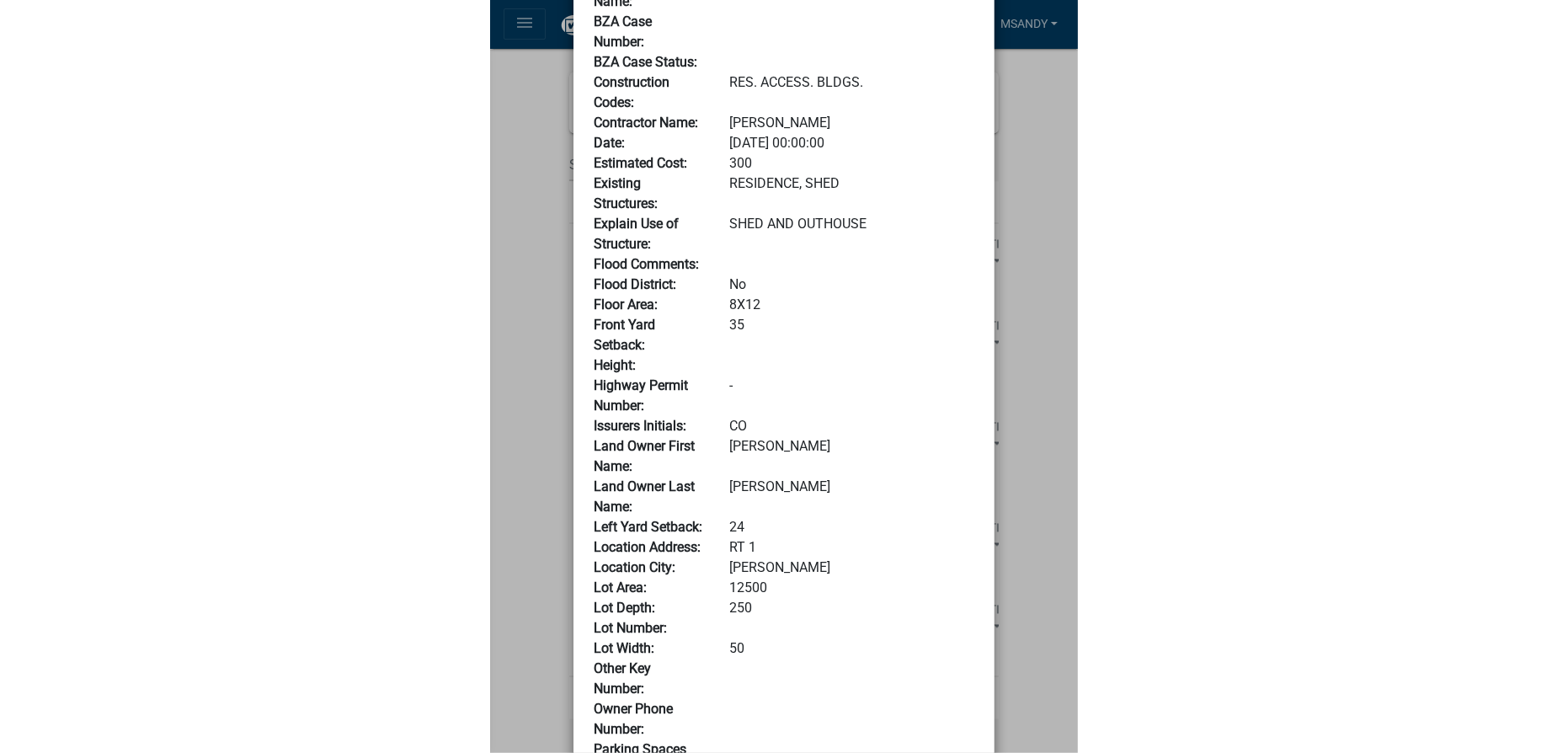
scroll to position [2, 0]
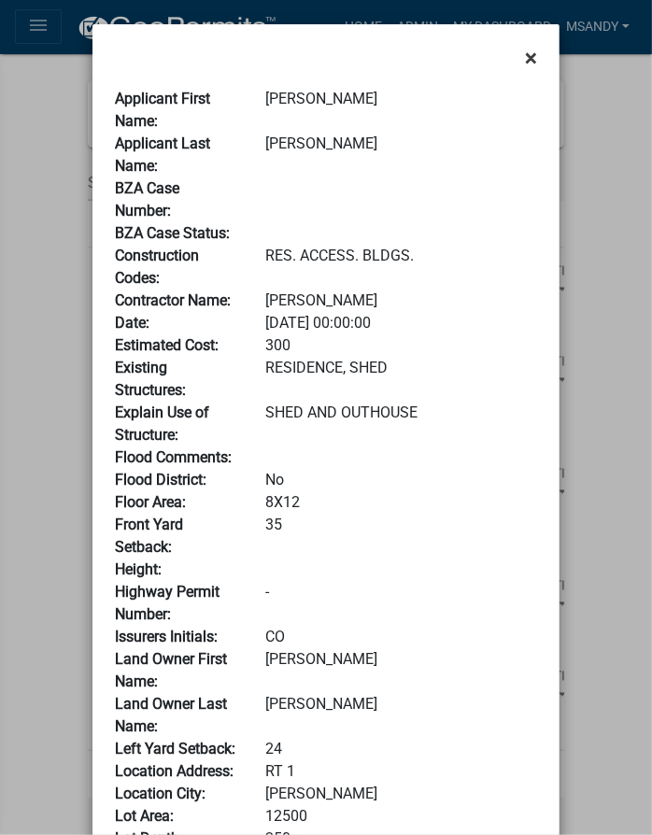
click at [525, 50] on span "×" at bounding box center [531, 58] width 12 height 26
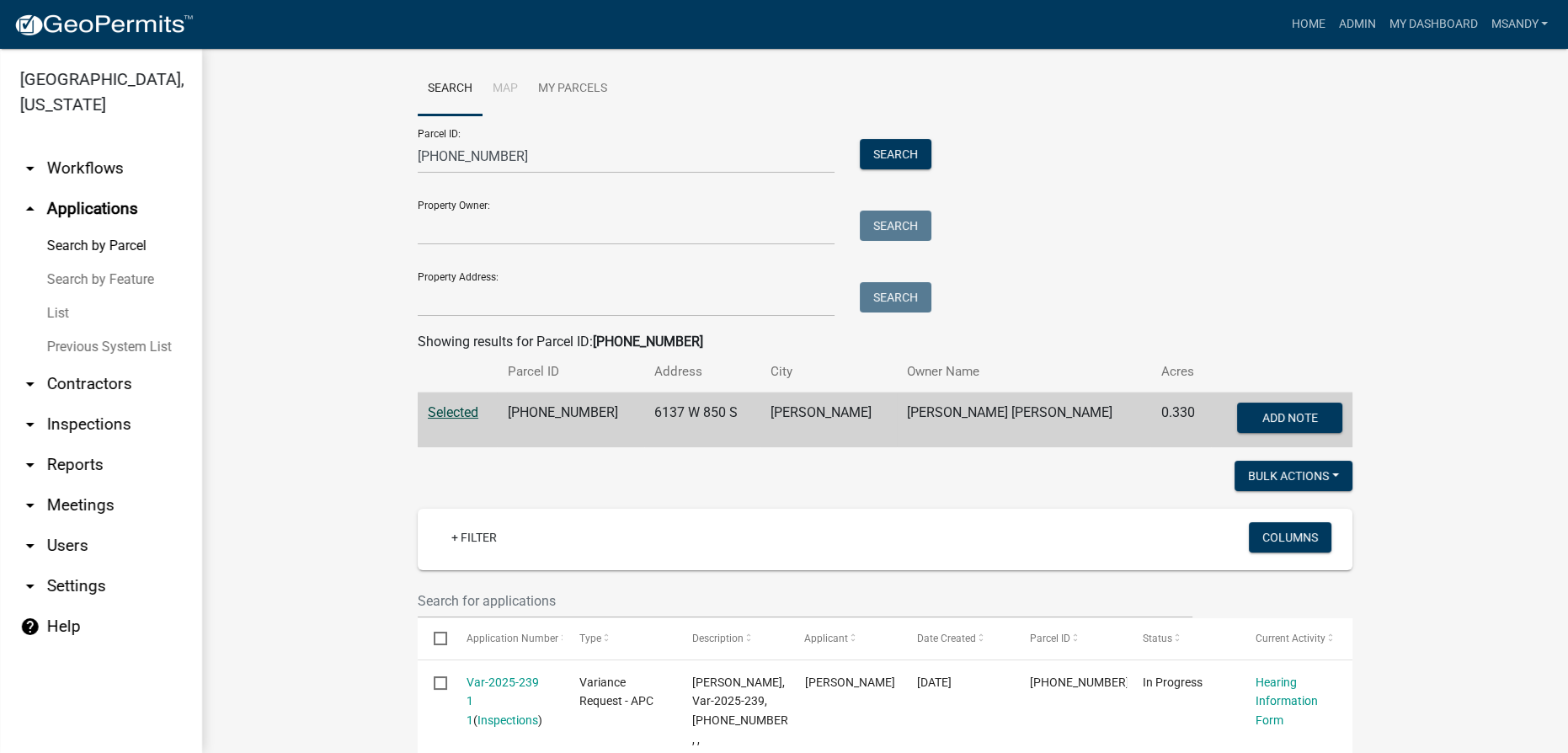
scroll to position [0, 0]
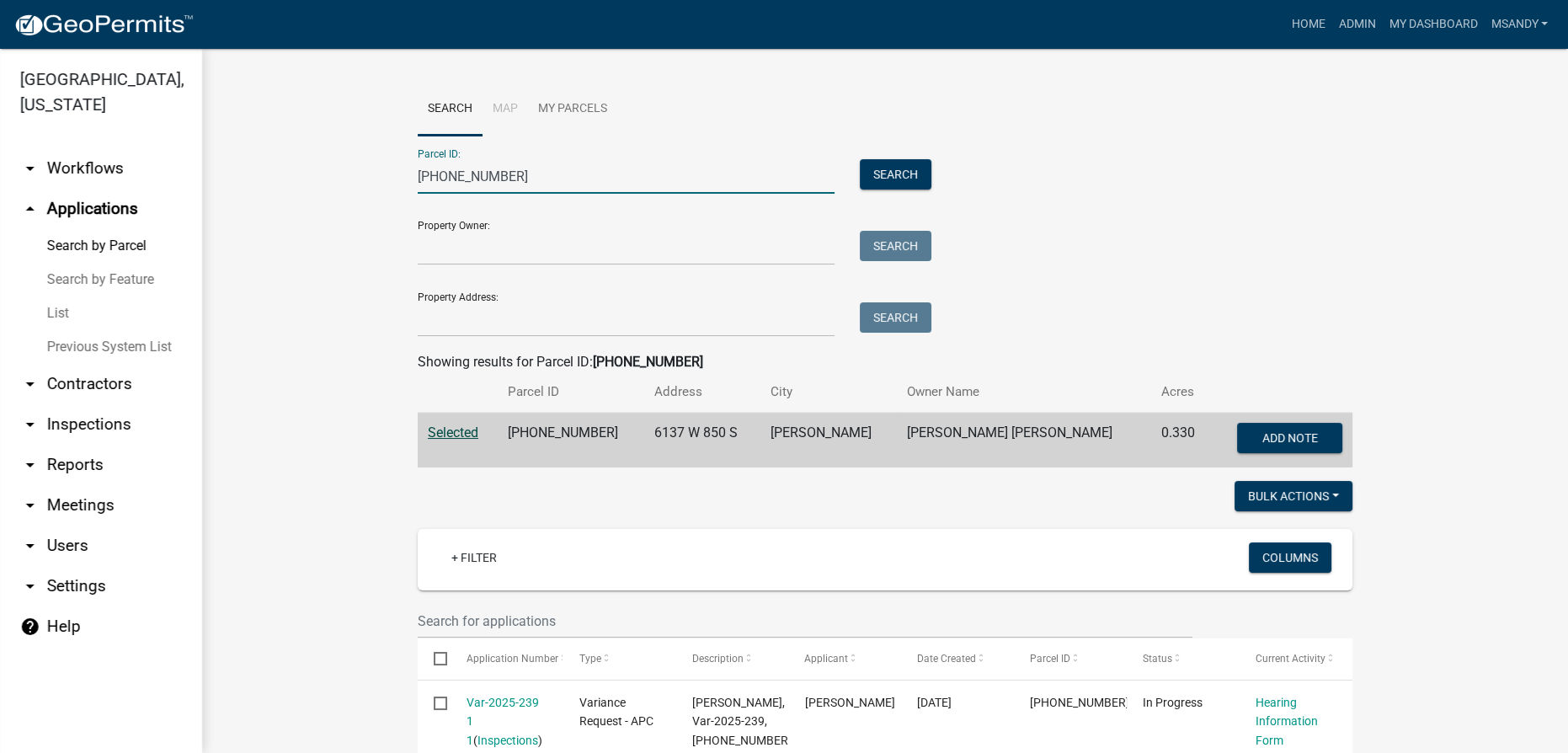
drag, startPoint x: 489, startPoint y: 175, endPoint x: 73, endPoint y: 178, distance: 416.0
click at [73, 178] on div "[GEOGRAPHIC_DATA], [US_STATE] arrow_drop_down Workflows List arrow_drop_up Appl…" at bounding box center [784, 400] width 1568 height 704
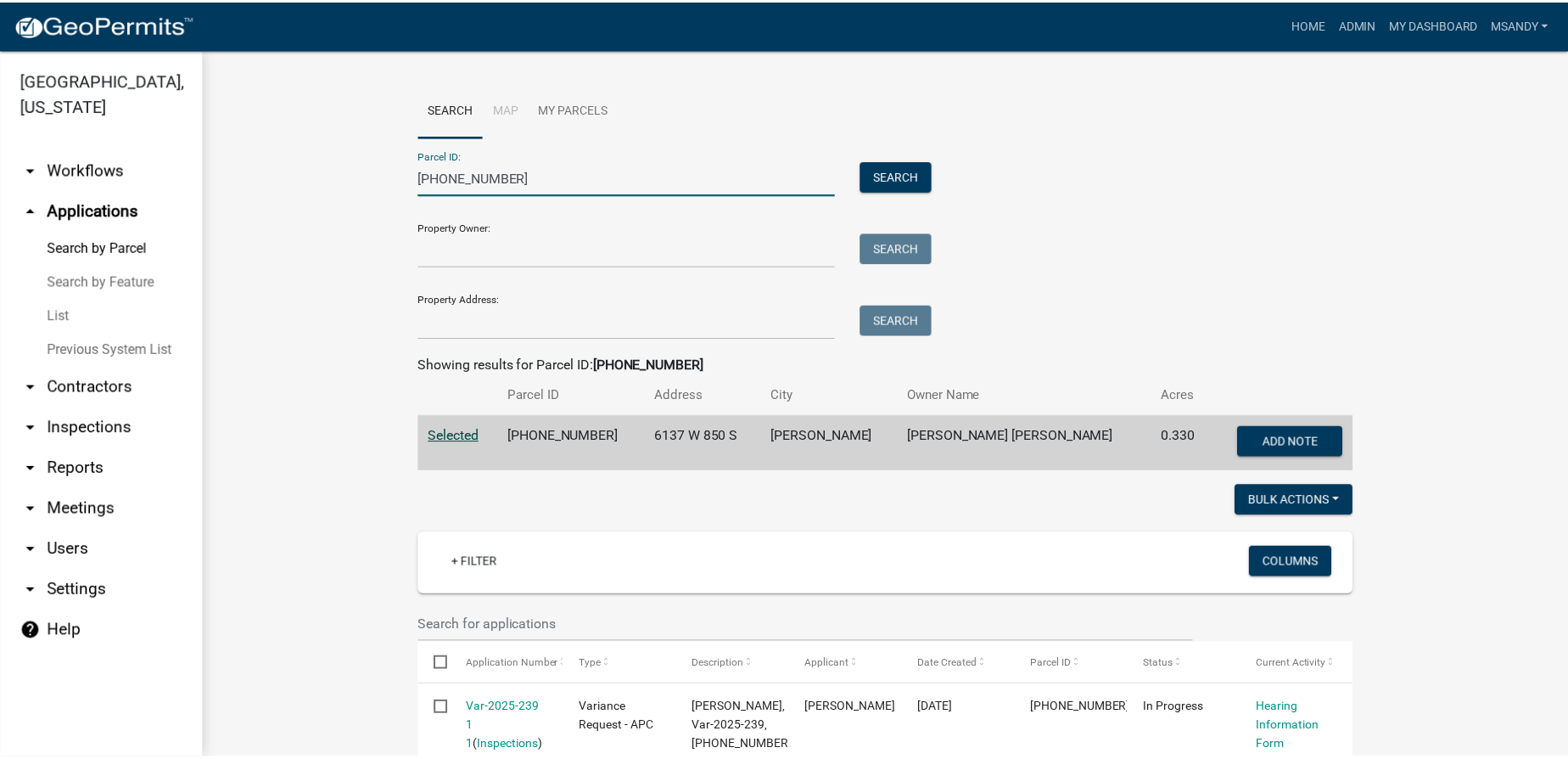
scroll to position [463, 0]
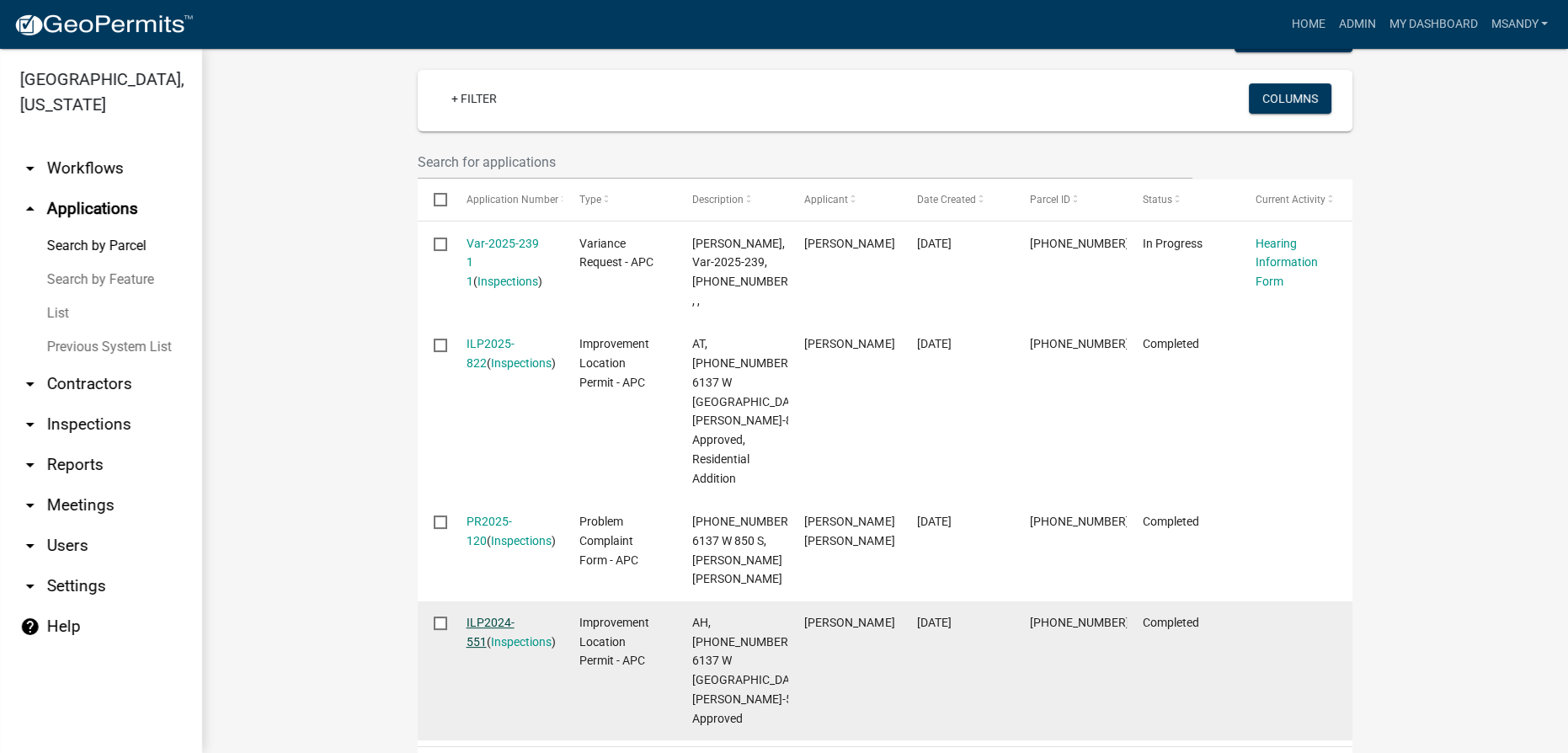
click at [500, 616] on link "ILP2024-551" at bounding box center [490, 632] width 48 height 32
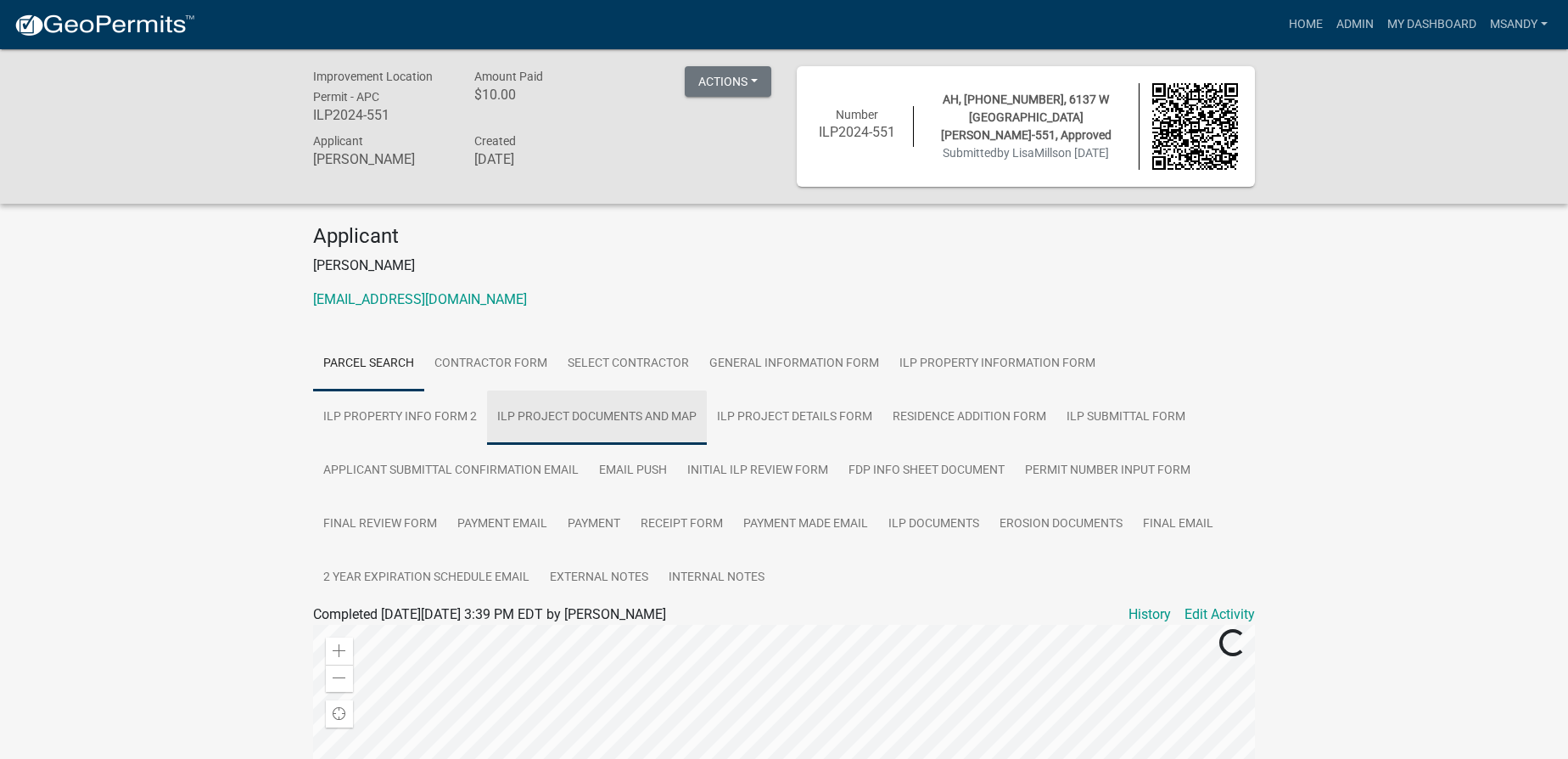
click at [655, 407] on link "ILP Project Documents and Map" at bounding box center [597, 417] width 220 height 55
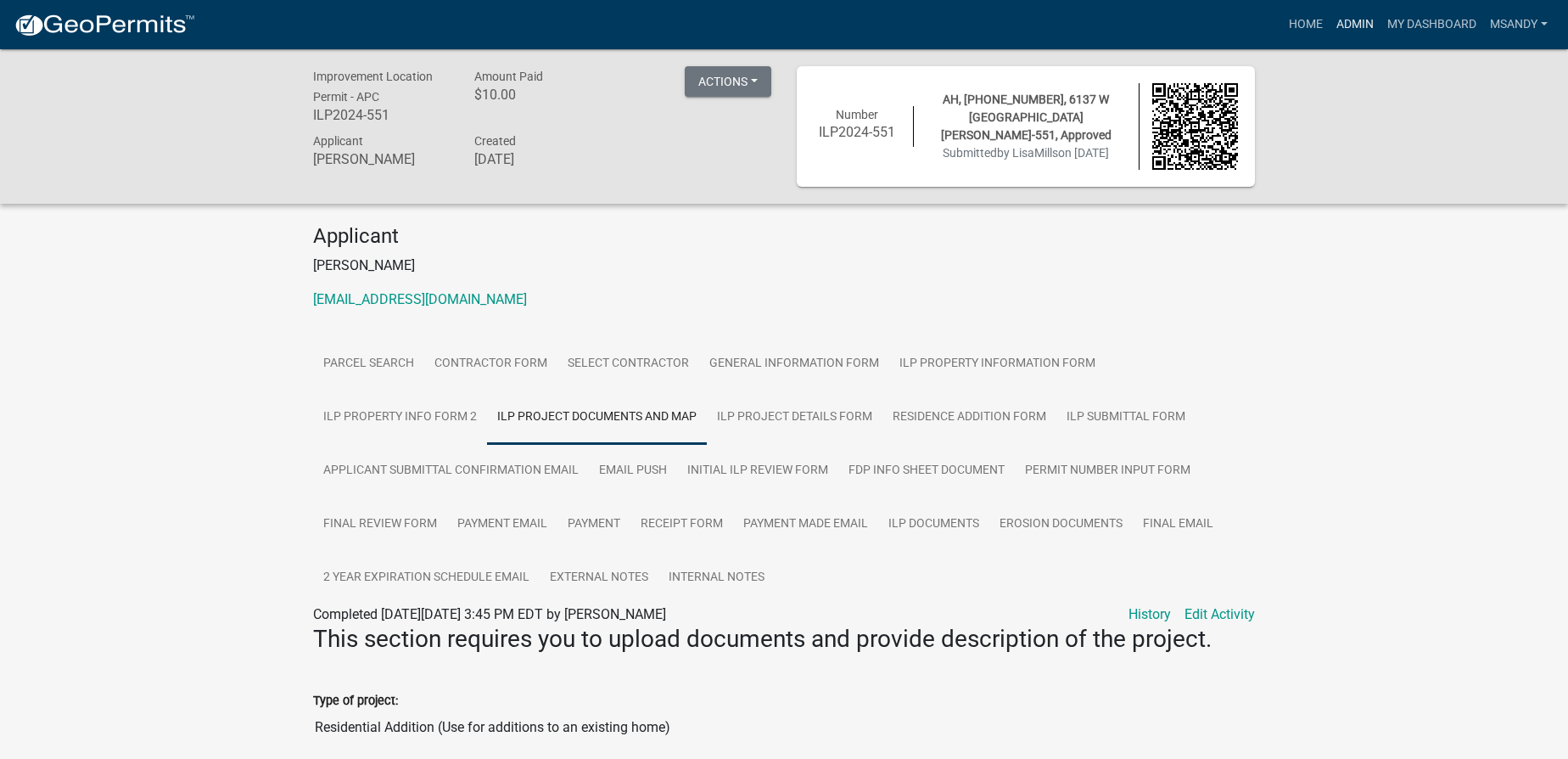
click at [788, 19] on link "Admin" at bounding box center [1355, 24] width 51 height 32
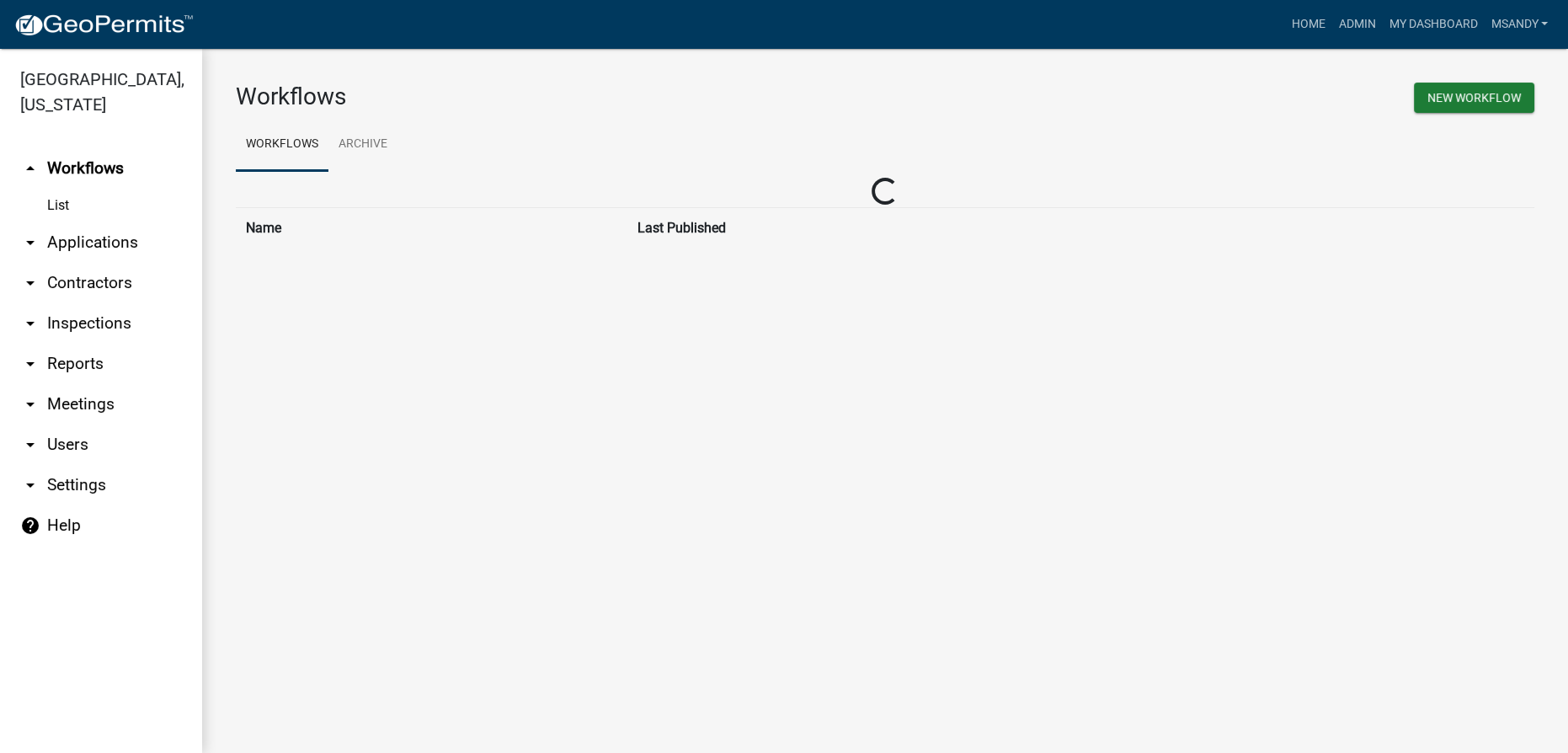
click at [100, 239] on link "arrow_drop_down Applications" at bounding box center [101, 242] width 202 height 41
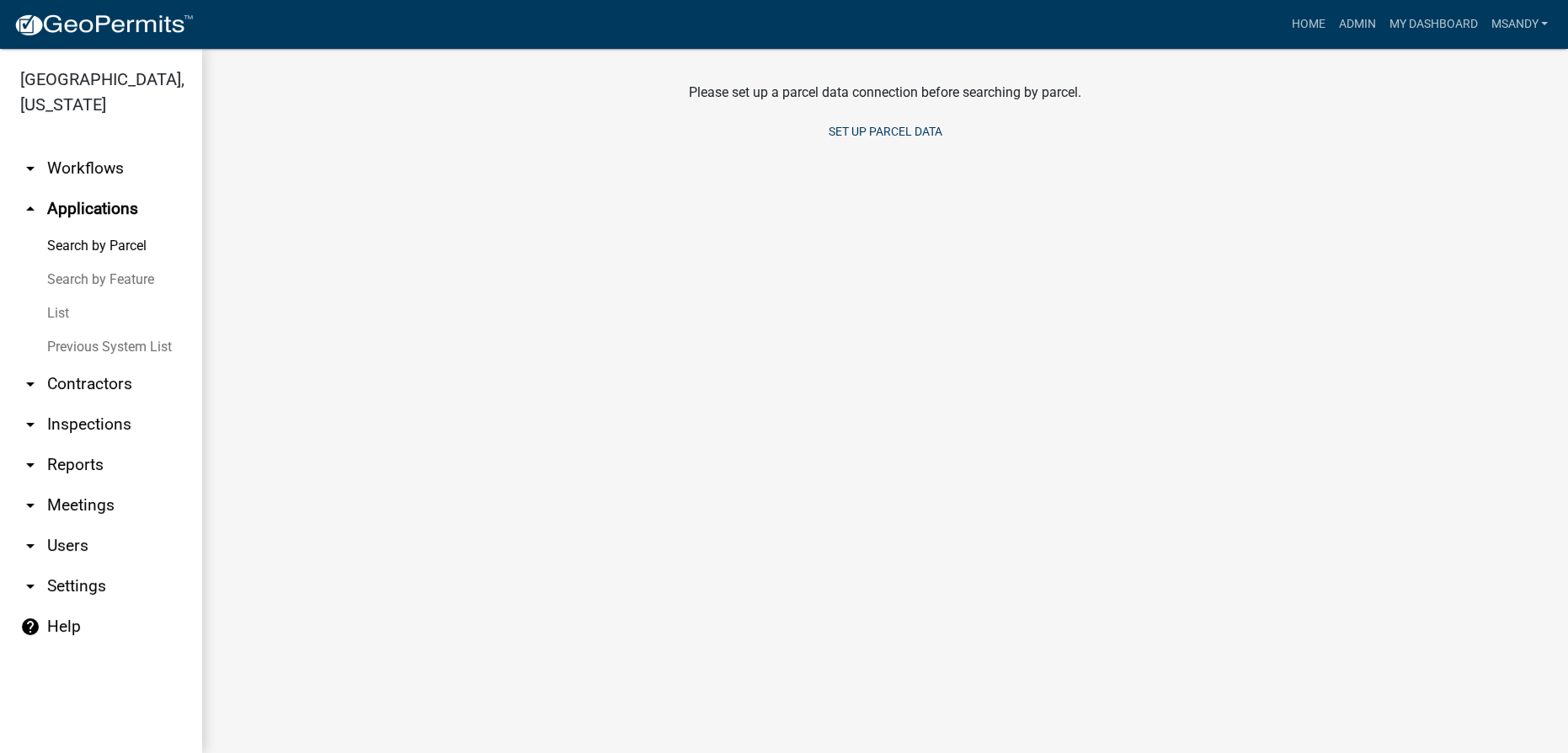
click at [51, 311] on link "List" at bounding box center [101, 313] width 202 height 33
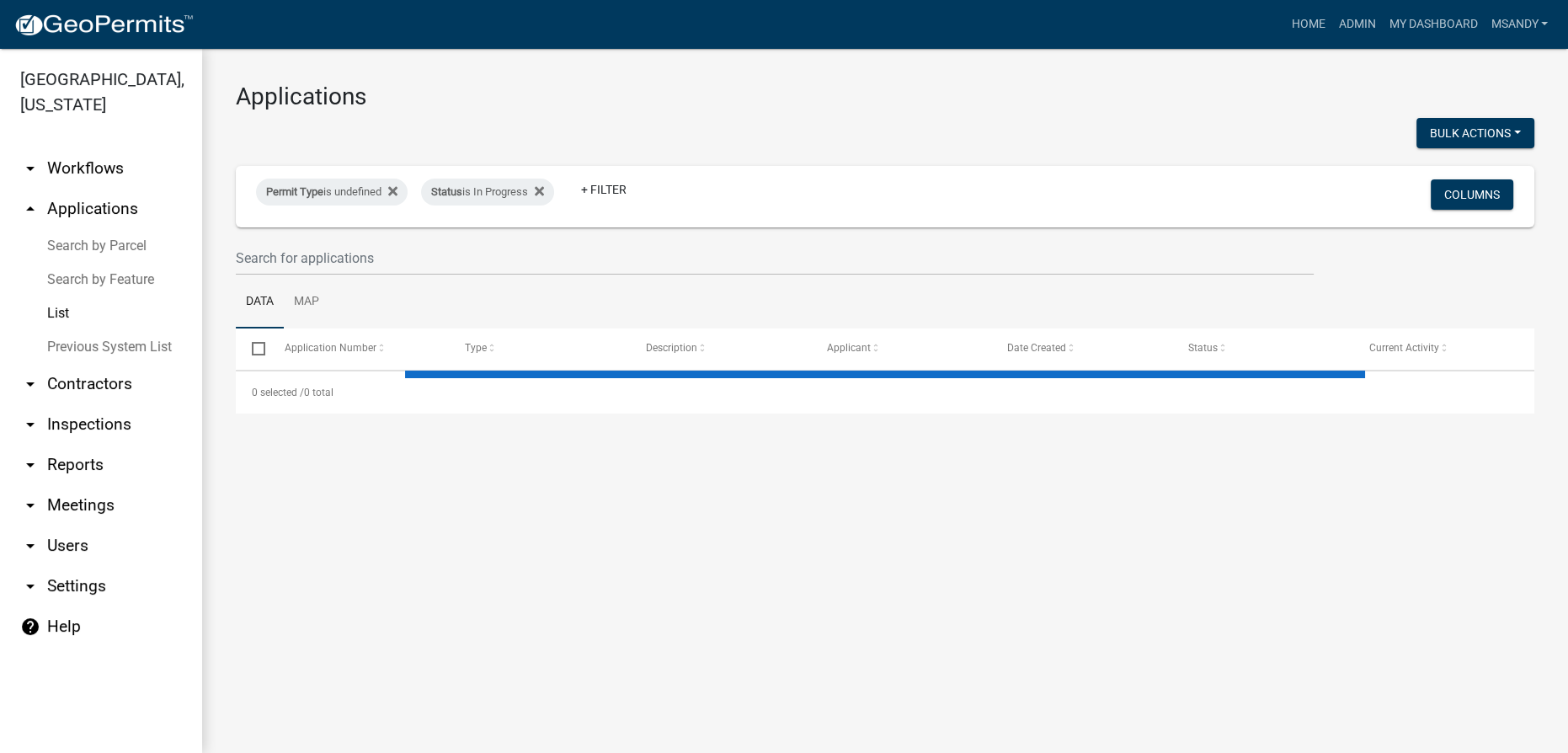
click at [100, 243] on link "Search by Parcel" at bounding box center [101, 245] width 202 height 33
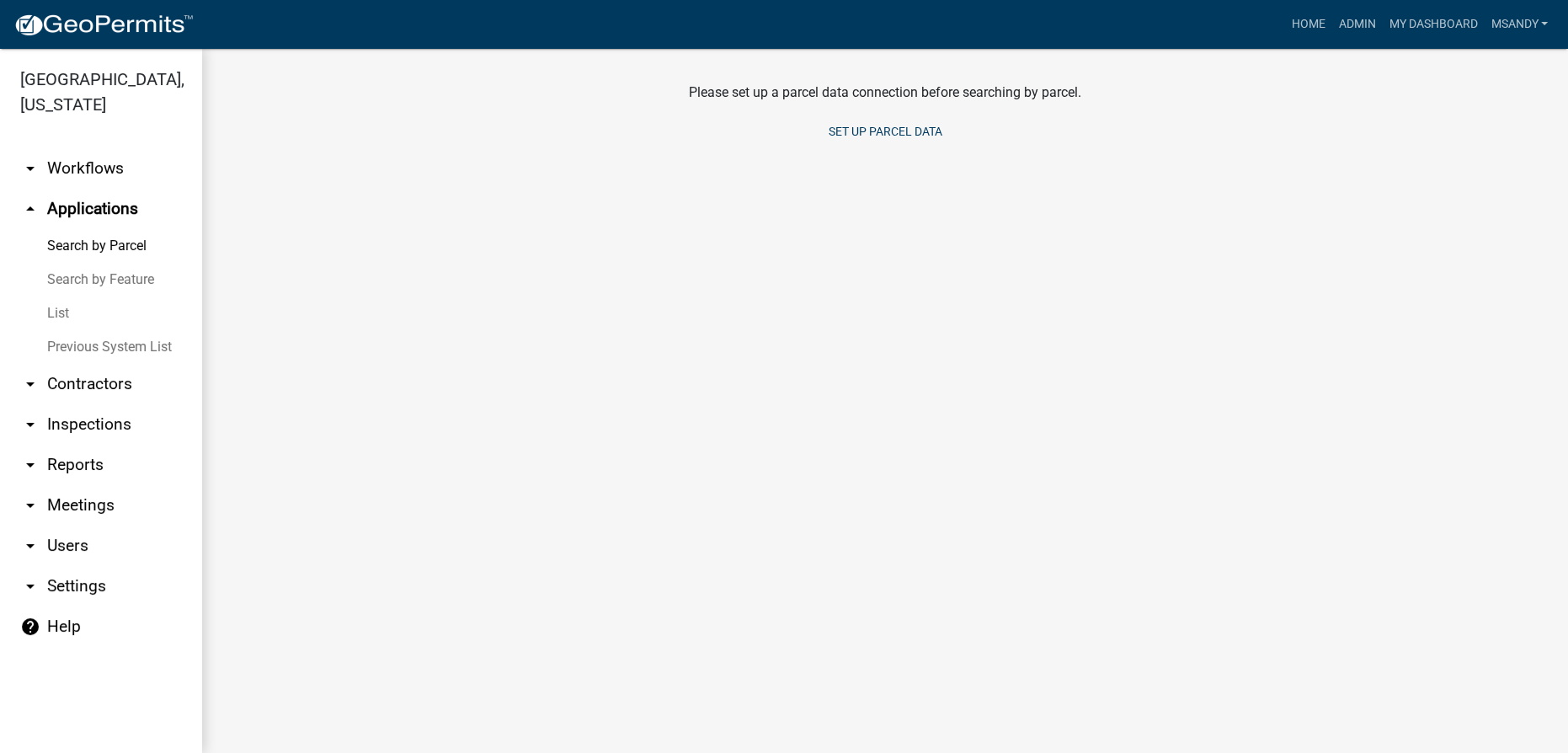
click at [89, 239] on link "Search by Parcel" at bounding box center [101, 245] width 202 height 33
click at [98, 248] on link "Search by Parcel" at bounding box center [101, 245] width 202 height 33
click at [92, 269] on link "Search by Feature" at bounding box center [101, 279] width 202 height 33
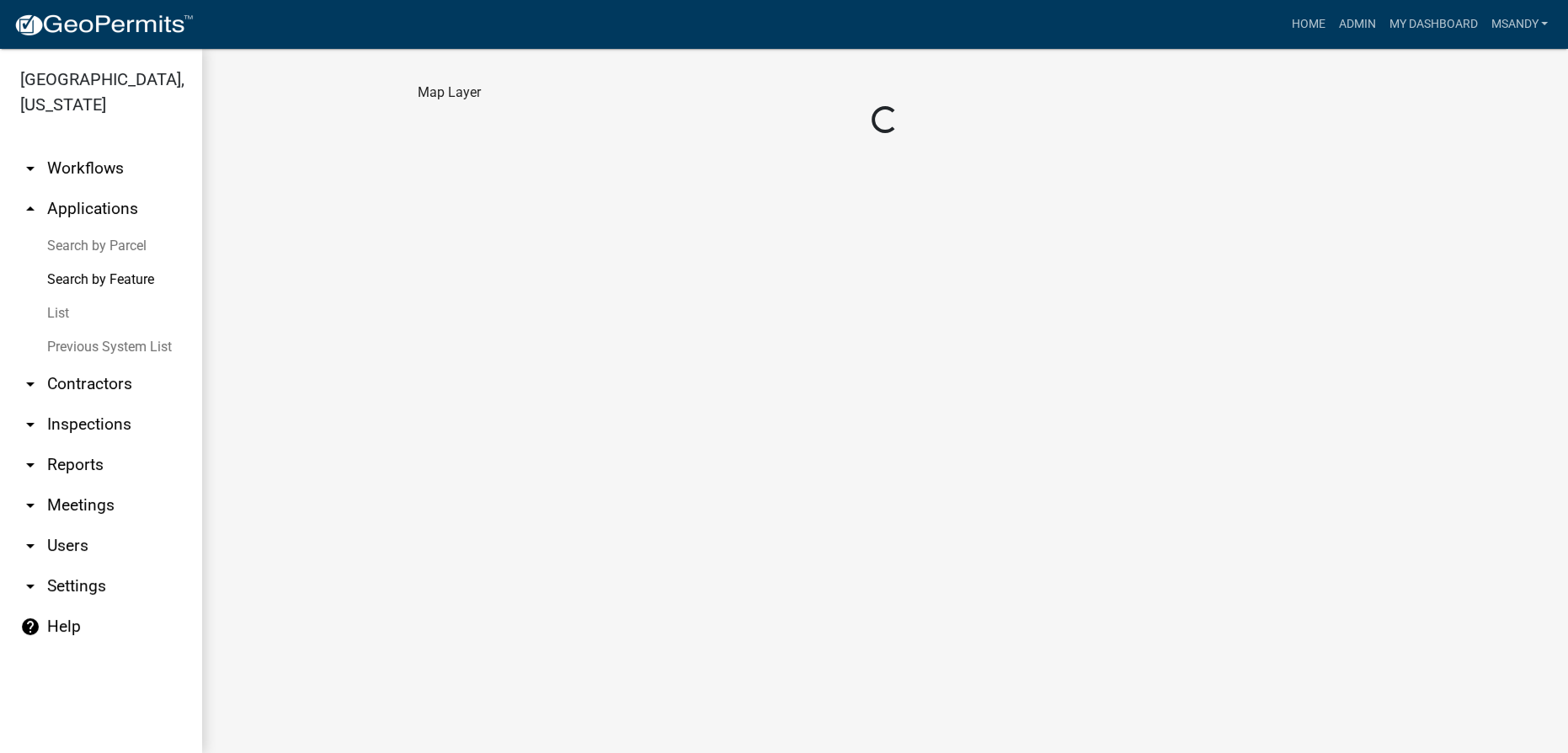
click at [99, 244] on link "Search by Parcel" at bounding box center [101, 245] width 202 height 33
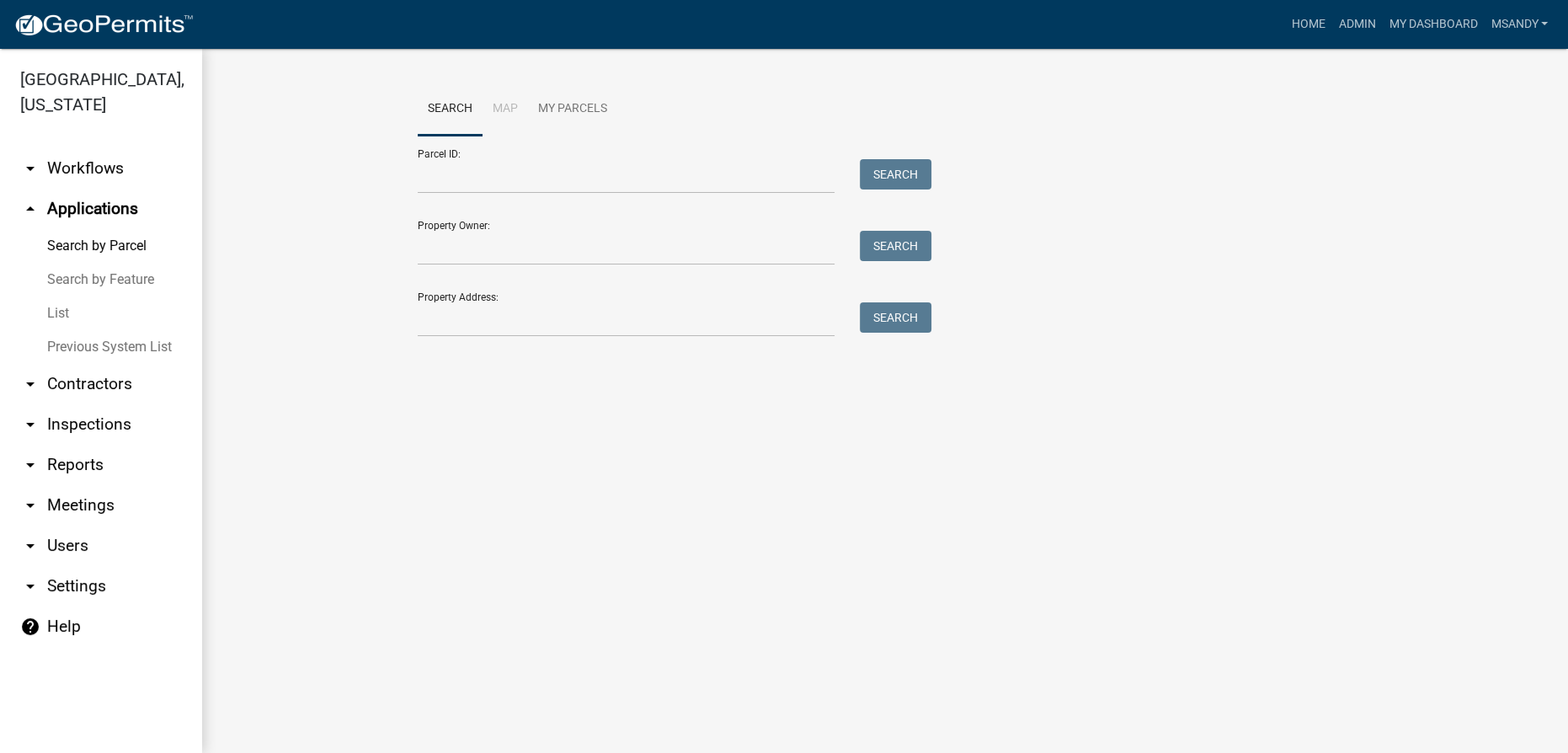
click at [69, 308] on link "List" at bounding box center [101, 313] width 202 height 33
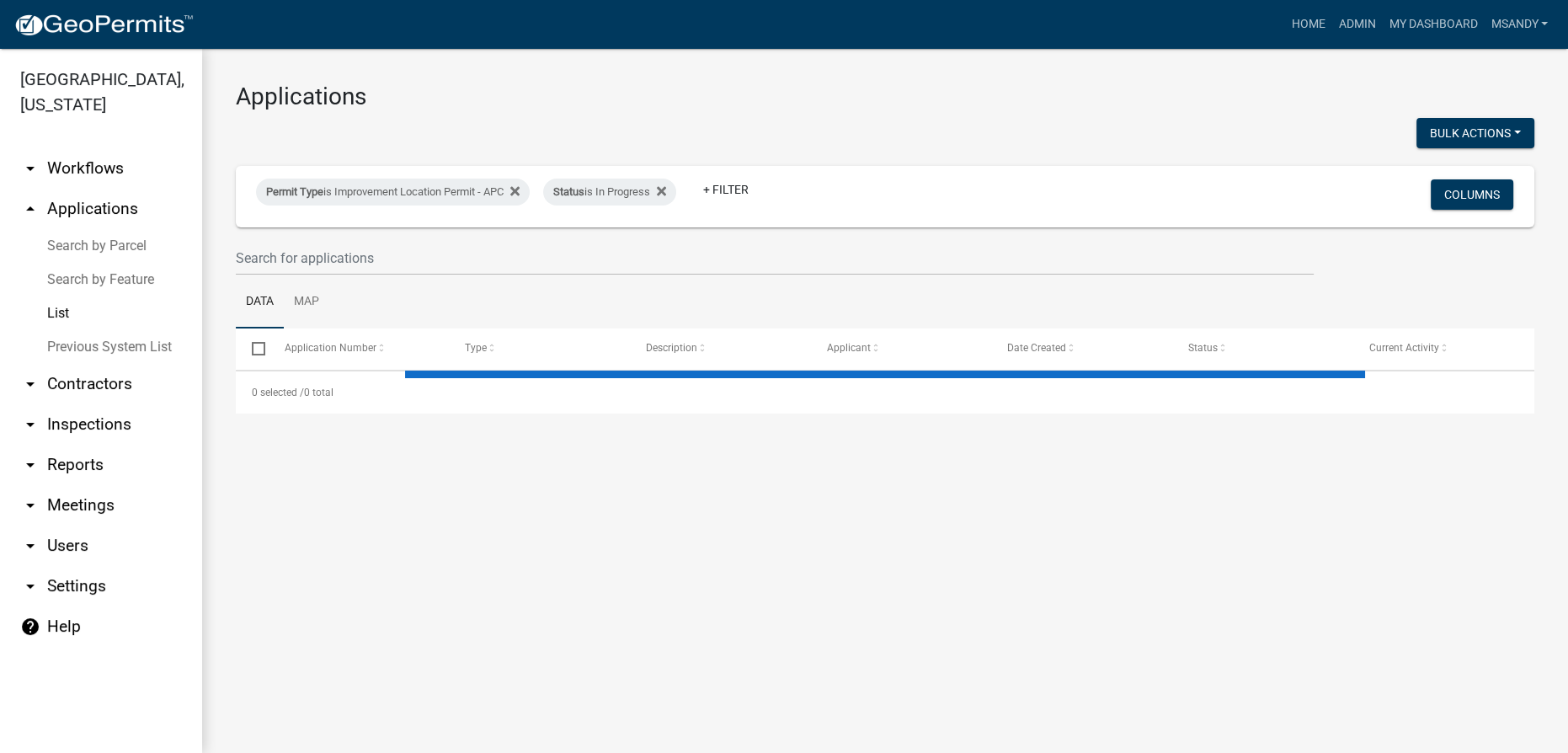
select select "3: 100"
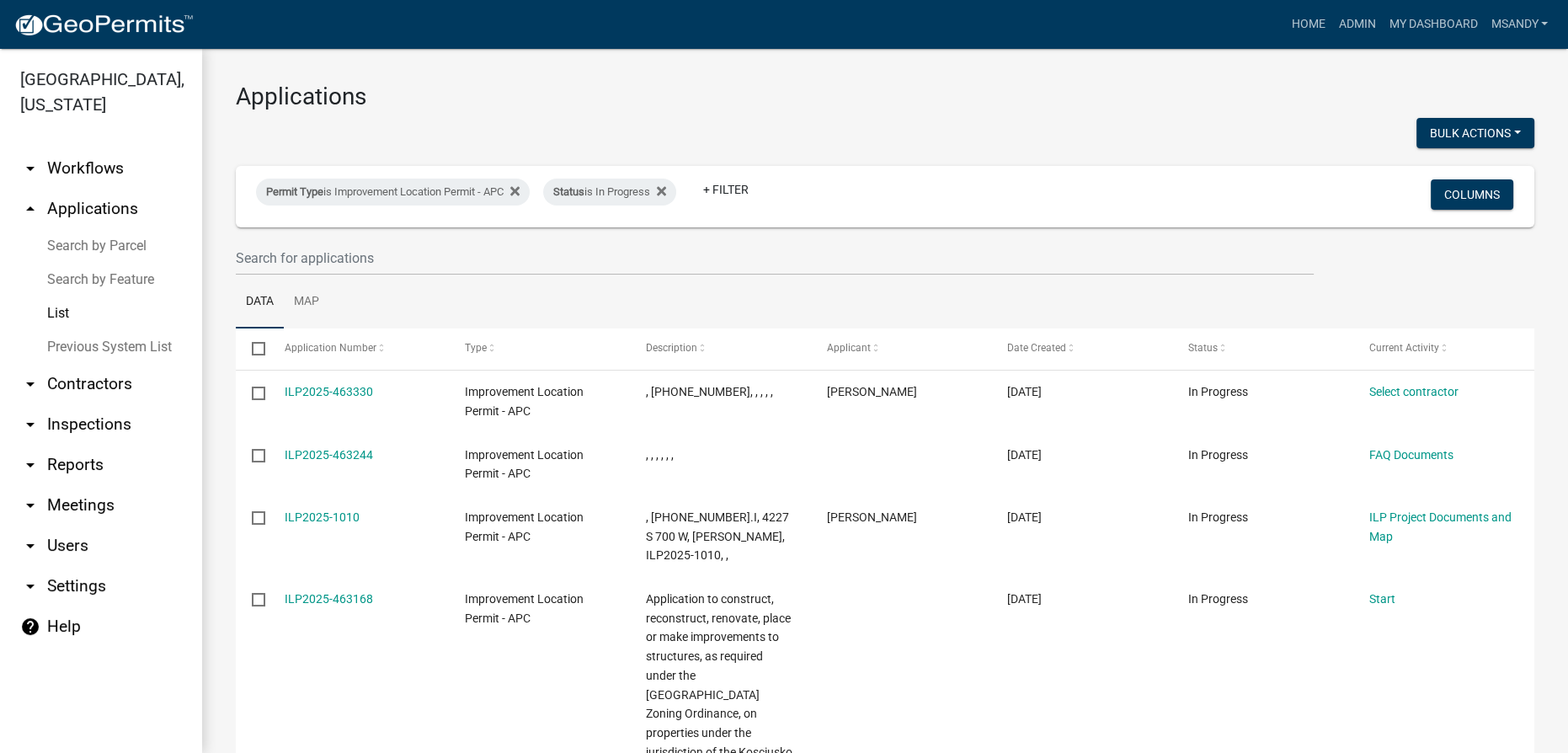
click at [96, 247] on link "Search by Parcel" at bounding box center [101, 245] width 202 height 33
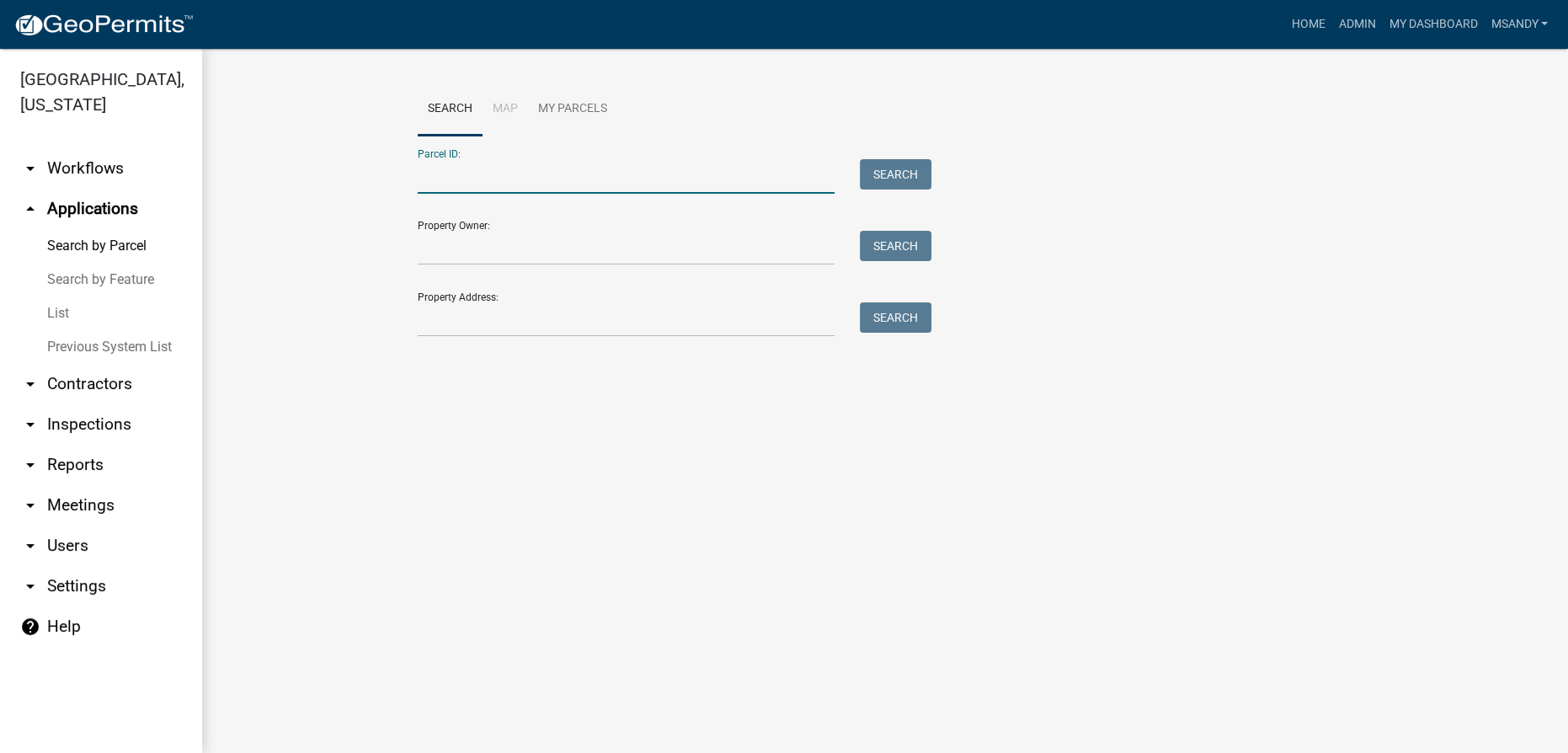
click at [433, 177] on input "Parcel ID:" at bounding box center [626, 176] width 417 height 34
paste input "[PHONE_NUMBER]"
type input "[PHONE_NUMBER]"
click at [782, 183] on button "Search" at bounding box center [895, 174] width 71 height 31
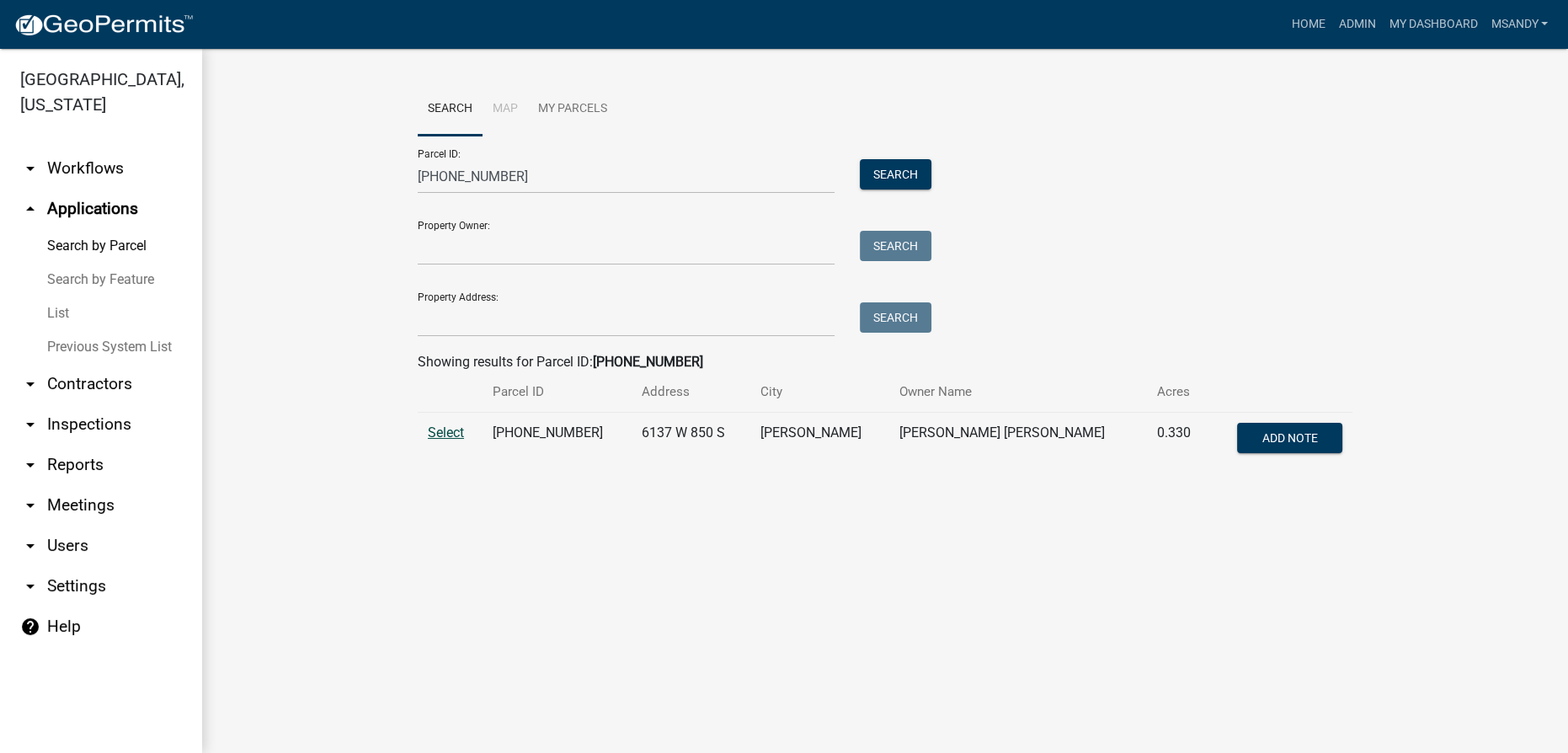
click at [451, 431] on span "Select" at bounding box center [446, 433] width 36 height 16
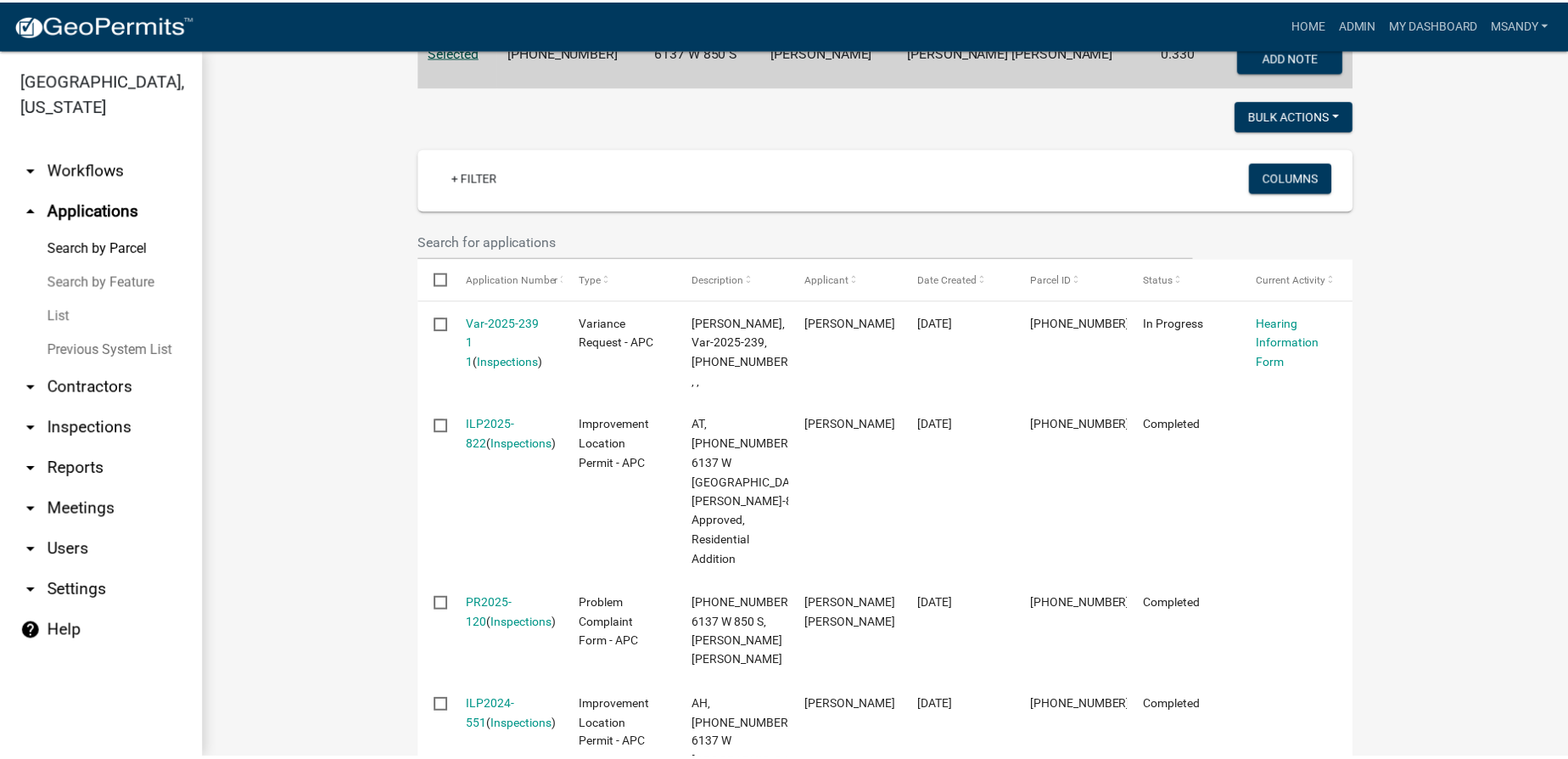
scroll to position [504, 0]
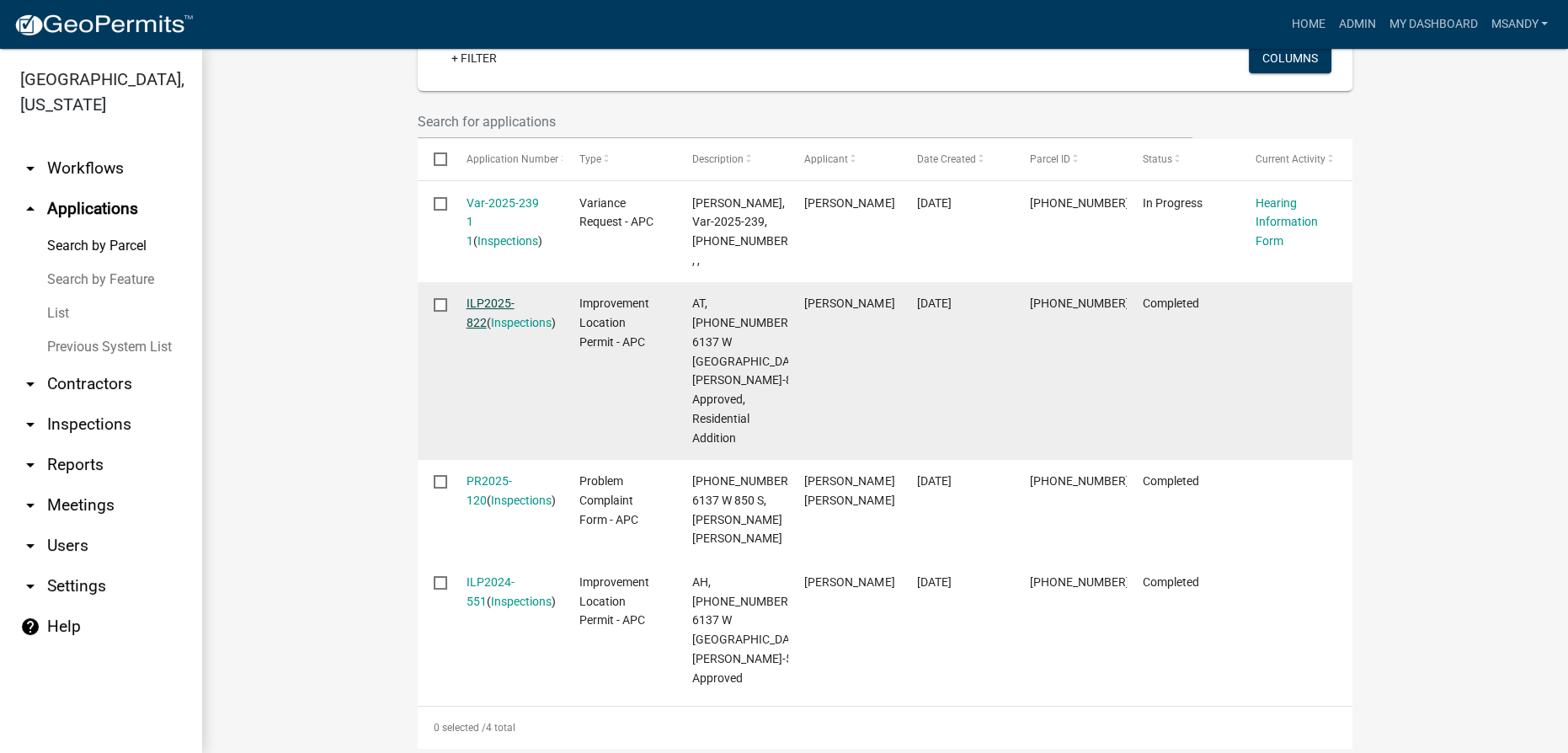
click at [502, 297] on link "ILP2025-822" at bounding box center [490, 313] width 48 height 32
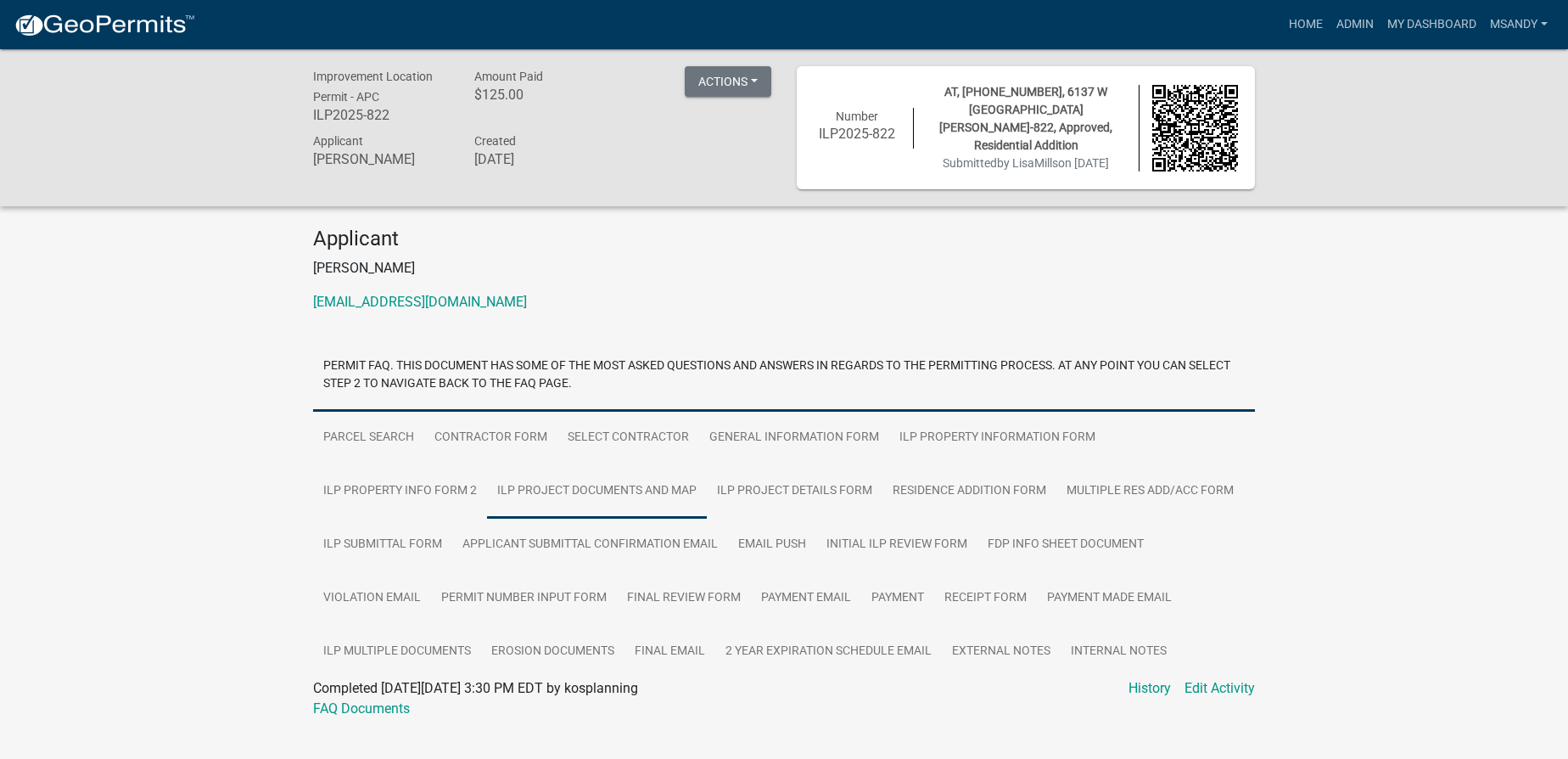
click at [581, 486] on link "ILP Project Documents and Map" at bounding box center [597, 492] width 220 height 55
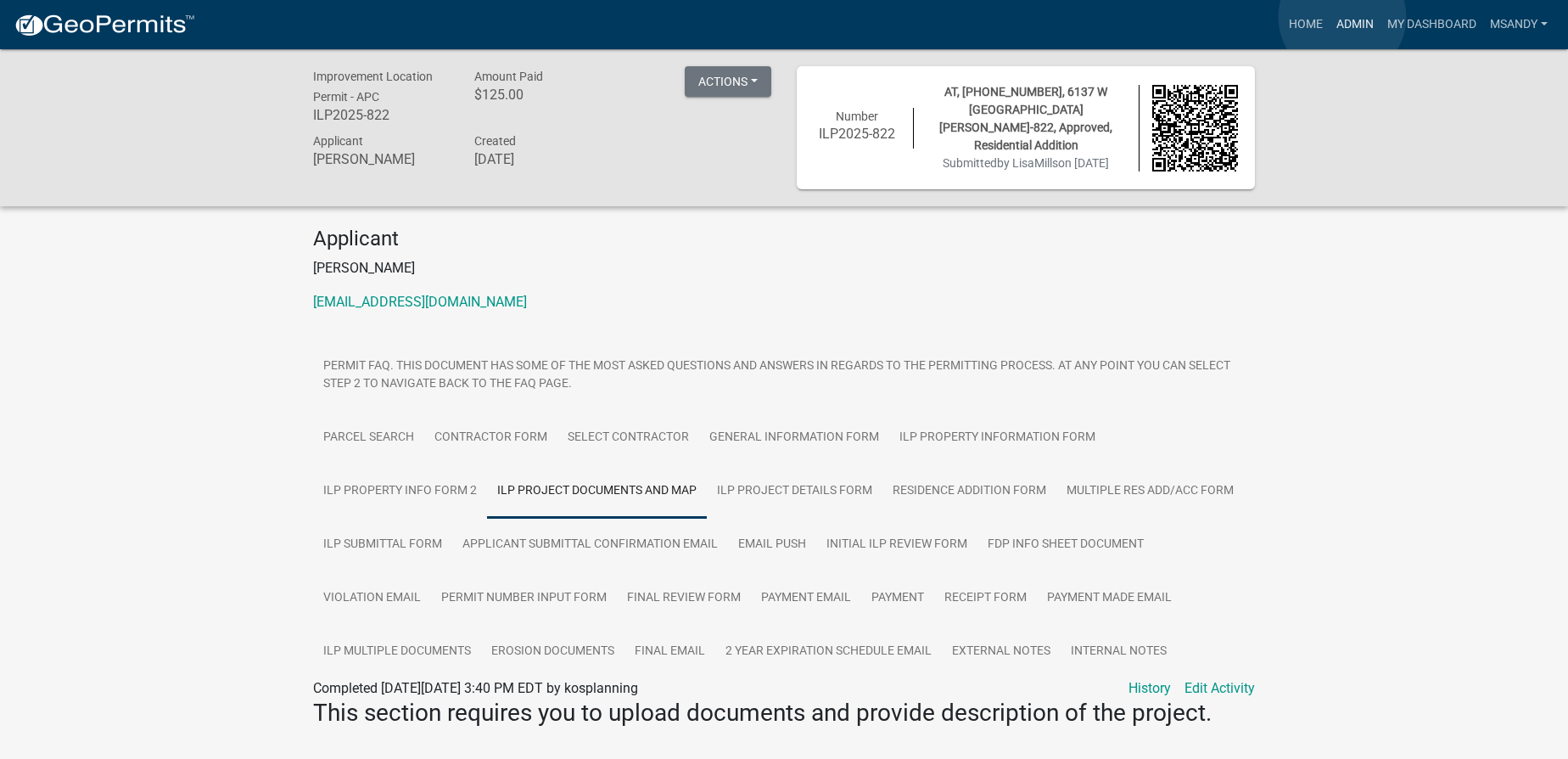
click at [788, 17] on link "Admin" at bounding box center [1355, 24] width 51 height 32
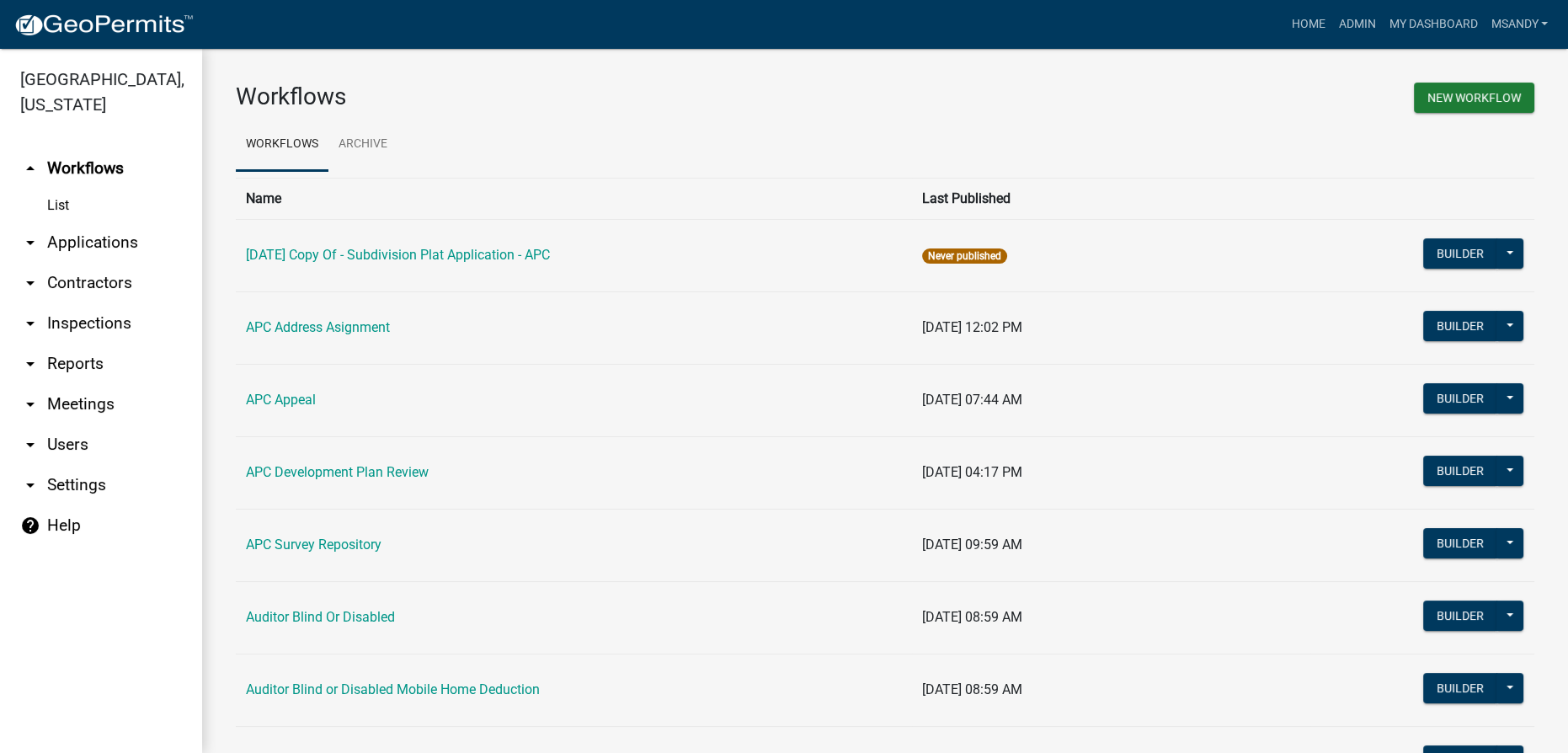
click at [87, 249] on link "arrow_drop_down Applications" at bounding box center [101, 242] width 202 height 41
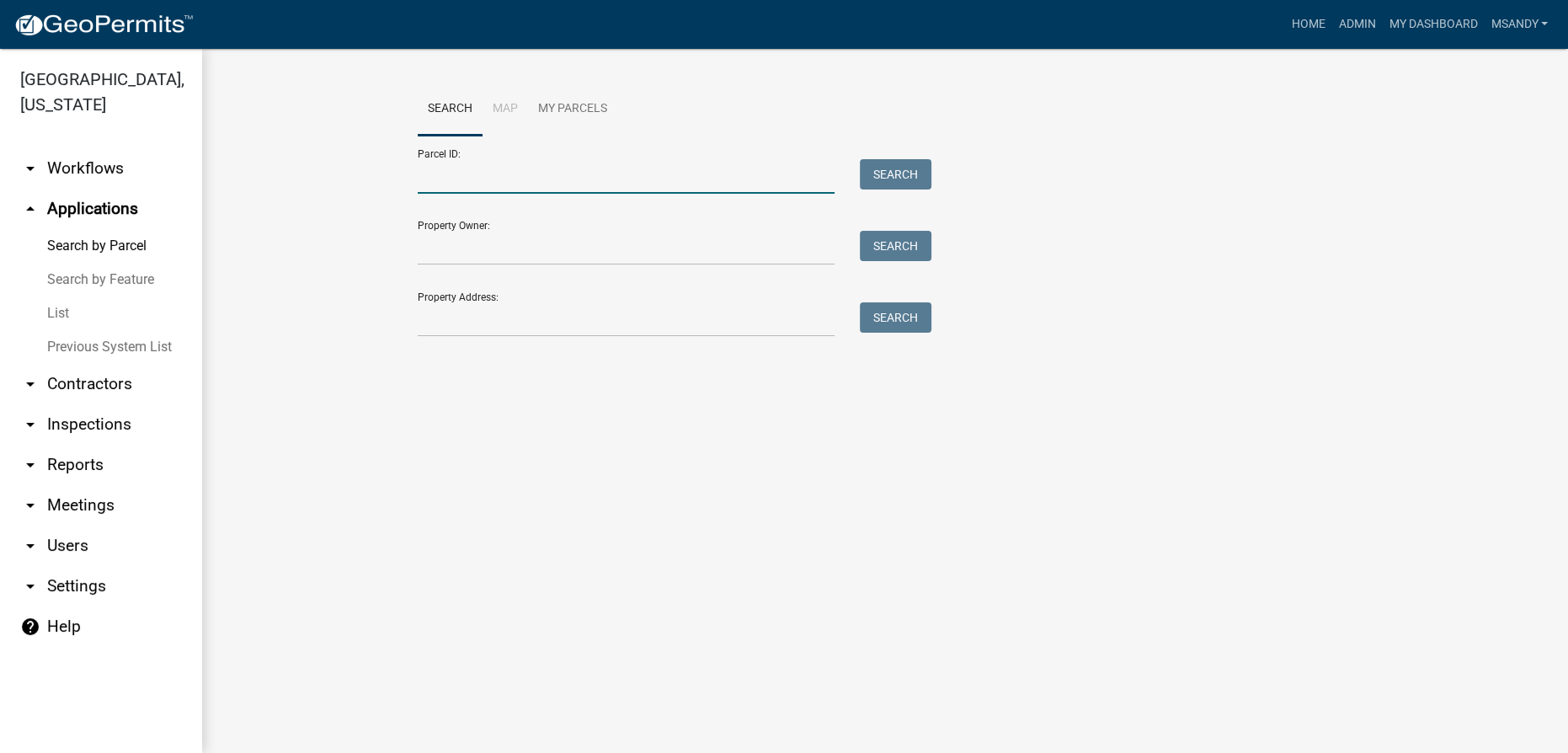
click at [466, 177] on input "Parcel ID:" at bounding box center [626, 176] width 417 height 34
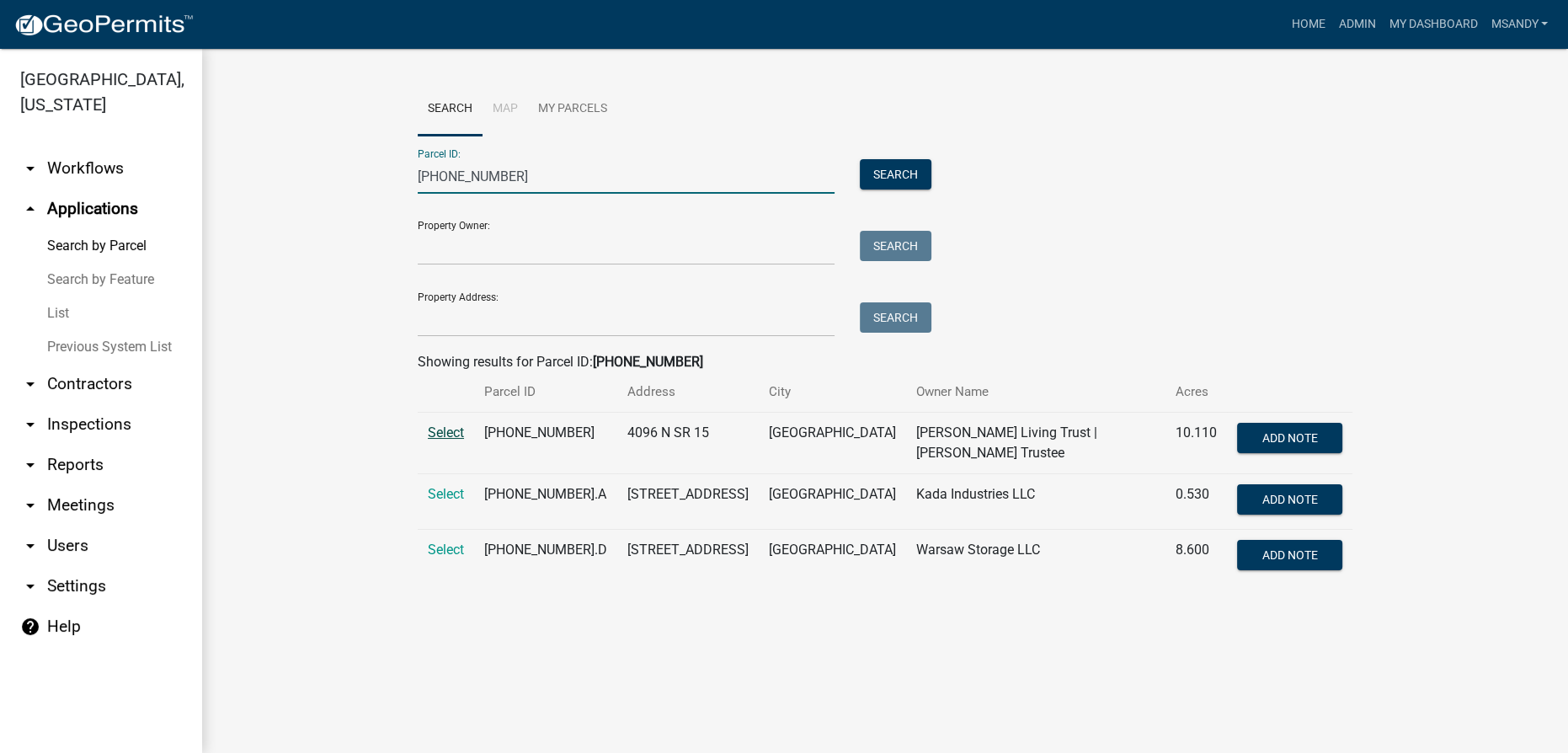
type input "[PHONE_NUMBER]"
click at [449, 433] on span "Select" at bounding box center [446, 433] width 36 height 16
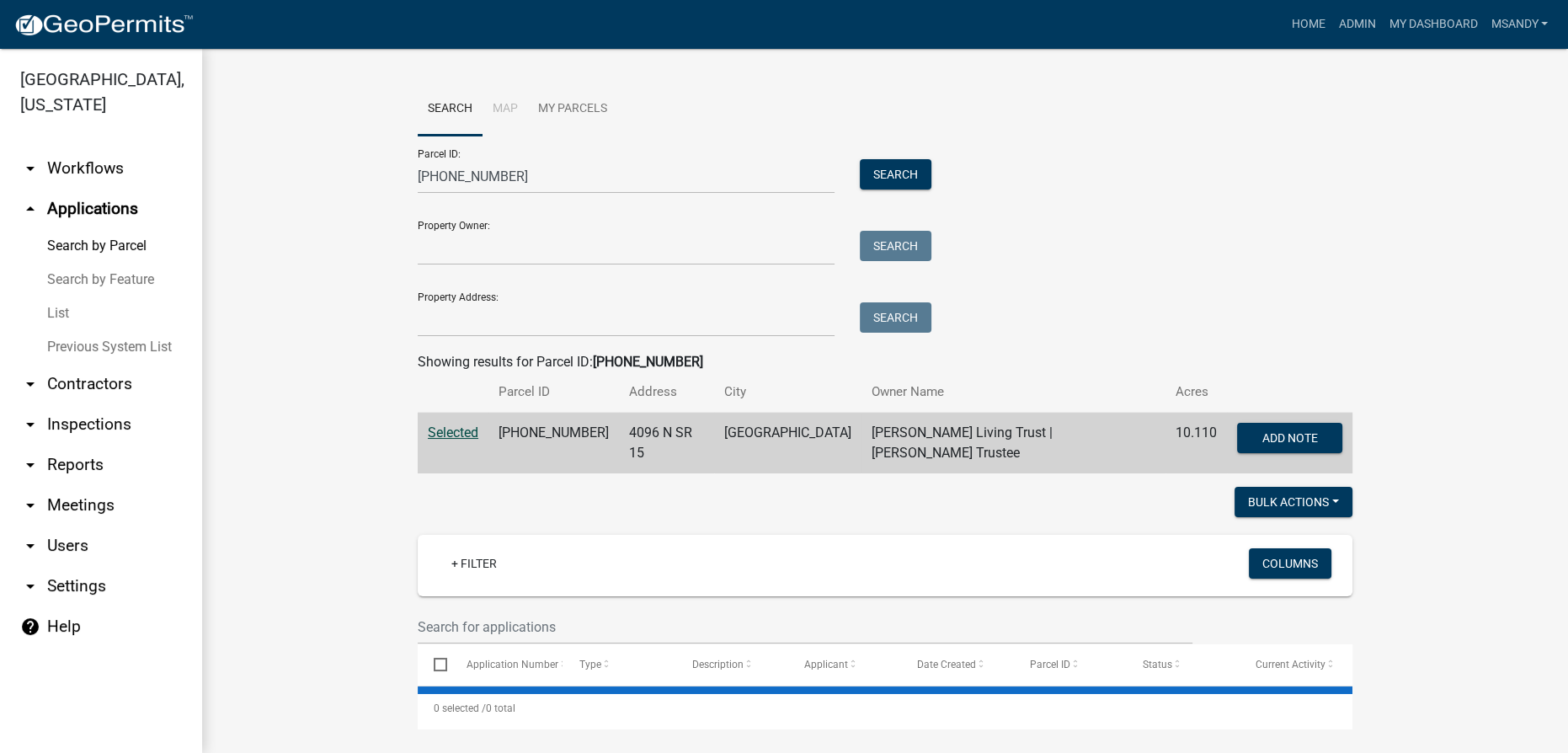
select select "3: 100"
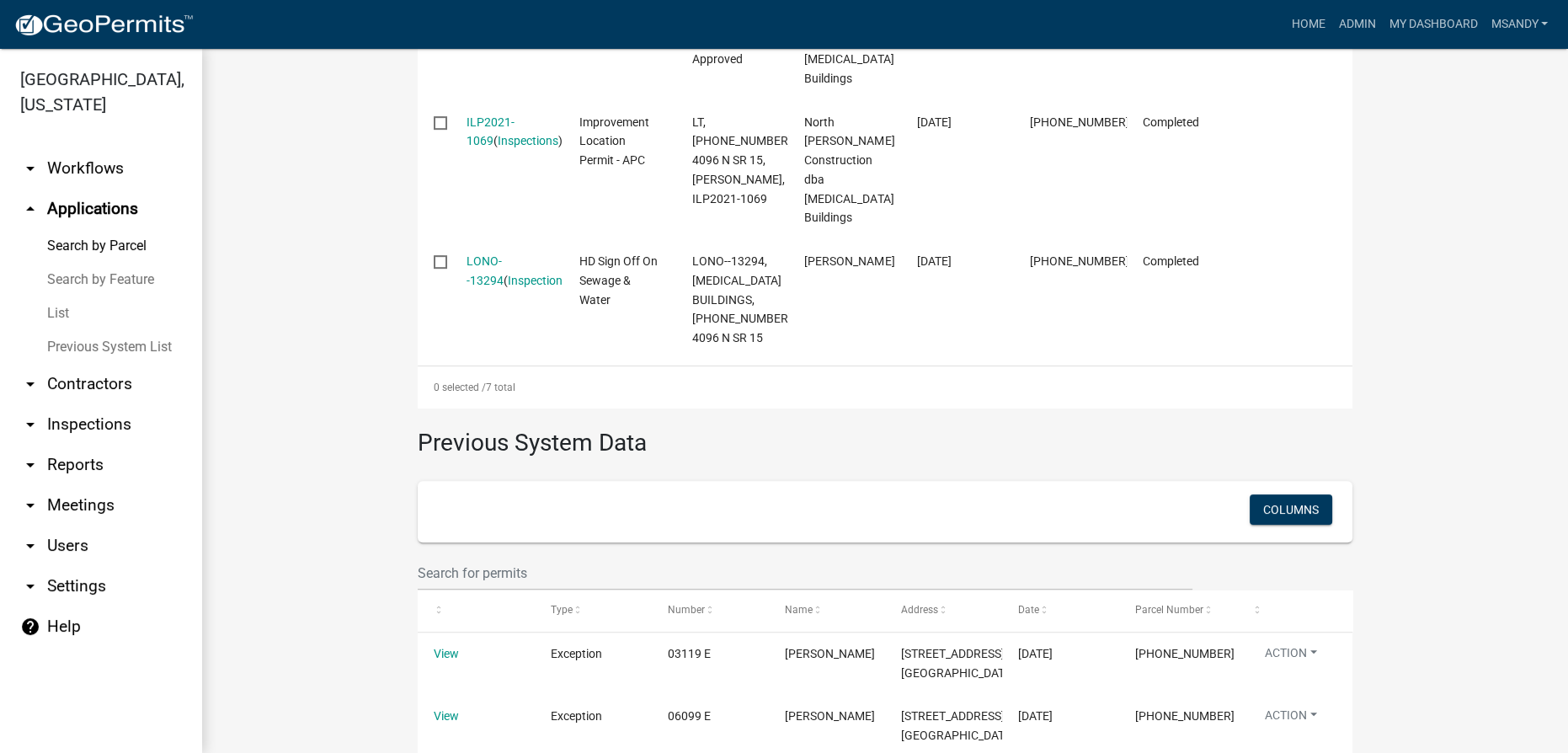
scroll to position [1607, 0]
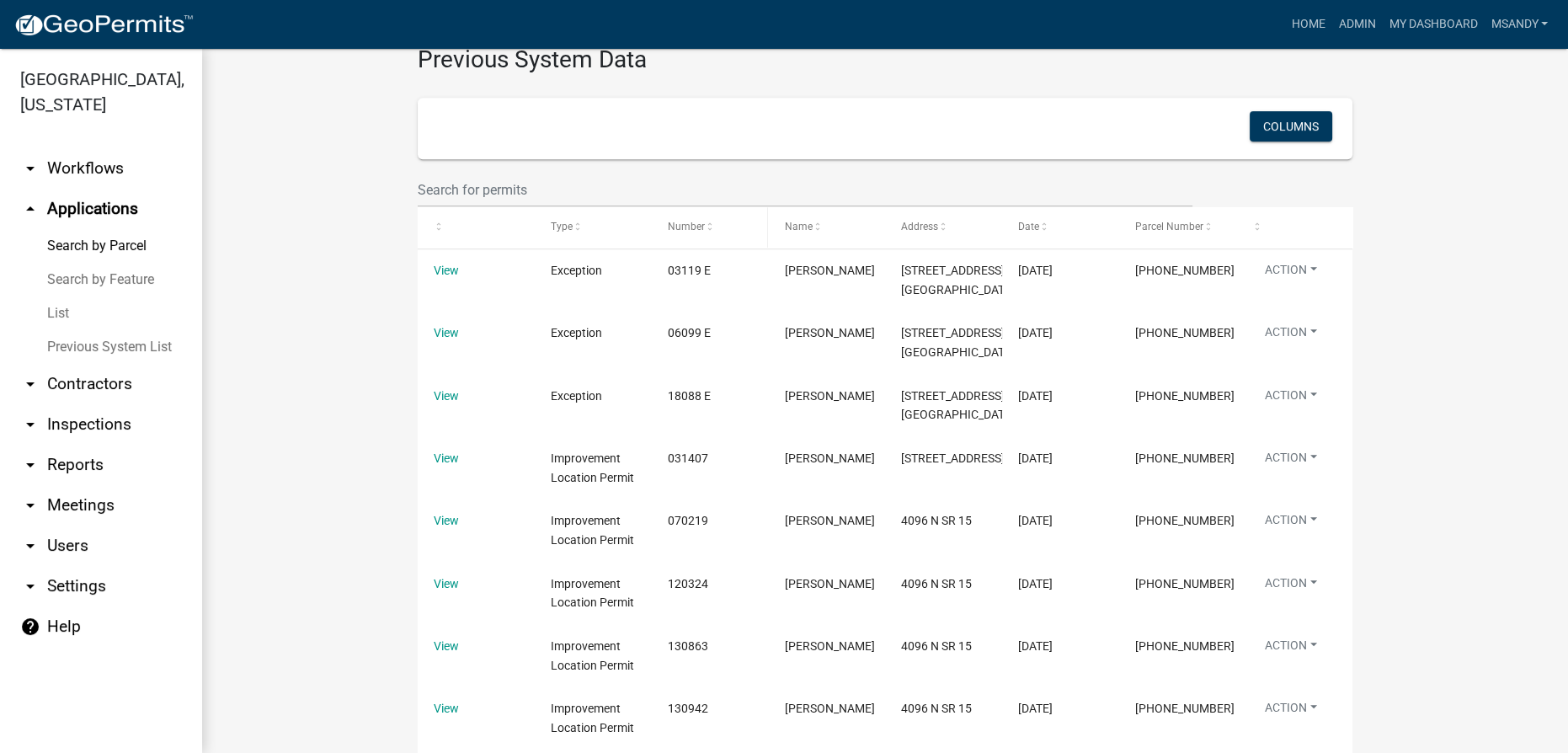
click at [678, 221] on span "Number" at bounding box center [686, 226] width 37 height 12
click at [782, 221] on span "Date" at bounding box center [1028, 226] width 21 height 12
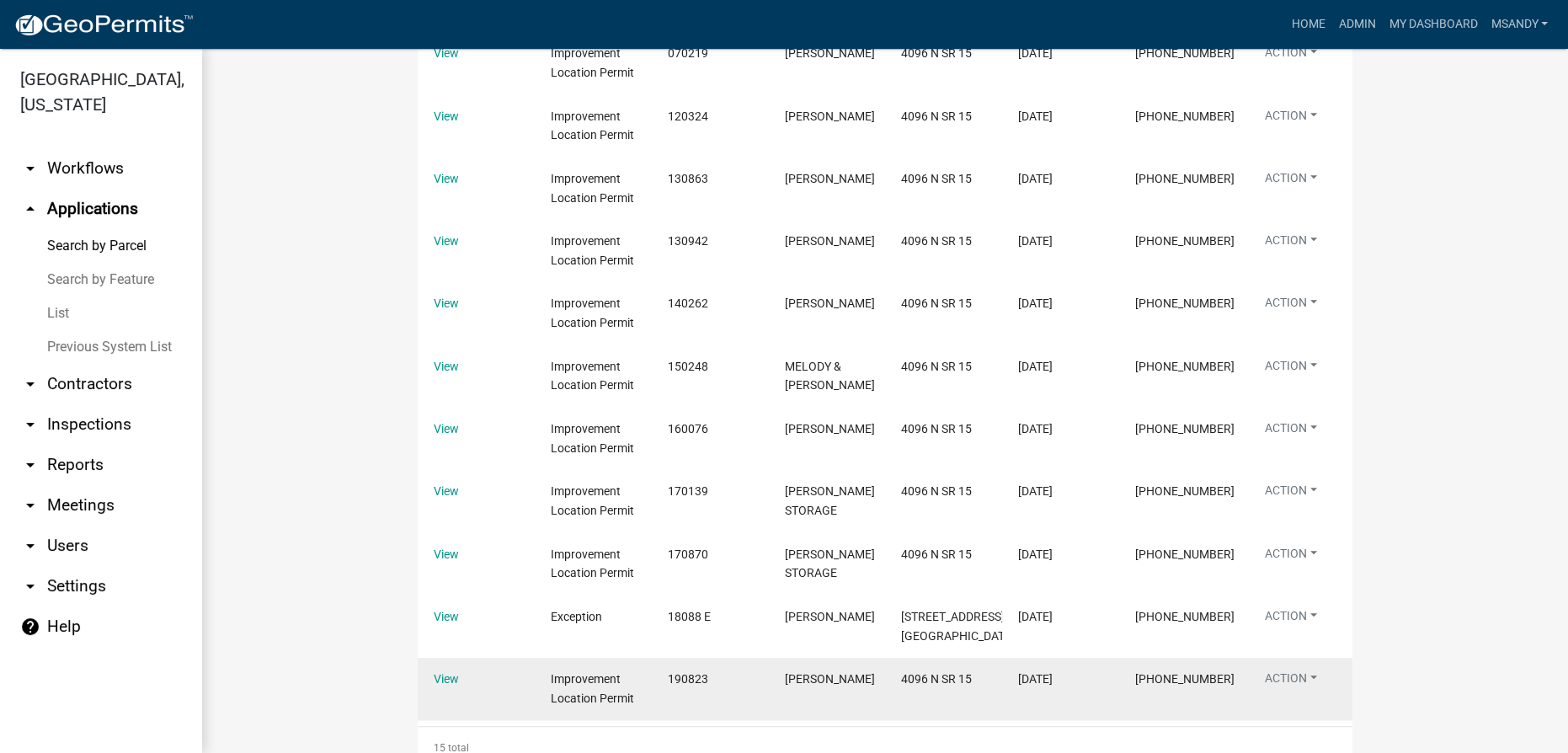
scroll to position [2151, 0]
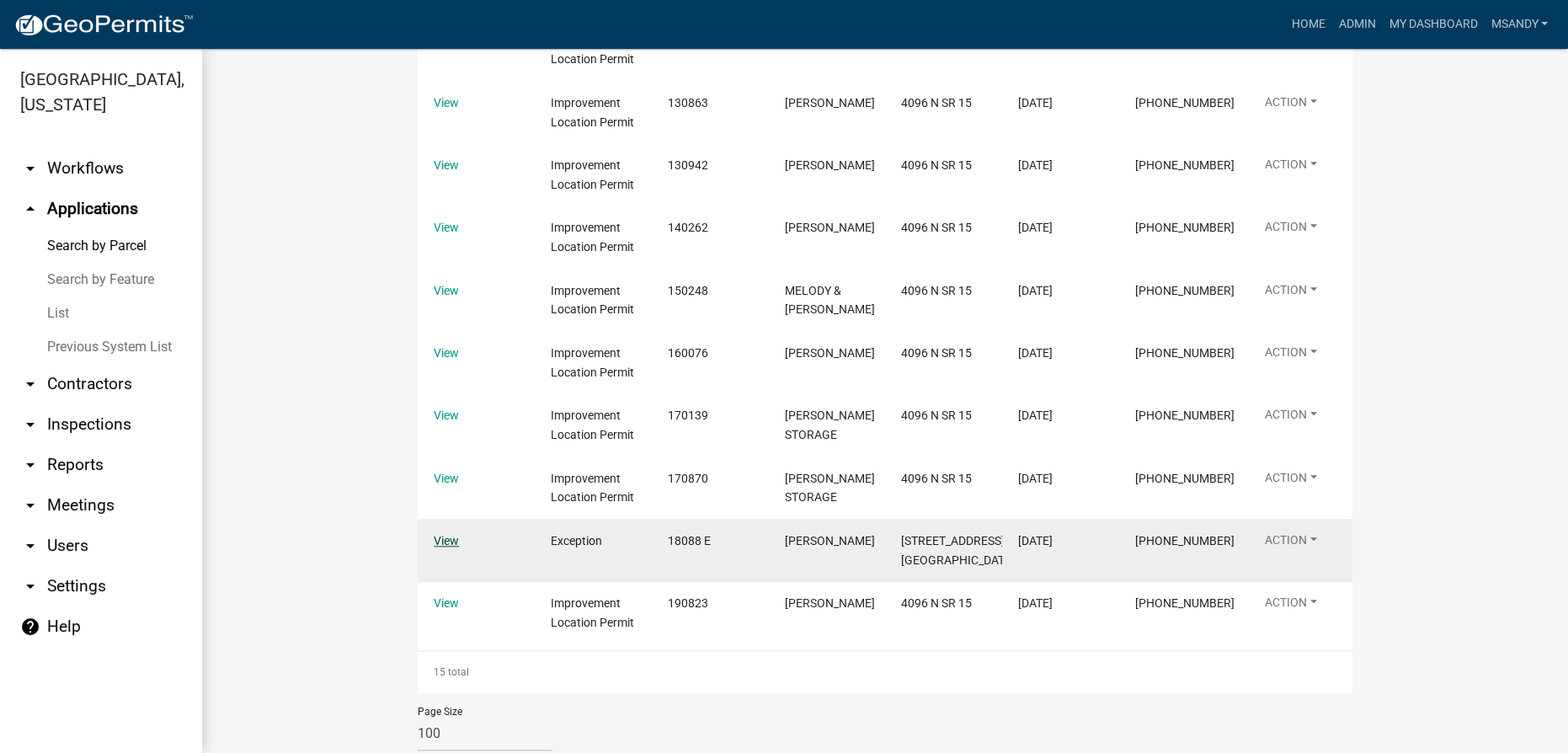
click at [442, 534] on link "View" at bounding box center [447, 540] width 25 height 14
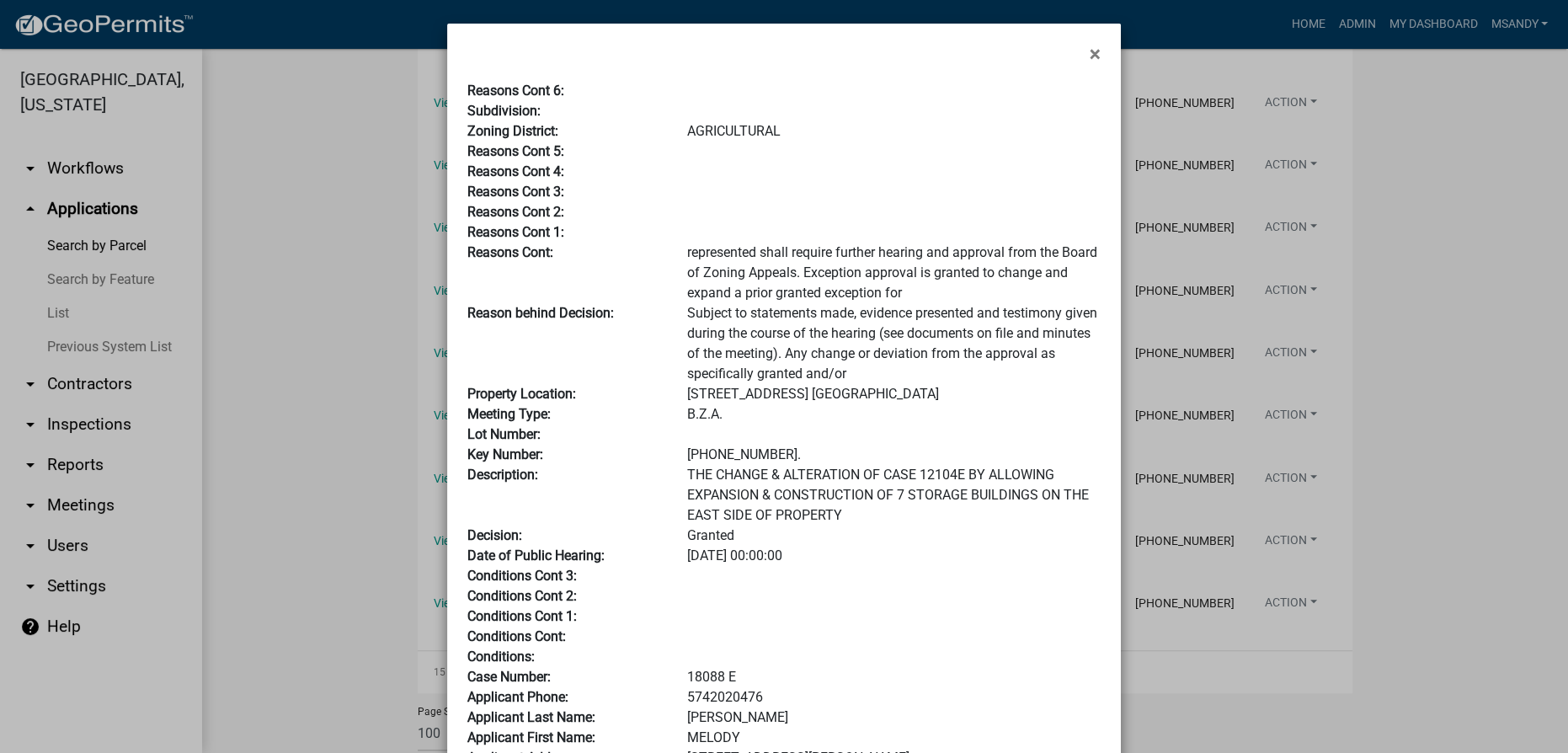
click at [782, 60] on button "×" at bounding box center [1095, 54] width 38 height 47
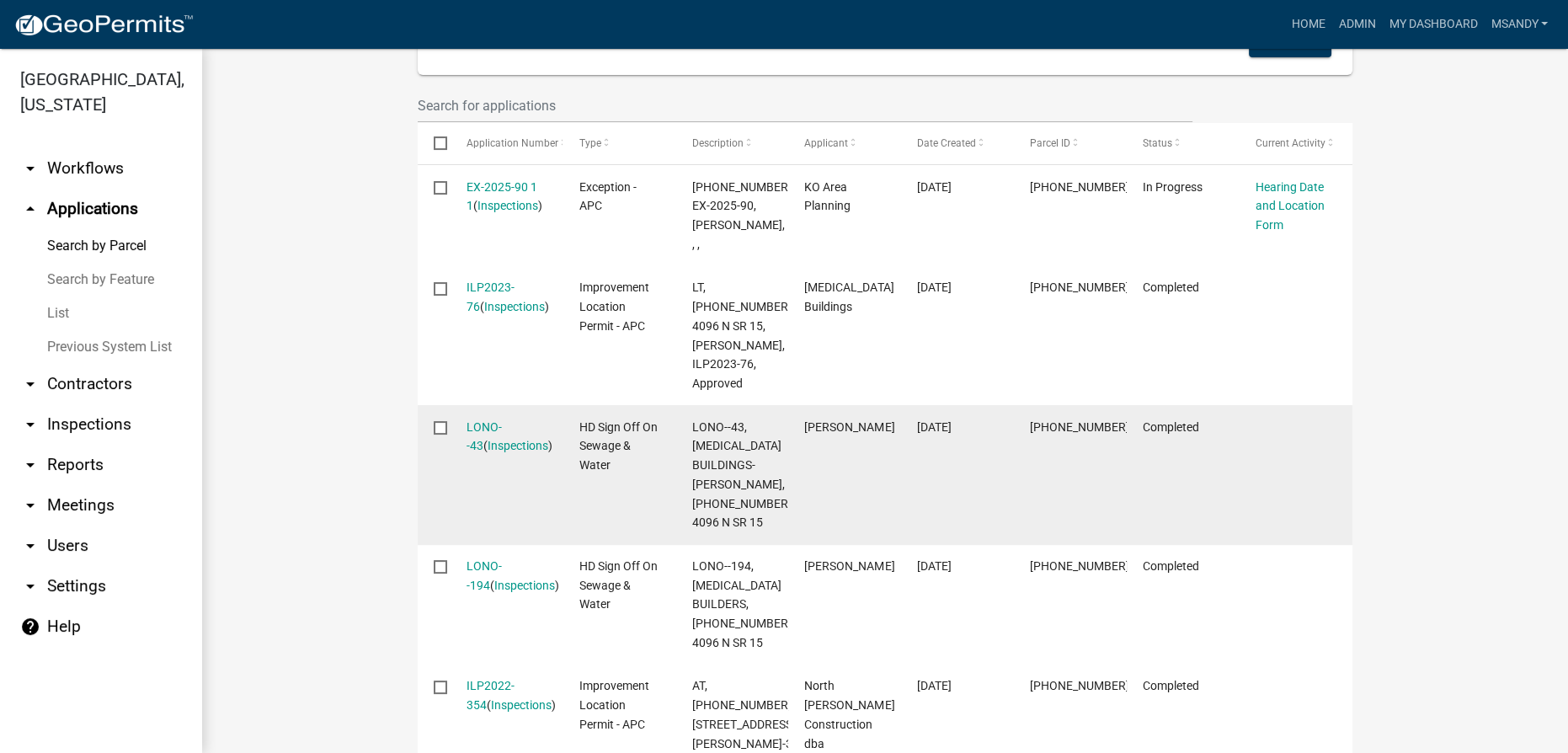
scroll to position [466, 0]
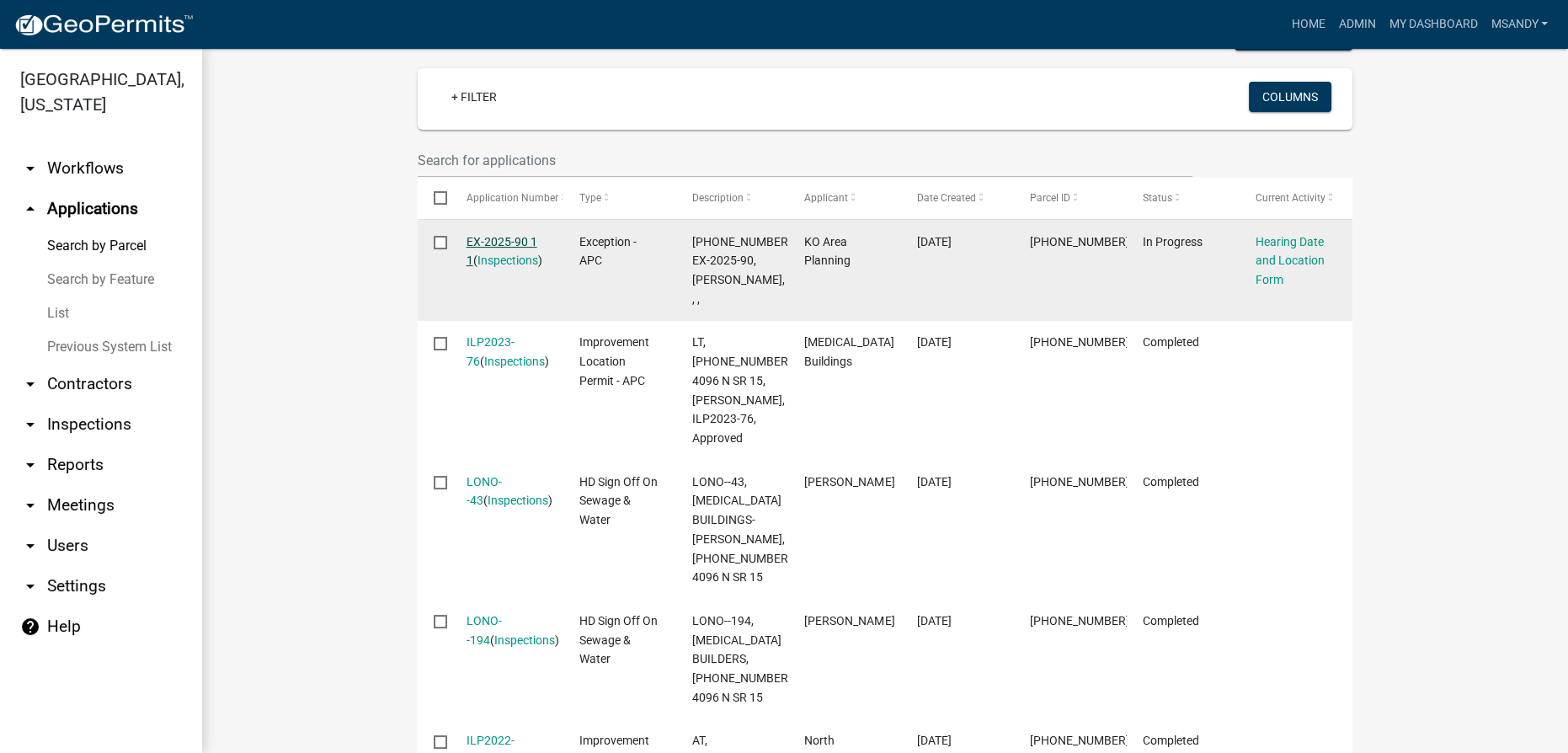
click at [496, 234] on link "EX-2025-90 1 1" at bounding box center [502, 251] width 70 height 32
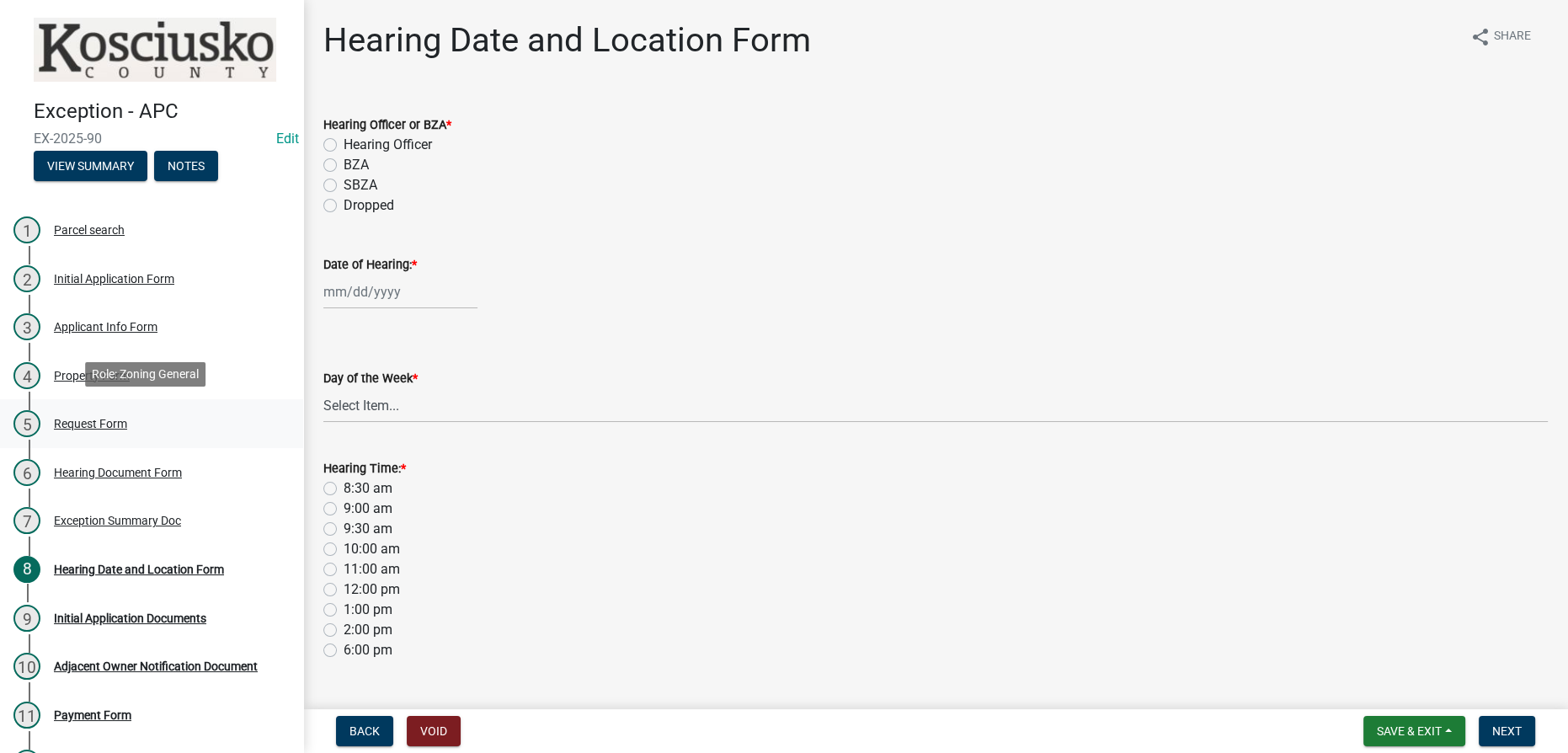
click at [97, 418] on div "Request Form" at bounding box center [90, 423] width 73 height 12
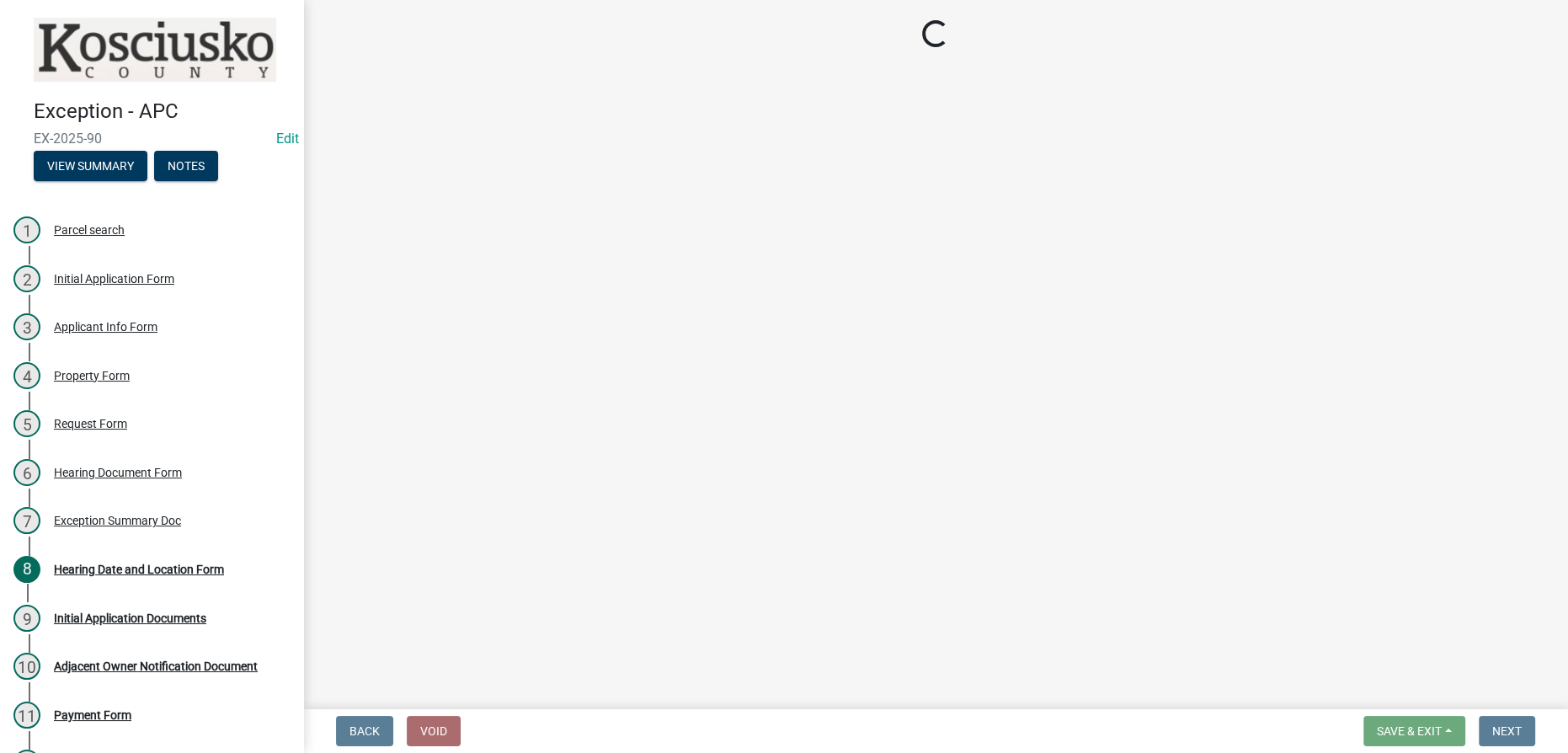
select select "99d328be-140a-4434-998e-36f46e81fa04"
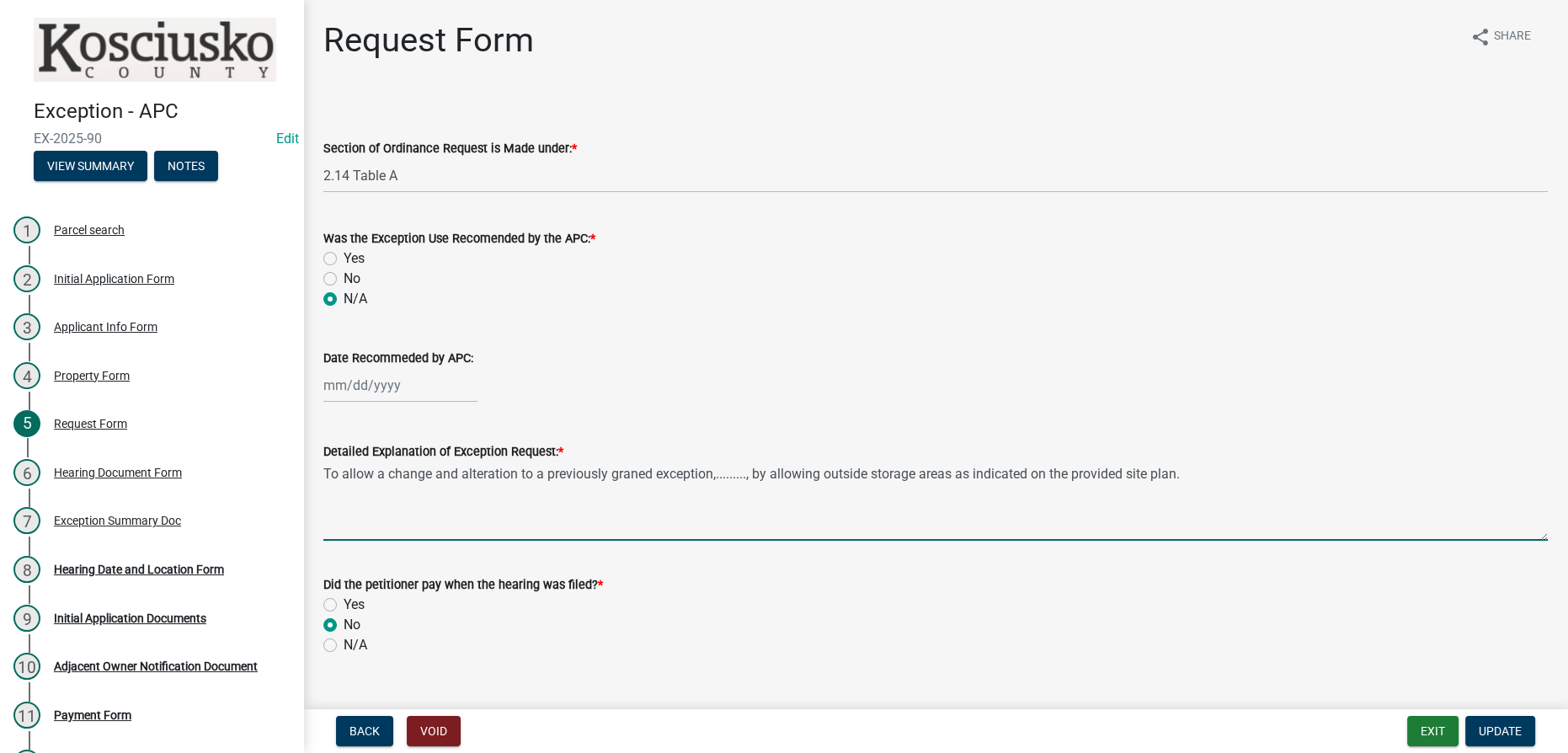
click at [718, 471] on textarea "To allow a change and alteration to a previously graned exception,........., by…" at bounding box center [936, 501] width 1225 height 79
click at [782, 473] on textarea "To allow a change and alteration to a previously granted exception,12104E, by a…" at bounding box center [936, 501] width 1225 height 79
click at [782, 470] on textarea "To allow a change and alteration to a previously granted exception,12104E, by a…" at bounding box center [936, 501] width 1225 height 79
type textarea "To allow a change and alteration to a previously granted exception,12104E, by a…"
click at [782, 736] on span "Update" at bounding box center [1501, 730] width 43 height 14
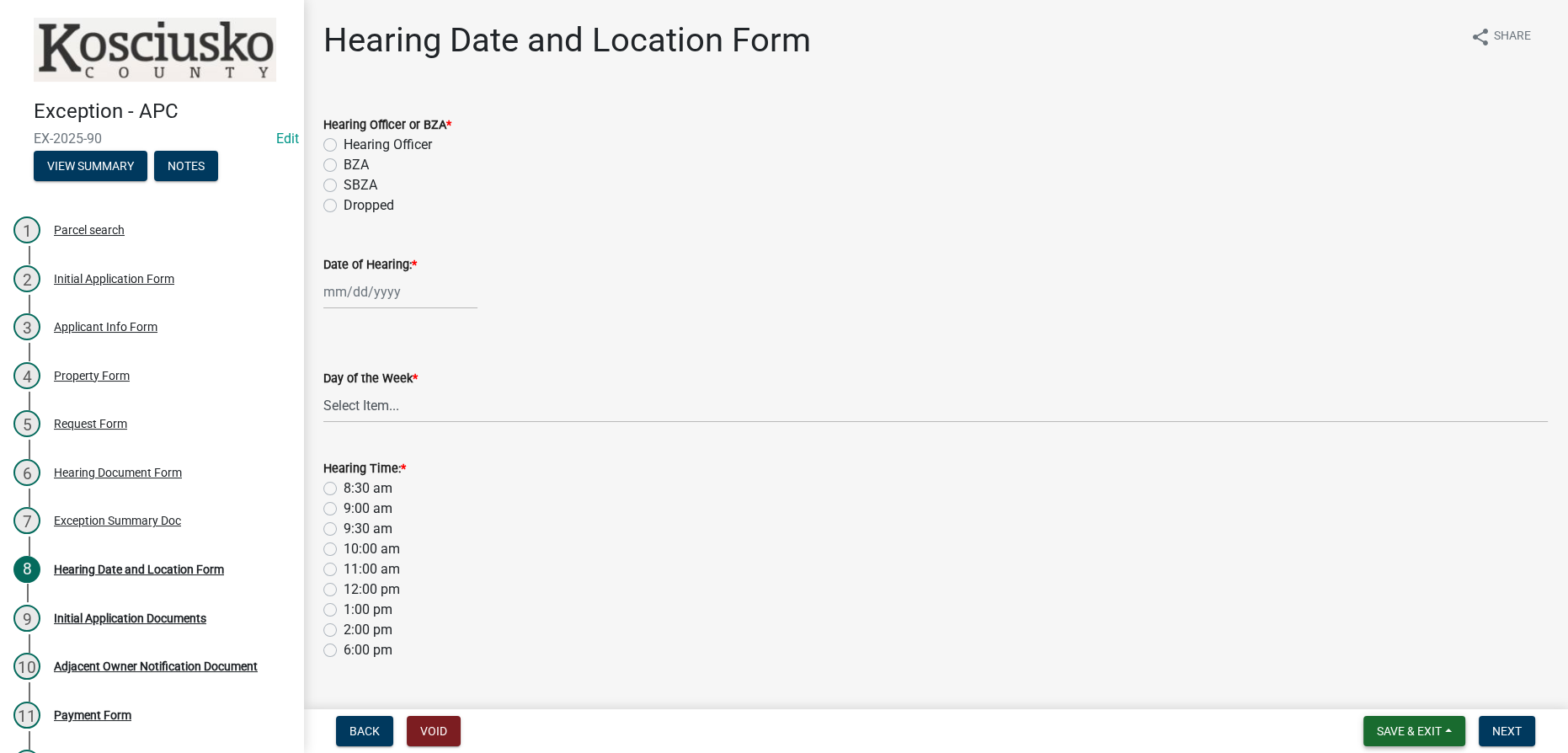
click at [782, 730] on span "Save & Exit" at bounding box center [1410, 730] width 65 height 14
click at [782, 687] on button "Save & Exit" at bounding box center [1397, 686] width 134 height 41
